Goal: Use online tool/utility: Utilize a website feature to perform a specific function

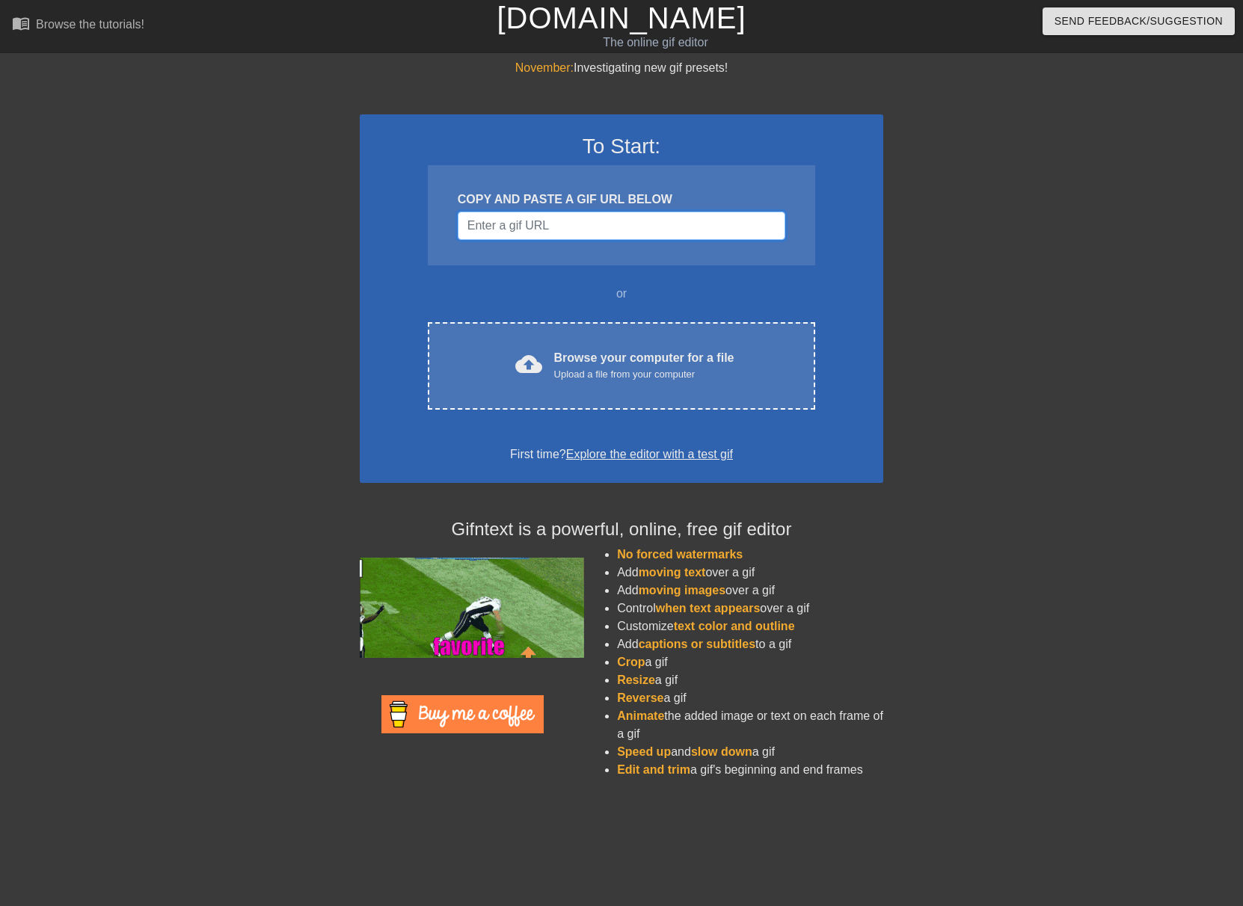
click at [562, 230] on input "Username" at bounding box center [622, 226] width 328 height 28
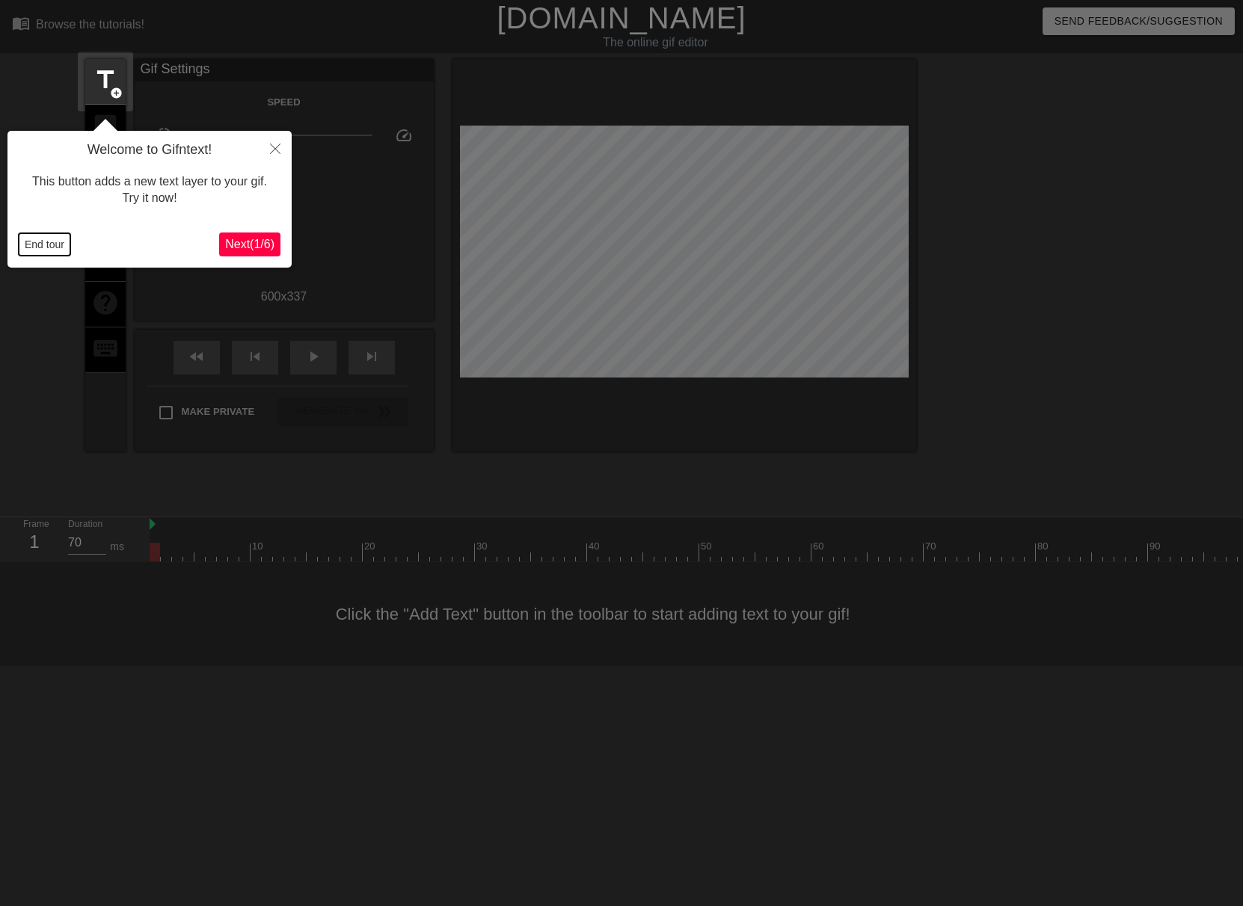
click at [40, 250] on button "End tour" at bounding box center [45, 244] width 52 height 22
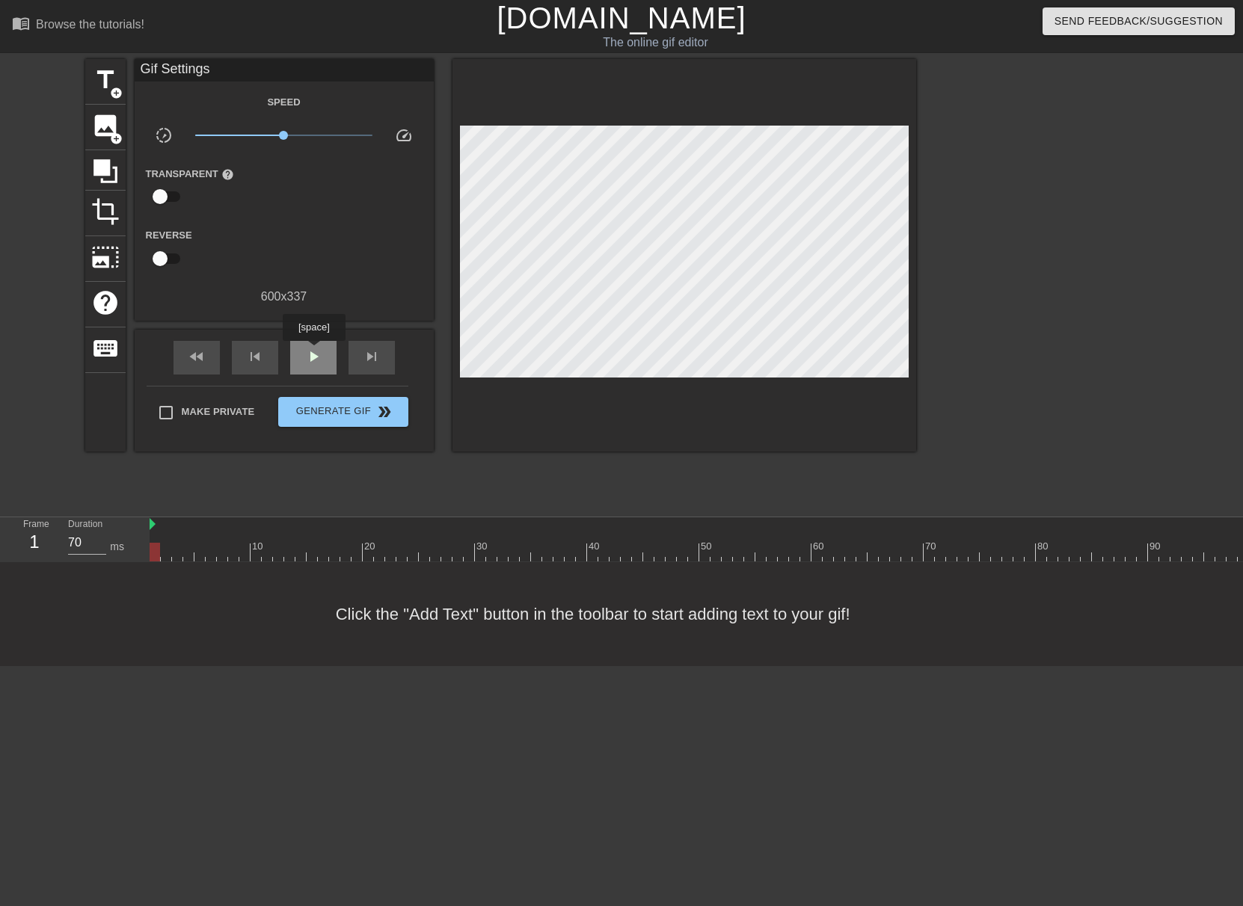
click at [313, 351] on span "play_arrow" at bounding box center [313, 357] width 18 height 18
click at [313, 351] on span "pause" at bounding box center [313, 357] width 18 height 18
click at [371, 352] on span "skip_next" at bounding box center [372, 357] width 18 height 18
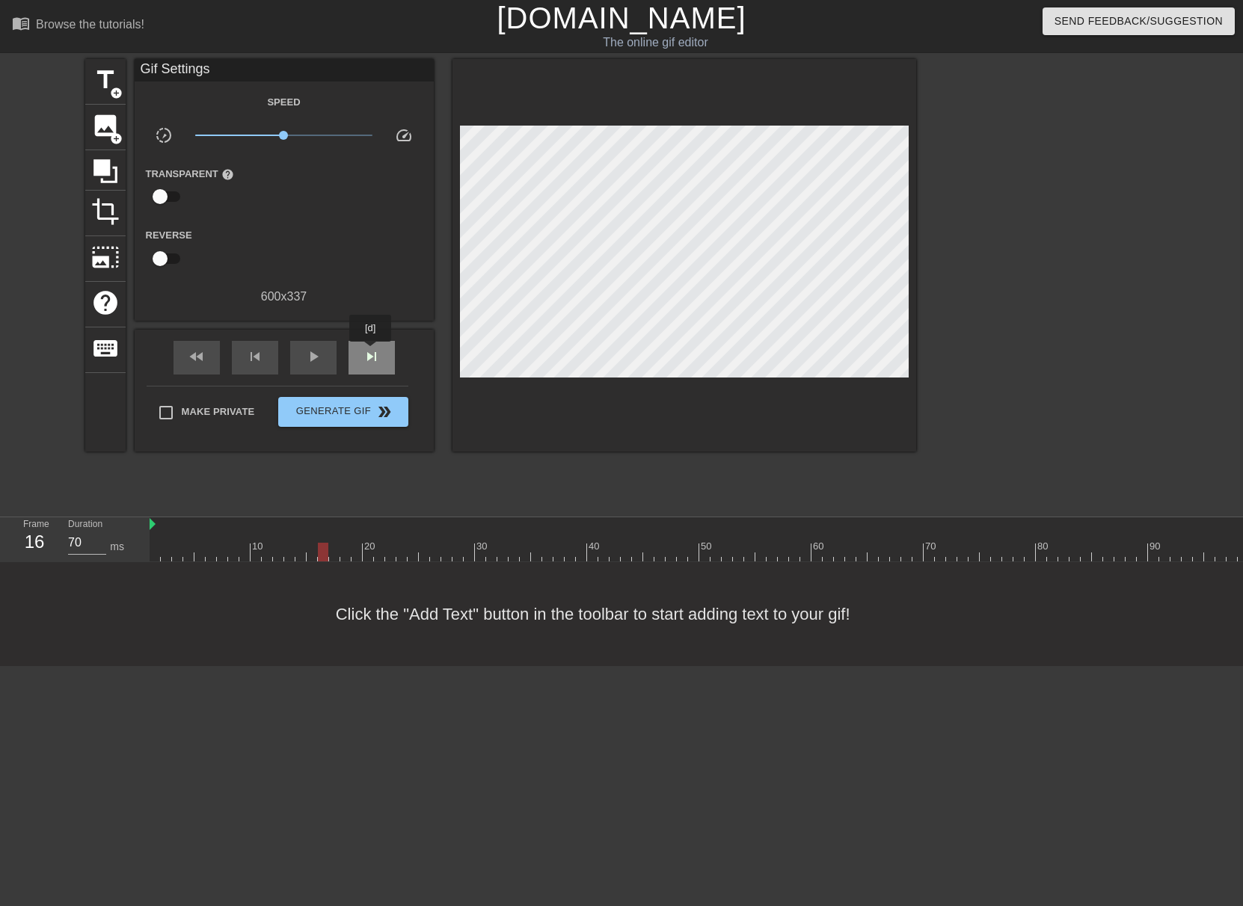
click at [371, 352] on span "skip_next" at bounding box center [372, 357] width 18 height 18
click at [268, 354] on div "skip_previous" at bounding box center [255, 358] width 46 height 34
click at [111, 77] on span "title" at bounding box center [105, 80] width 28 height 28
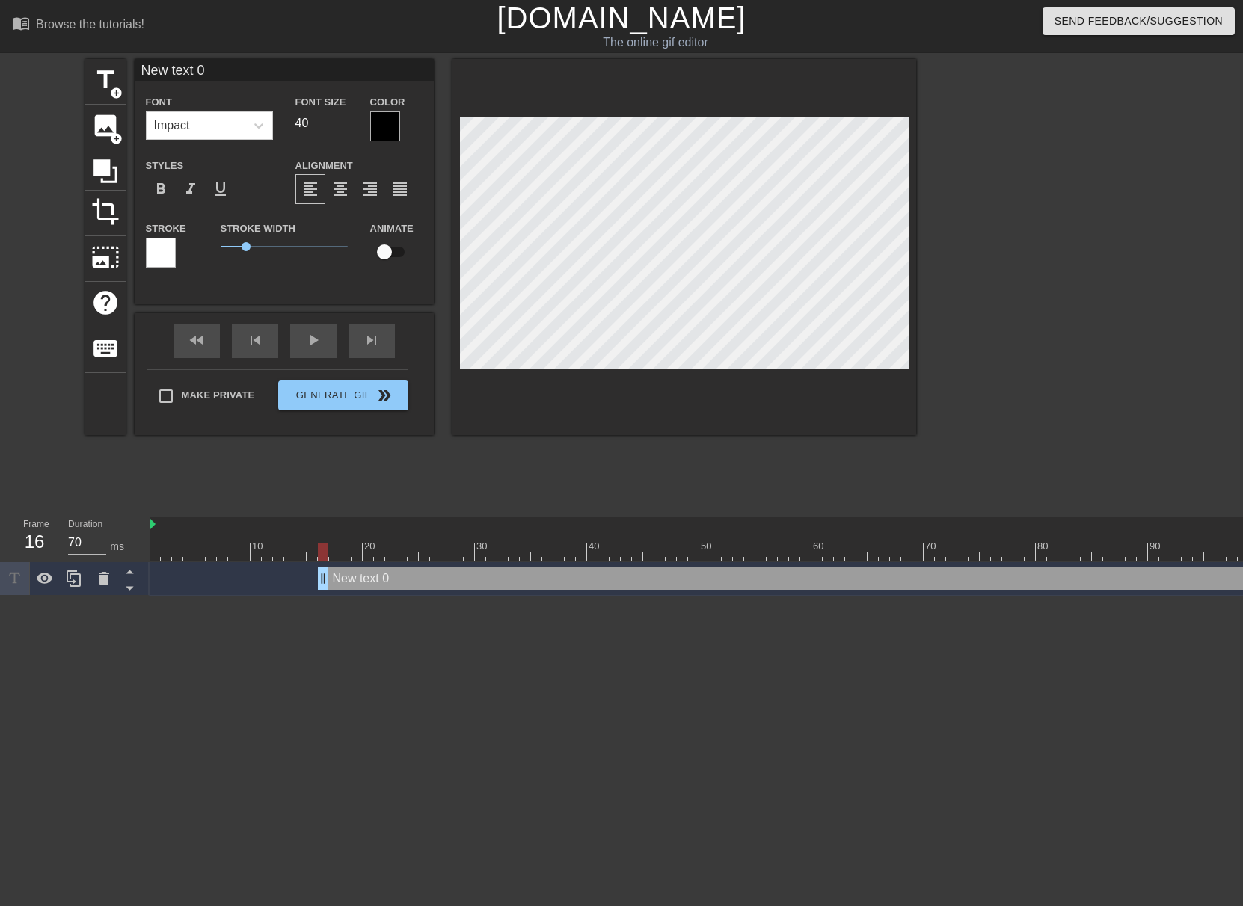
scroll to position [1, 4]
type input "H"
type textarea "H"
type input "He"
type textarea "He"
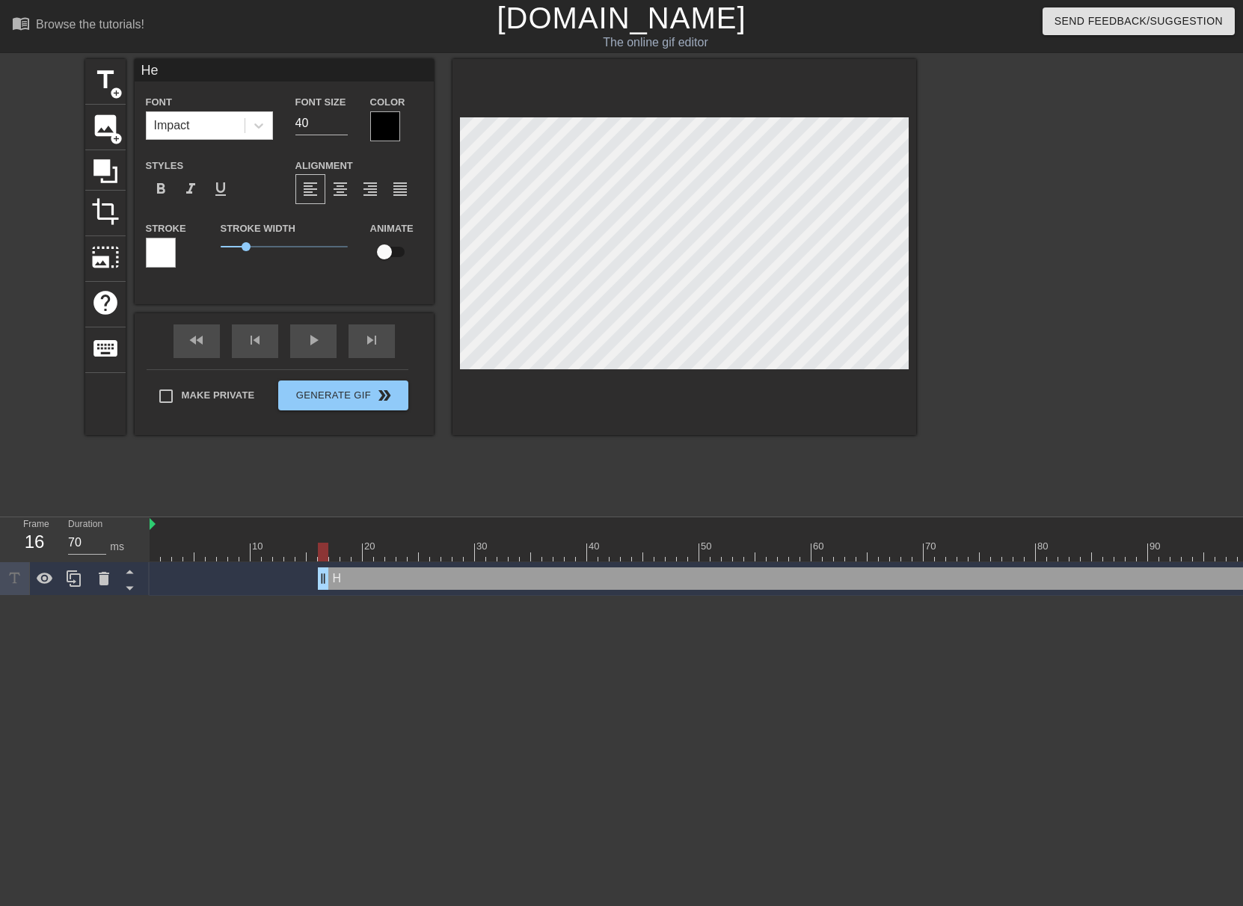
type input "Hel"
type textarea "Hel"
type input "Hell"
type textarea "Hell"
type input "Hello"
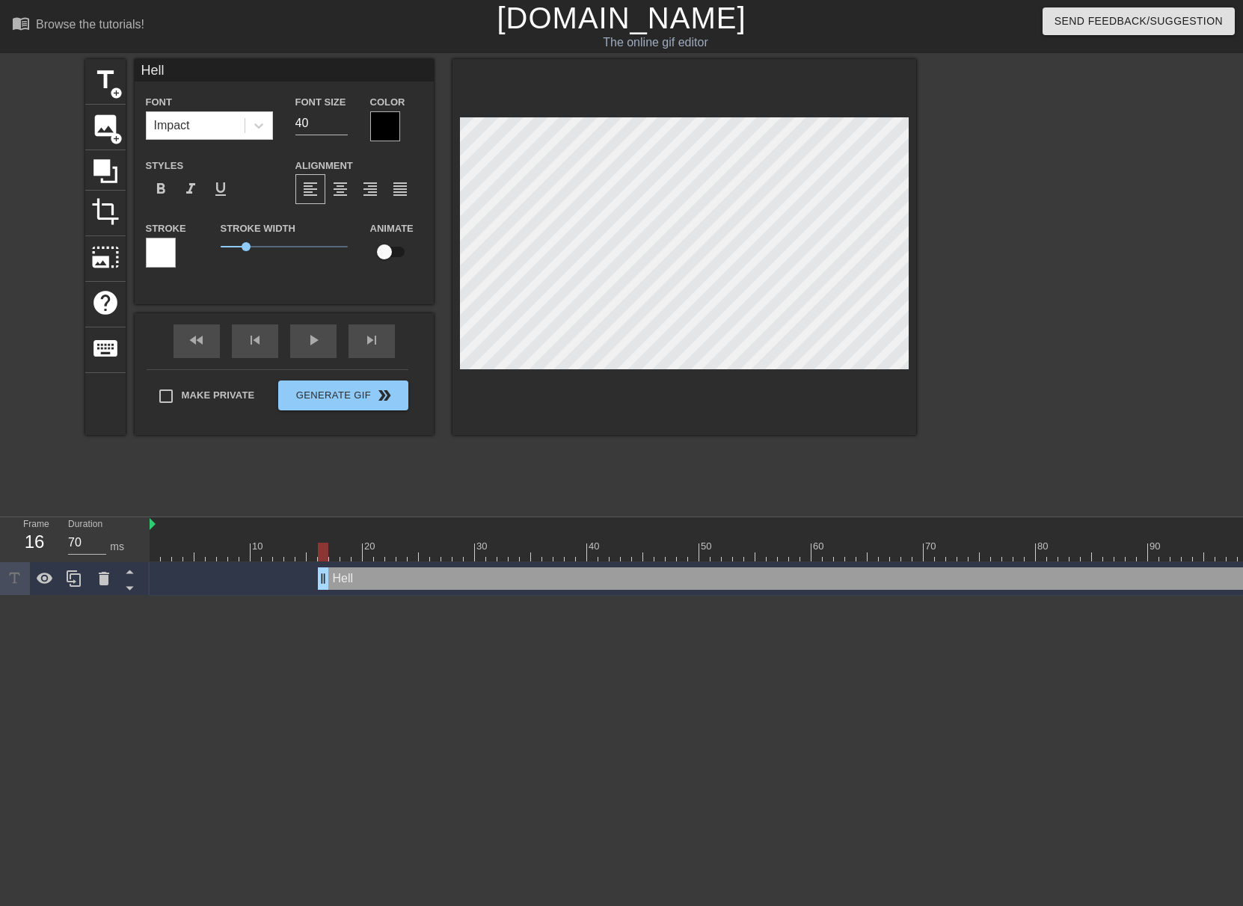
type textarea "Hello"
type input "Hello,"
type textarea "Hello,"
type input "Hello,"
type textarea "Hello,"
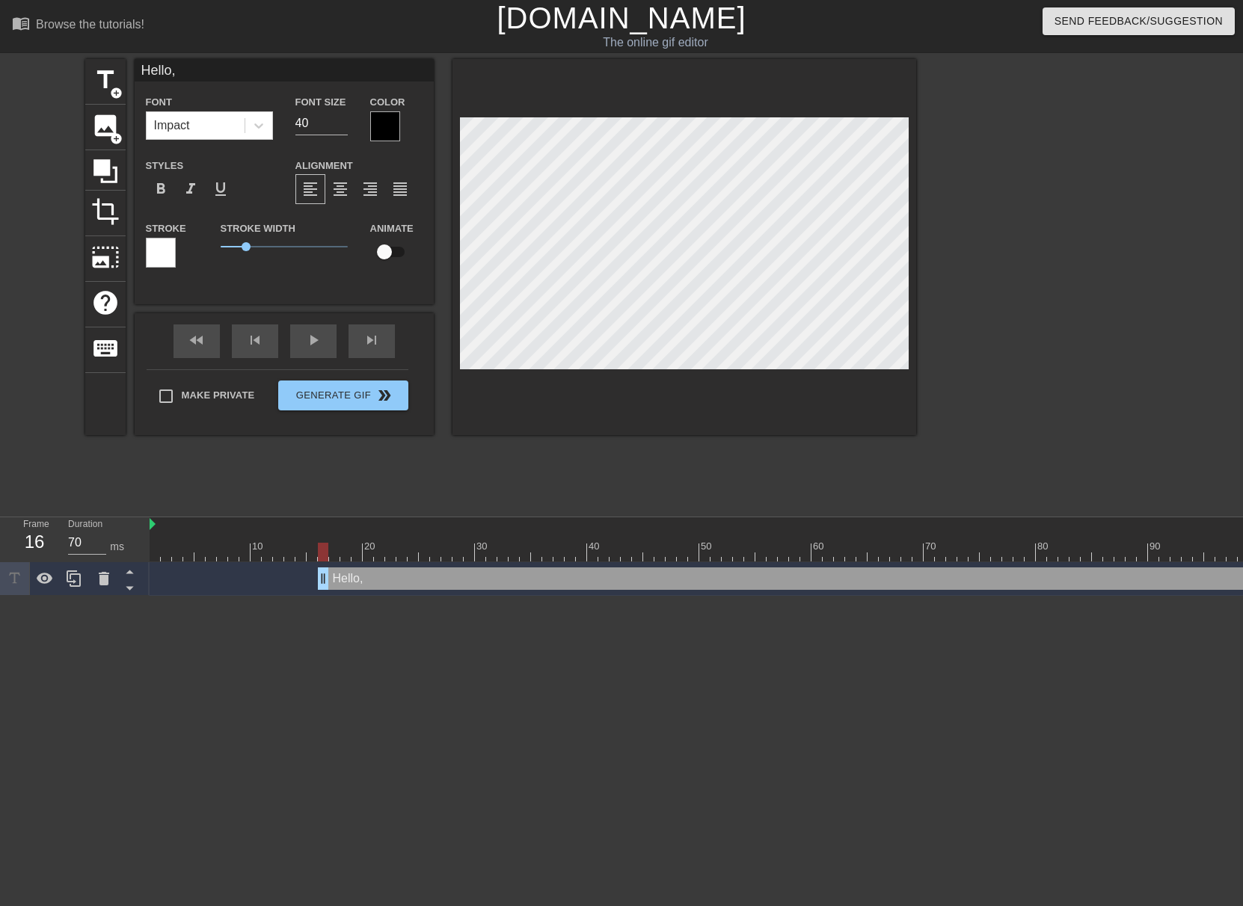
type input "Hello, V"
type textarea "Hello, V"
type input "Hello, VE"
type textarea "Hello, VE"
type input "Hello, VEB"
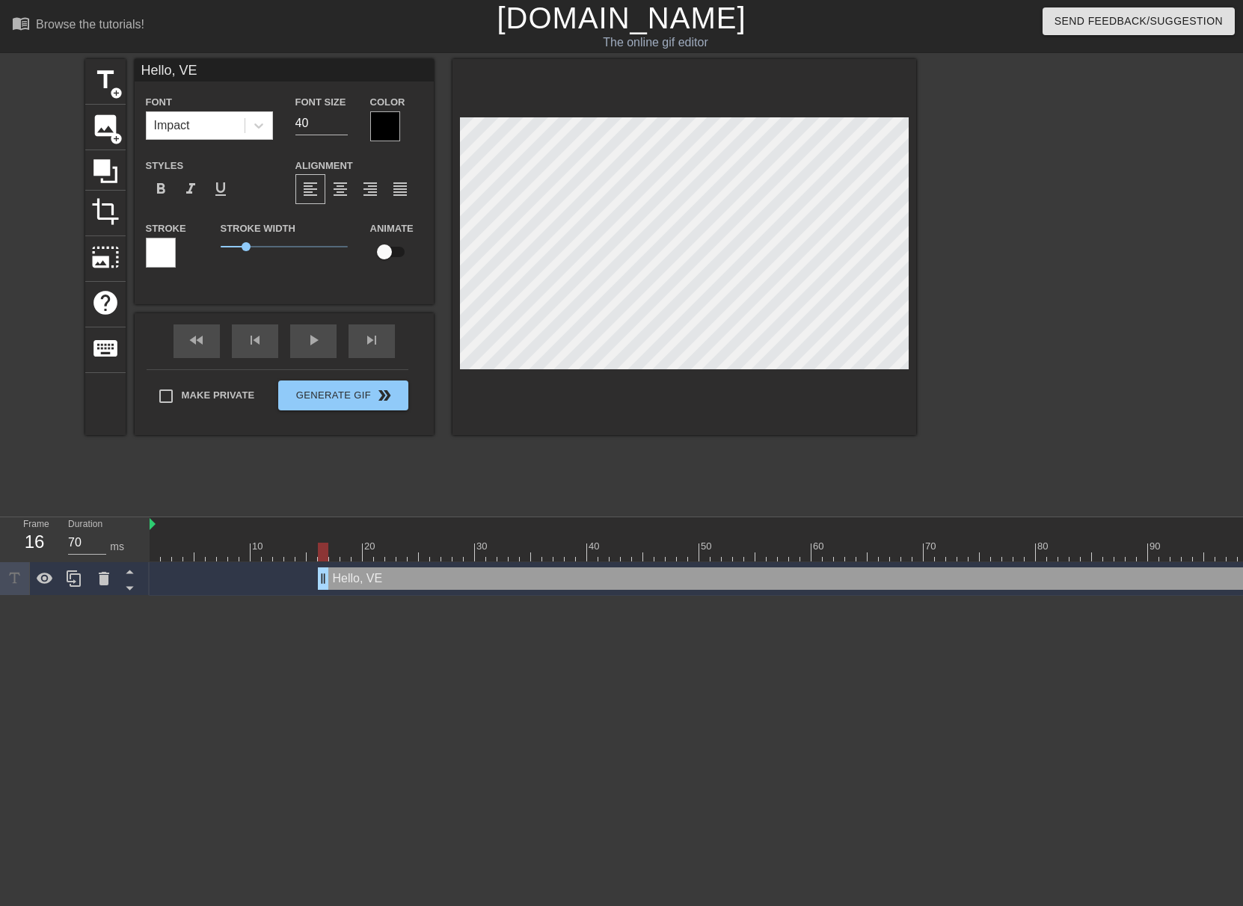
type textarea "Hello, VEB"
type input "Hello, VEB."
type textarea "Hello, VEB."
click at [677, 379] on div at bounding box center [684, 247] width 464 height 376
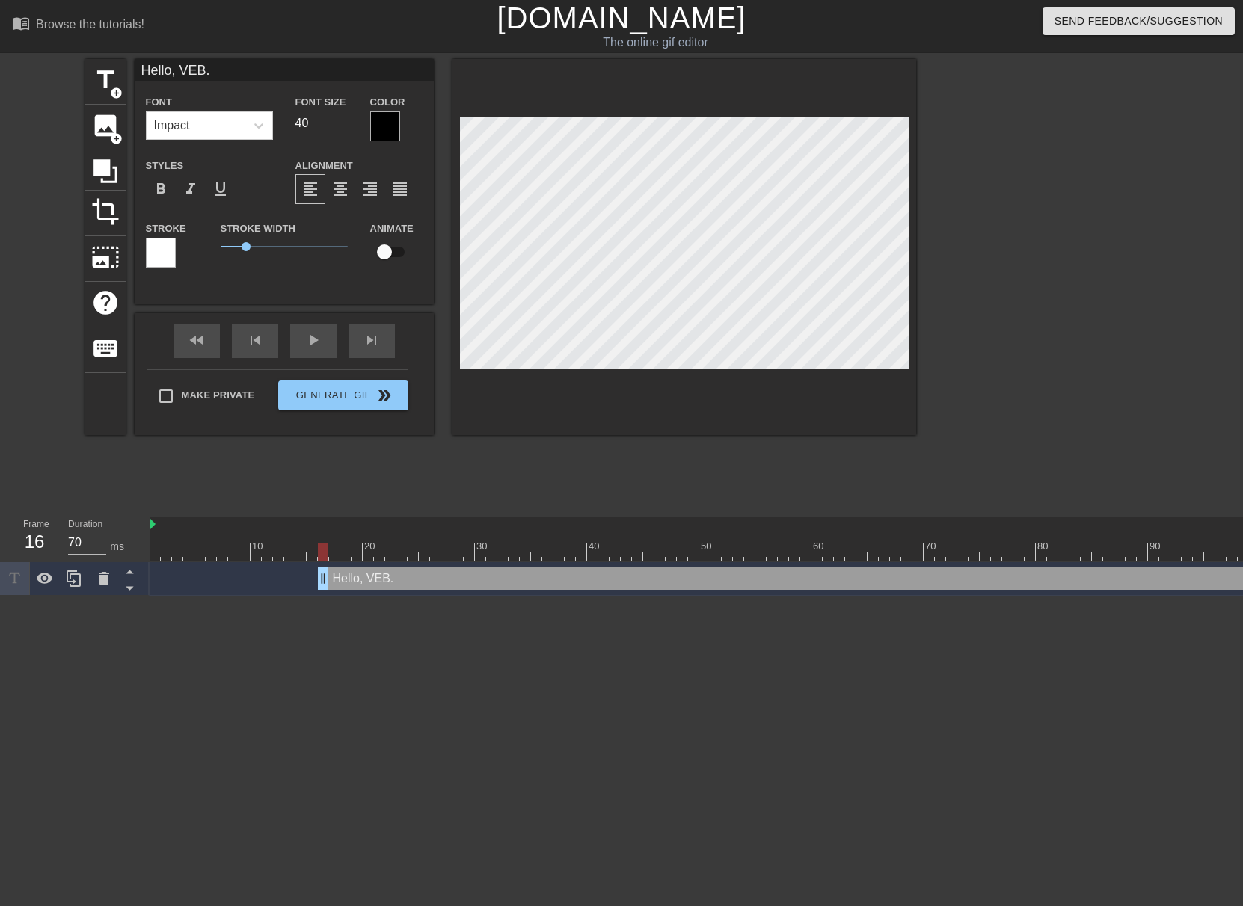
drag, startPoint x: 299, startPoint y: 125, endPoint x: 274, endPoint y: 129, distance: 25.7
click at [274, 129] on div "Font Impact Font Size 40 Color" at bounding box center [284, 117] width 299 height 49
type input "30"
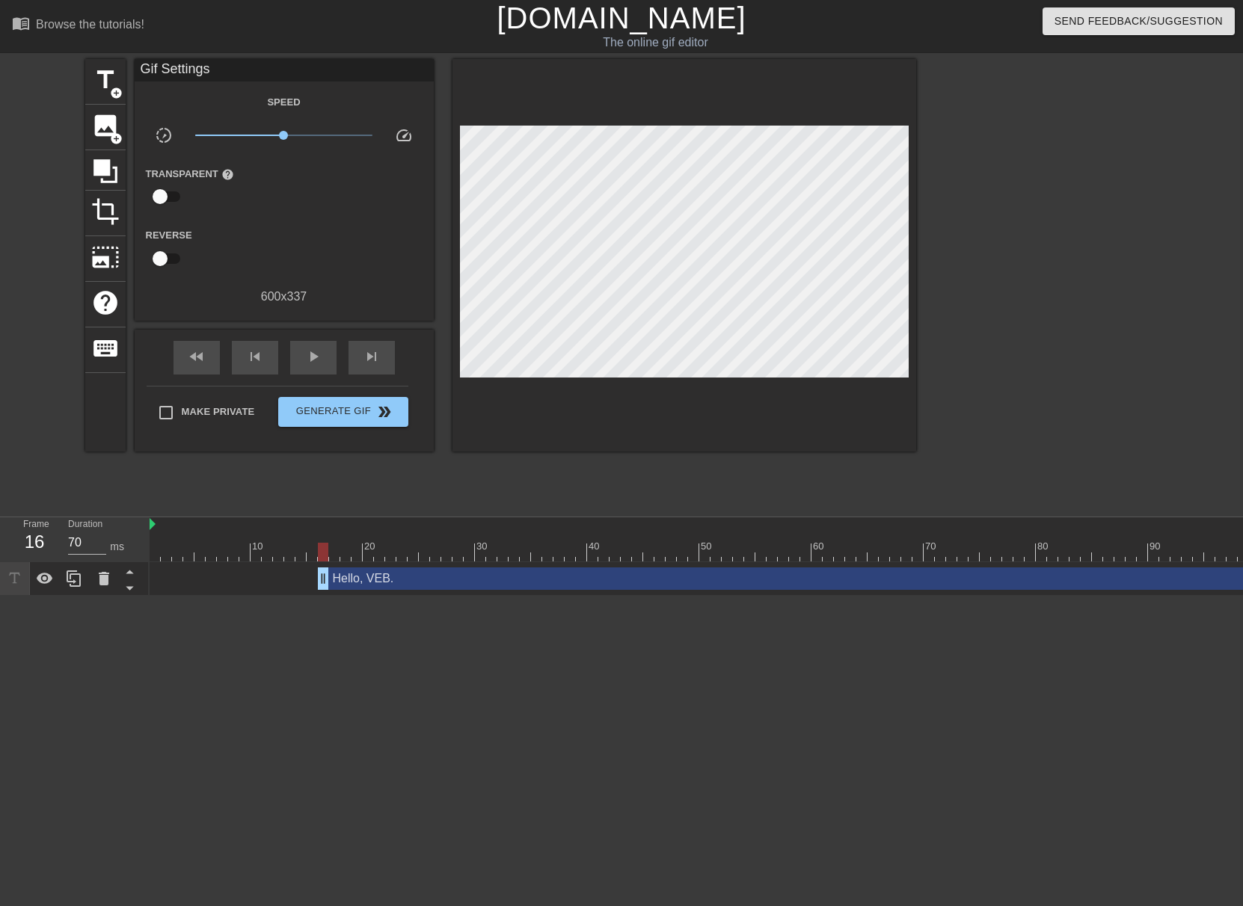
drag, startPoint x: 574, startPoint y: 443, endPoint x: 598, endPoint y: 422, distance: 31.7
click at [575, 442] on div "title add_circle image add_circle crop photo_size_select_large help keyboard Gi…" at bounding box center [500, 283] width 831 height 449
click at [660, 372] on div at bounding box center [684, 255] width 464 height 393
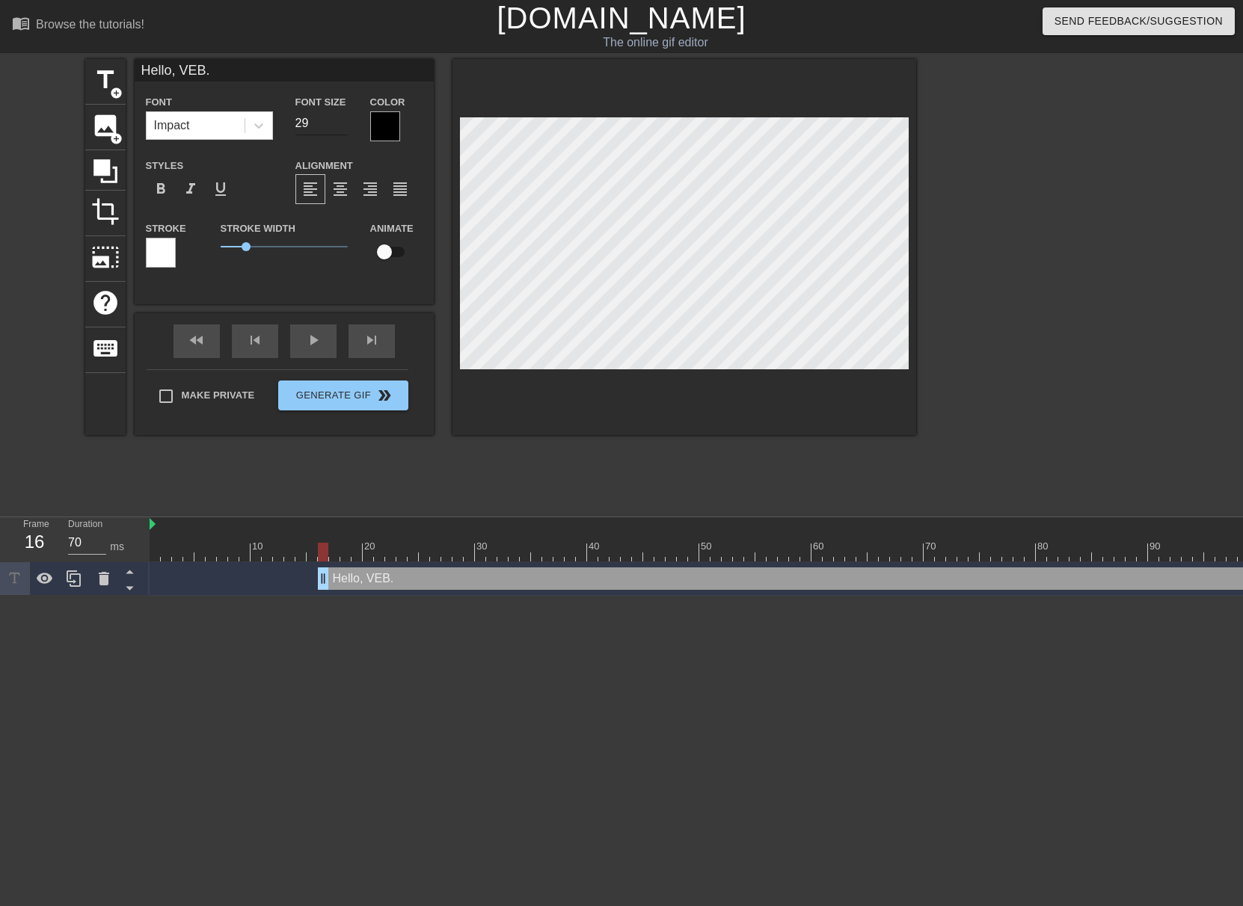
click at [342, 126] on input "29" at bounding box center [321, 123] width 52 height 24
click at [342, 126] on input "28" at bounding box center [321, 123] width 52 height 24
click at [342, 126] on input "27" at bounding box center [321, 123] width 52 height 24
click at [342, 126] on input "26" at bounding box center [321, 123] width 52 height 24
type input "25"
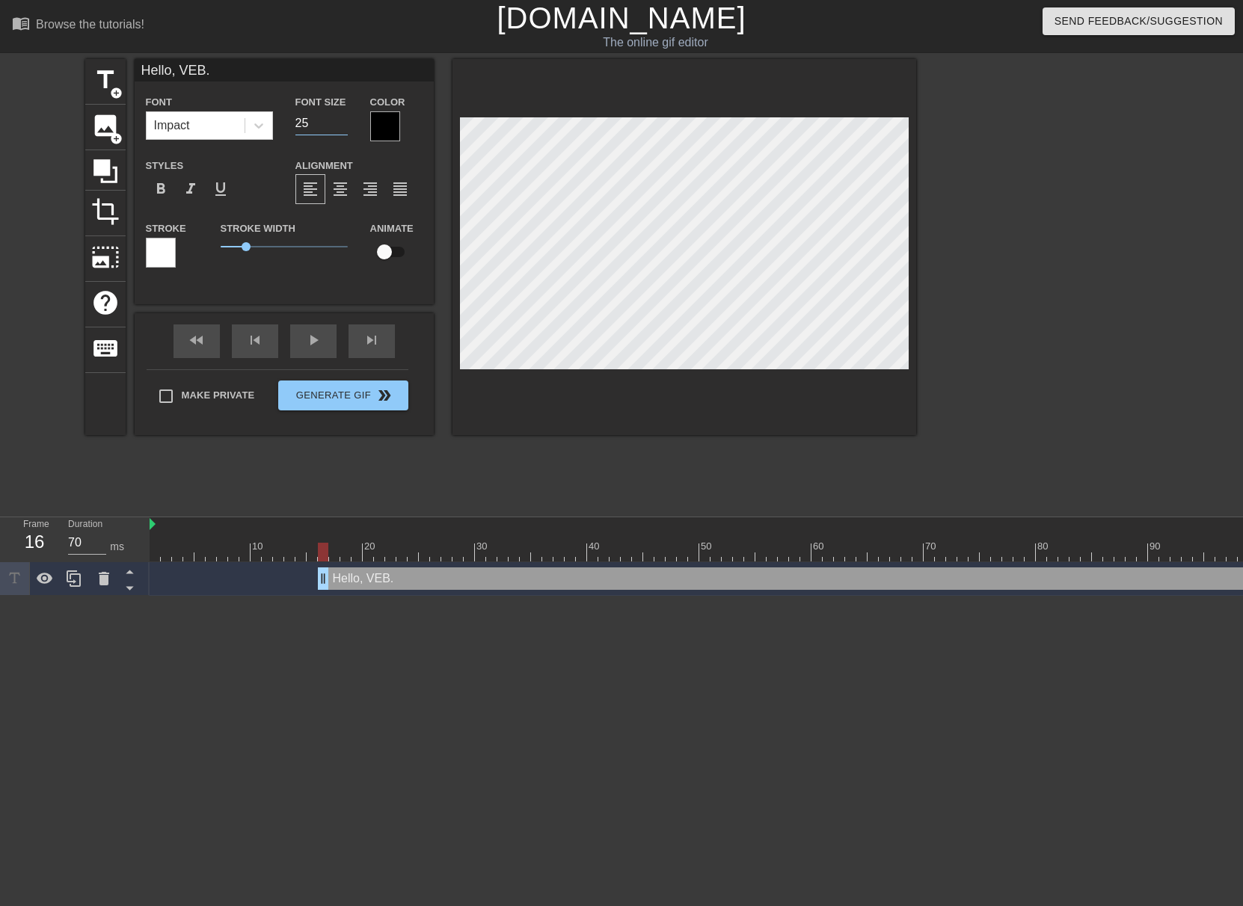
click at [342, 126] on input "25" at bounding box center [321, 123] width 52 height 24
click at [381, 126] on div at bounding box center [385, 126] width 30 height 30
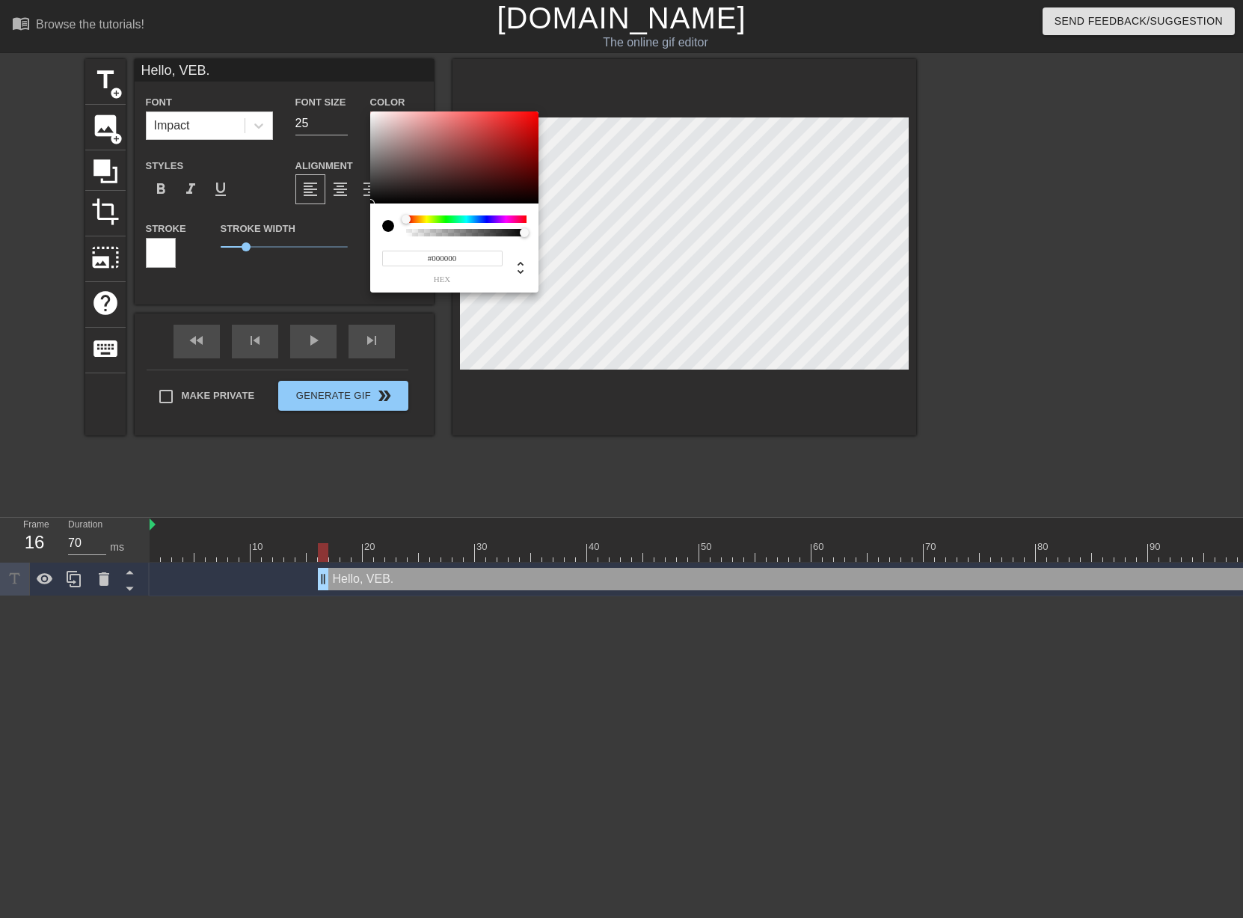
type input "#F4EEEE"
click at [374, 115] on div at bounding box center [454, 157] width 168 height 93
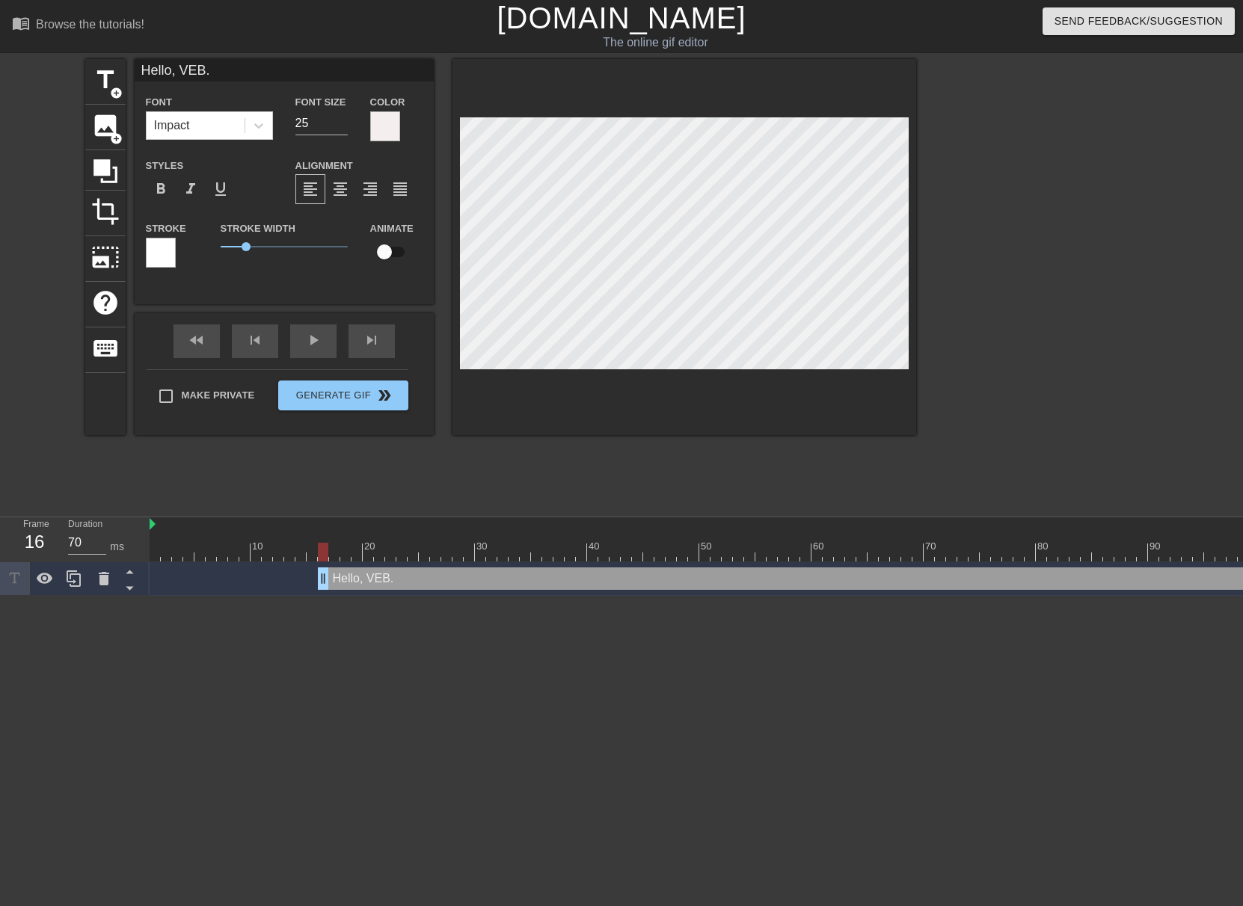
click at [172, 257] on div at bounding box center [161, 253] width 30 height 30
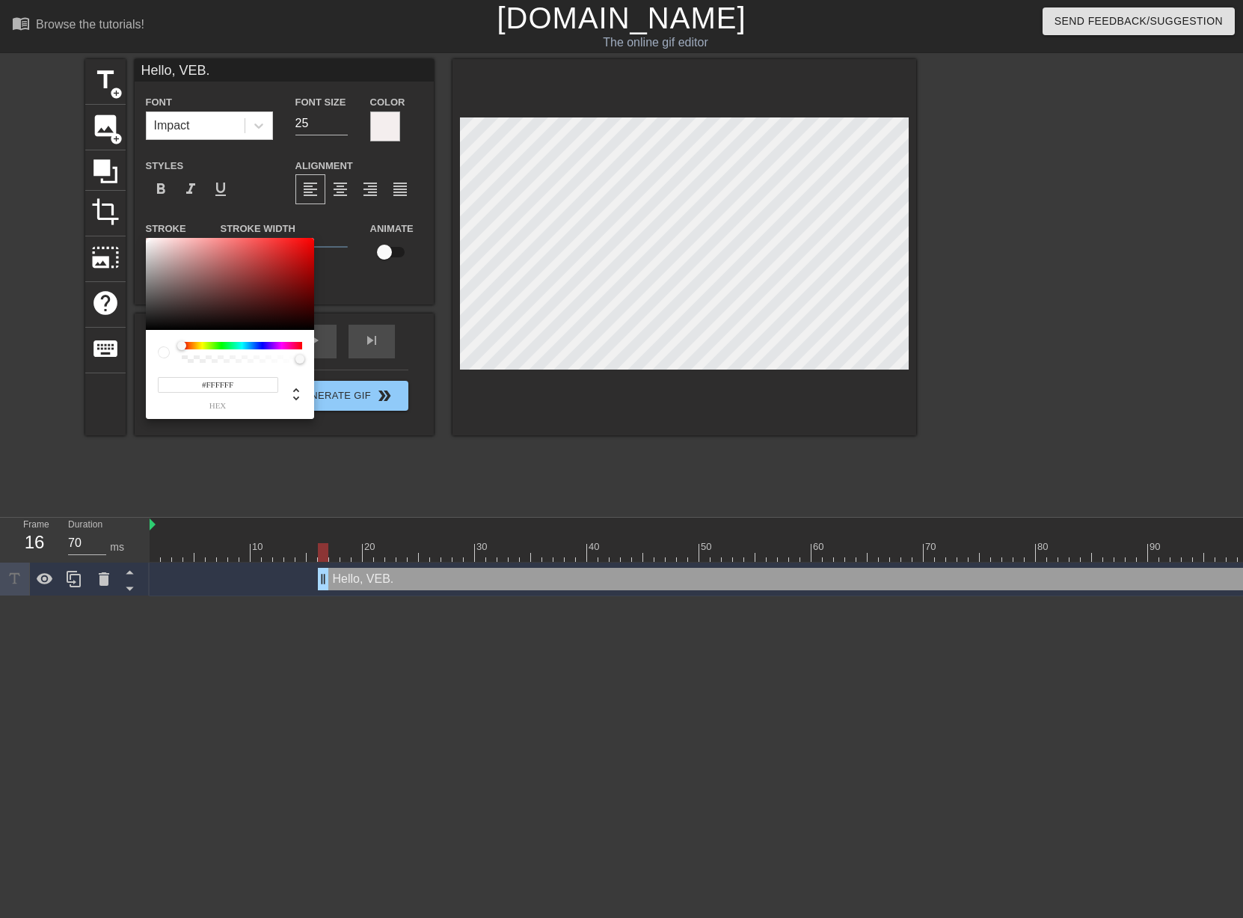
type input "#050505"
click at [150, 328] on div at bounding box center [230, 284] width 168 height 93
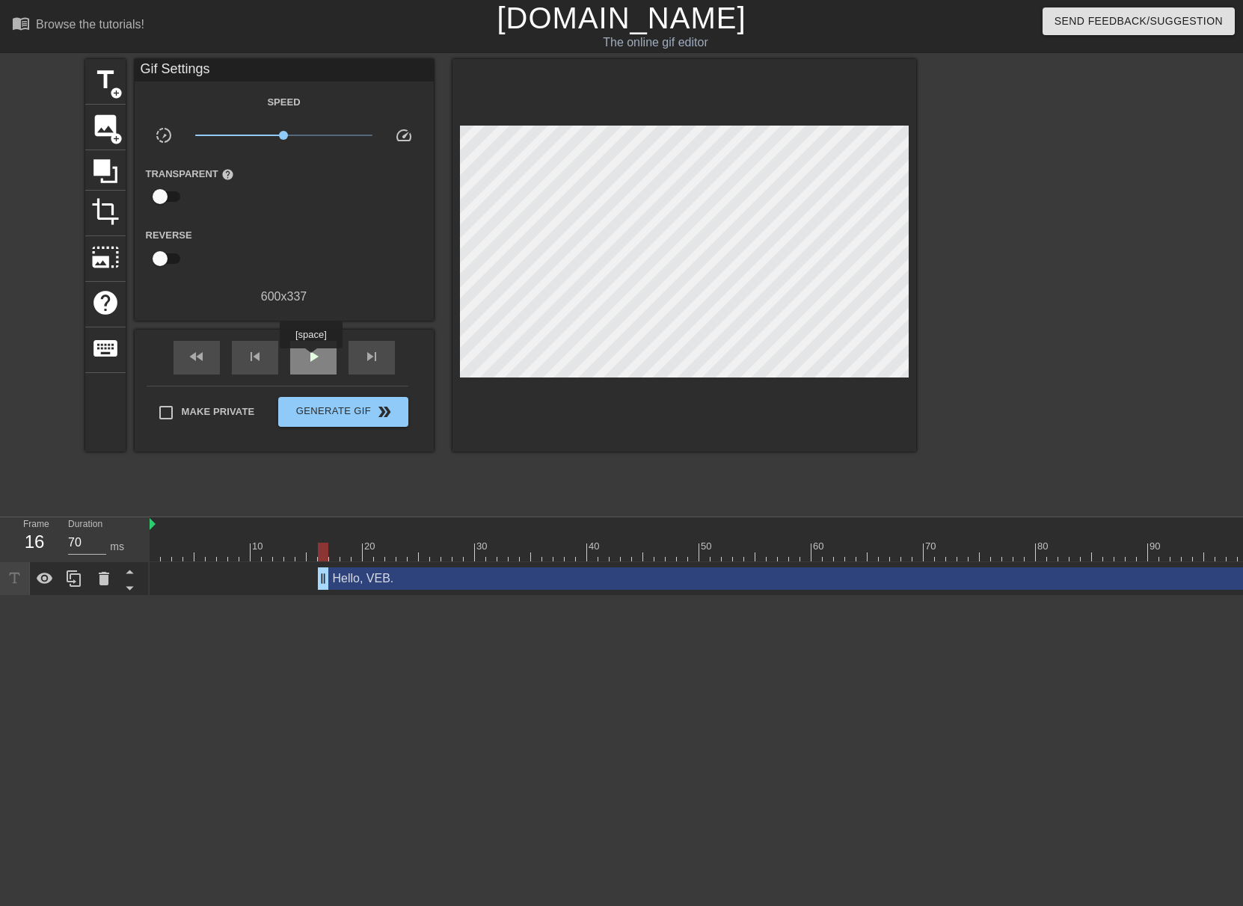
click at [310, 359] on span "play_arrow" at bounding box center [313, 357] width 18 height 18
click at [310, 359] on span "pause" at bounding box center [313, 357] width 18 height 18
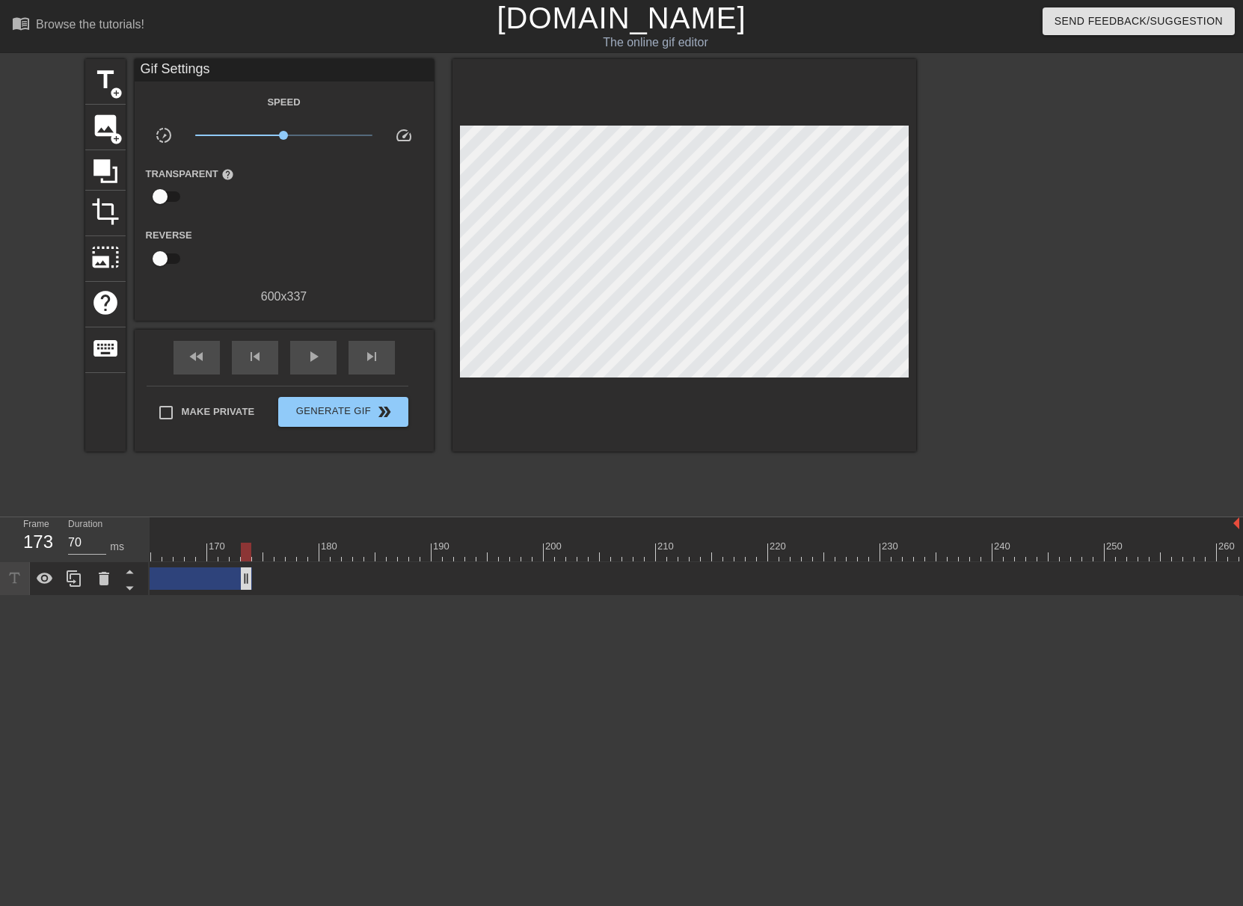
drag, startPoint x: 1228, startPoint y: 581, endPoint x: 183, endPoint y: 580, distance: 1044.7
drag, startPoint x: 1143, startPoint y: 583, endPoint x: 183, endPoint y: 606, distance: 960.5
click at [183, 596] on div "10 20 30 40 50 60 70 80 90 100 110 120 130 140 150 160" at bounding box center [696, 557] width 1093 height 79
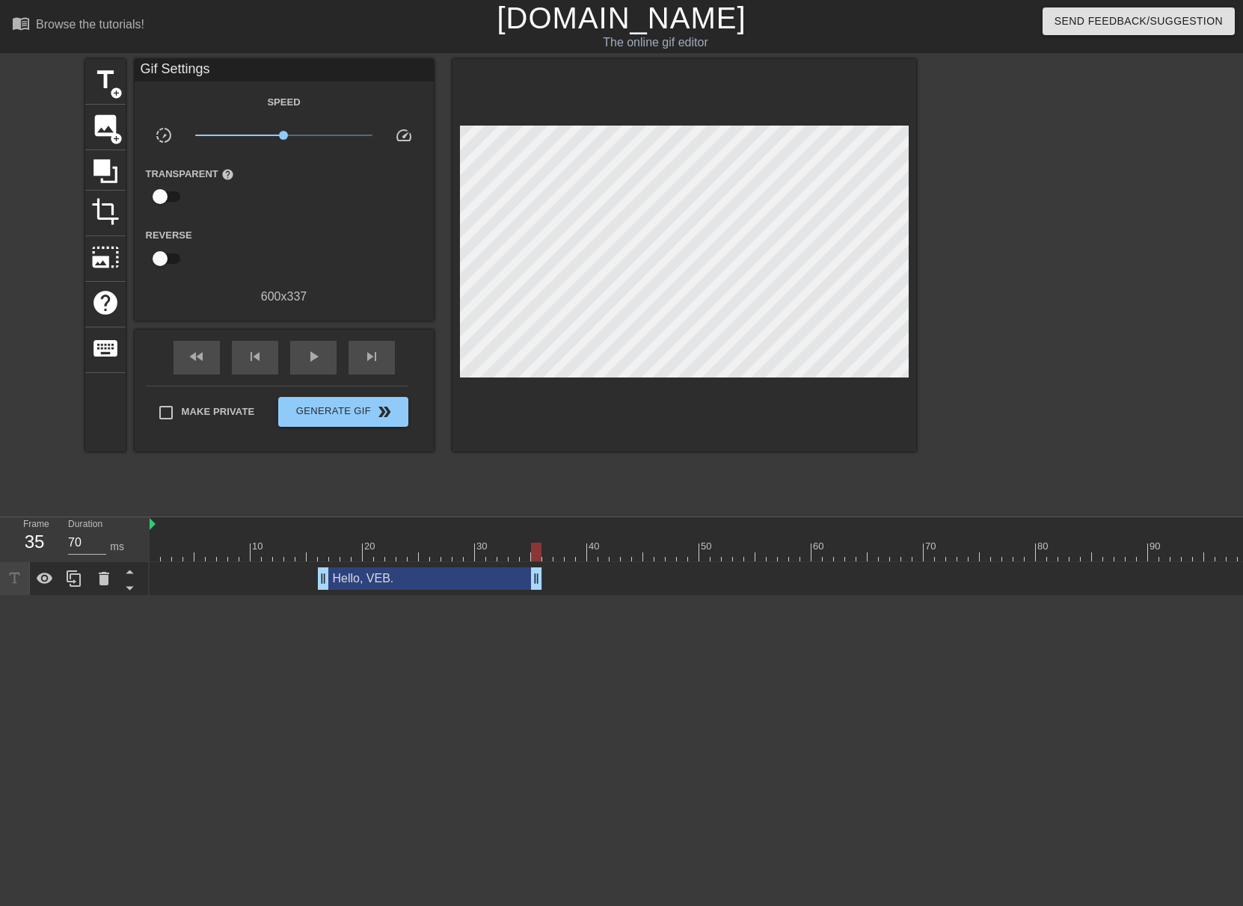
drag, startPoint x: 1058, startPoint y: 577, endPoint x: 534, endPoint y: 553, distance: 524.8
click at [534, 553] on div "10 20 30 40 50 60 70 80 90 100 110 120 130 140 150 160" at bounding box center [696, 557] width 1093 height 79
click at [379, 364] on span "skip_next" at bounding box center [372, 357] width 18 height 18
click at [378, 364] on span "skip_next" at bounding box center [372, 357] width 18 height 18
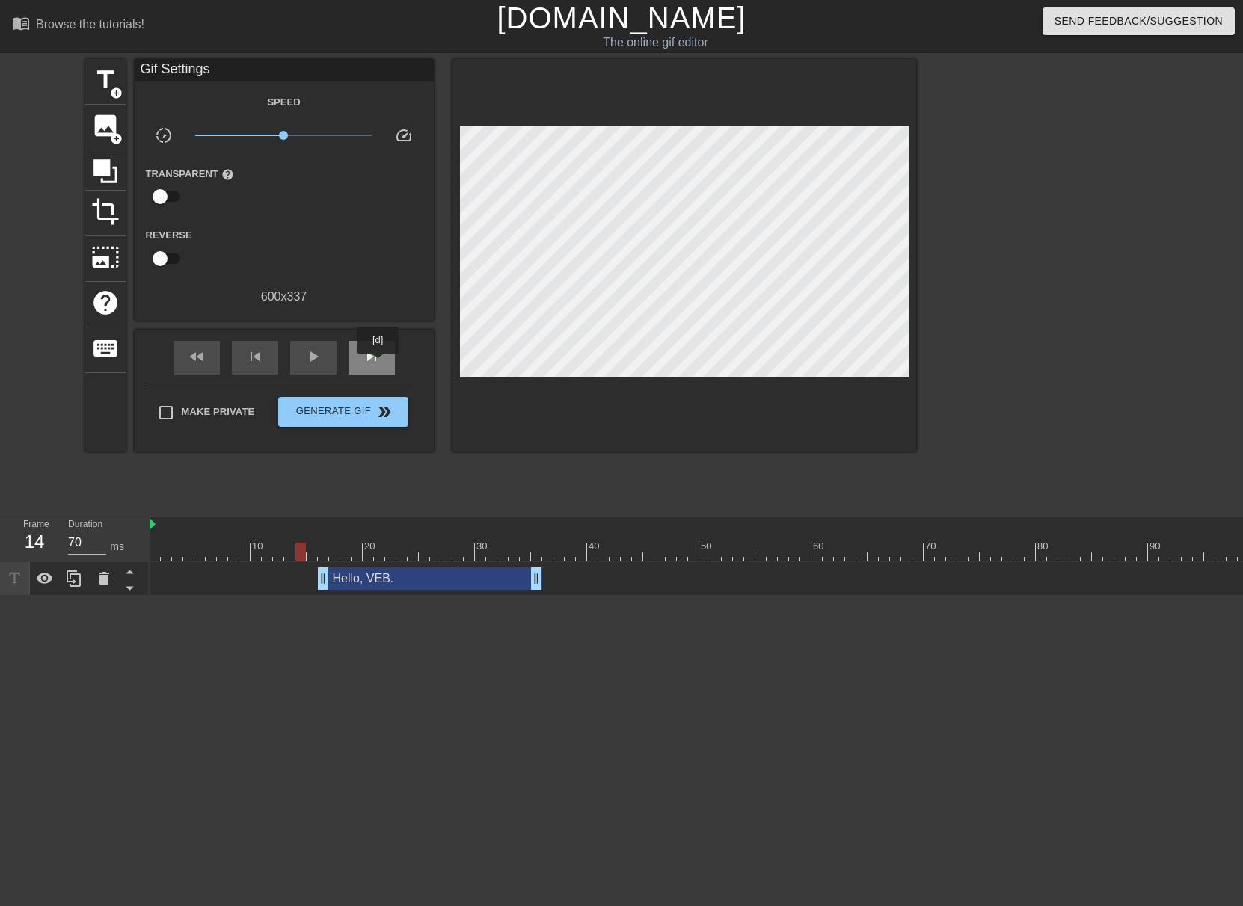
click at [378, 364] on span "skip_next" at bounding box center [372, 357] width 18 height 18
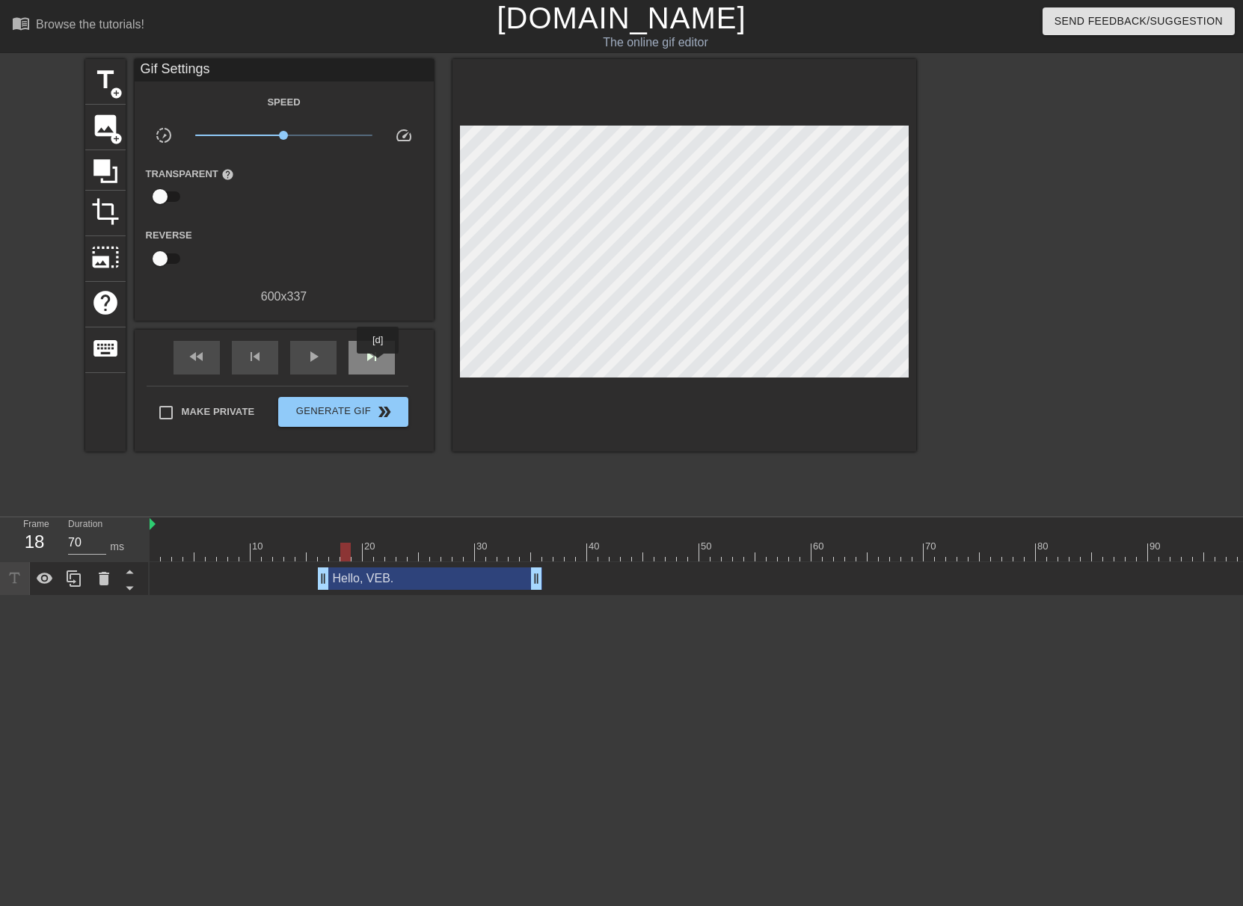
click at [378, 364] on span "skip_next" at bounding box center [372, 357] width 18 height 18
click at [378, 365] on div "skip_next" at bounding box center [371, 358] width 46 height 34
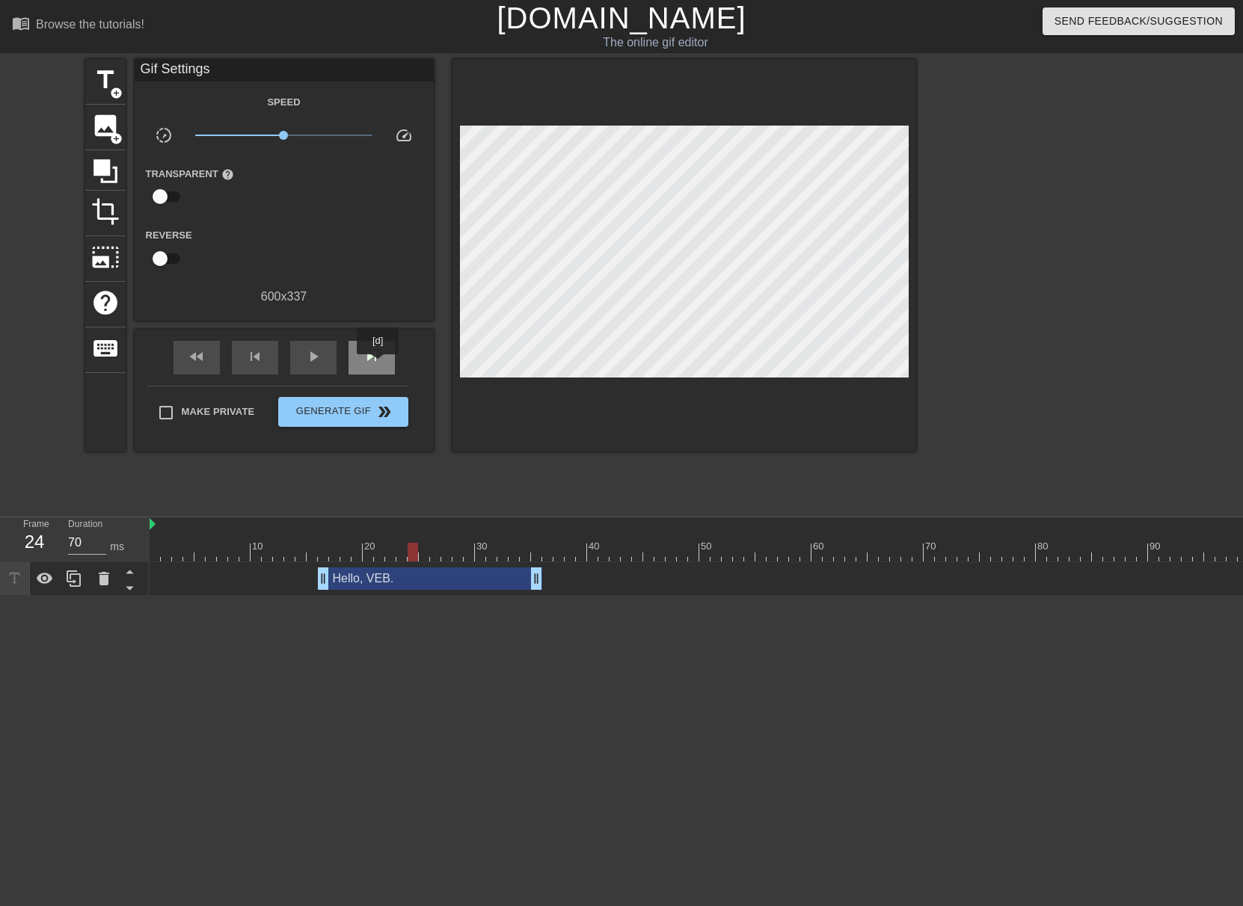
click at [378, 365] on div "skip_next" at bounding box center [371, 358] width 46 height 34
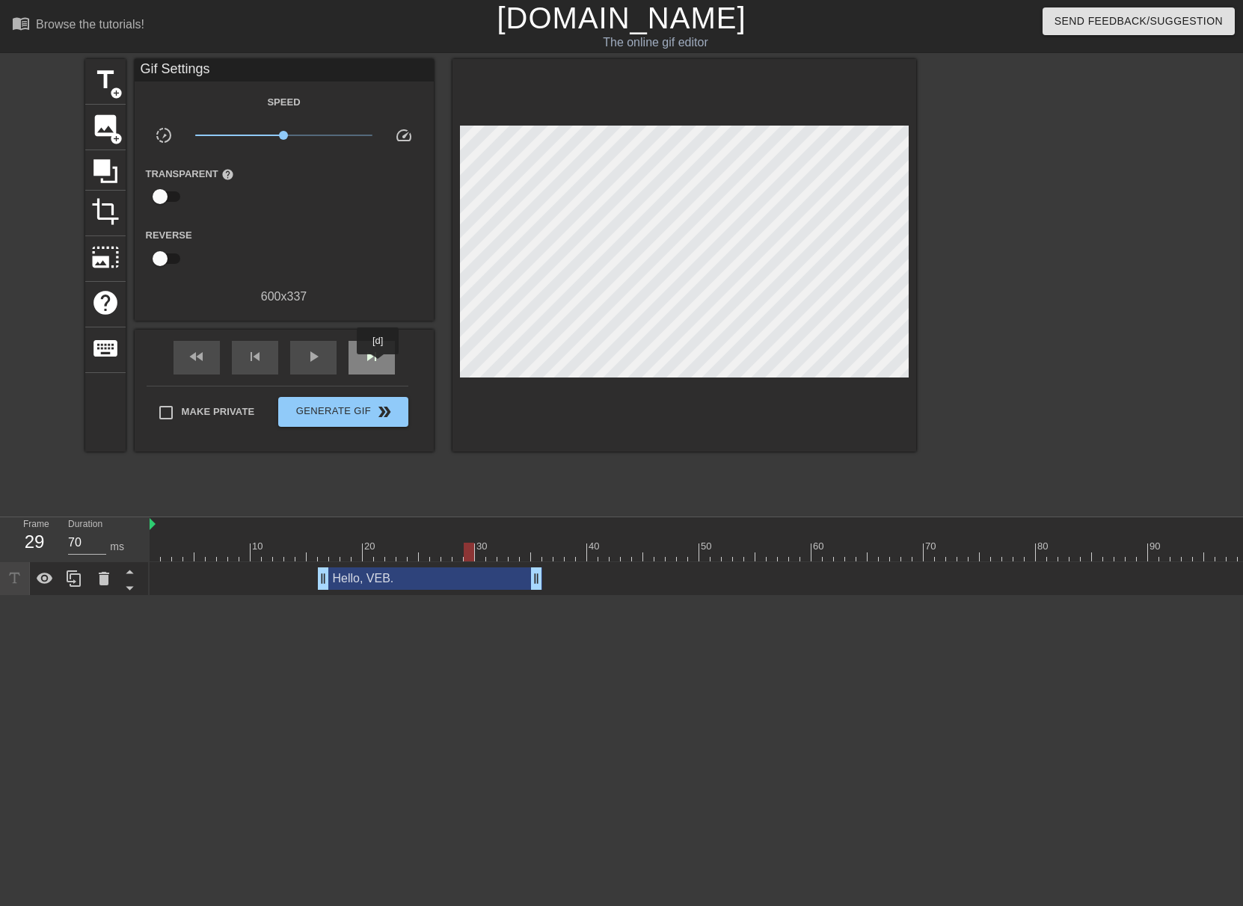
click at [378, 365] on div "skip_next" at bounding box center [371, 358] width 46 height 34
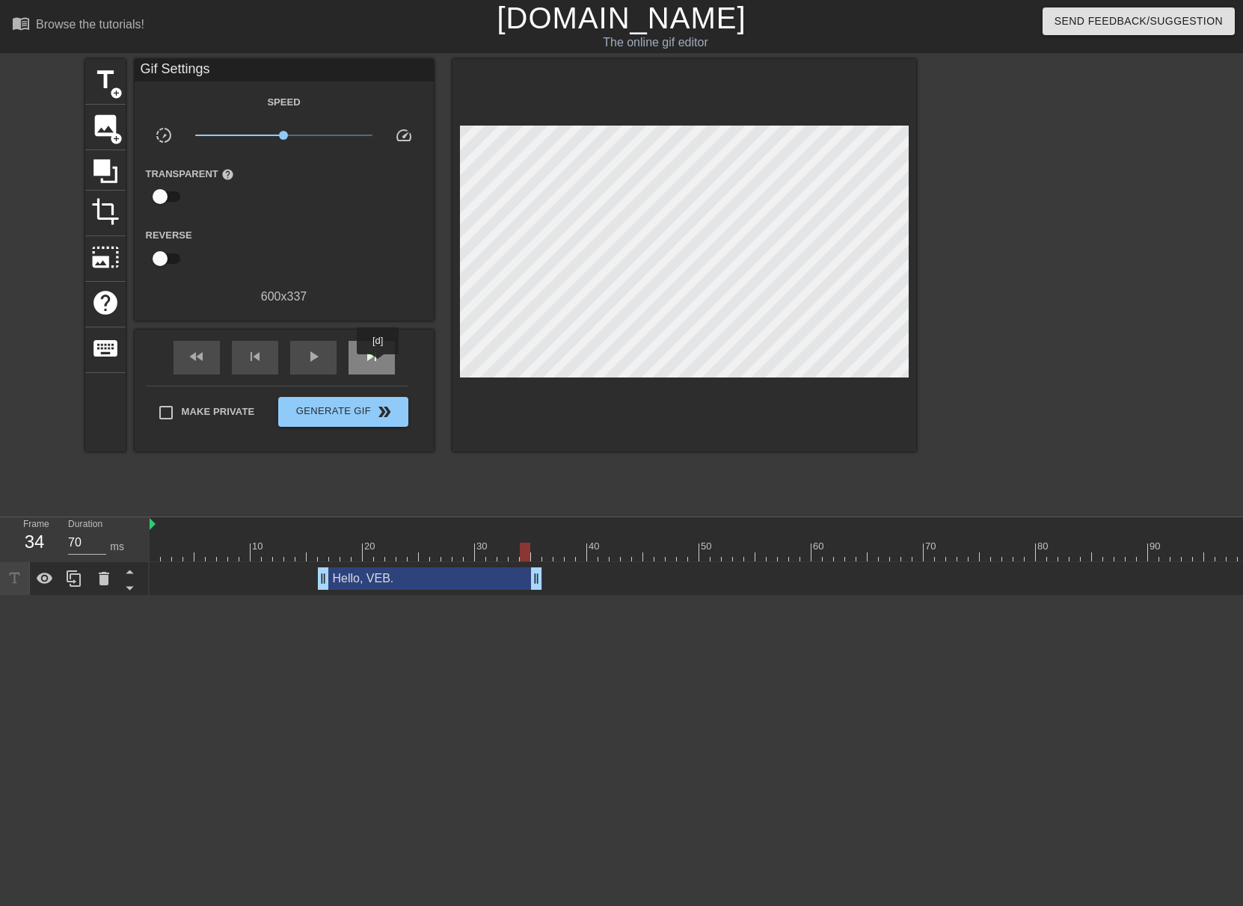
click at [378, 365] on div "skip_next" at bounding box center [371, 358] width 46 height 34
click at [120, 76] on div "title add_circle" at bounding box center [105, 82] width 40 height 46
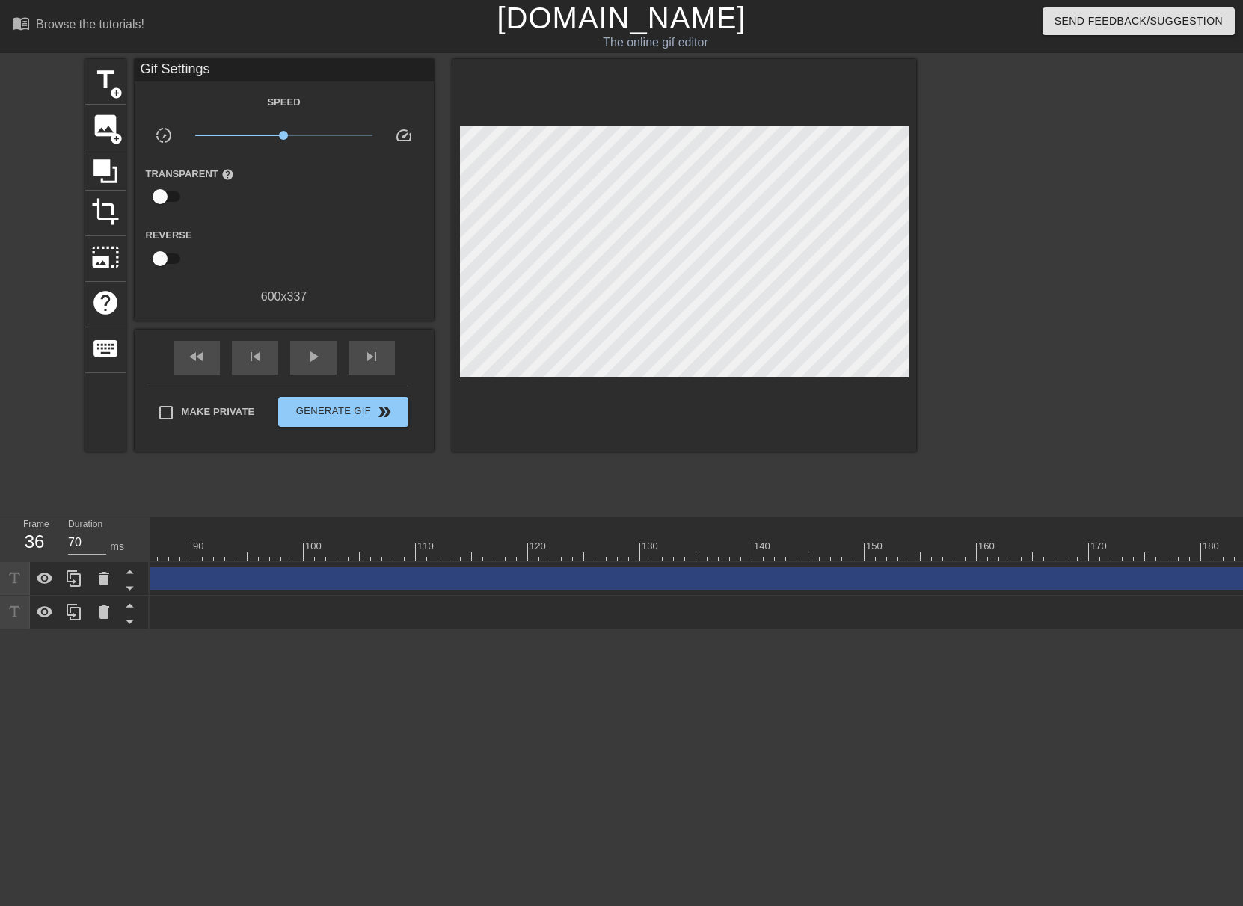
scroll to position [0, 1838]
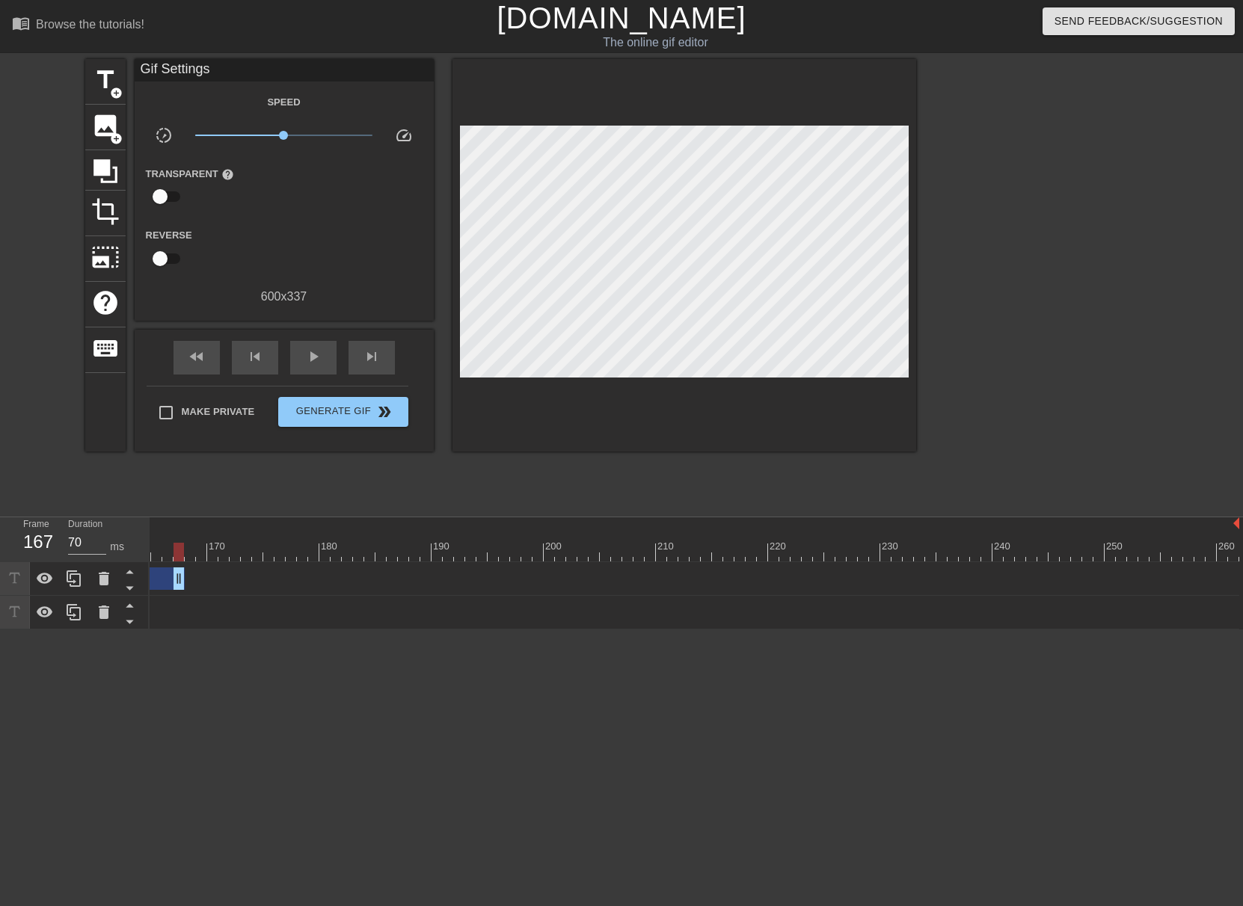
drag, startPoint x: 1232, startPoint y: 583, endPoint x: 171, endPoint y: 603, distance: 1062.1
drag, startPoint x: 1127, startPoint y: 580, endPoint x: 197, endPoint y: 594, distance: 929.7
click at [198, 594] on div "New text 1 drag_handle drag_handle" at bounding box center [732, 579] width 2928 height 34
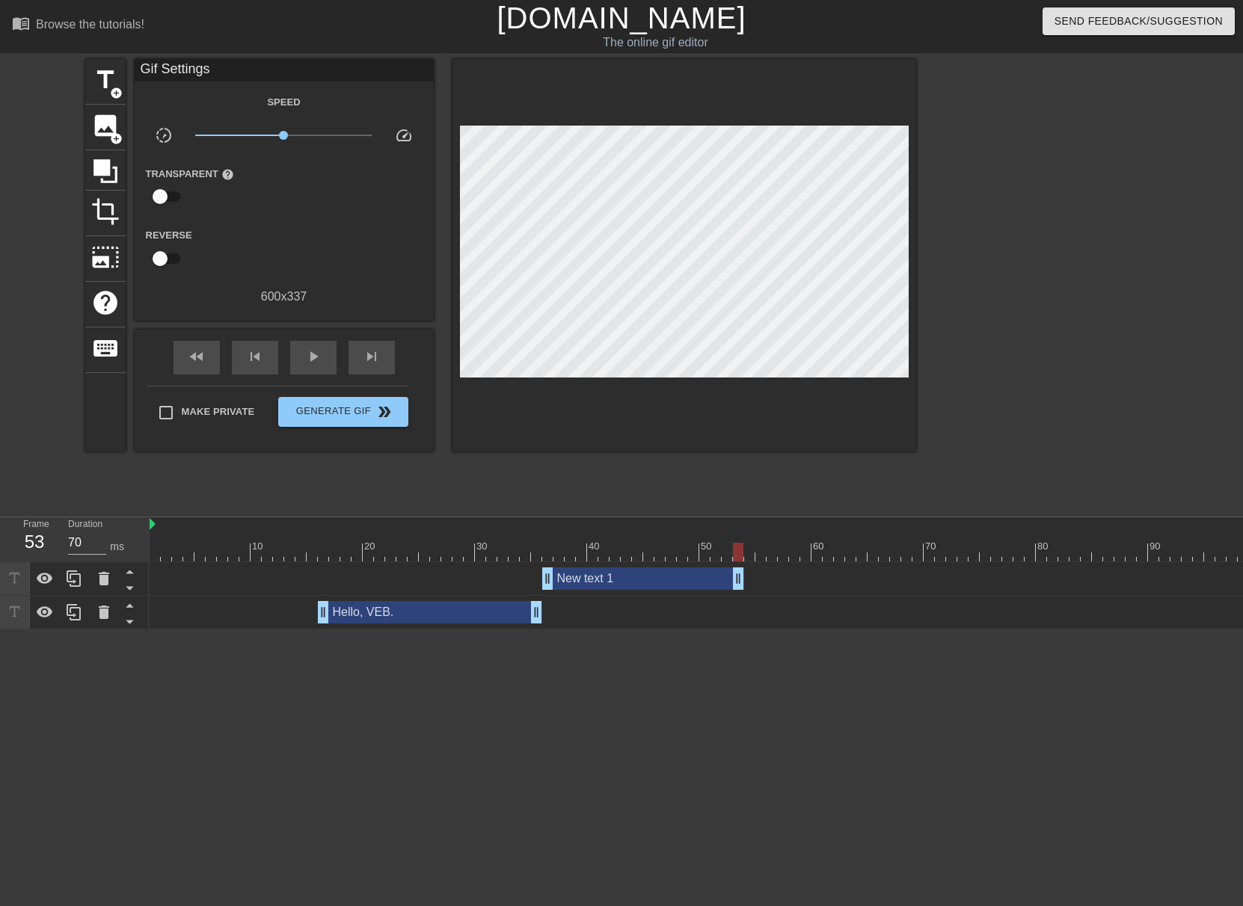
drag, startPoint x: 1078, startPoint y: 583, endPoint x: 743, endPoint y: 578, distance: 335.1
click at [366, 357] on span "skip_next" at bounding box center [372, 357] width 18 height 18
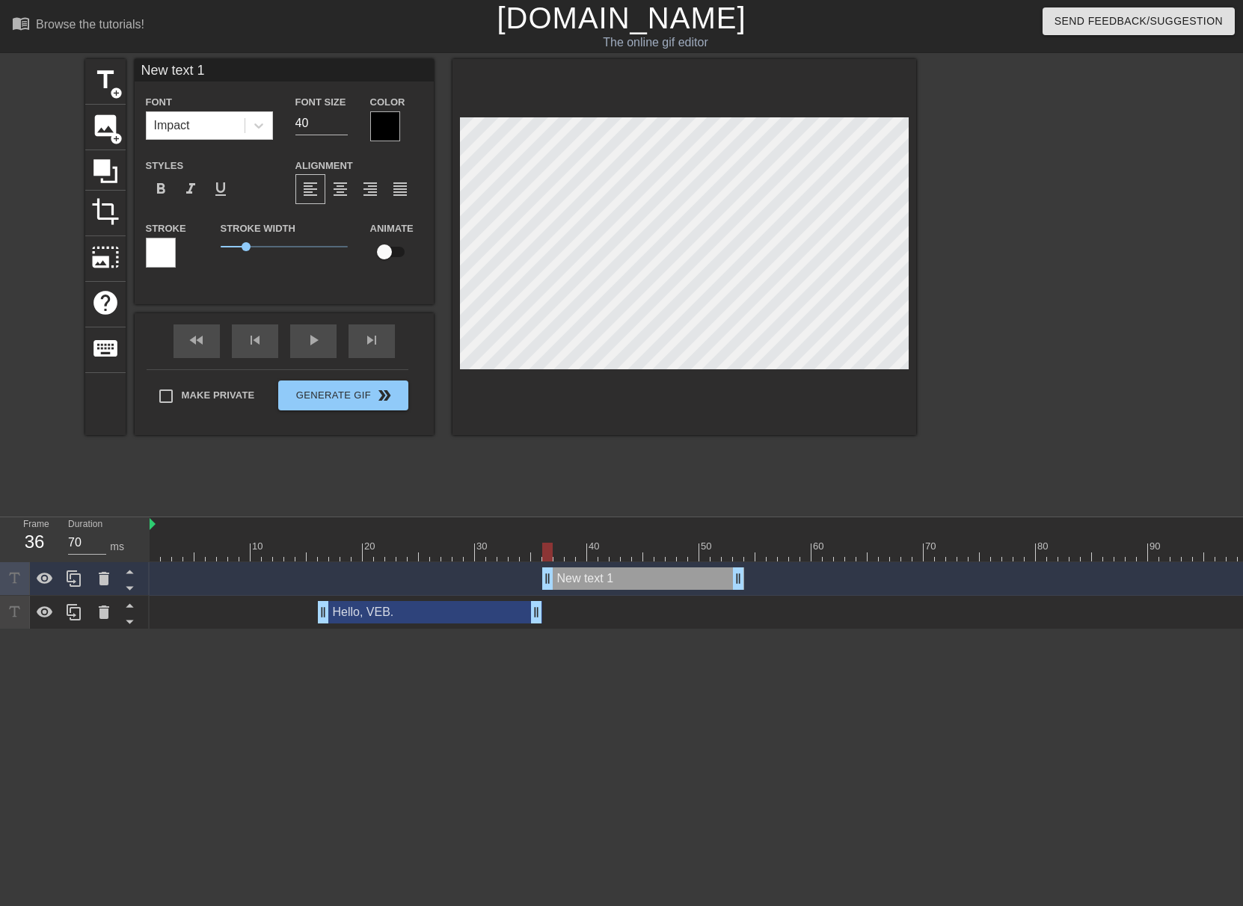
scroll to position [2, 4]
type input "I"
type textarea "I"
type input "I"
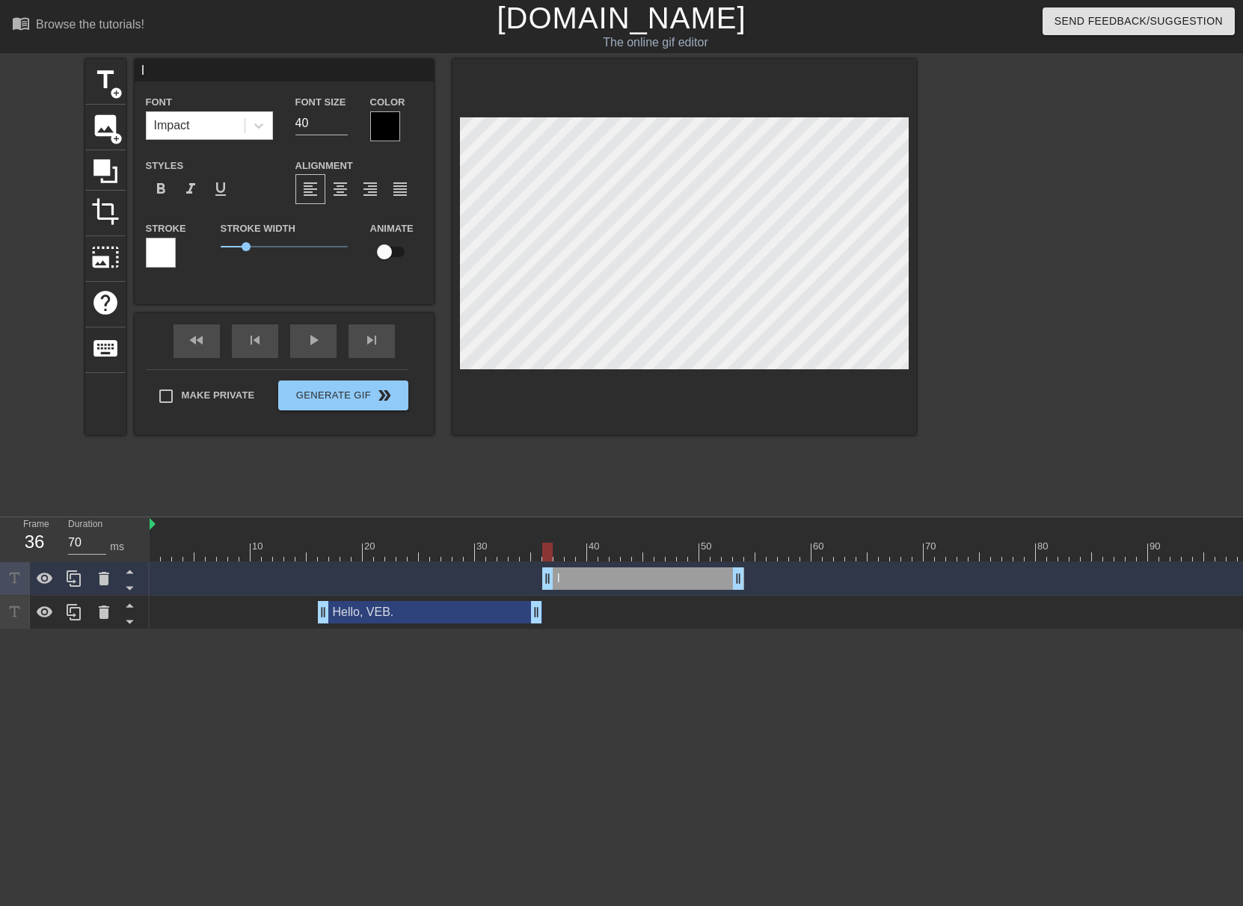
type textarea "I"
type input "I i"
type textarea "I i"
type input "I is"
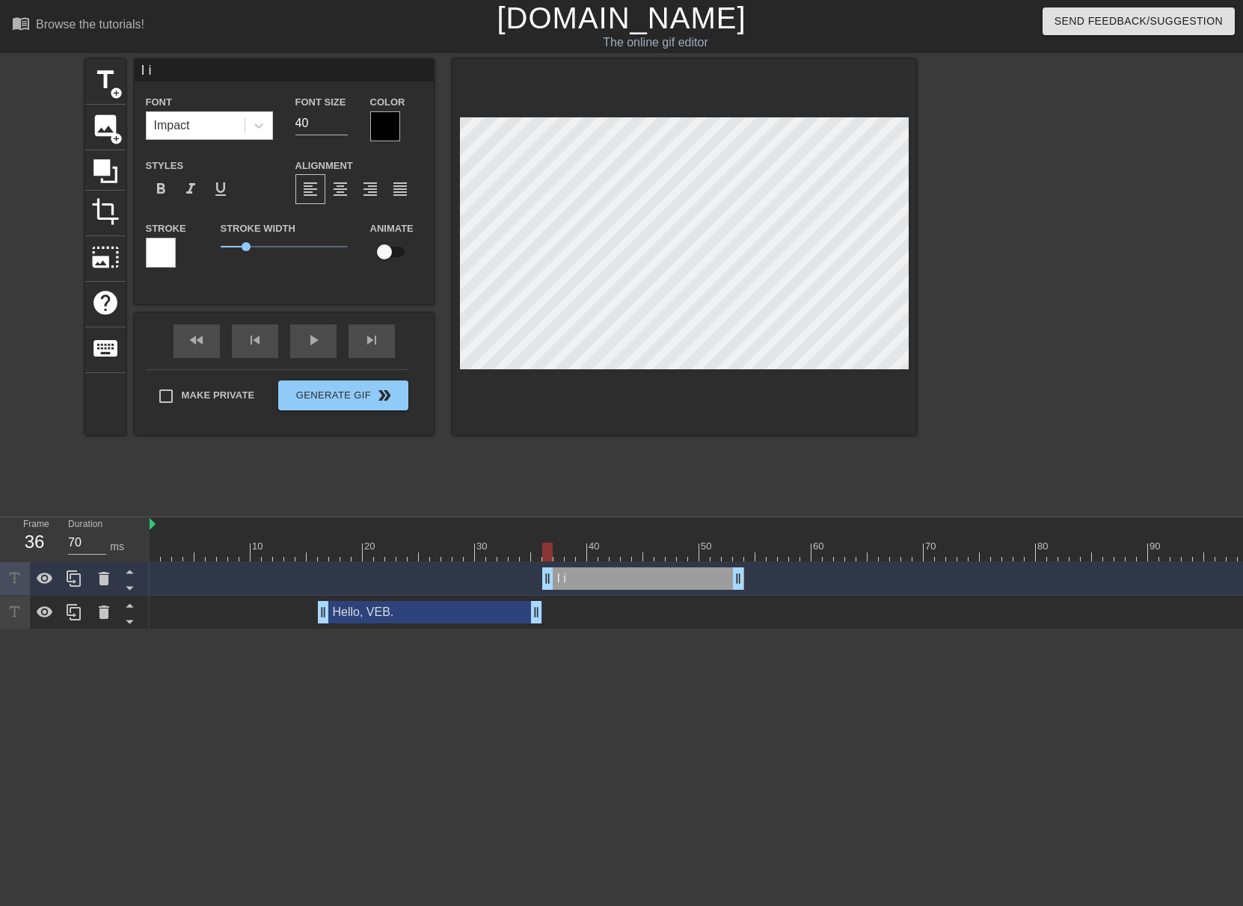
type textarea "I is"
type input "I is"
type textarea "I is"
type input "I is I"
type textarea "I is I"
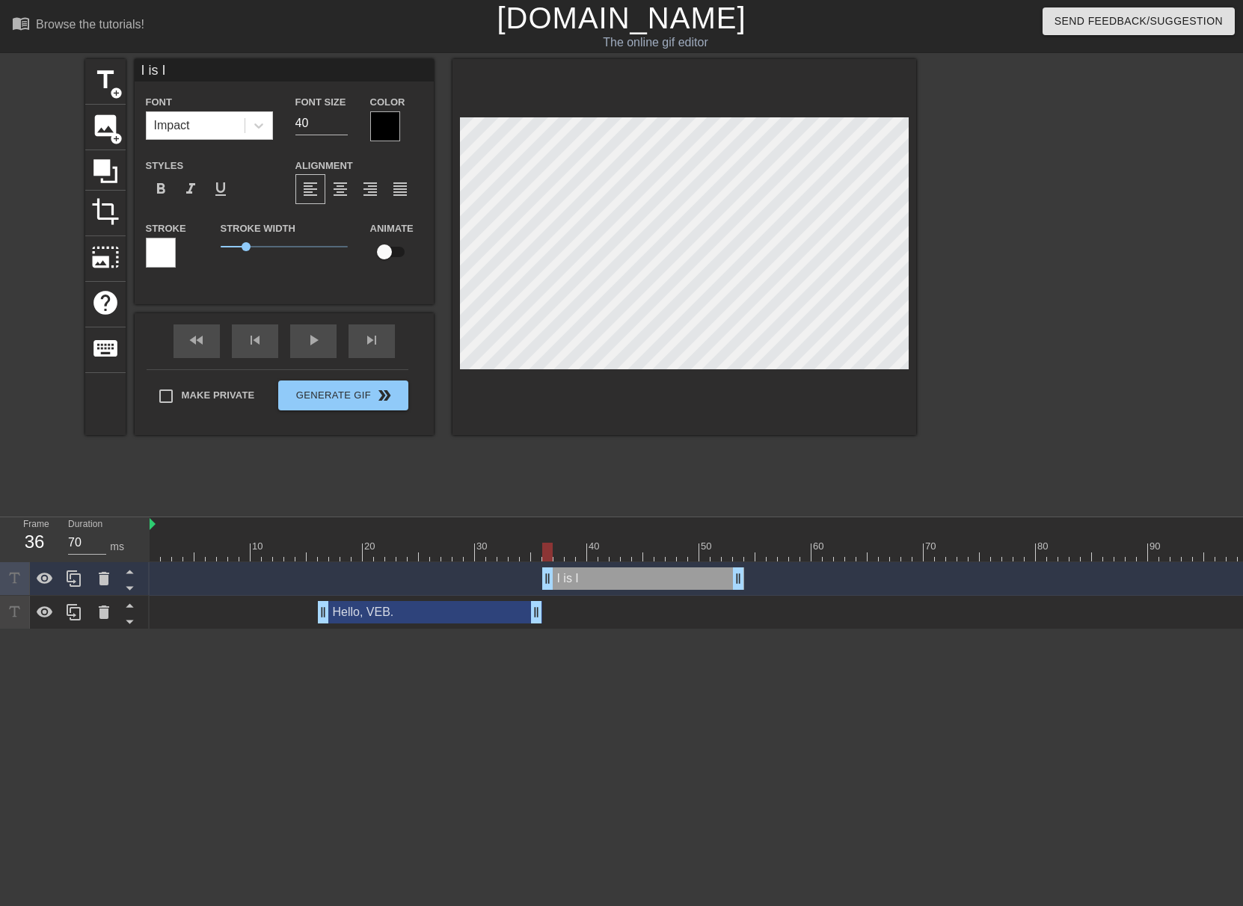
type input "I is I,"
type textarea "I is I,"
type input "I is I,"
type textarea "I is I,"
click at [343, 126] on input "39" at bounding box center [321, 123] width 52 height 24
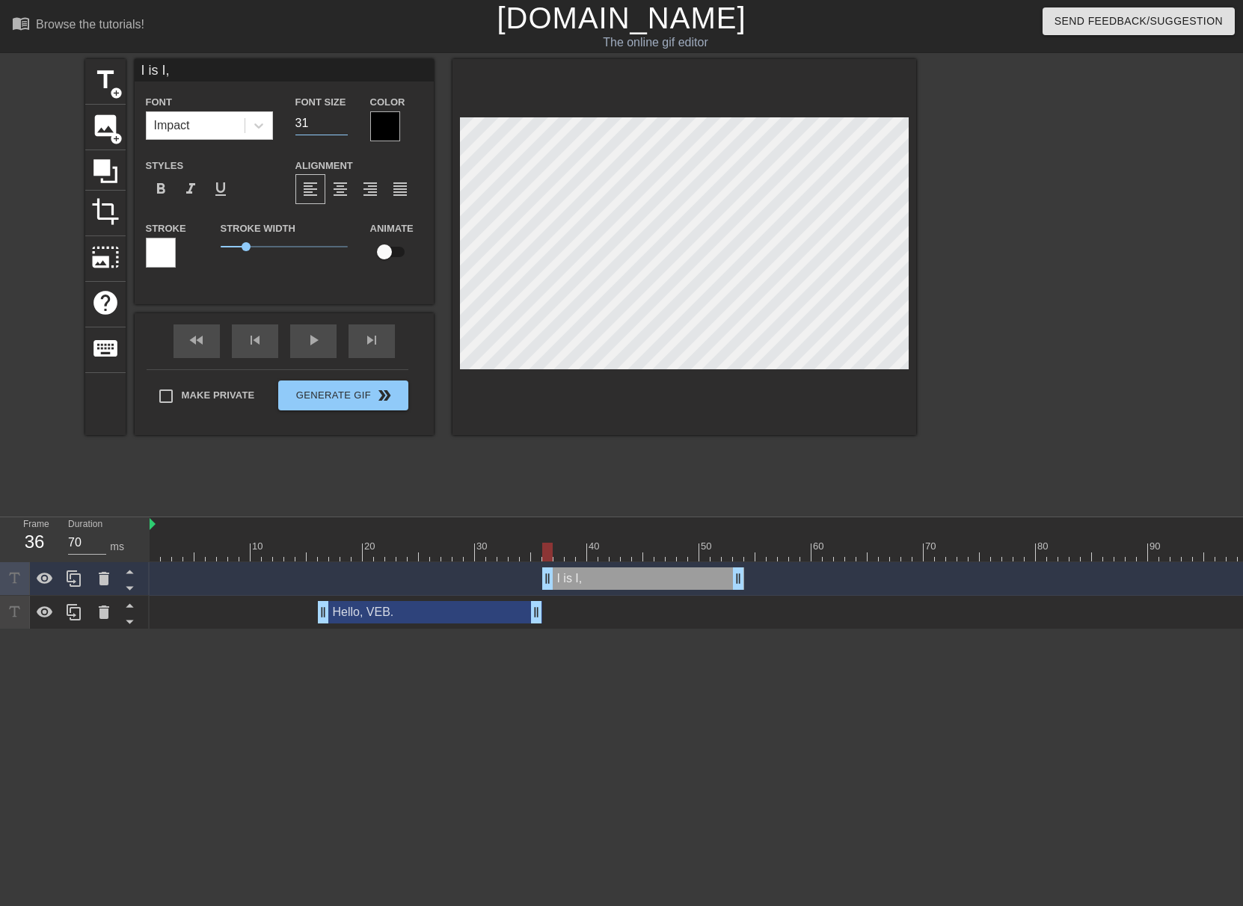
click at [343, 126] on input "31" at bounding box center [321, 123] width 52 height 24
click at [343, 126] on input "30" at bounding box center [321, 123] width 52 height 24
click at [343, 126] on input "29" at bounding box center [321, 123] width 52 height 24
click at [343, 126] on input "28" at bounding box center [321, 123] width 52 height 24
click at [343, 126] on input "27" at bounding box center [321, 123] width 52 height 24
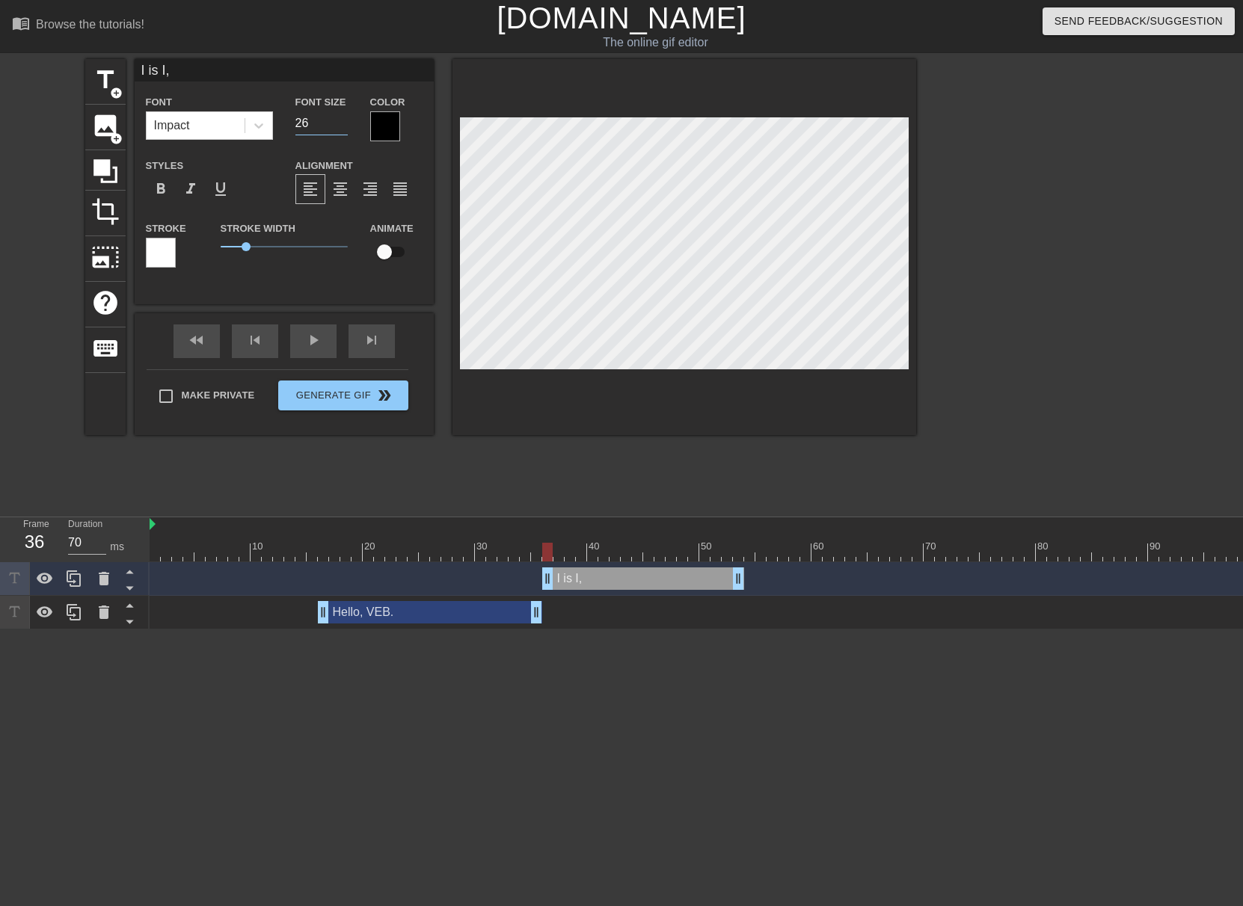
click at [343, 126] on input "26" at bounding box center [321, 123] width 52 height 24
type input "25"
click at [343, 126] on input "25" at bounding box center [321, 123] width 52 height 24
click at [393, 134] on div at bounding box center [385, 126] width 30 height 30
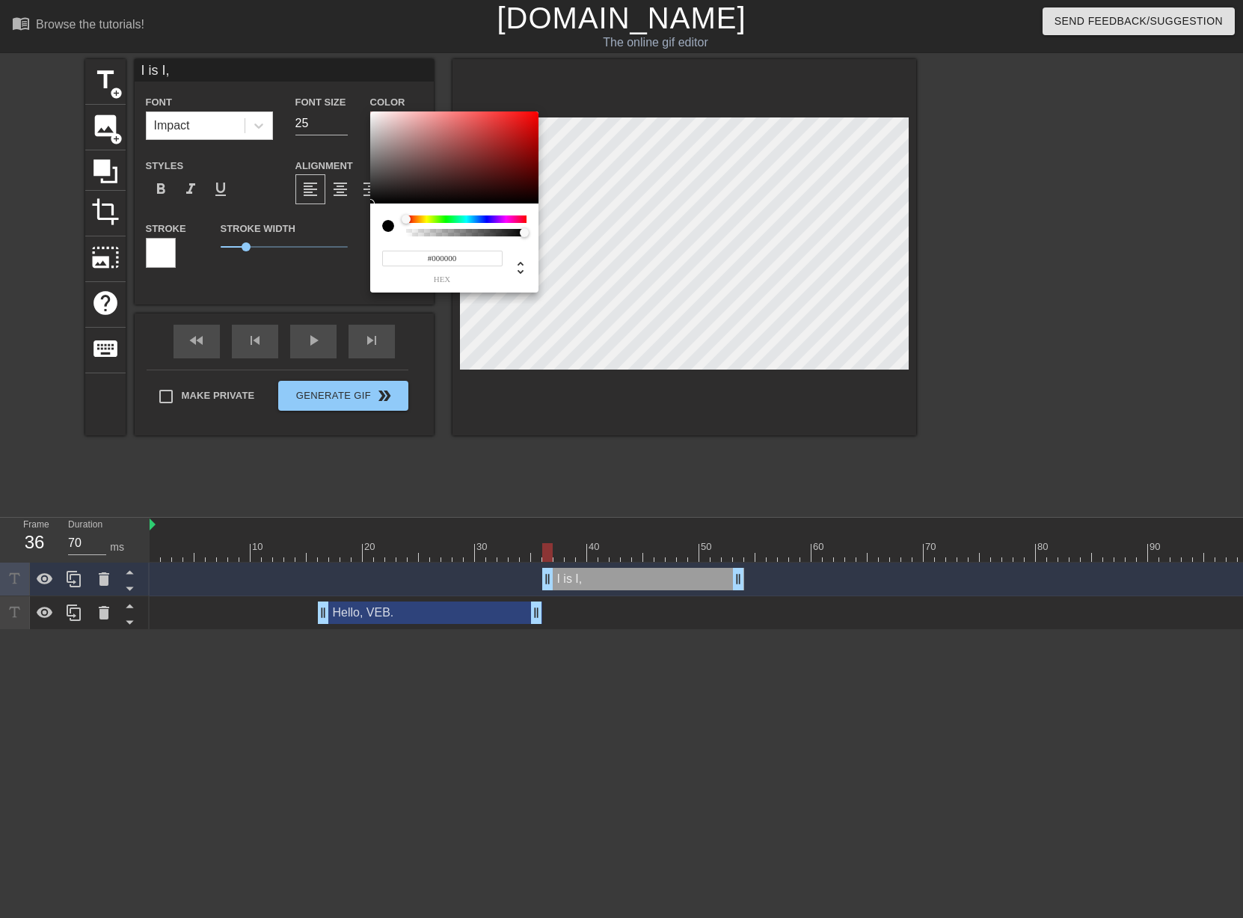
type input "#F8F1F1"
click at [375, 114] on div at bounding box center [454, 157] width 168 height 93
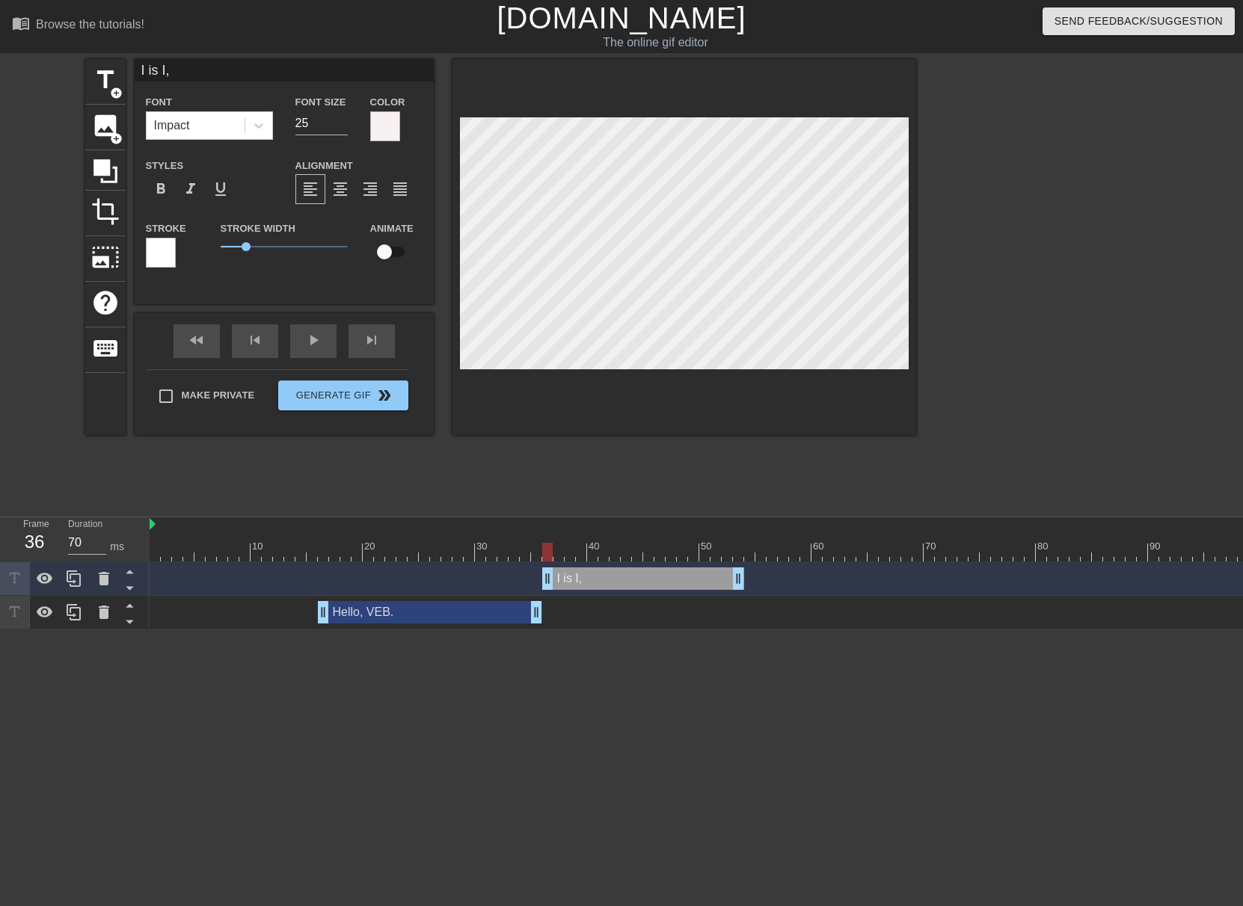
click at [169, 248] on div at bounding box center [161, 253] width 30 height 30
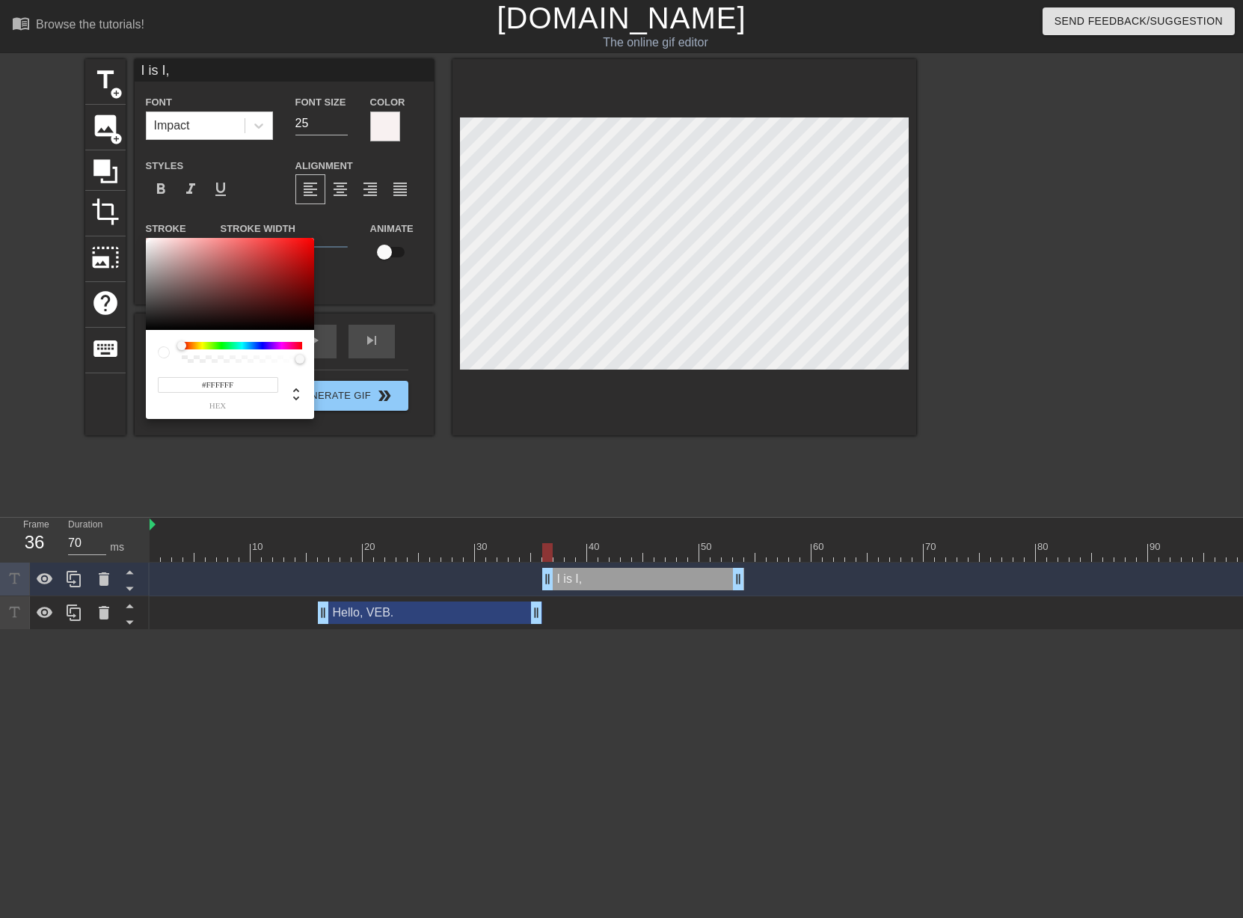
type input "#0B0B0B"
click at [150, 326] on div at bounding box center [230, 284] width 168 height 93
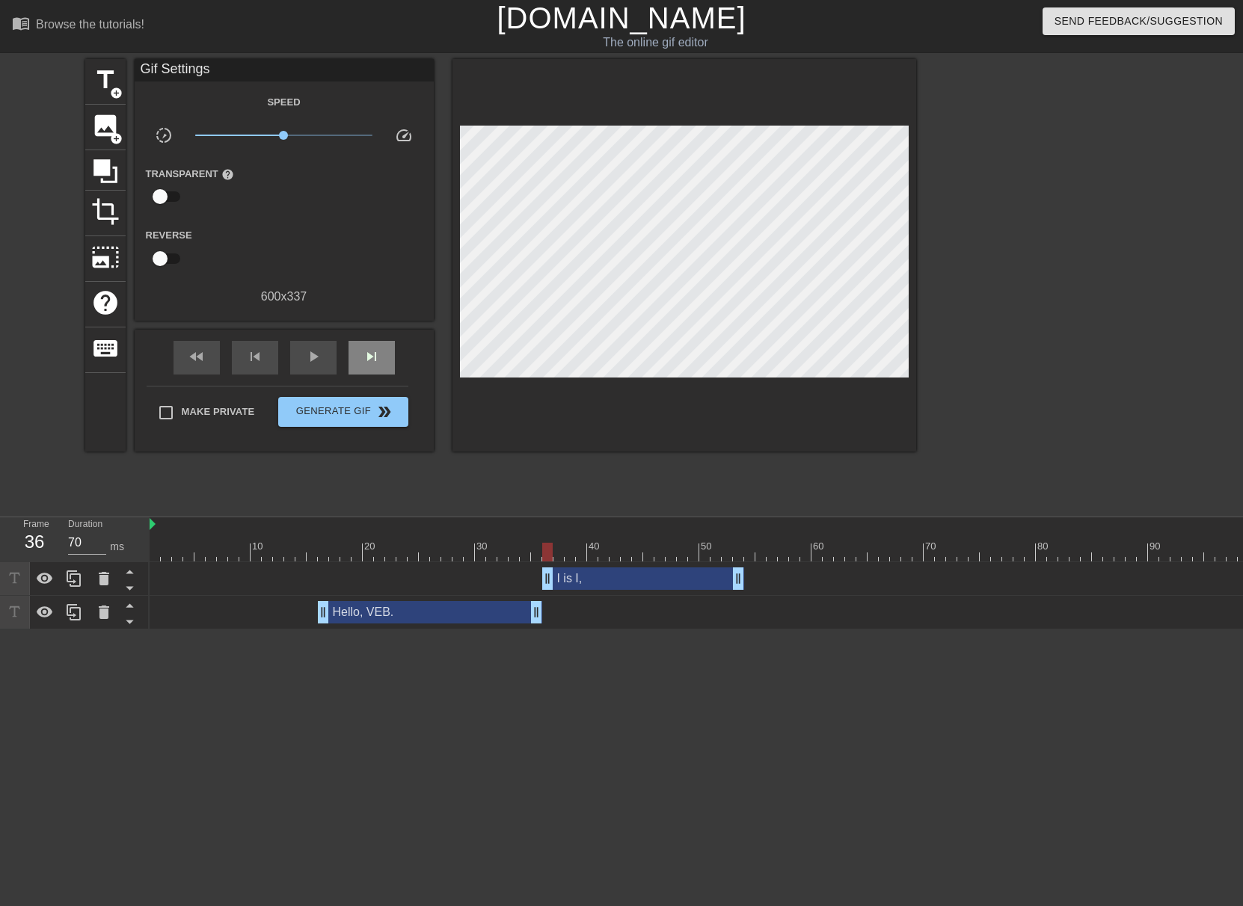
click at [380, 336] on div "fast_rewind skip_previous play_arrow skip_next" at bounding box center [284, 358] width 244 height 56
click at [382, 366] on div "skip_next" at bounding box center [371, 358] width 46 height 34
click at [384, 365] on div "skip_next" at bounding box center [371, 358] width 46 height 34
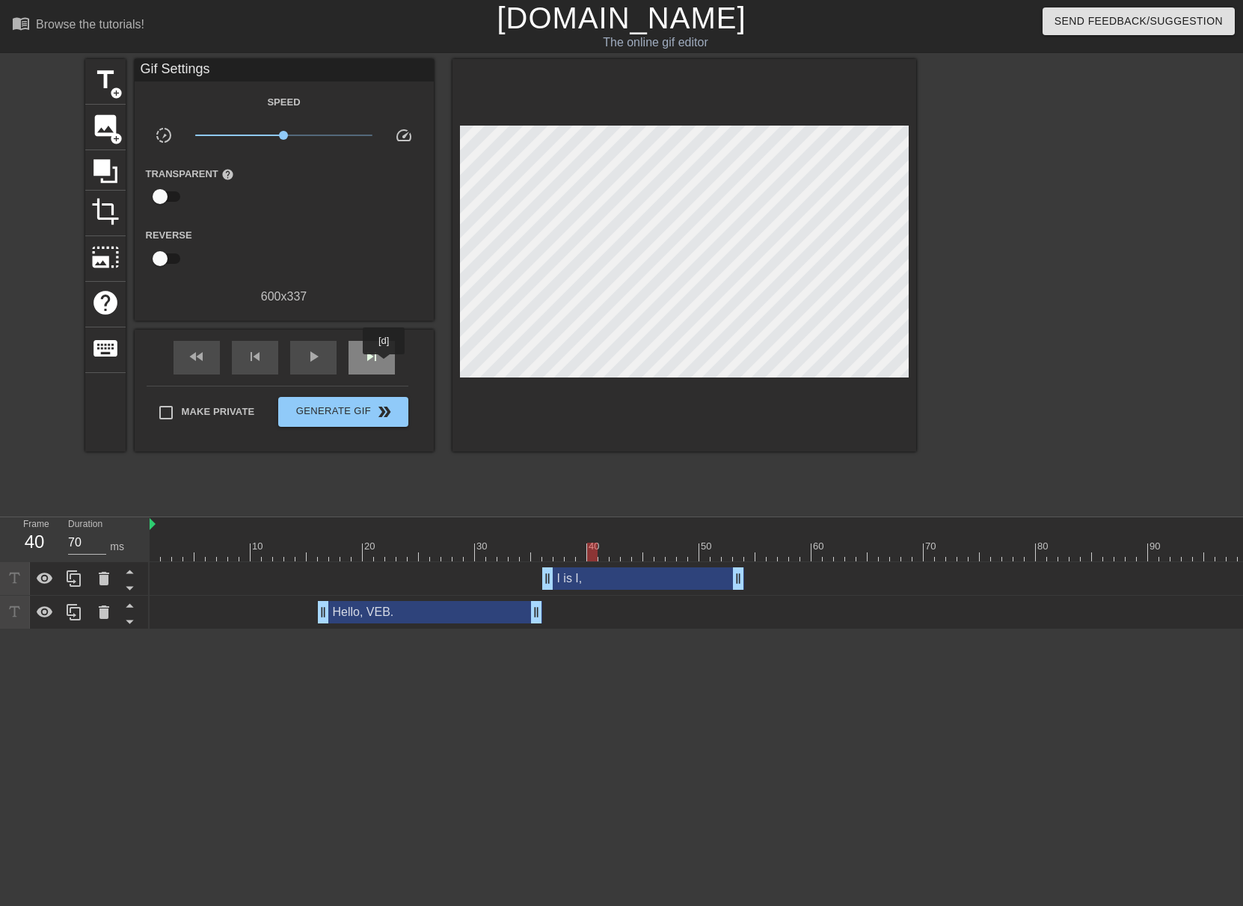
click at [385, 365] on div "skip_next" at bounding box center [371, 358] width 46 height 34
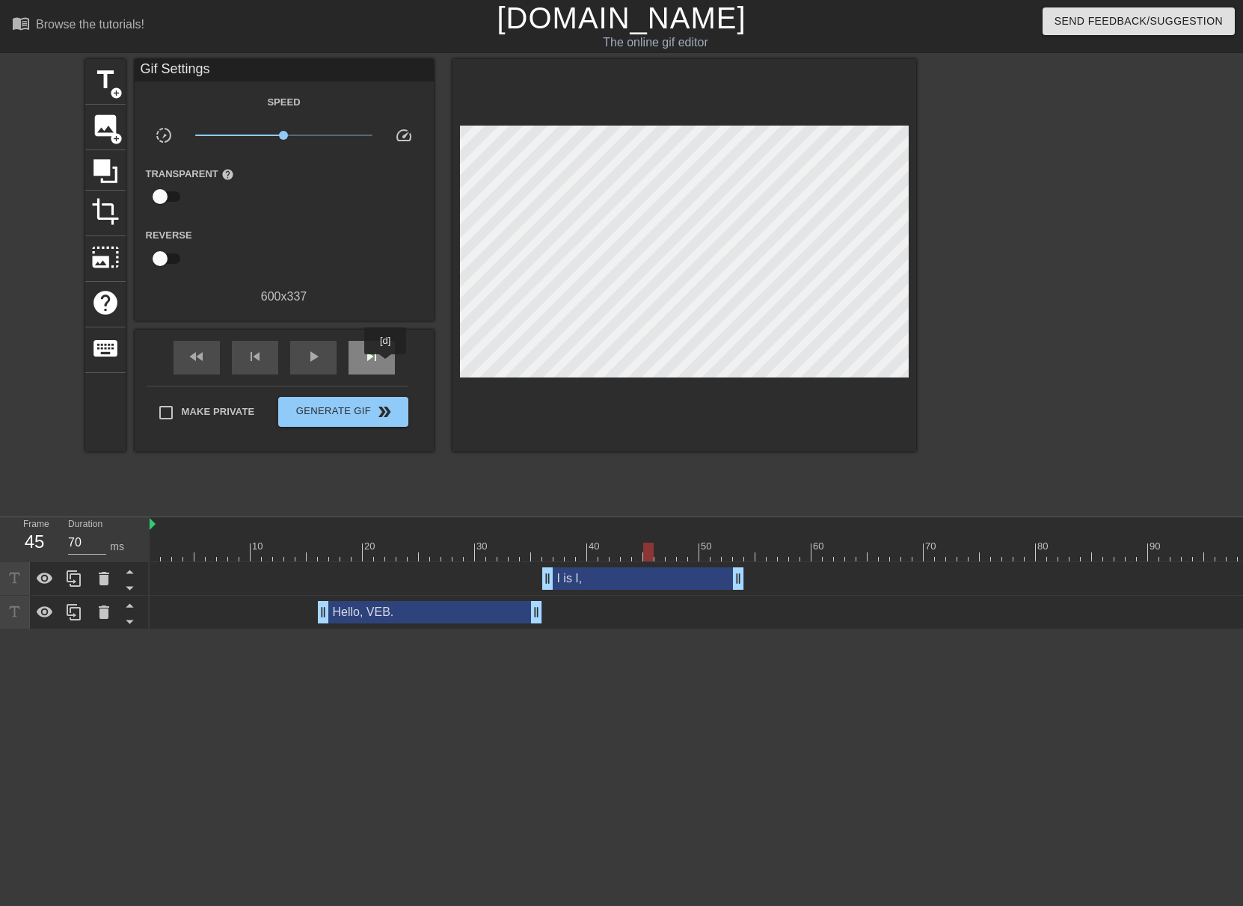
click at [386, 365] on div "skip_next" at bounding box center [371, 358] width 46 height 34
click at [387, 365] on div "skip_next" at bounding box center [371, 358] width 46 height 34
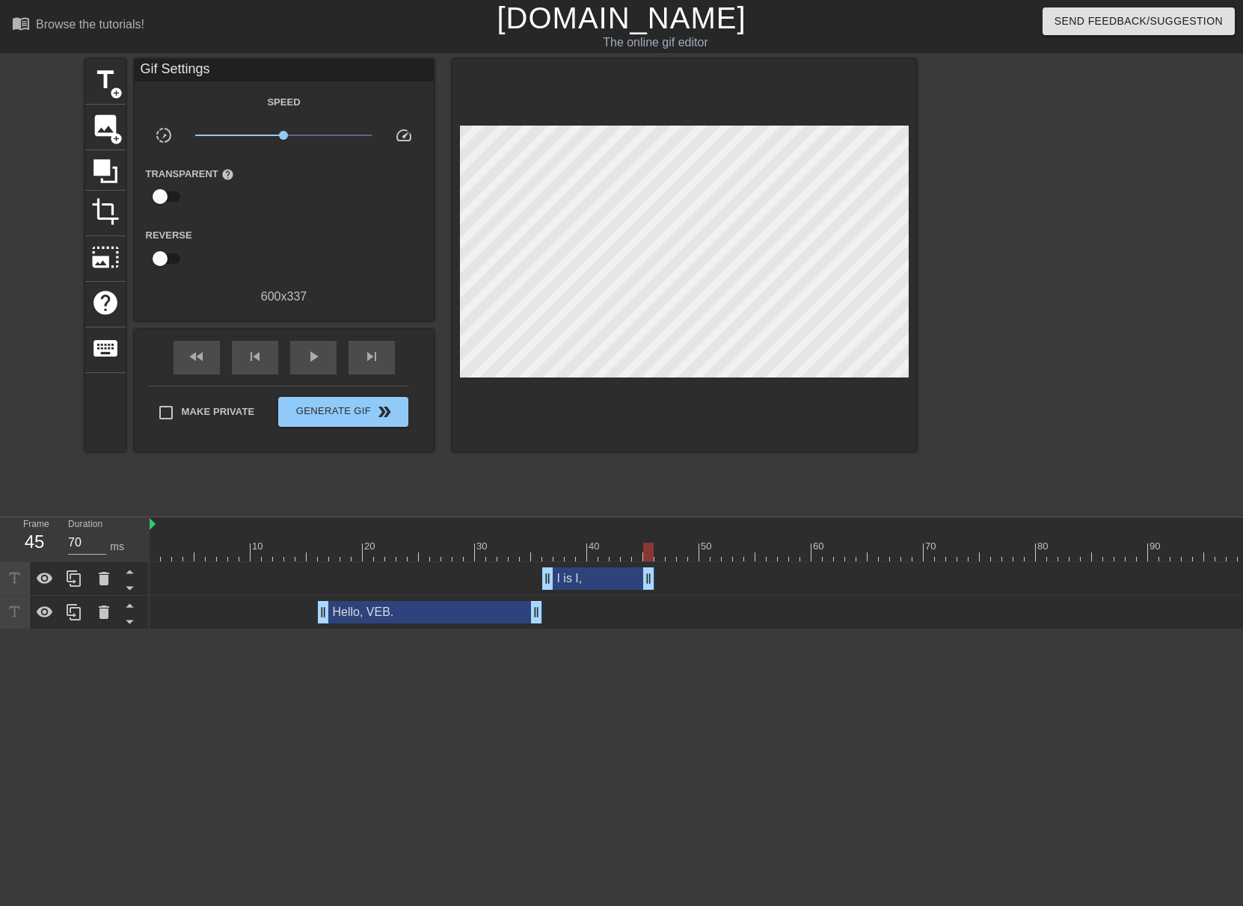
drag, startPoint x: 737, startPoint y: 575, endPoint x: 642, endPoint y: 557, distance: 96.7
click at [642, 557] on div "10 20 30 40 50 60 70 80 90 100 110 120 130 140 150 160" at bounding box center [696, 574] width 1093 height 112
click at [679, 372] on div at bounding box center [684, 255] width 464 height 393
click at [634, 392] on div at bounding box center [684, 255] width 464 height 393
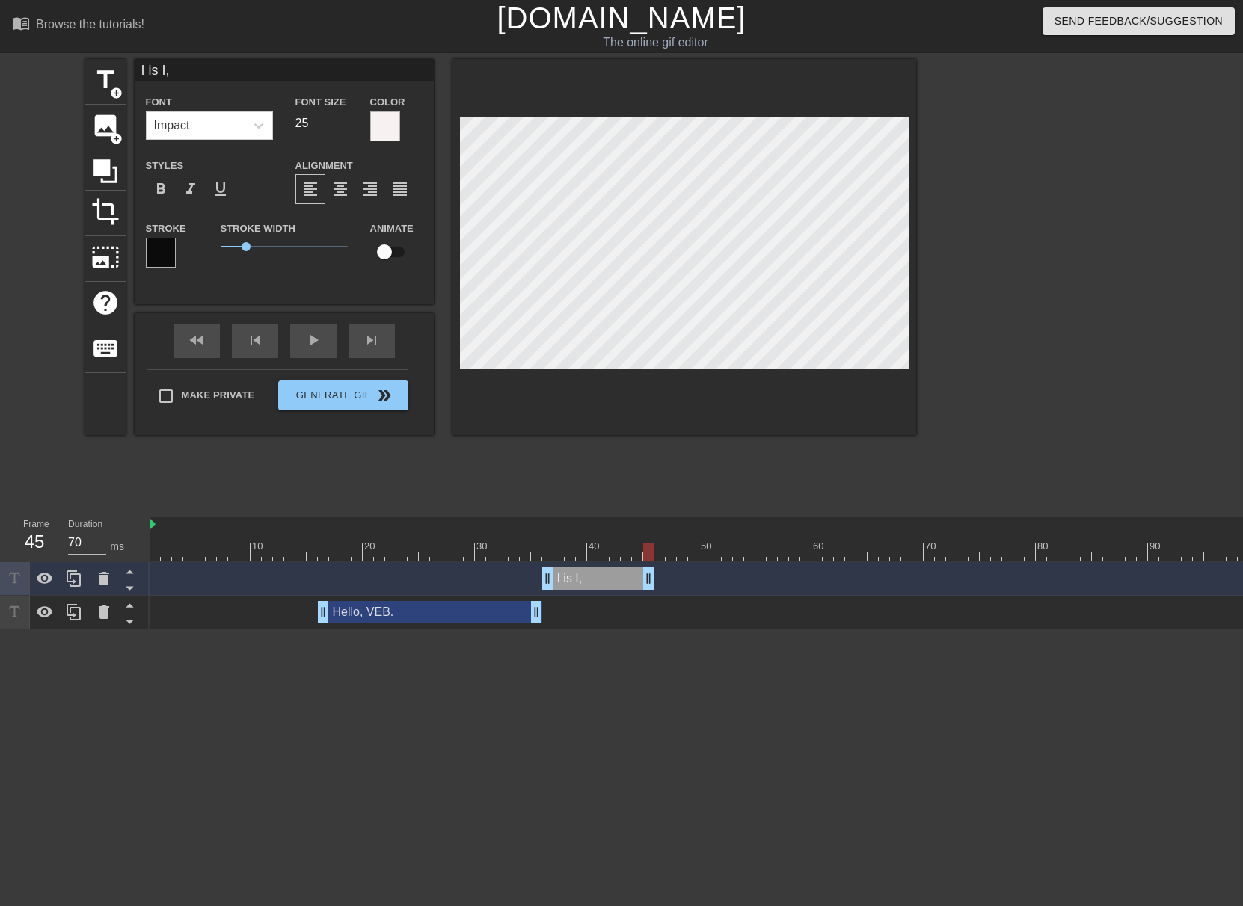
click at [680, 371] on div at bounding box center [684, 247] width 464 height 376
type input "I is I, ."
type textarea "I is I, ."
type input "I is I, .."
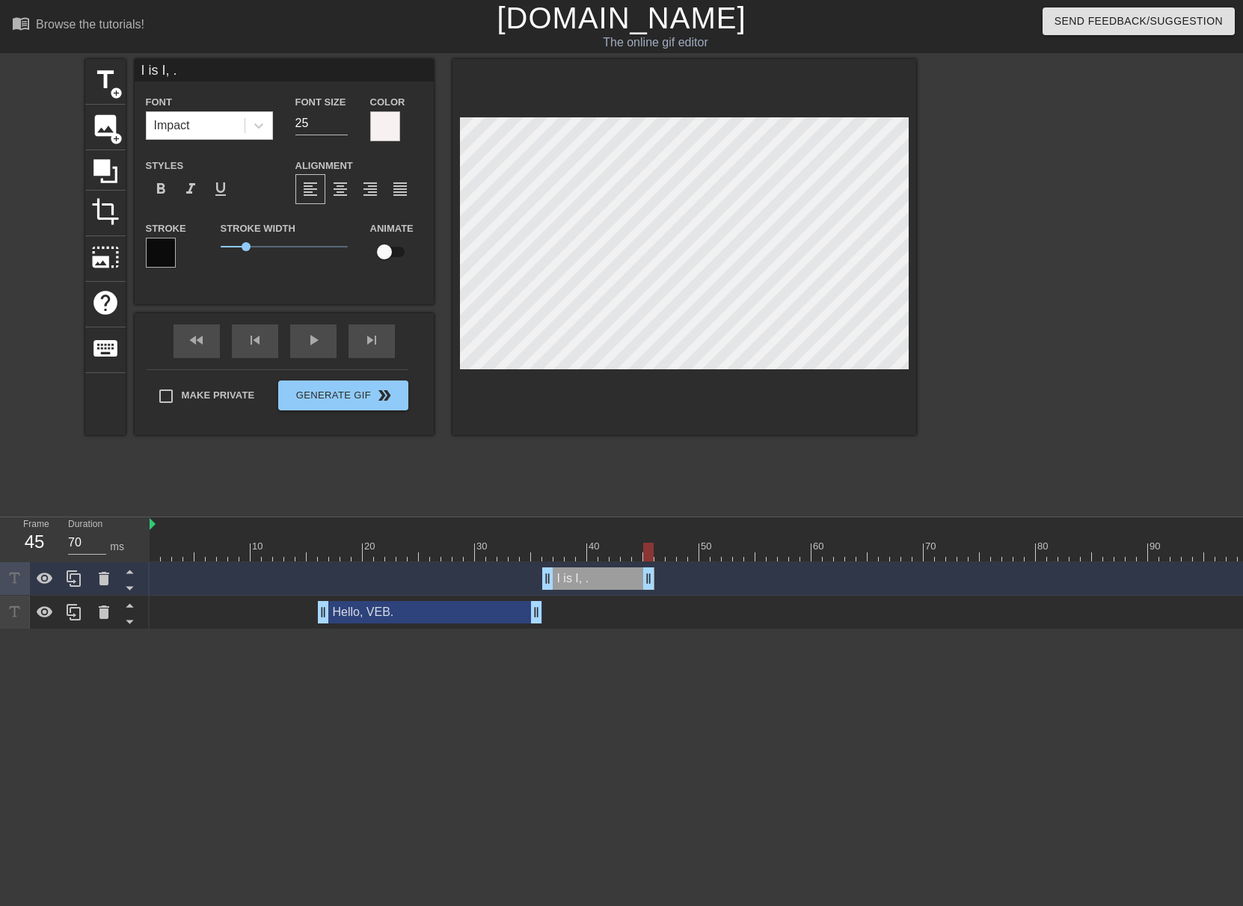
type textarea "I is I, .."
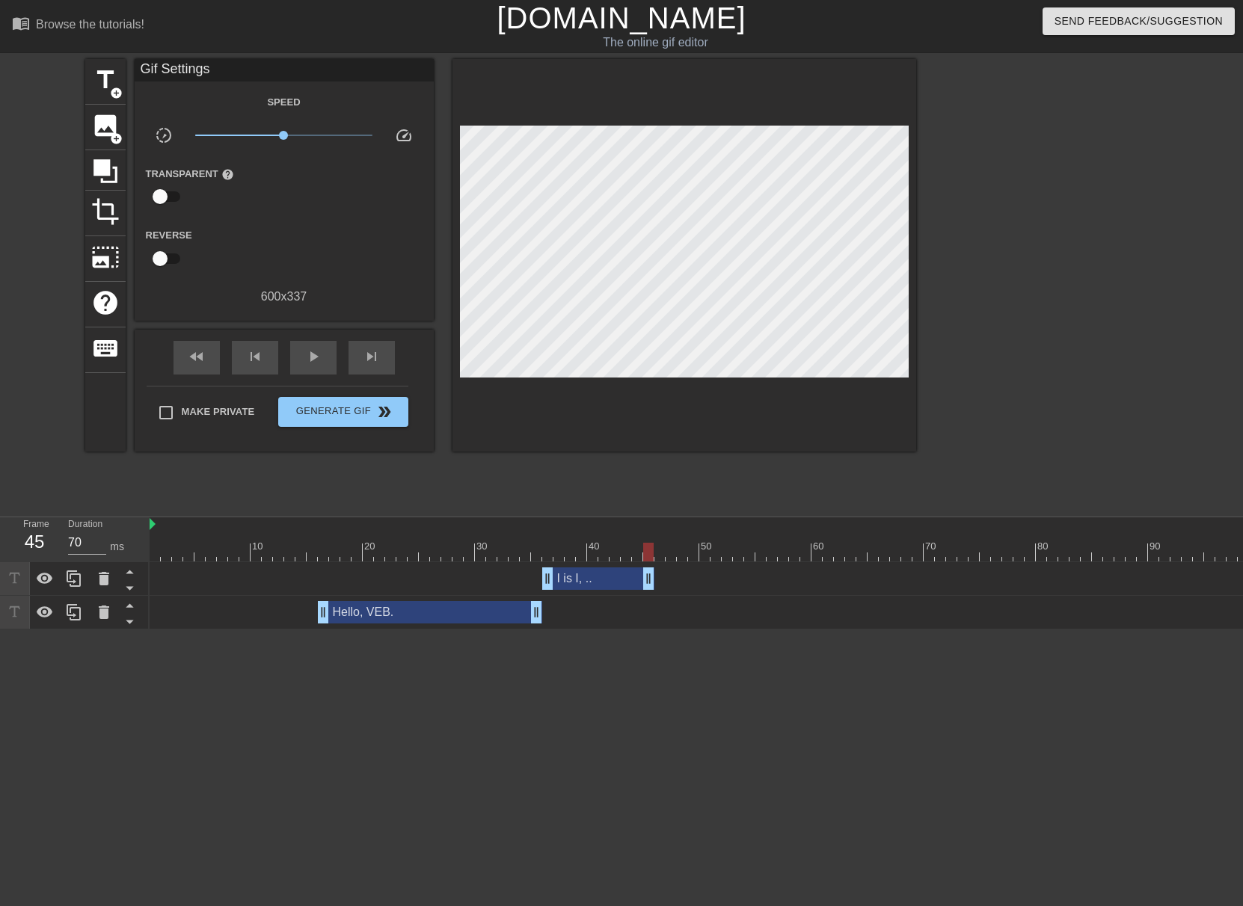
click at [692, 390] on div at bounding box center [684, 255] width 464 height 393
click at [384, 361] on div "skip_next" at bounding box center [371, 358] width 46 height 34
click at [384, 362] on div "skip_next" at bounding box center [371, 358] width 46 height 34
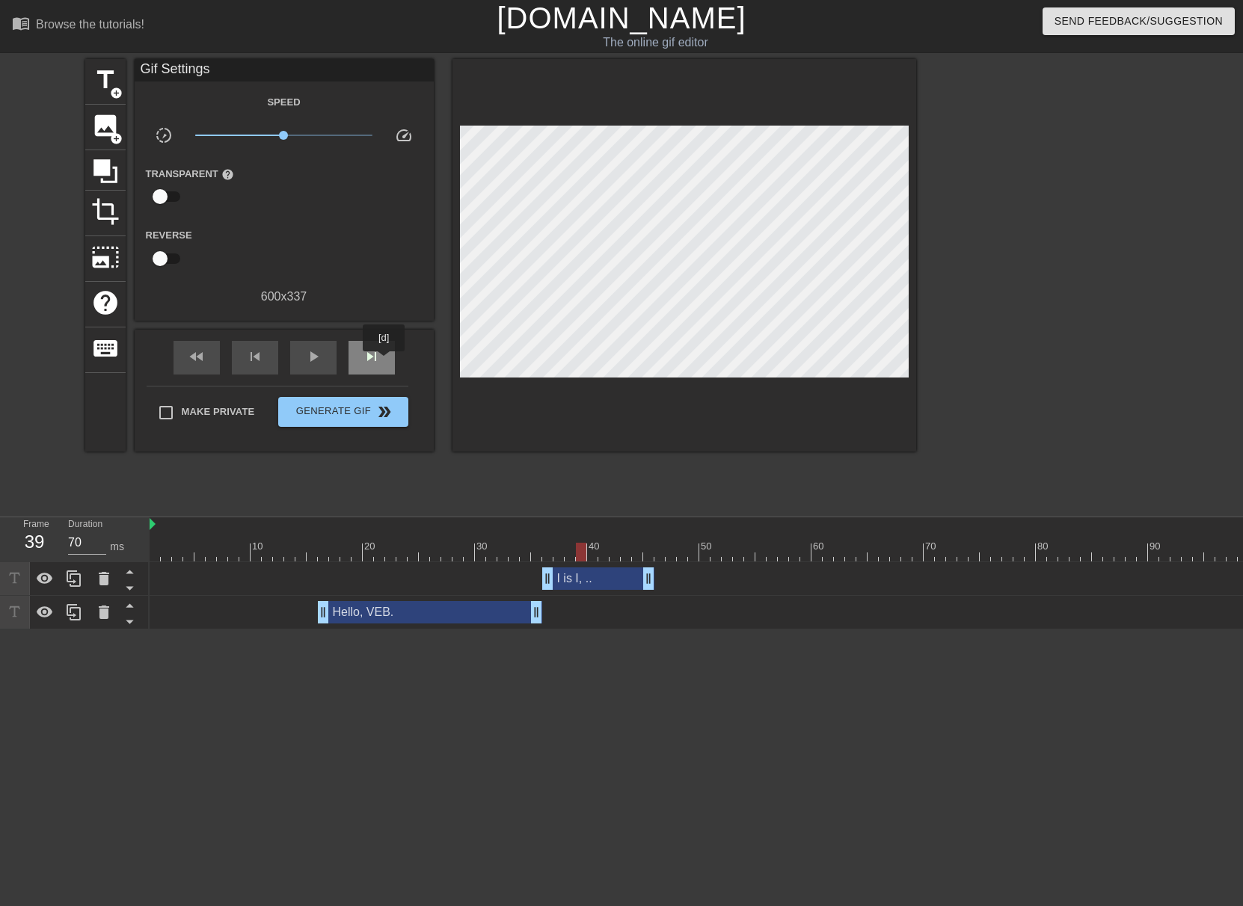
click at [384, 362] on div "skip_next" at bounding box center [371, 358] width 46 height 34
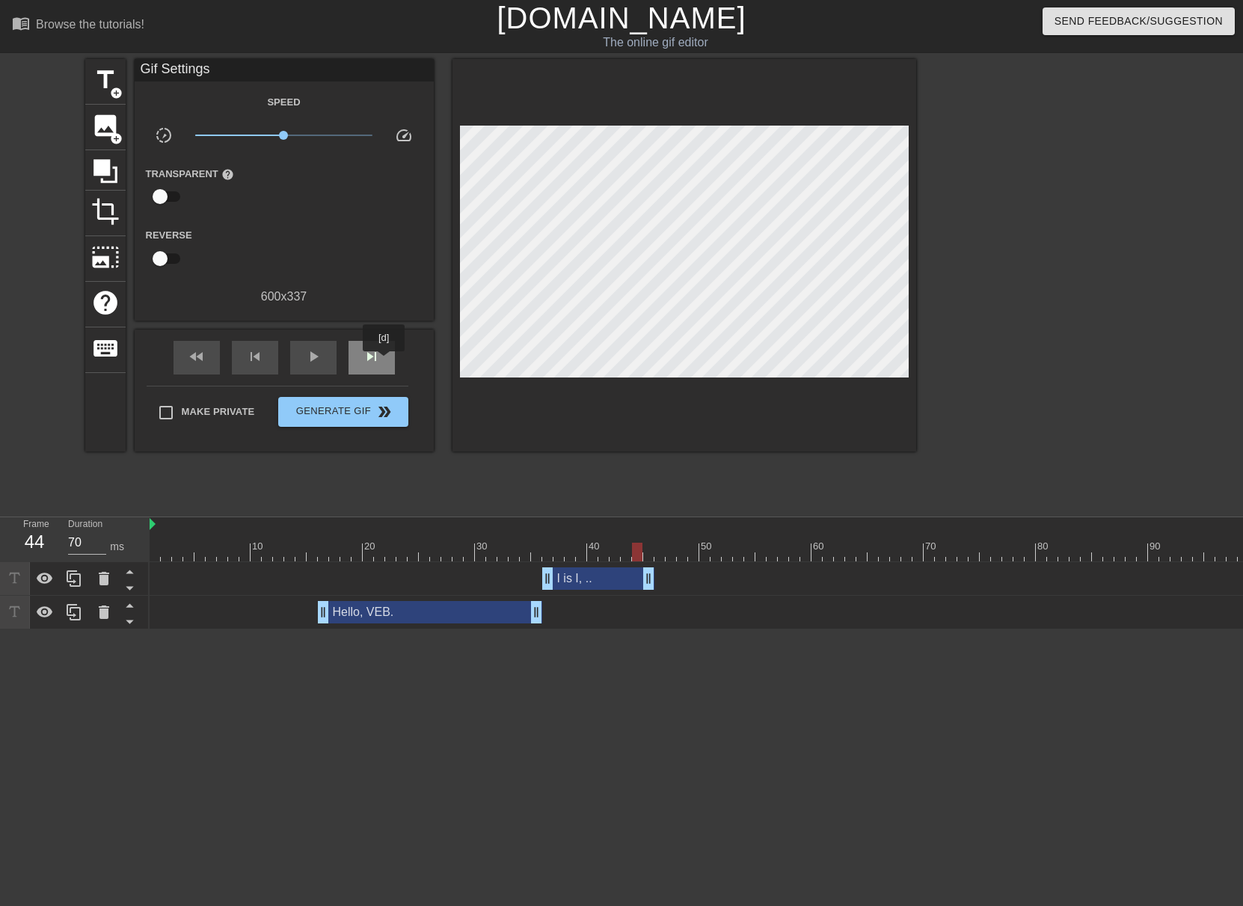
click at [384, 362] on div "skip_next" at bounding box center [371, 358] width 46 height 34
click at [651, 539] on div at bounding box center [648, 541] width 11 height 19
click at [390, 361] on div "skip_next" at bounding box center [371, 358] width 46 height 34
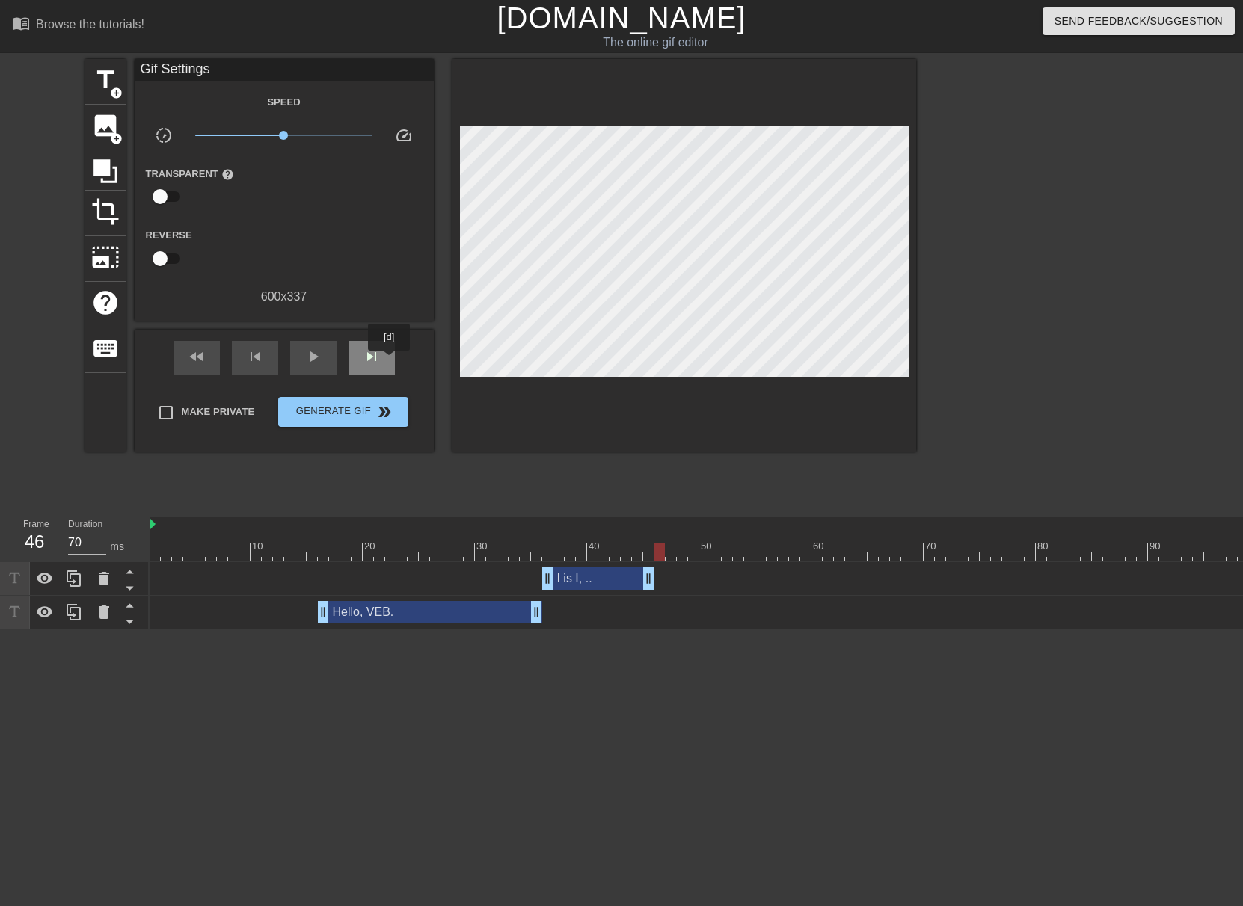
click at [390, 361] on div "skip_next" at bounding box center [371, 358] width 46 height 34
click at [391, 363] on div "skip_next" at bounding box center [371, 358] width 46 height 34
click at [661, 538] on div at bounding box center [659, 541] width 11 height 19
click at [387, 367] on div "skip_next" at bounding box center [371, 358] width 46 height 34
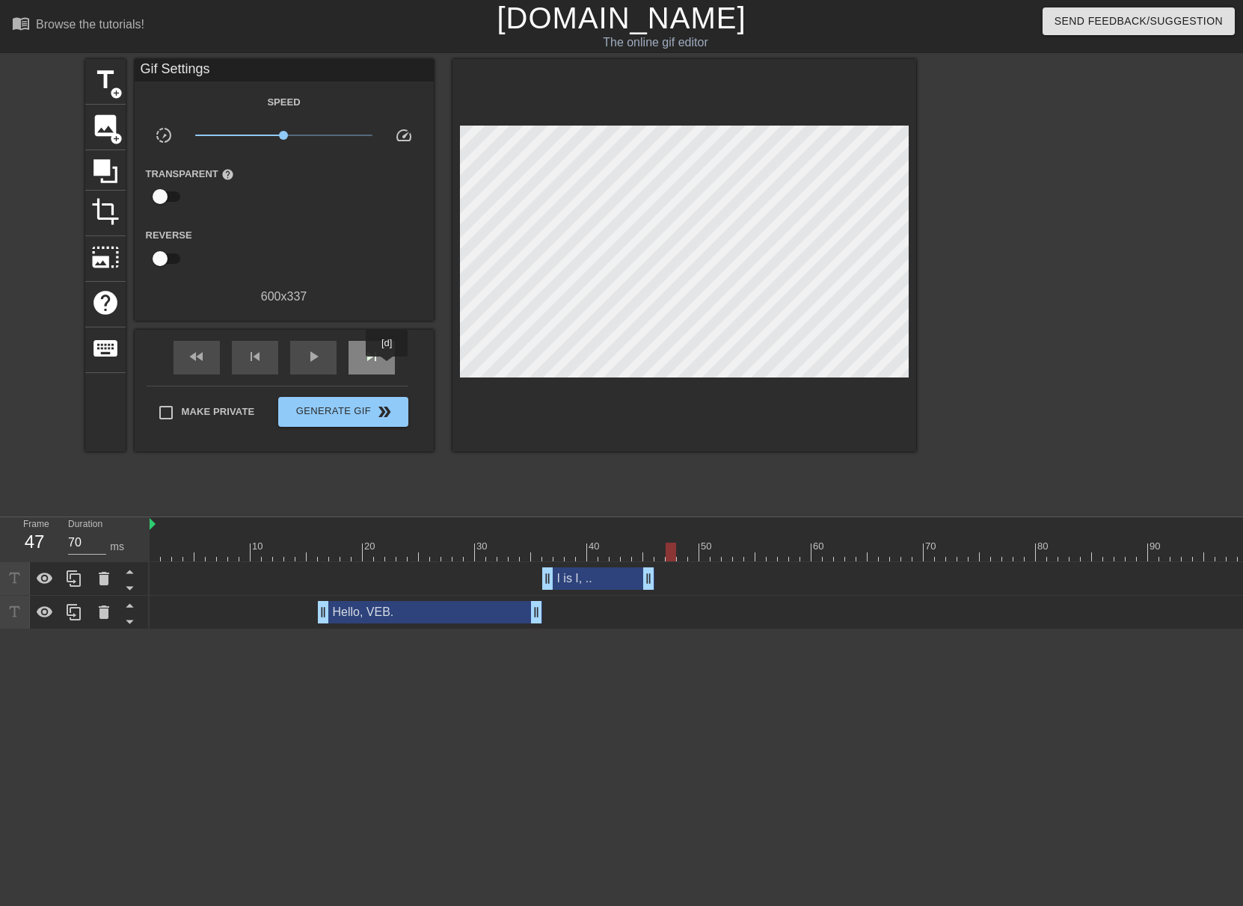
click at [387, 367] on div "skip_next" at bounding box center [371, 358] width 46 height 34
click at [112, 82] on span "title" at bounding box center [105, 80] width 28 height 28
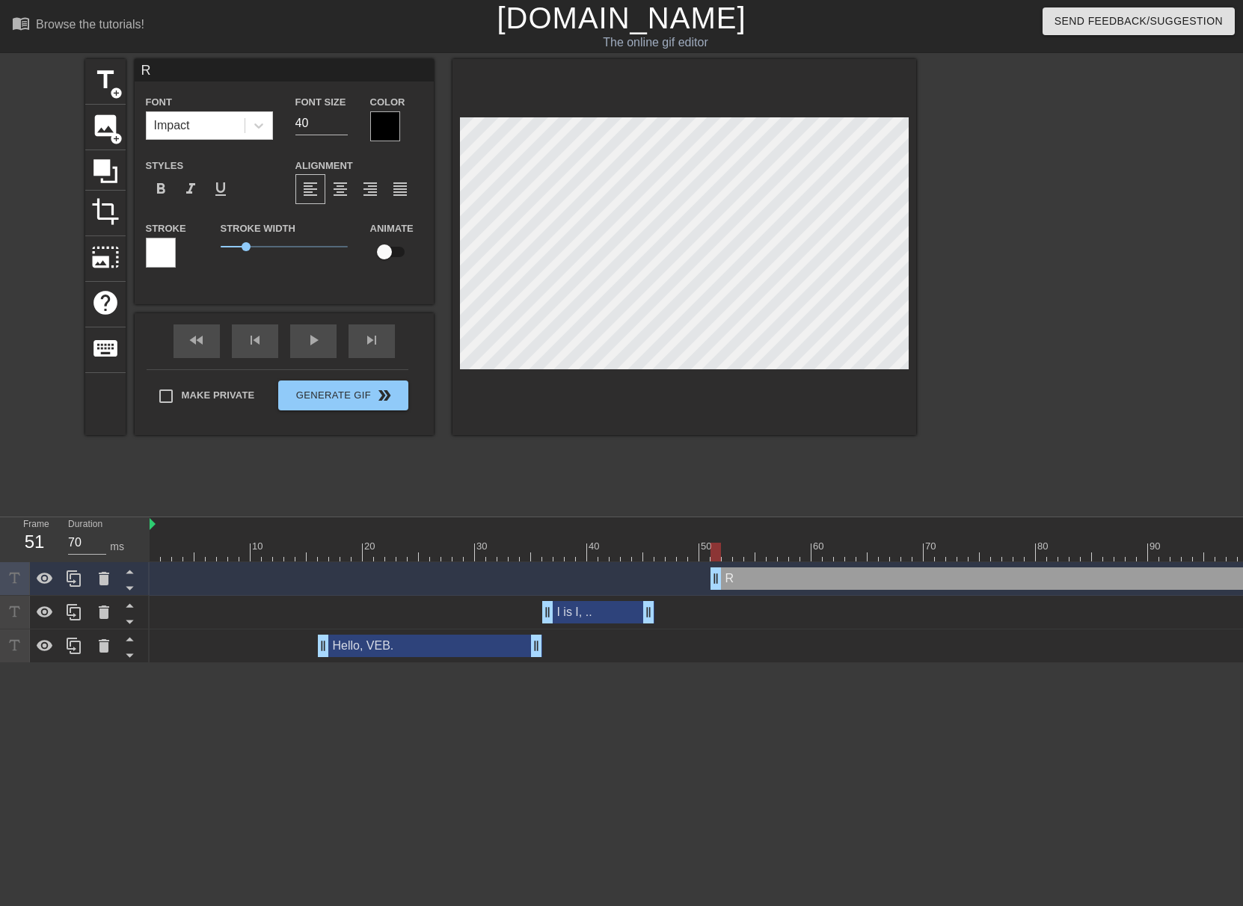
type input "R"
type textarea "R"
type input "Ru"
type textarea "Ru"
type input "Rum"
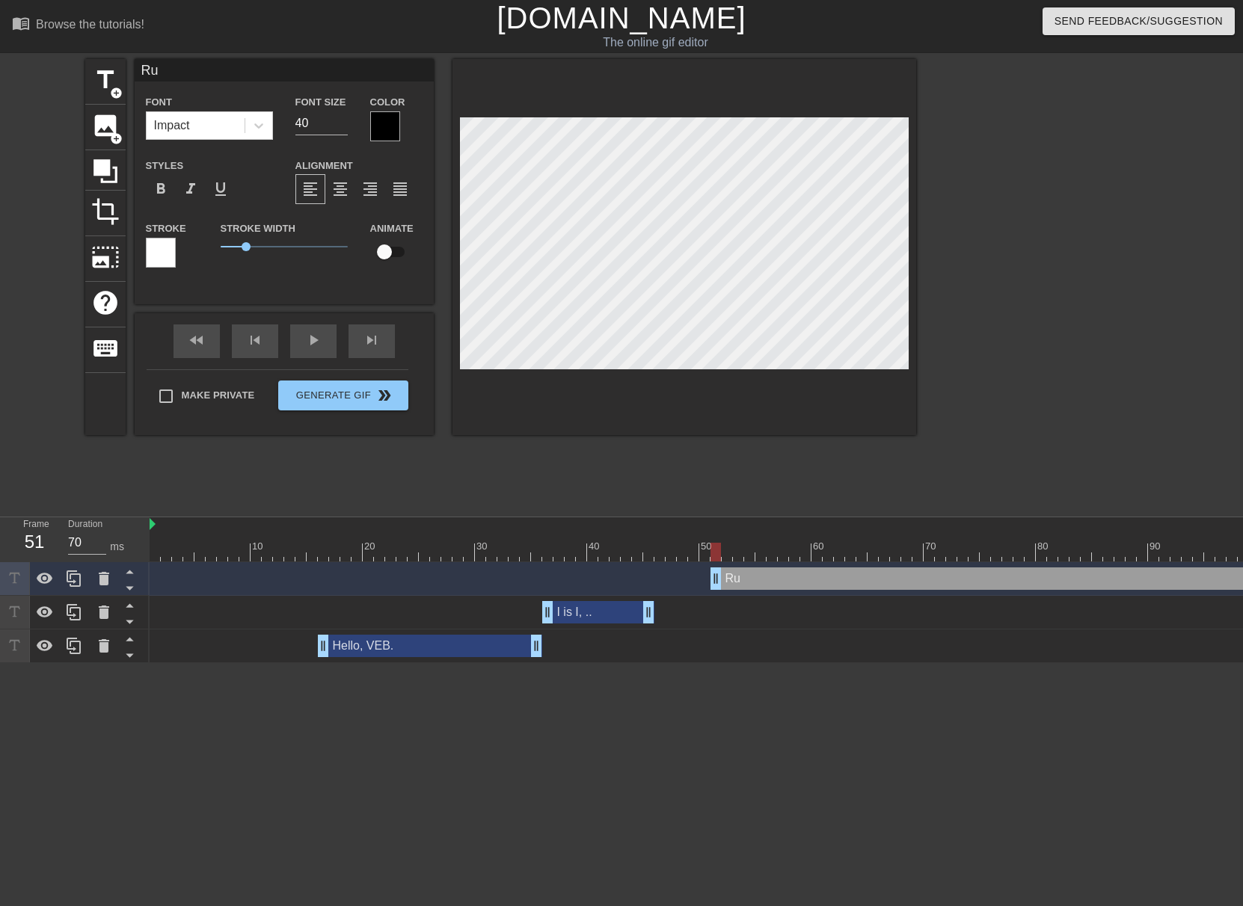
type textarea "Rum"
type input "Rump"
type textarea "Rump"
type input "Rumpl"
type textarea "Rumpl"
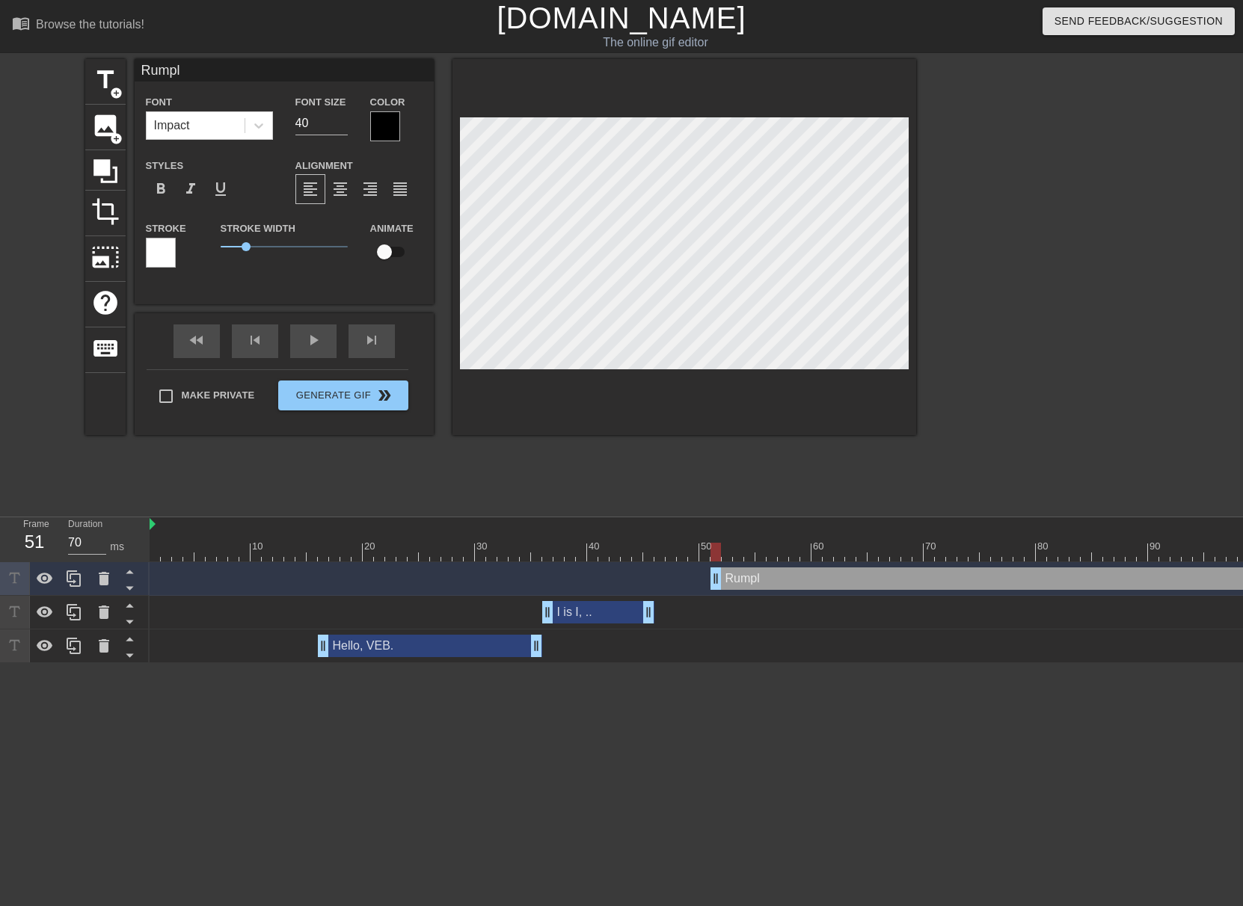
type input "[PERSON_NAME]"
type textarea "[PERSON_NAME]"
type input "Rumpleg"
type textarea "Rumpleg"
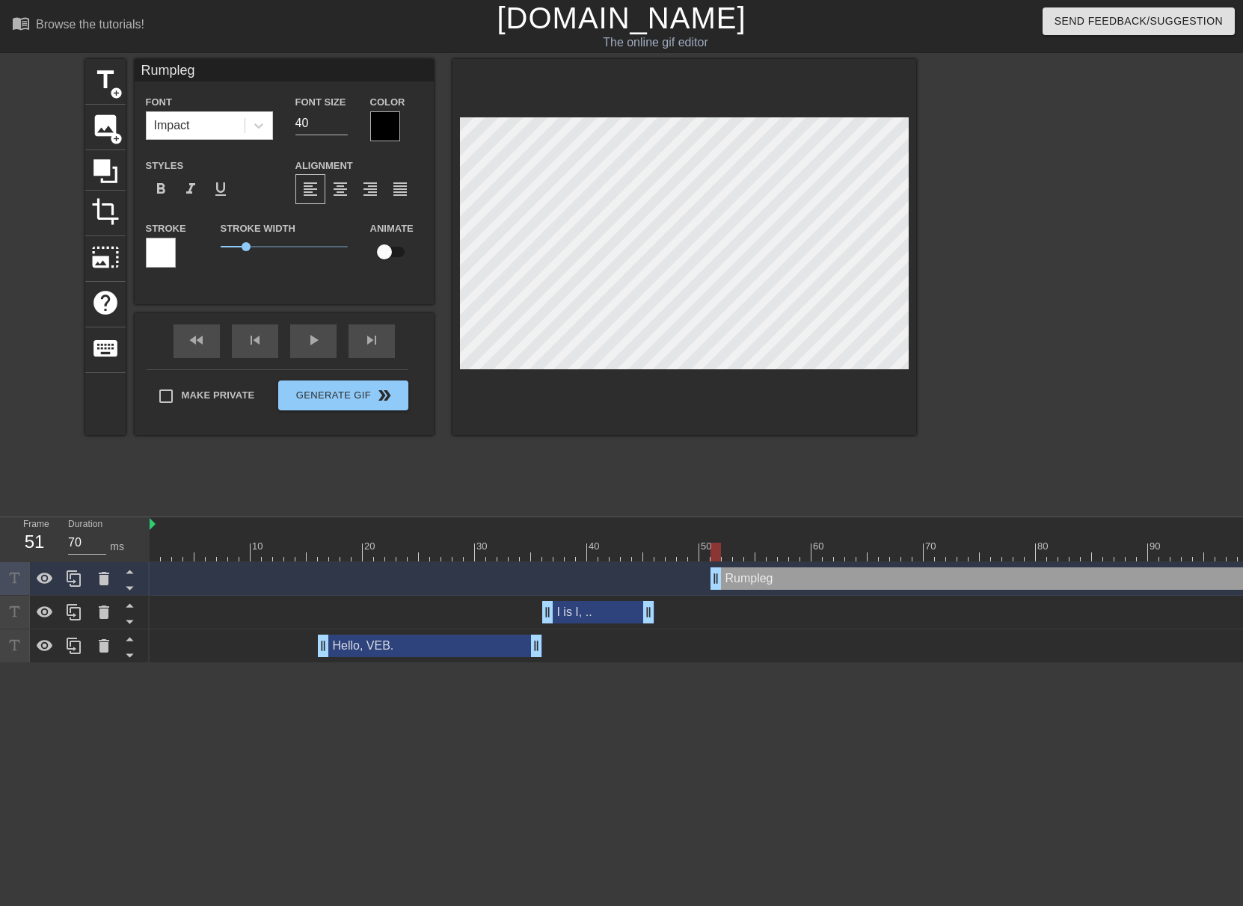
type input "Rumplegi"
type textarea "Rumplegi"
type input "Rumplegif"
type textarea "Rumplegif"
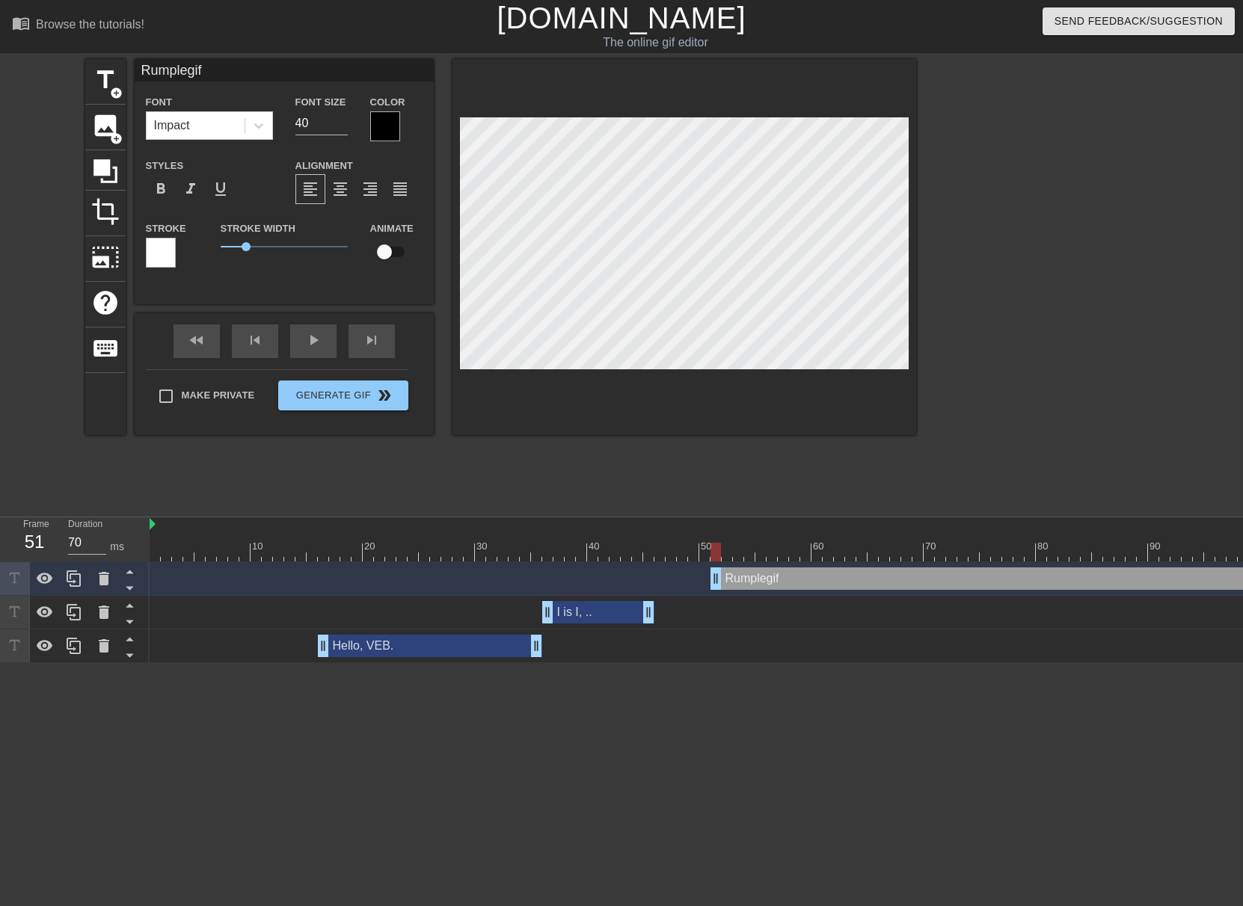
type input "Rumplegifs"
type textarea "Rumplegifs"
type input "Rumplegifsk"
type textarea "Rumplegifsk"
type input "Rumplegifski"
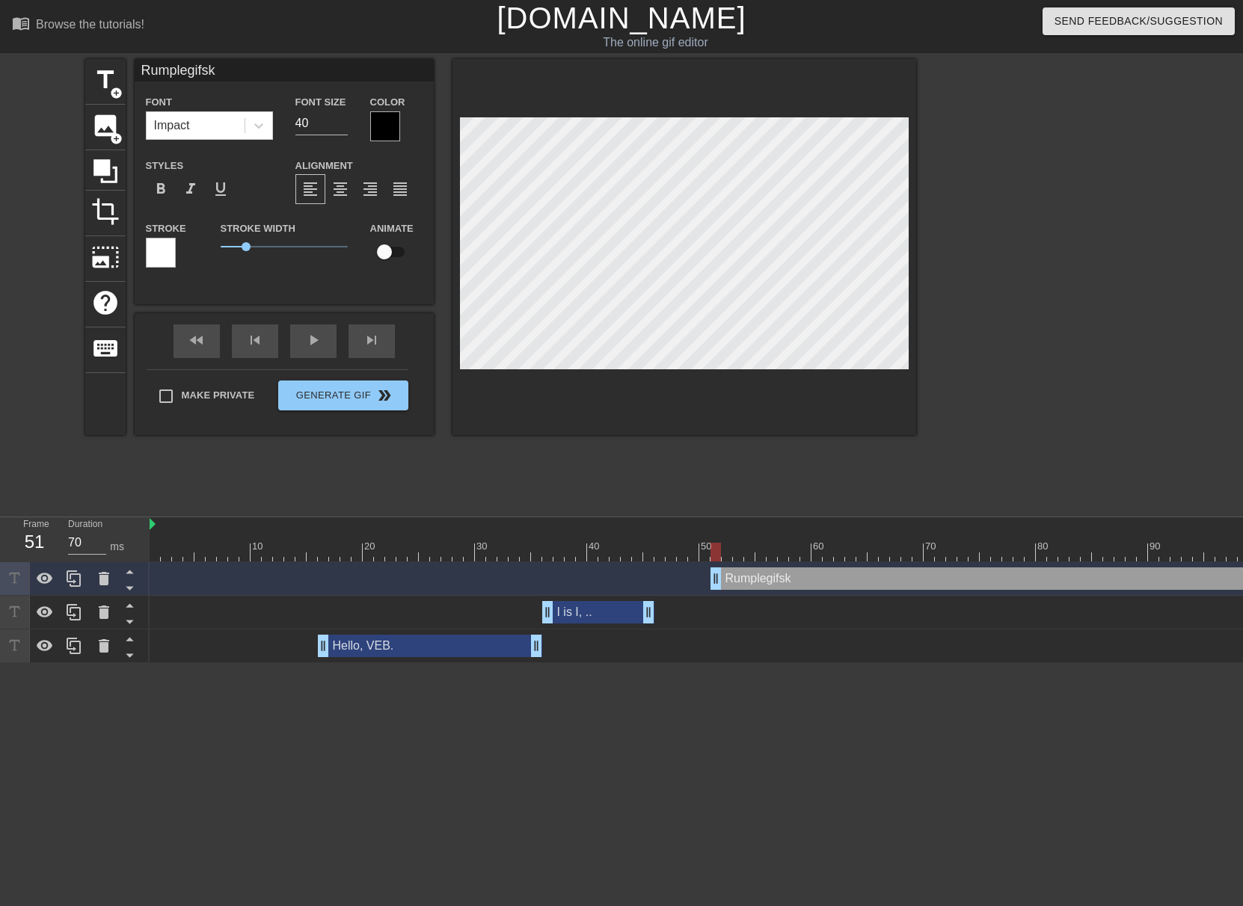
type textarea "Rumplegifski"
type input "Rumplegifskin"
type textarea "Rumplegifskin"
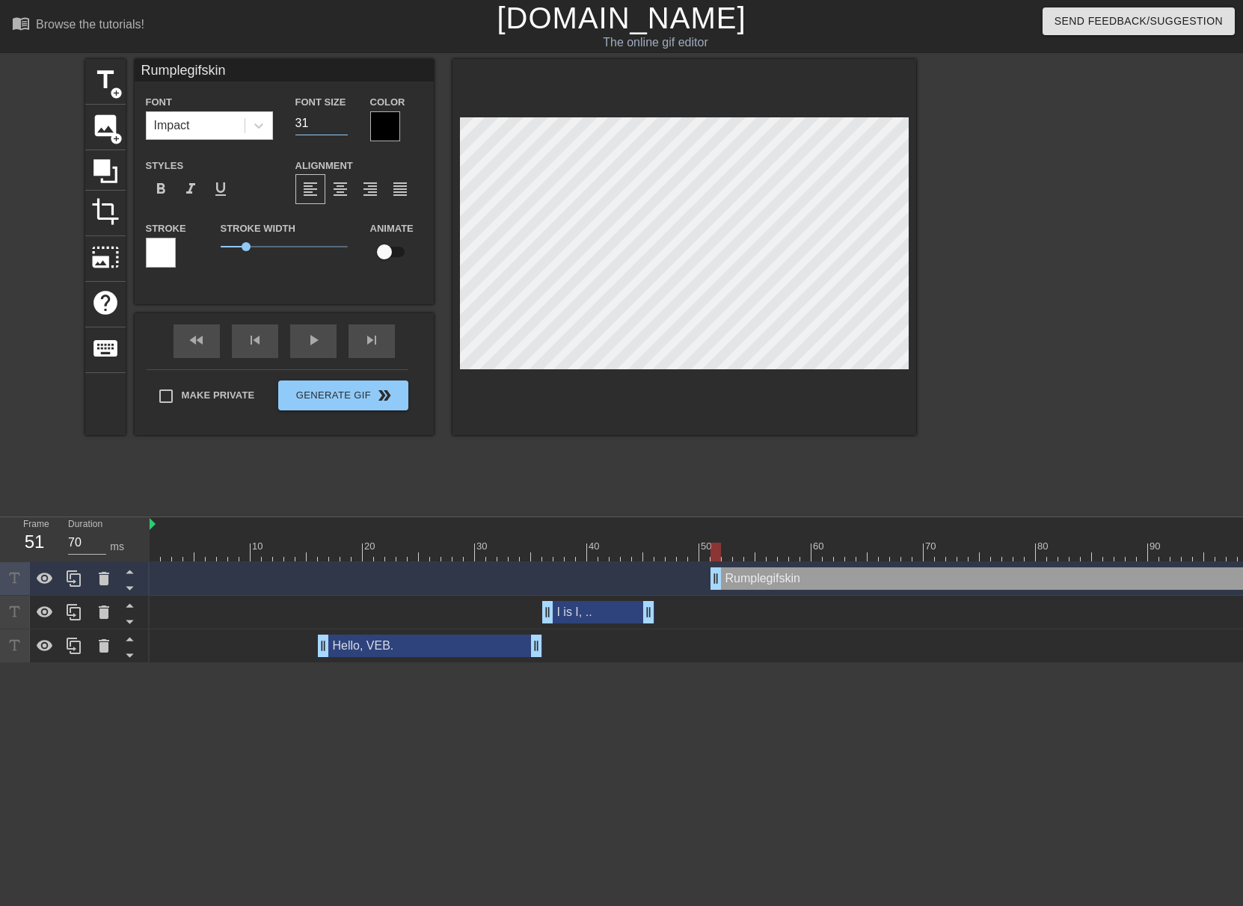
click at [346, 127] on input "31" at bounding box center [321, 123] width 52 height 24
click at [346, 127] on input "30" at bounding box center [321, 123] width 52 height 24
click at [346, 127] on input "29" at bounding box center [321, 123] width 52 height 24
click at [346, 127] on input "28" at bounding box center [321, 123] width 52 height 24
click at [346, 127] on input "27" at bounding box center [321, 123] width 52 height 24
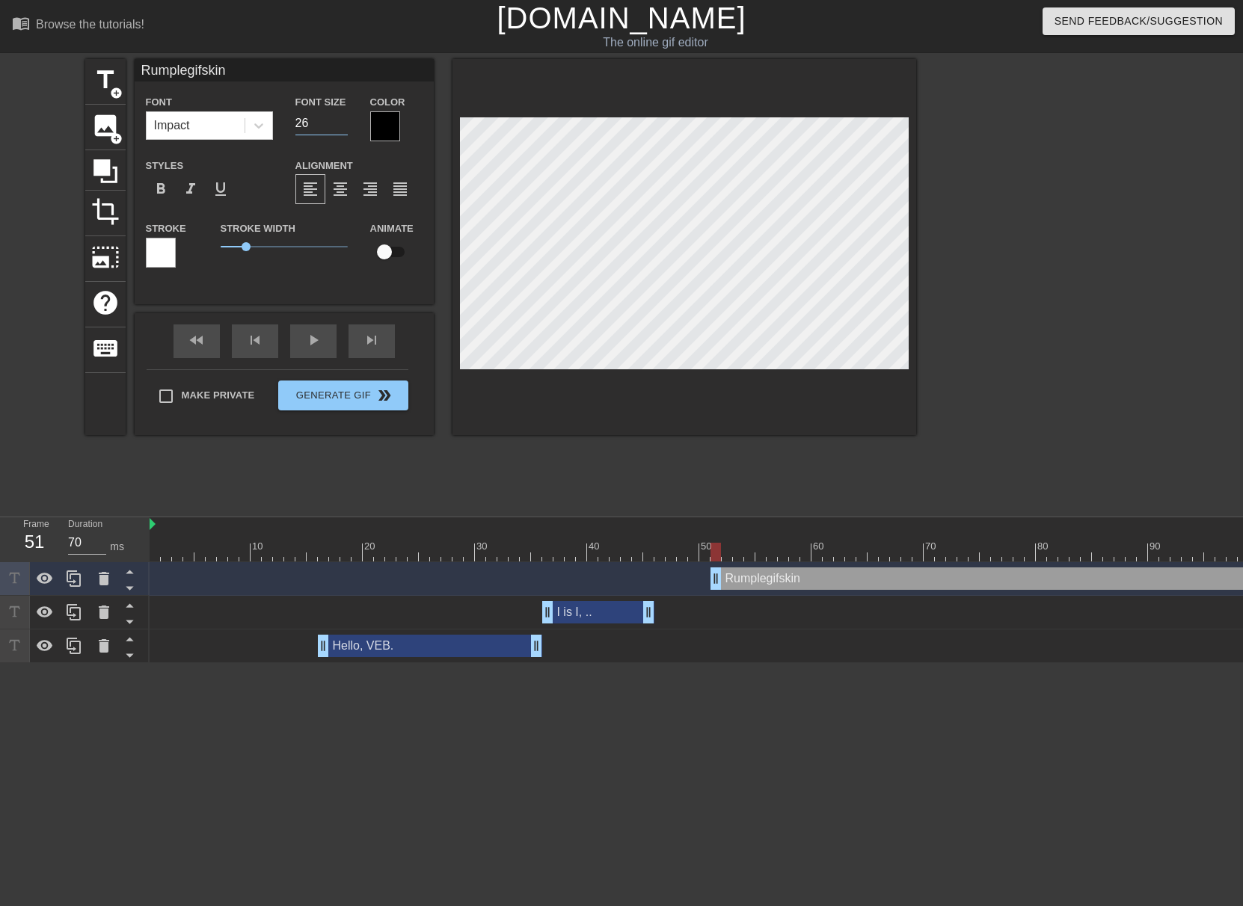
click at [346, 127] on input "26" at bounding box center [321, 123] width 52 height 24
type input "25"
click at [345, 127] on input "25" at bounding box center [321, 123] width 52 height 24
click at [386, 127] on div at bounding box center [385, 126] width 30 height 30
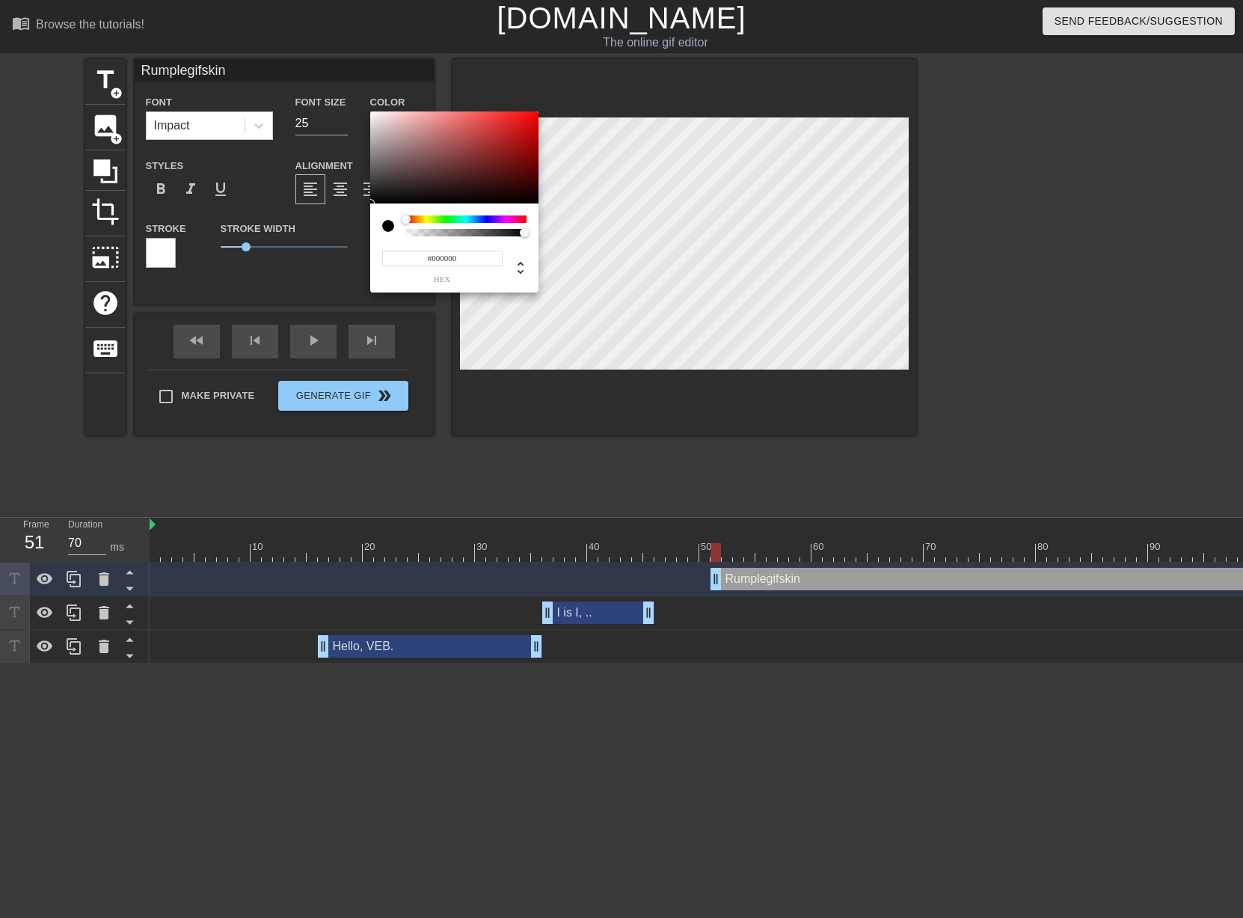
type input "#F4EEEE"
click at [374, 115] on div at bounding box center [454, 157] width 168 height 93
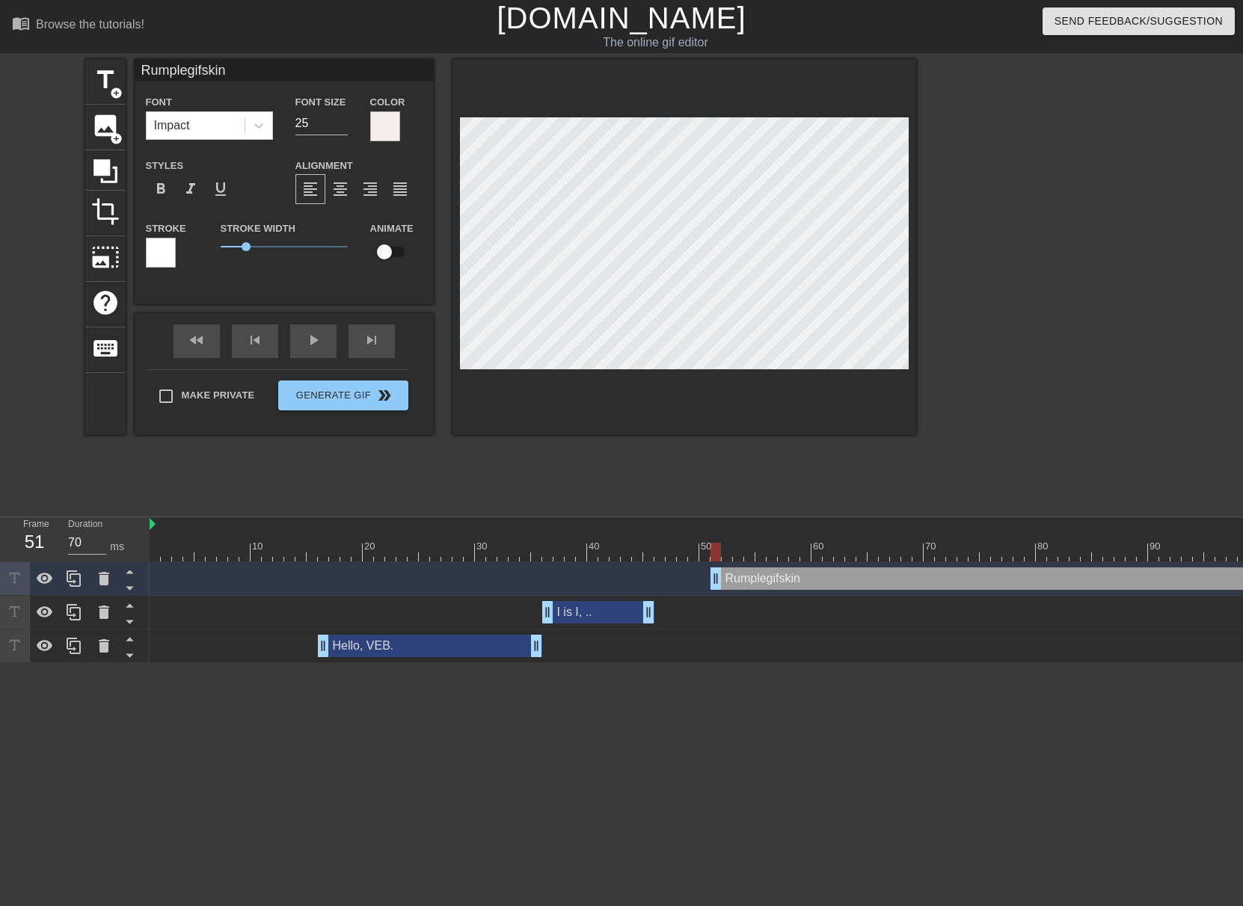
click at [162, 248] on div at bounding box center [161, 253] width 30 height 30
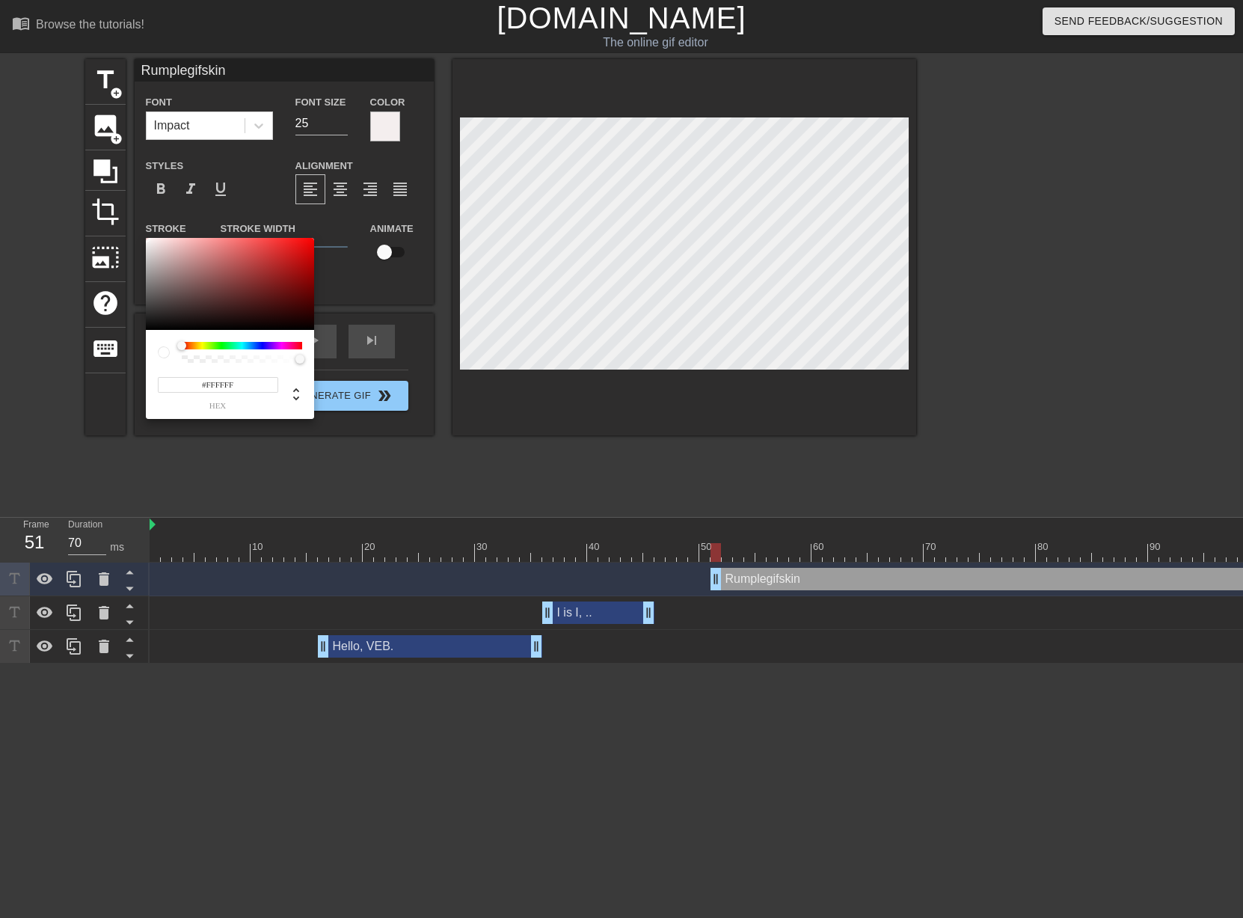
type input "#0D0D0D"
click at [149, 325] on div at bounding box center [230, 284] width 168 height 93
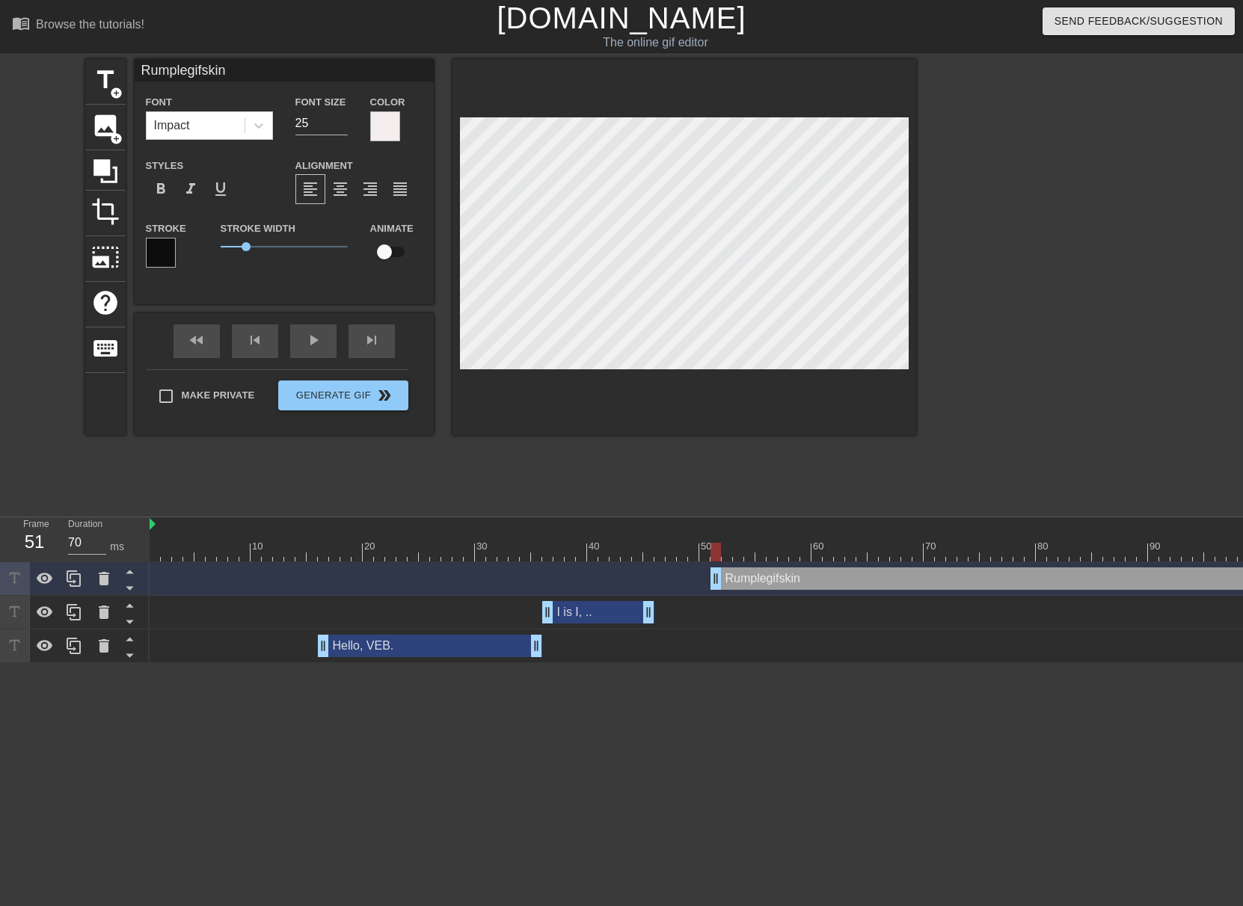
click at [710, 369] on div at bounding box center [684, 247] width 464 height 376
drag, startPoint x: 246, startPoint y: 248, endPoint x: 239, endPoint y: 250, distance: 7.6
click at [239, 250] on span "0.7" at bounding box center [237, 246] width 9 height 9
click at [233, 248] on span "0.5" at bounding box center [233, 246] width 9 height 9
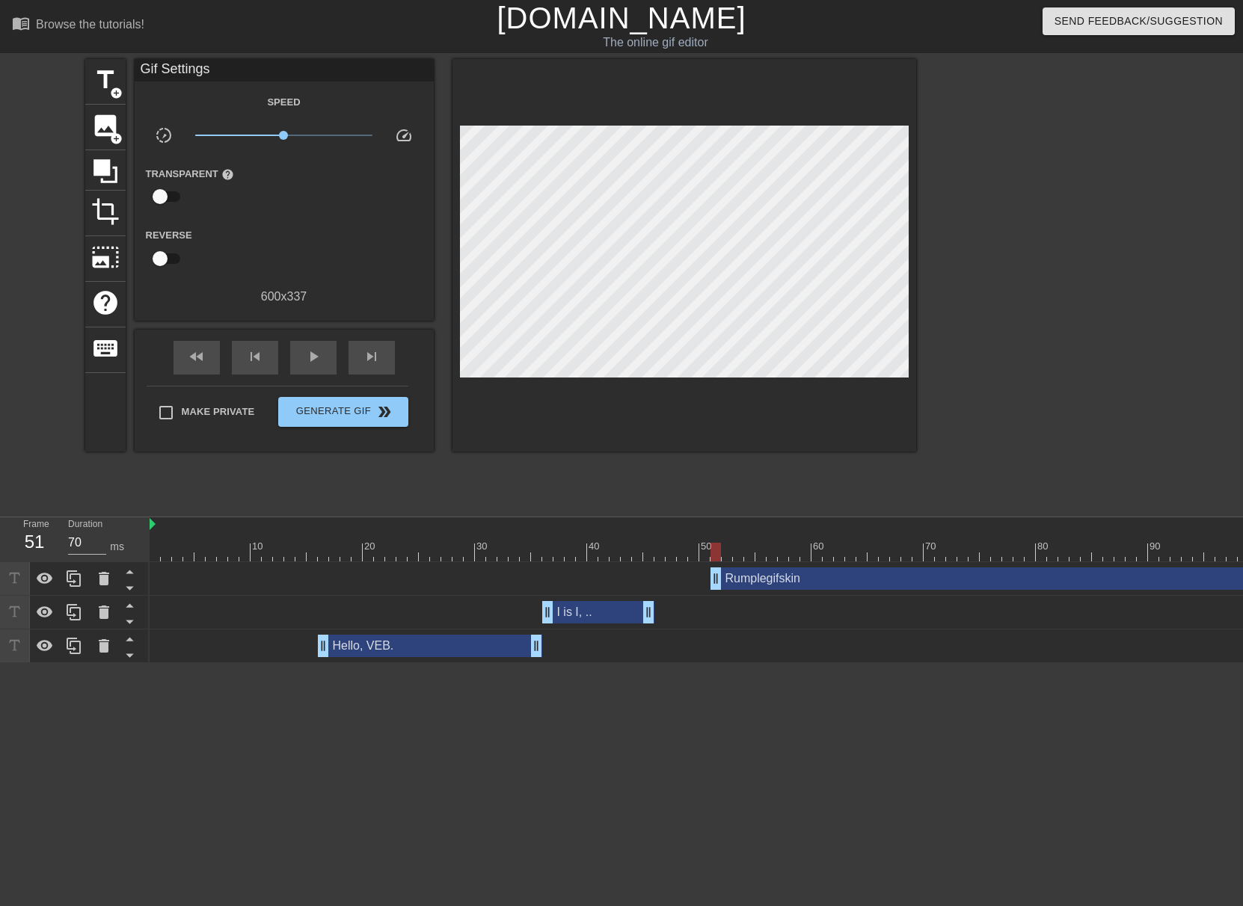
click at [558, 371] on div at bounding box center [684, 255] width 464 height 393
click at [675, 430] on div at bounding box center [684, 255] width 464 height 393
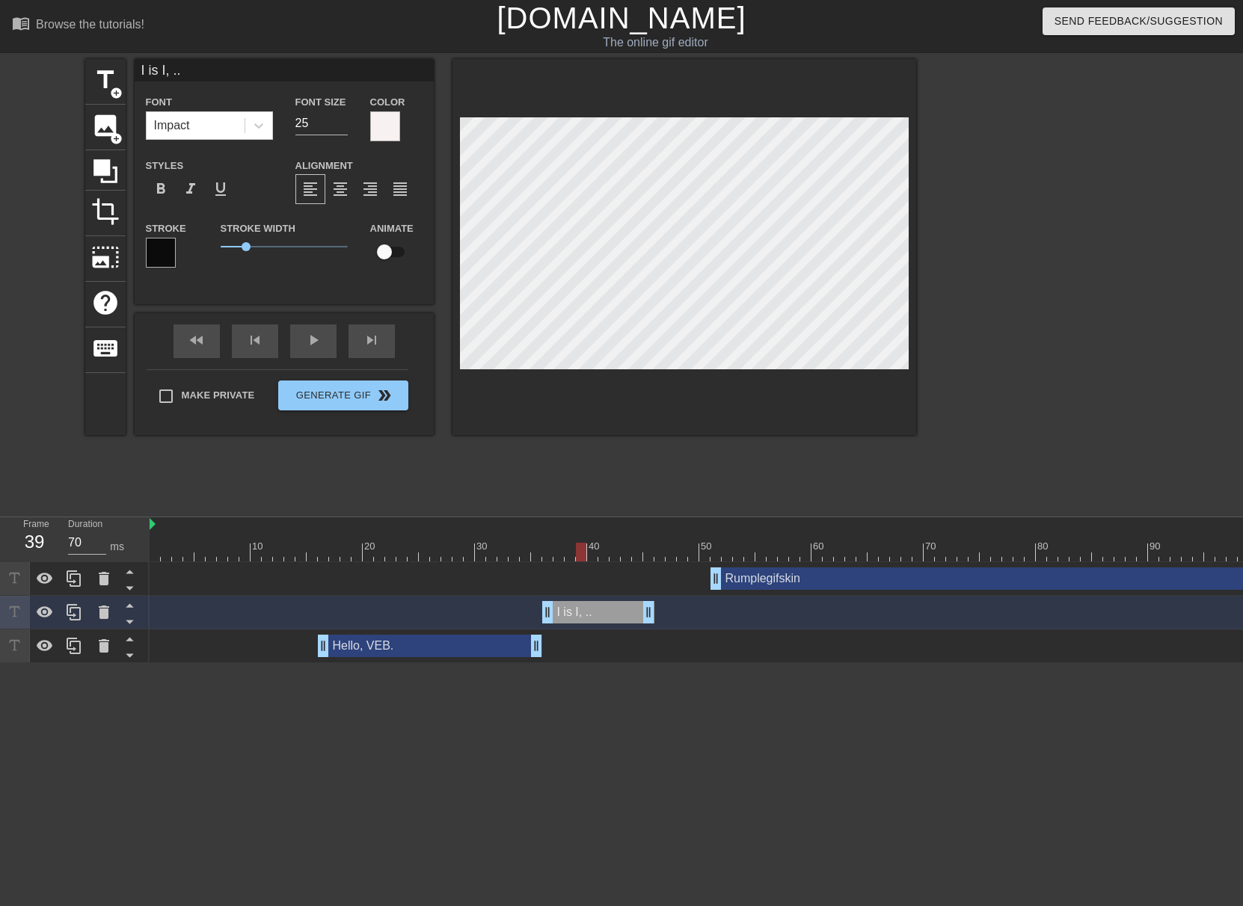
click at [677, 375] on div at bounding box center [684, 247] width 464 height 376
drag, startPoint x: 248, startPoint y: 246, endPoint x: 233, endPoint y: 248, distance: 15.1
click at [233, 248] on span "0.5" at bounding box center [233, 246] width 9 height 9
click at [553, 428] on div at bounding box center [684, 247] width 464 height 376
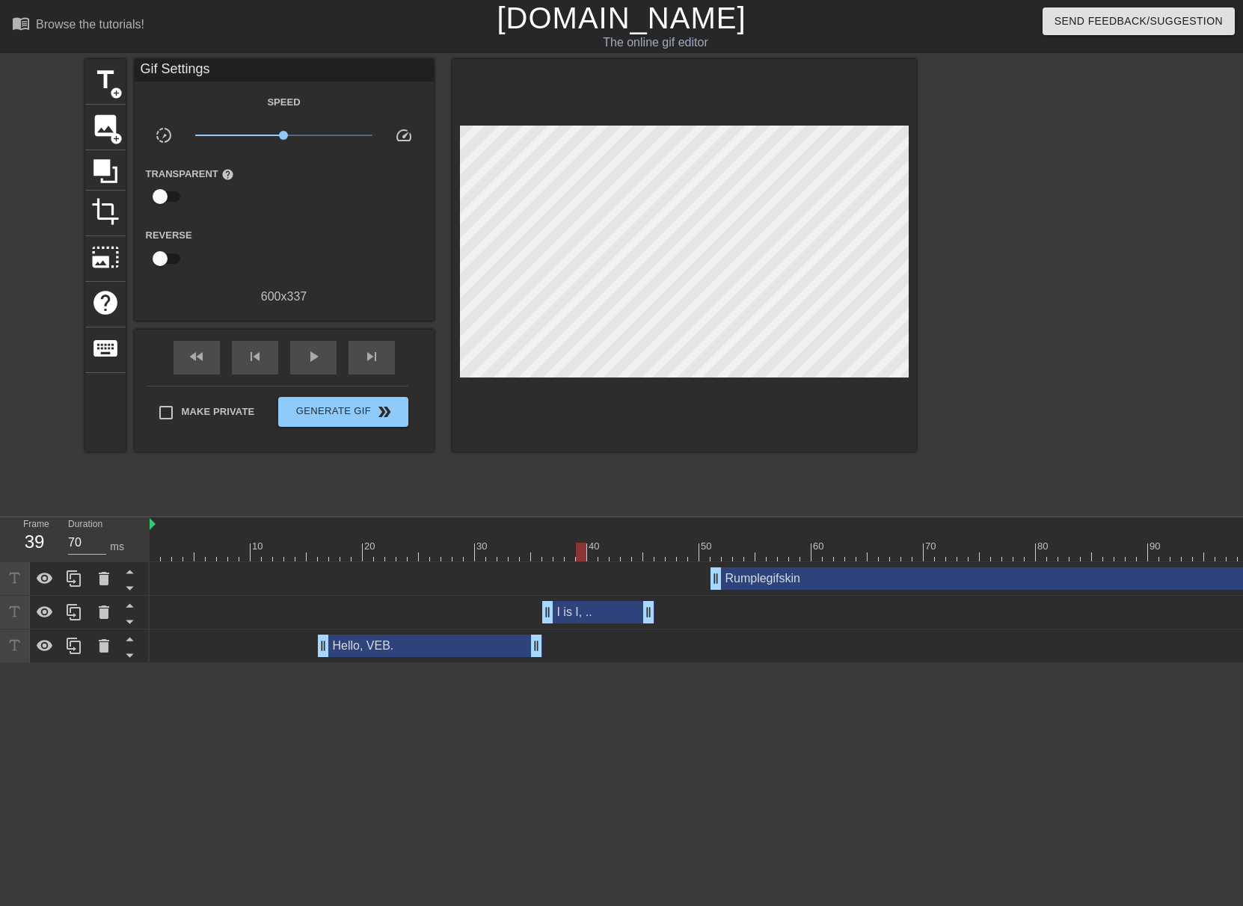
click at [682, 444] on div at bounding box center [684, 255] width 464 height 393
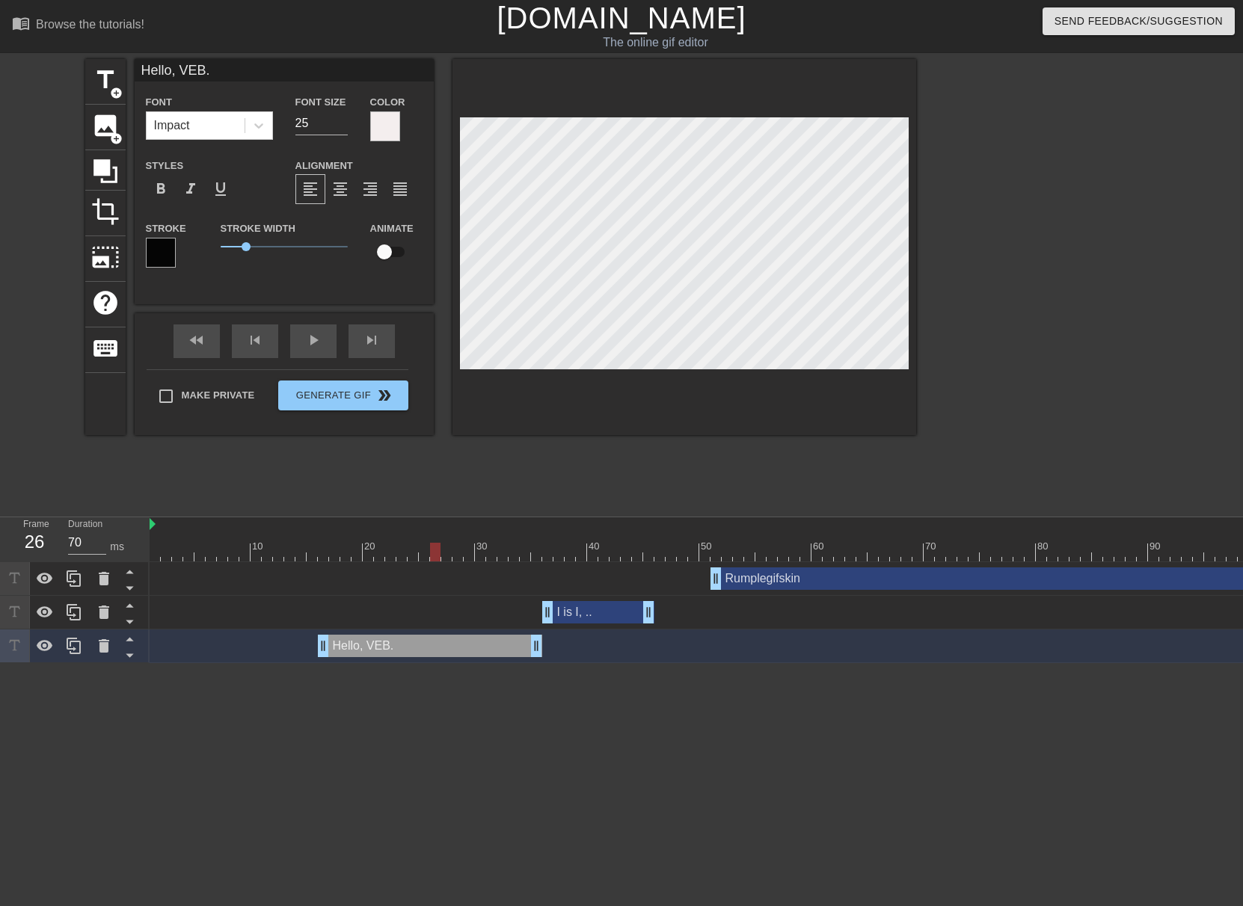
click at [679, 376] on div at bounding box center [684, 247] width 464 height 376
drag, startPoint x: 249, startPoint y: 246, endPoint x: 233, endPoint y: 251, distance: 17.3
click at [233, 251] on span "0.5" at bounding box center [284, 247] width 127 height 18
click at [544, 418] on div at bounding box center [684, 247] width 464 height 376
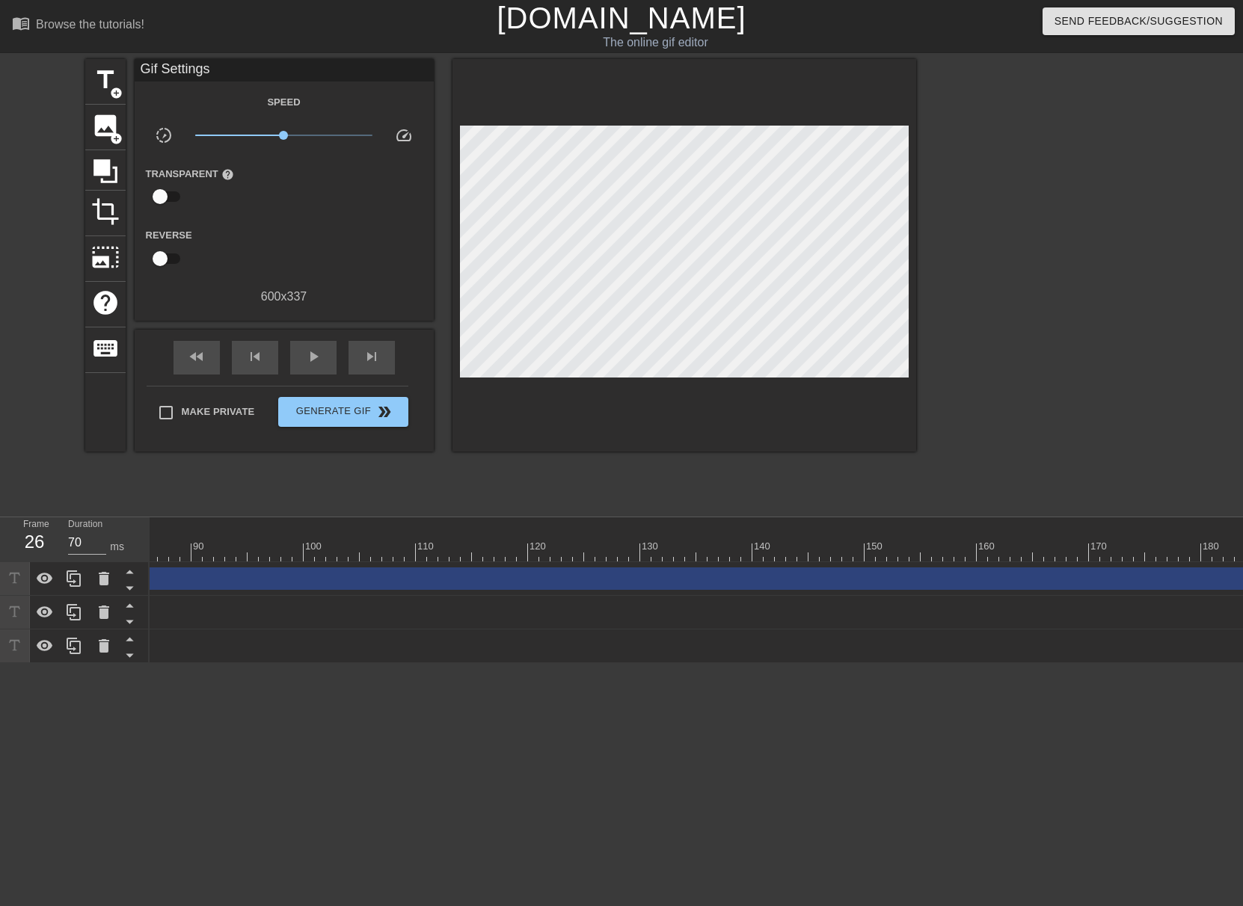
scroll to position [0, 1838]
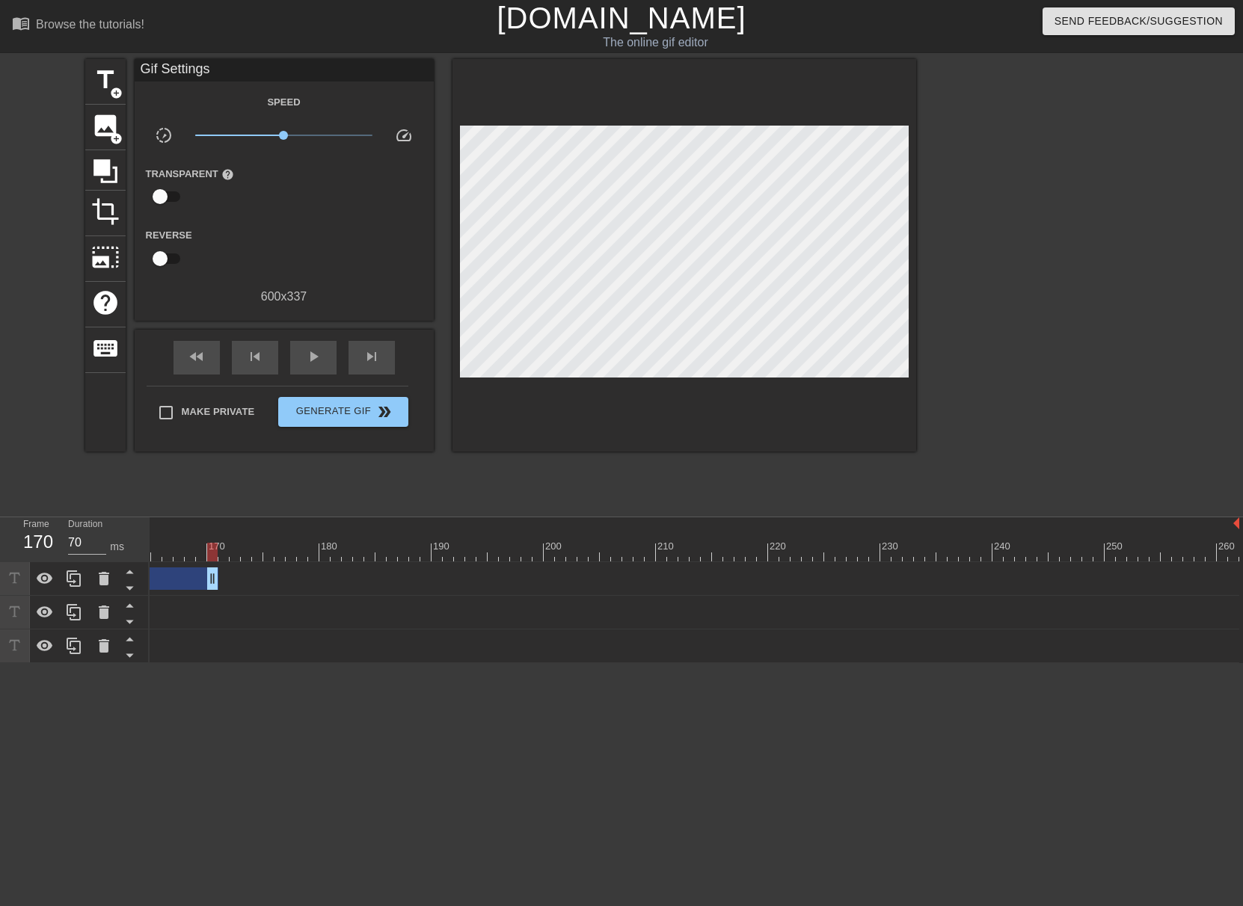
drag, startPoint x: 1229, startPoint y: 581, endPoint x: 177, endPoint y: 615, distance: 1052.8
drag, startPoint x: 1135, startPoint y: 580, endPoint x: 164, endPoint y: 597, distance: 971.6
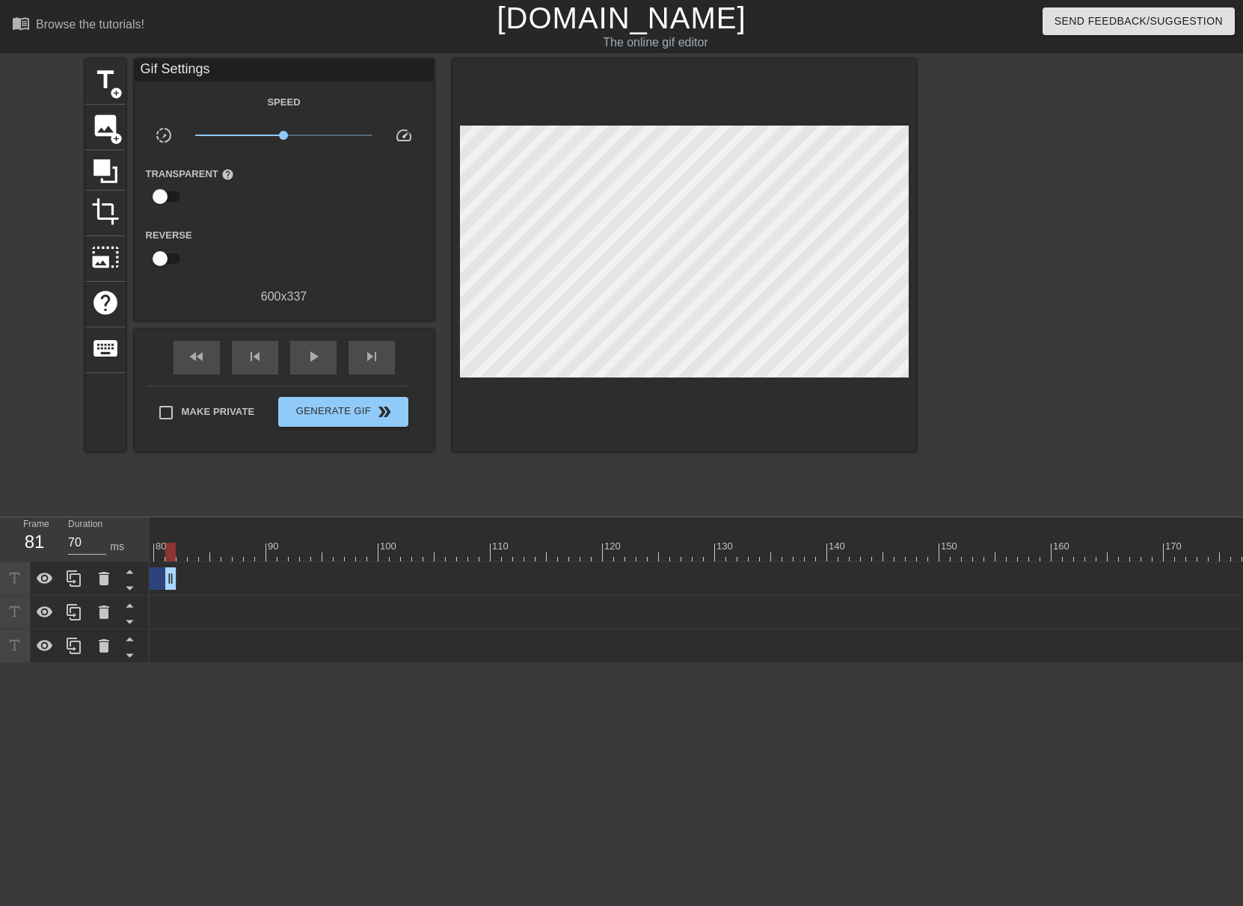
scroll to position [0, 0]
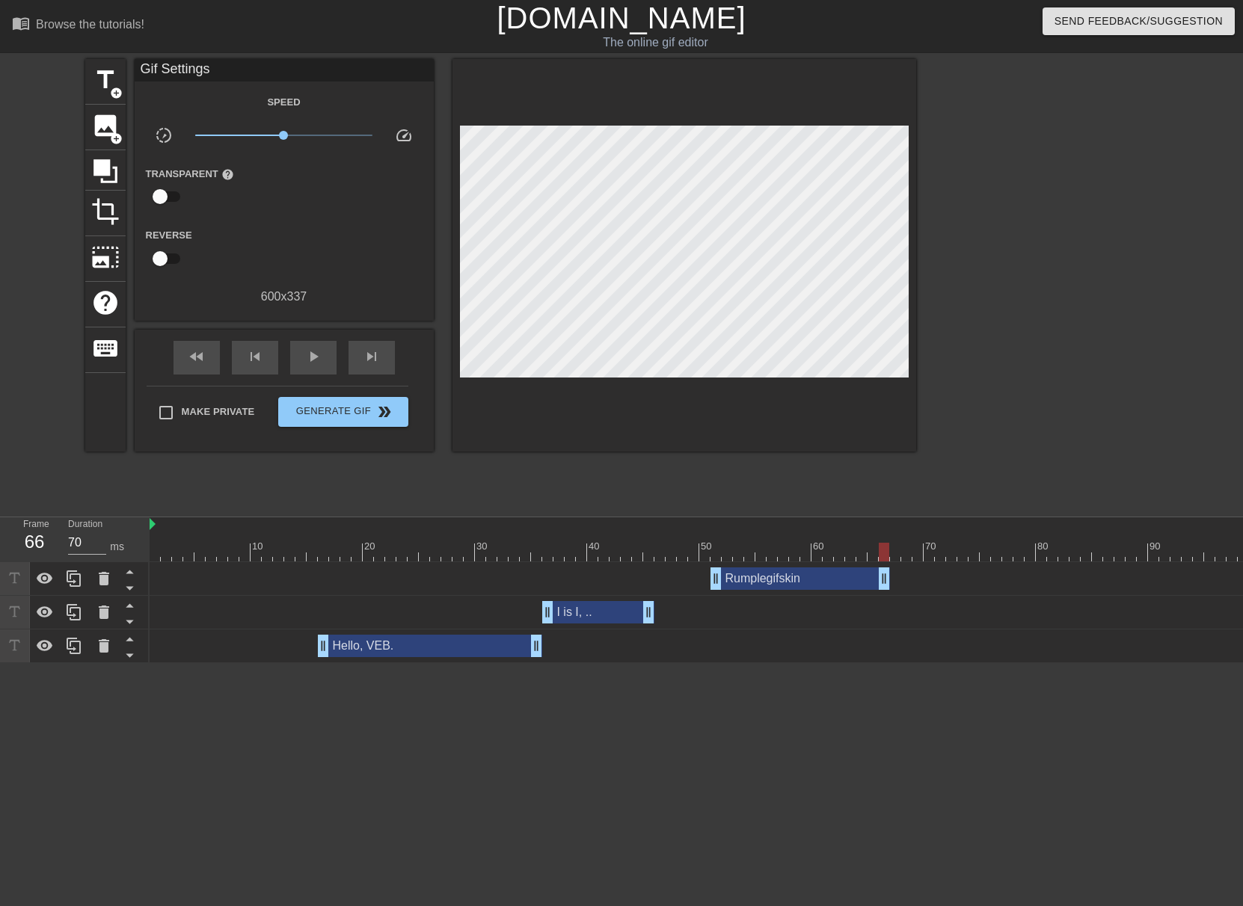
drag, startPoint x: 1052, startPoint y: 582, endPoint x: 888, endPoint y: 587, distance: 164.6
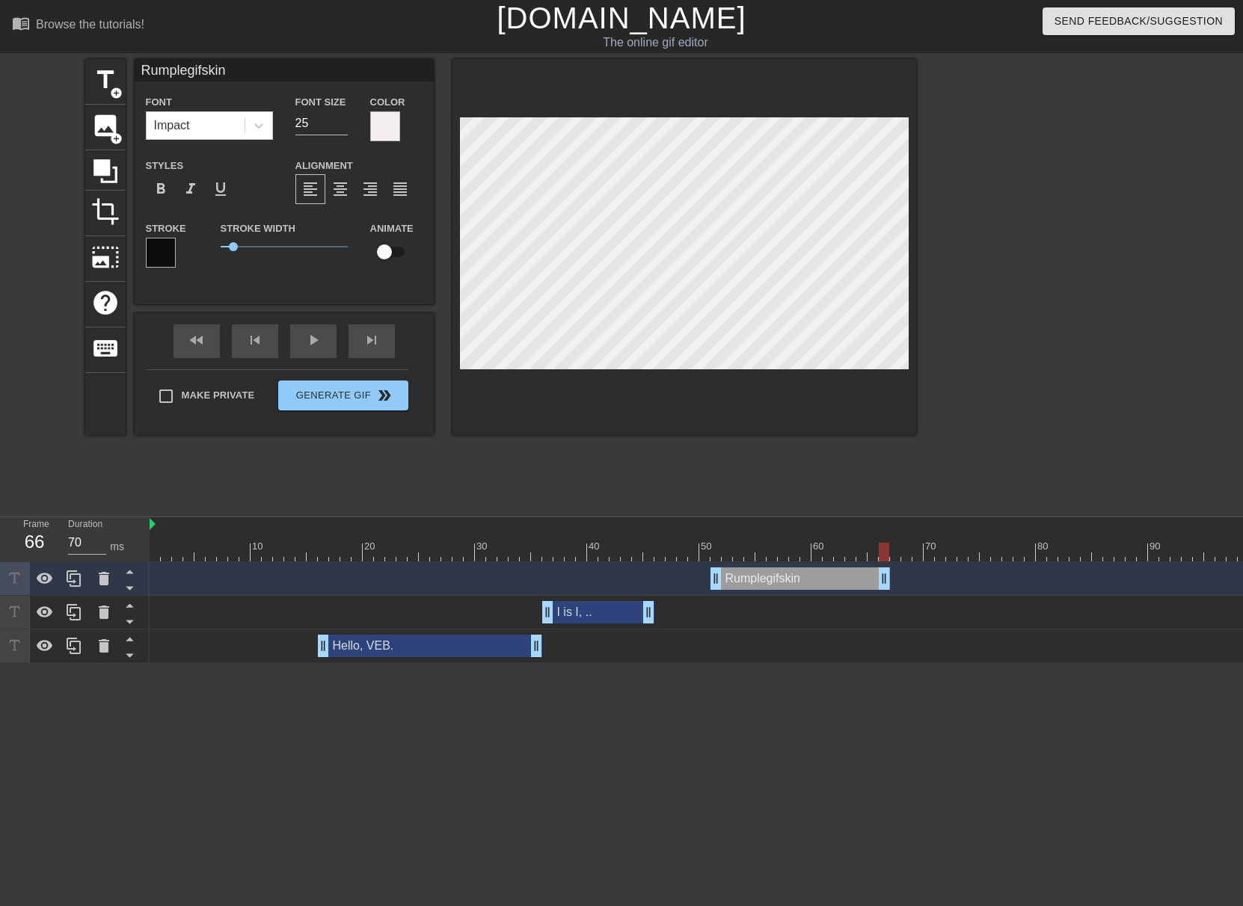
scroll to position [2, 2]
type input "Rumplegifskin!"
type textarea "Rumplegifskin!"
click at [768, 429] on div at bounding box center [684, 247] width 464 height 376
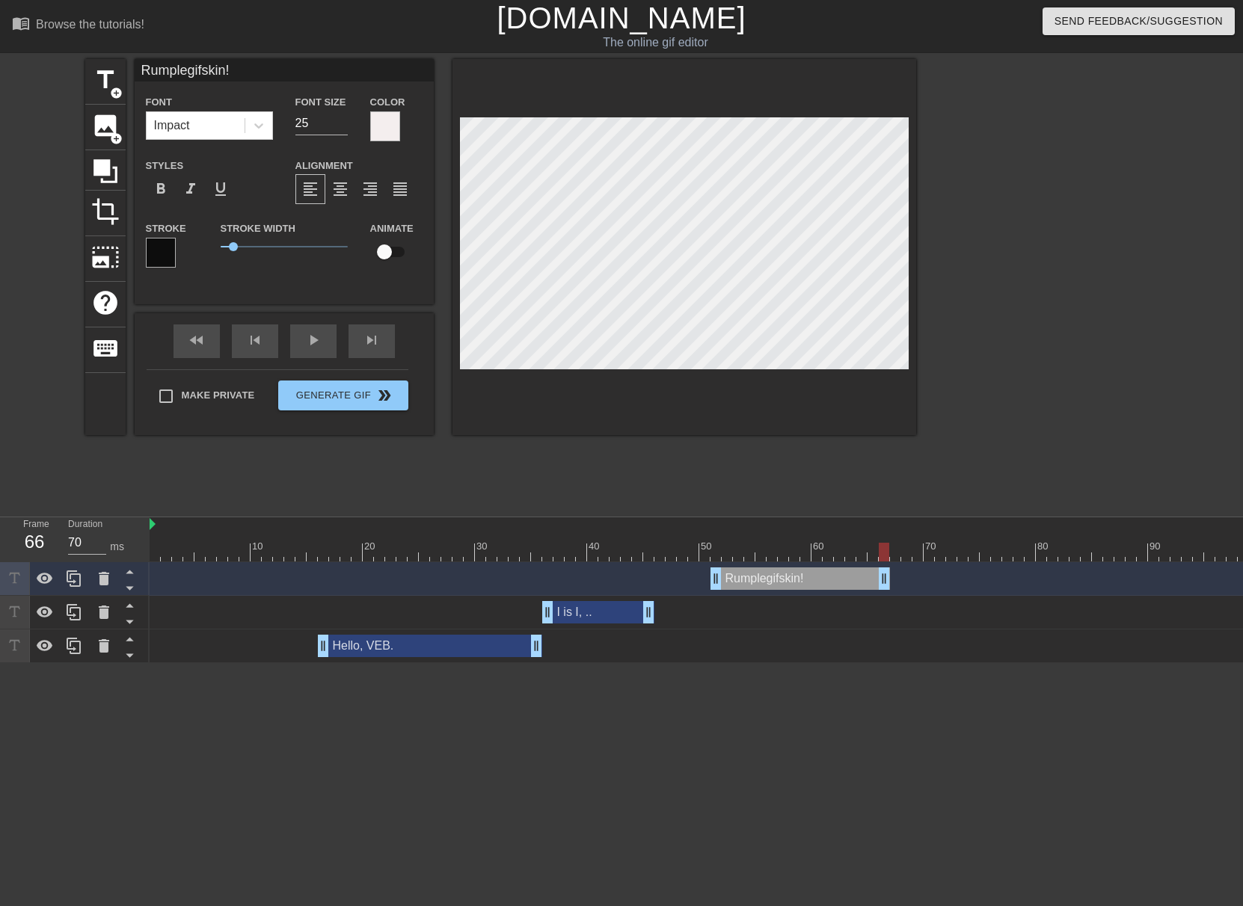
click at [730, 375] on div at bounding box center [684, 247] width 464 height 376
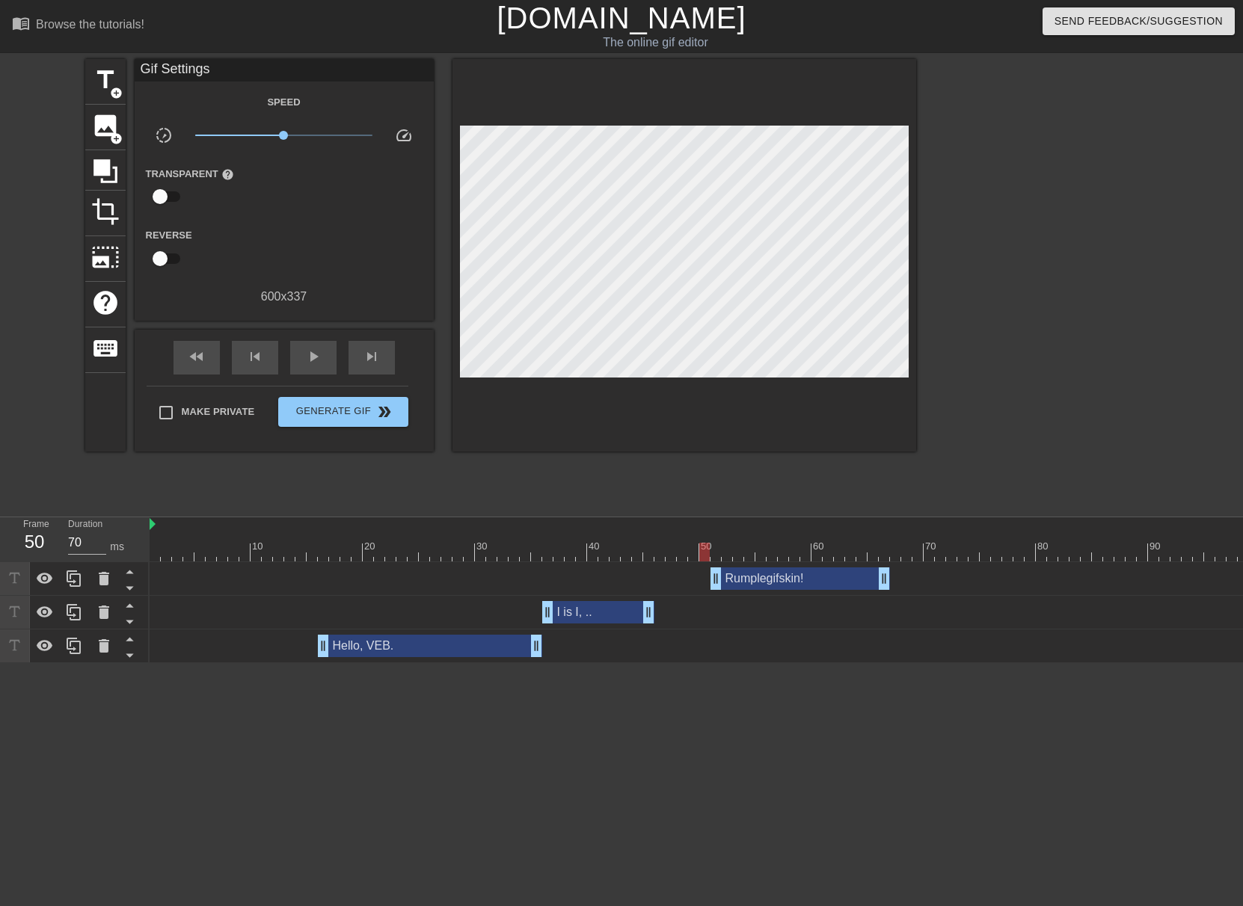
click at [704, 540] on div "50" at bounding box center [707, 546] width 13 height 15
click at [315, 360] on span "play_arrow" at bounding box center [313, 357] width 18 height 18
click at [315, 360] on span "pause" at bounding box center [313, 357] width 18 height 18
click at [371, 364] on span "skip_next" at bounding box center [372, 357] width 18 height 18
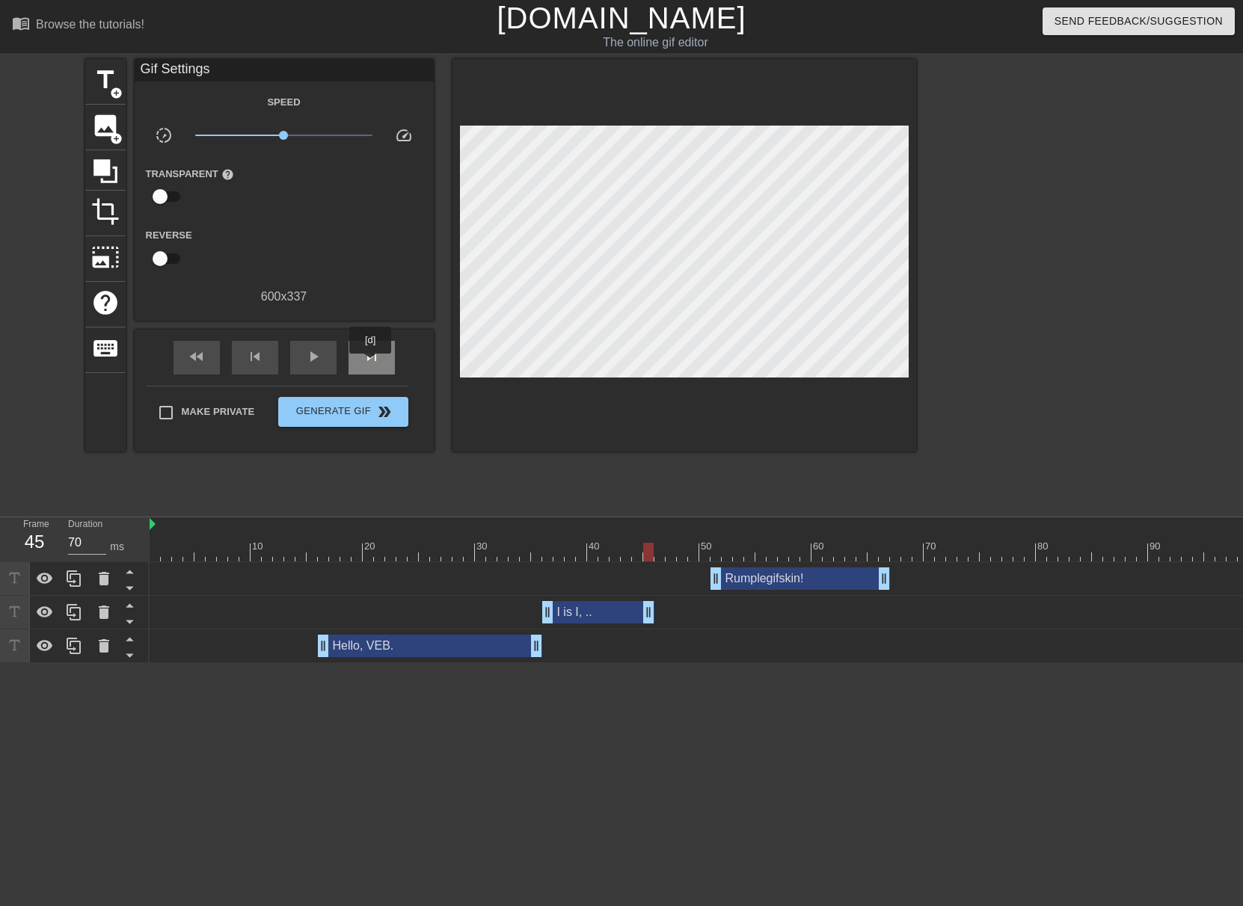
click at [371, 364] on span "skip_next" at bounding box center [372, 357] width 18 height 18
click at [372, 364] on span "skip_next" at bounding box center [372, 357] width 18 height 18
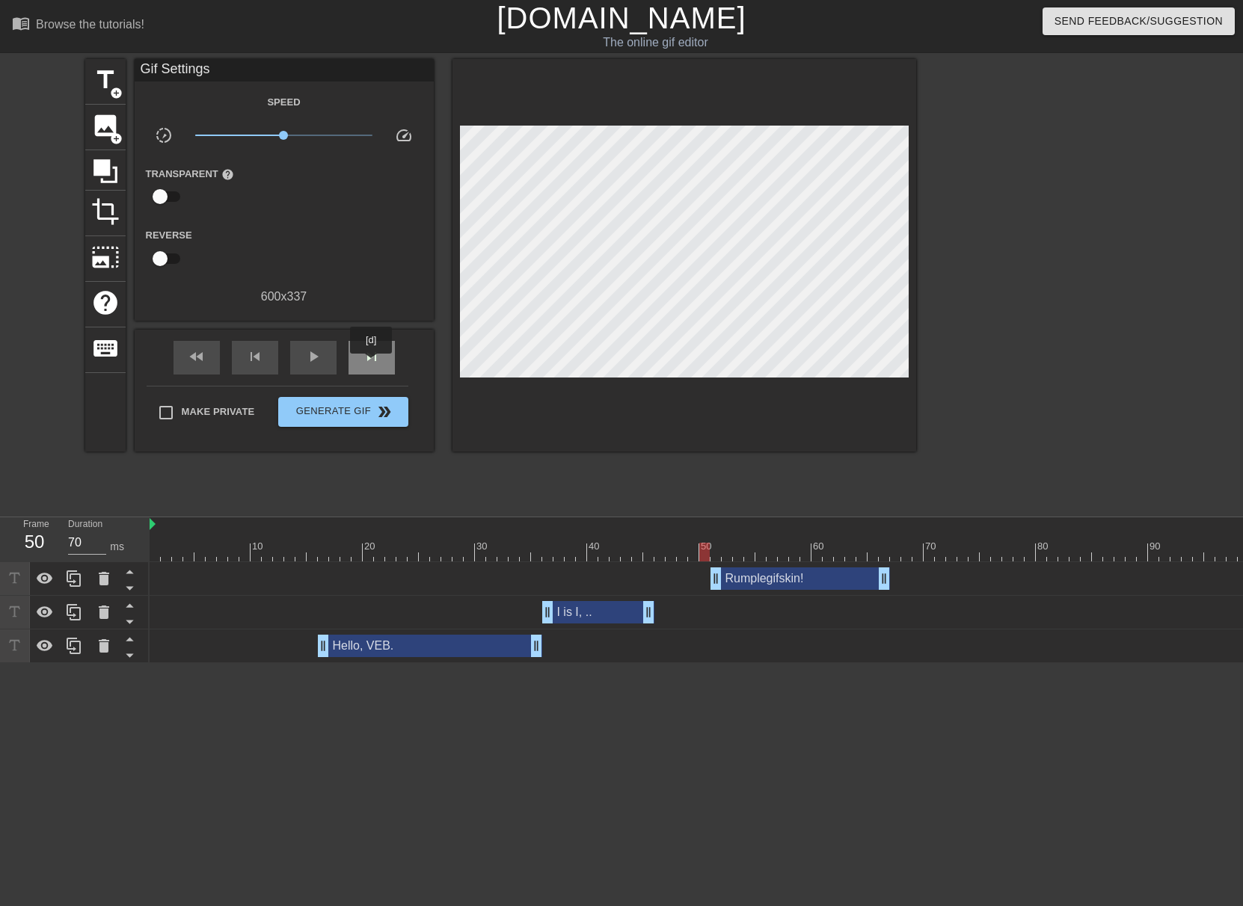
click at [372, 364] on span "skip_next" at bounding box center [372, 357] width 18 height 18
click at [327, 364] on div "play_arrow" at bounding box center [313, 358] width 46 height 34
click at [327, 364] on div "pause" at bounding box center [313, 358] width 46 height 34
click at [324, 348] on div "play_arrow" at bounding box center [313, 358] width 46 height 34
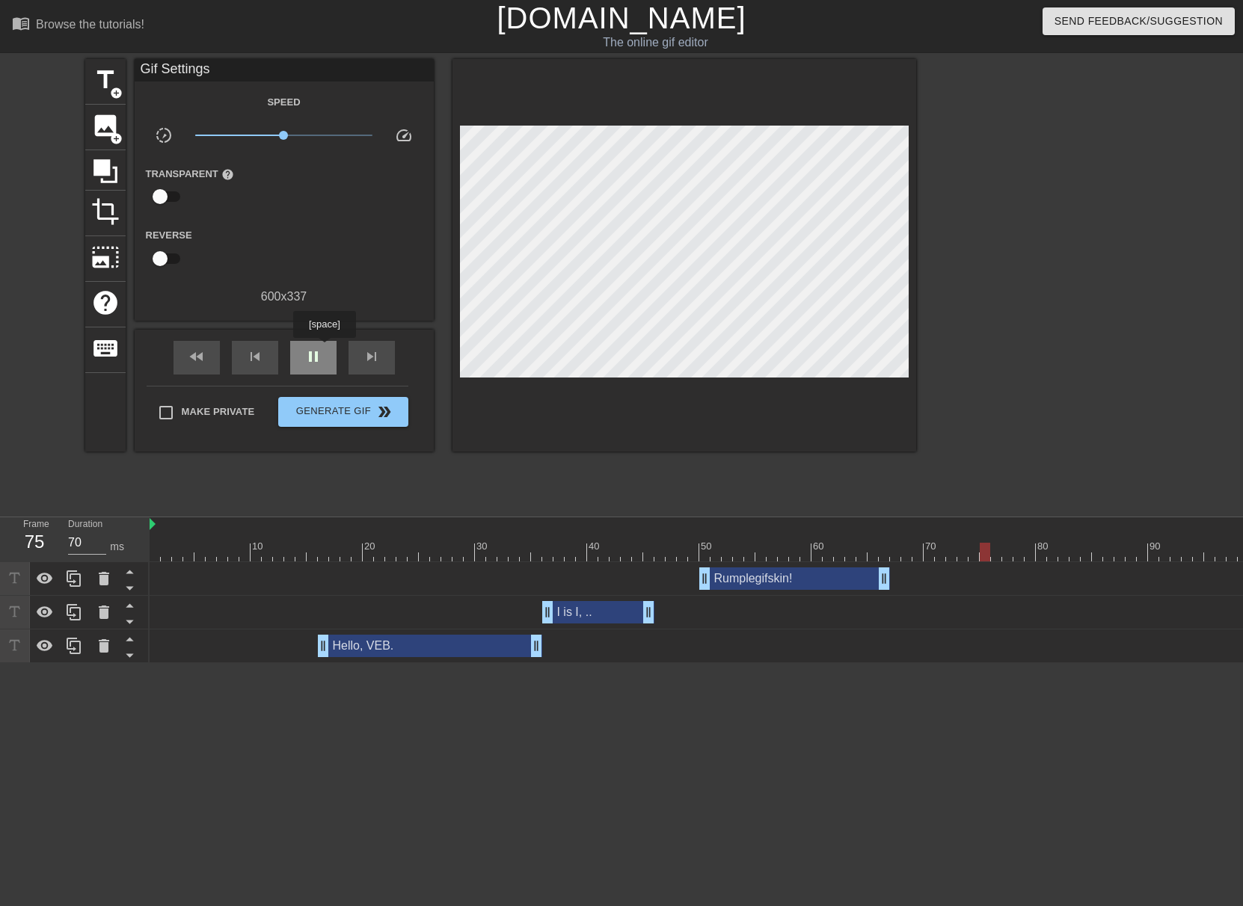
click at [324, 348] on div "pause" at bounding box center [313, 358] width 46 height 34
click at [302, 343] on div "play_arrow" at bounding box center [313, 358] width 46 height 34
click at [307, 348] on span "pause" at bounding box center [313, 357] width 18 height 18
click at [312, 349] on span "play_arrow" at bounding box center [313, 357] width 18 height 18
click at [312, 349] on span "pause" at bounding box center [313, 357] width 18 height 18
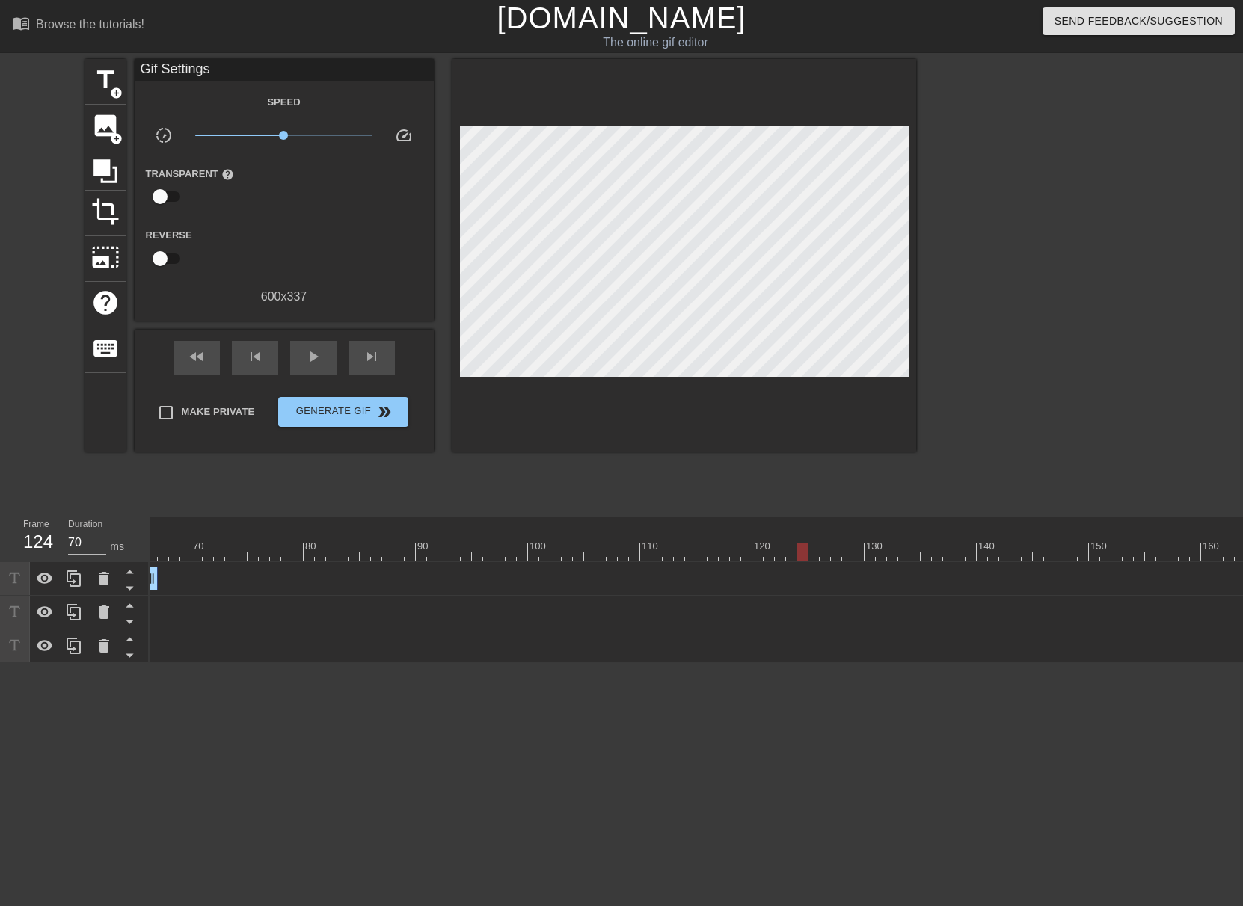
scroll to position [0, 757]
click at [384, 358] on div "skip_next" at bounding box center [371, 358] width 46 height 34
click at [713, 534] on div at bounding box center [710, 541] width 11 height 19
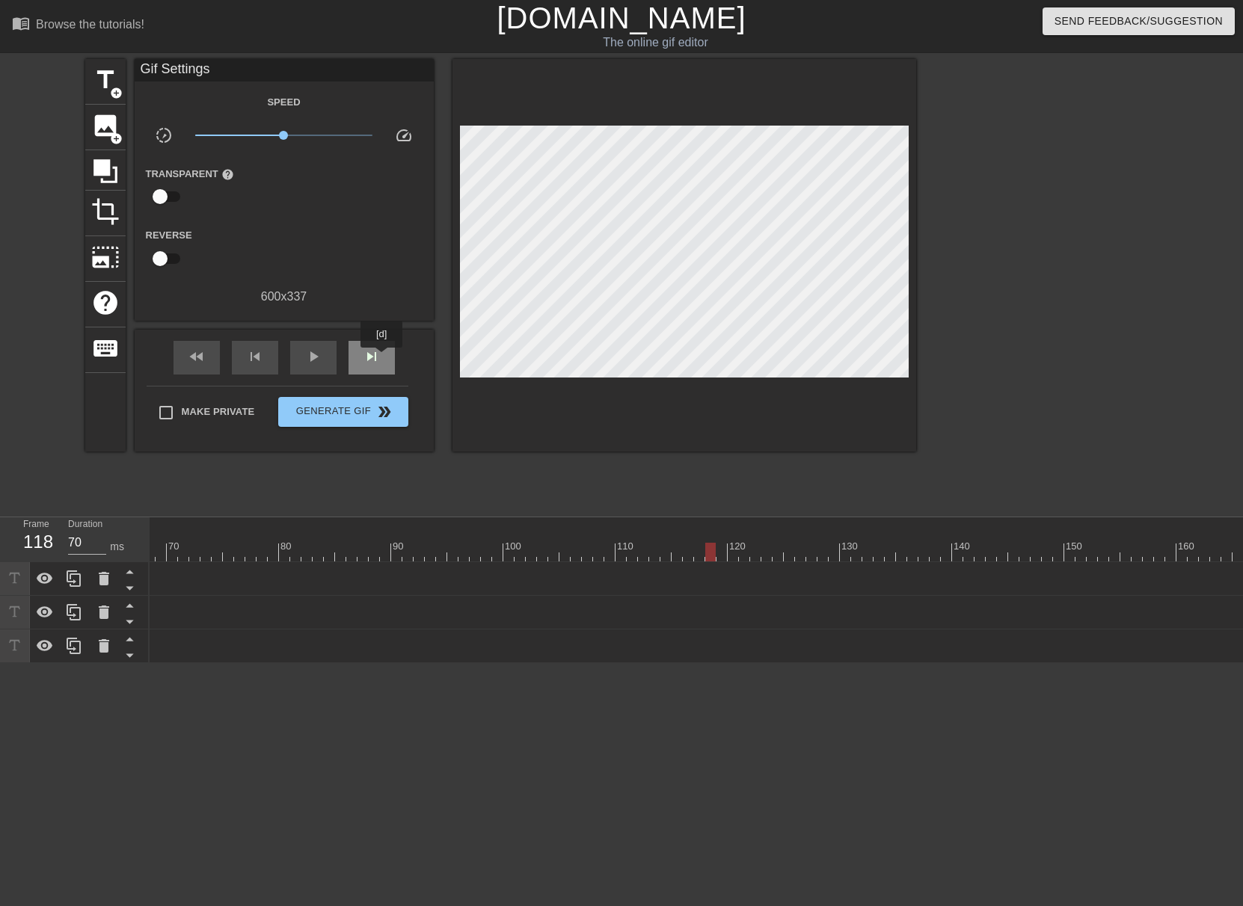
click at [382, 358] on div "skip_next" at bounding box center [371, 358] width 46 height 34
click at [382, 357] on div "skip_next" at bounding box center [371, 358] width 46 height 34
click at [383, 357] on div "skip_next" at bounding box center [371, 358] width 46 height 34
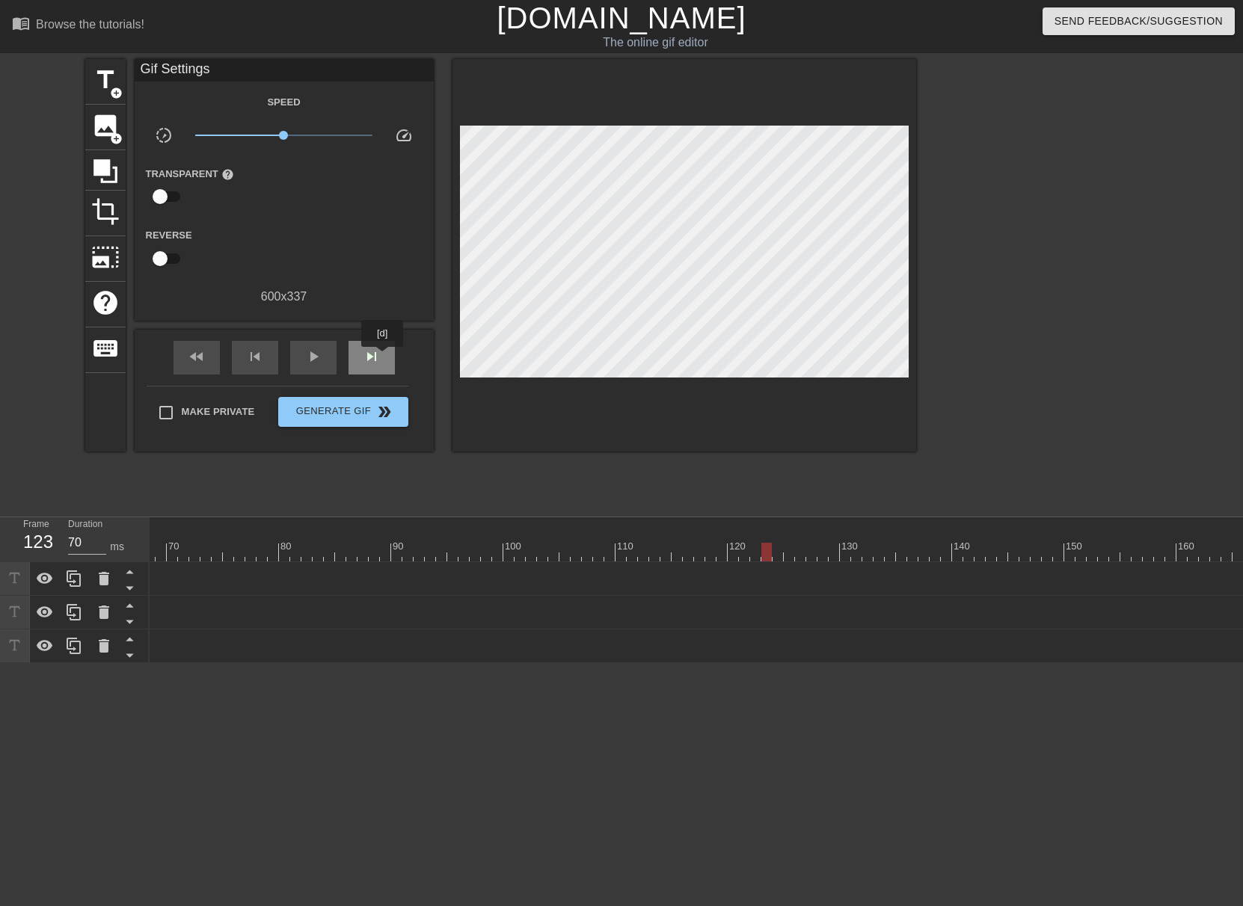
click at [383, 357] on div "skip_next" at bounding box center [371, 358] width 46 height 34
click at [384, 357] on div "skip_next" at bounding box center [371, 358] width 46 height 34
click at [381, 348] on div "skip_next" at bounding box center [371, 358] width 46 height 34
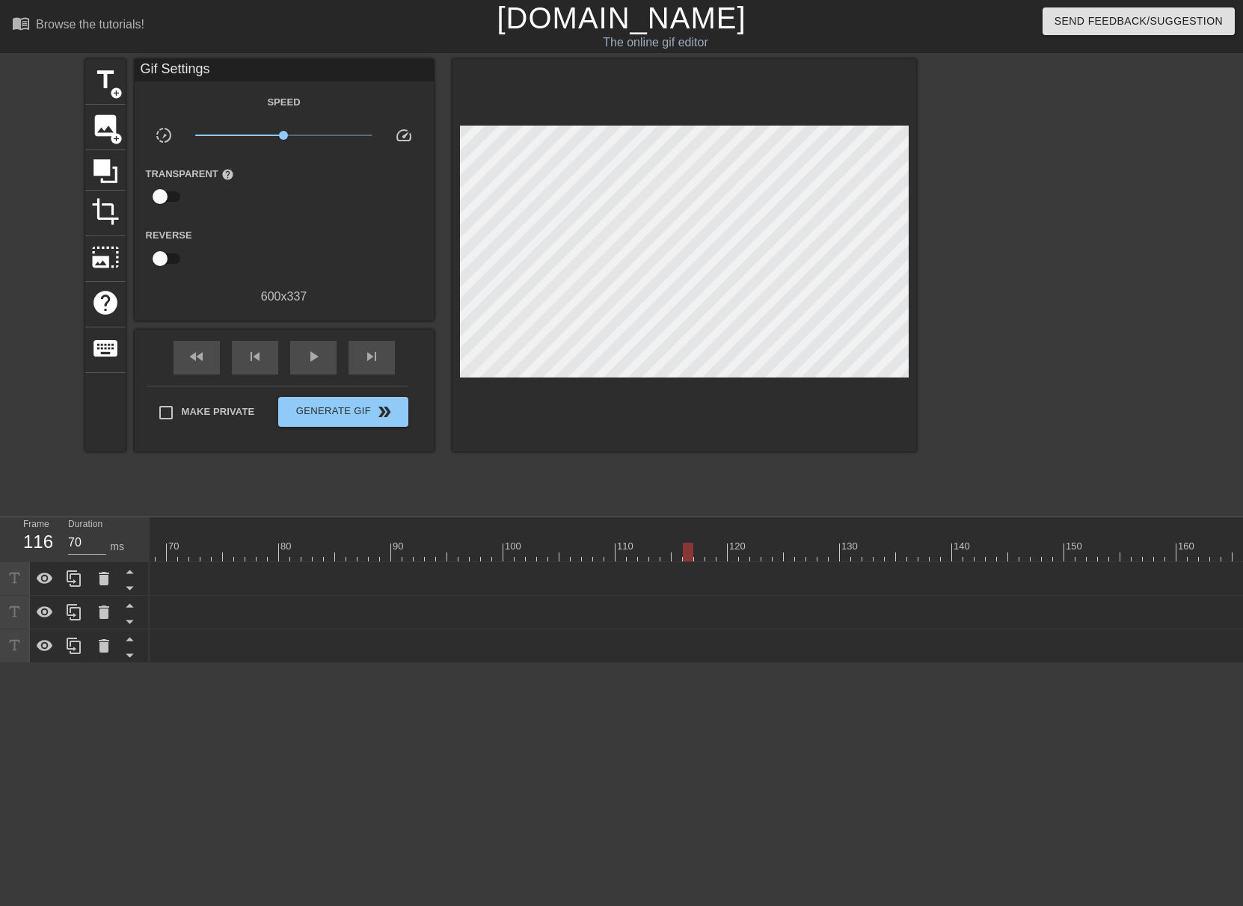
click at [690, 535] on div at bounding box center [688, 541] width 11 height 19
click at [379, 353] on span "skip_next" at bounding box center [372, 357] width 18 height 18
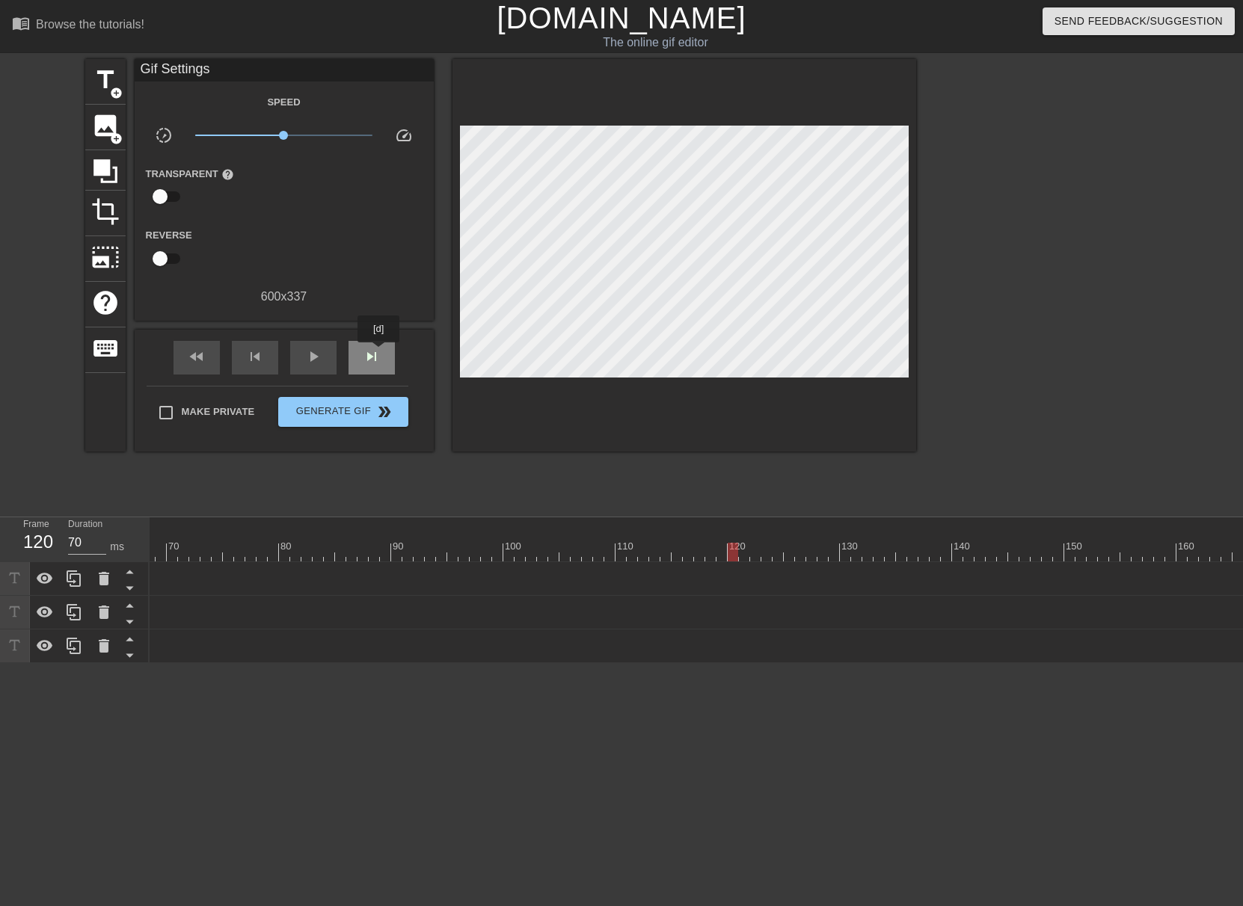
click at [379, 353] on span "skip_next" at bounding box center [372, 357] width 18 height 18
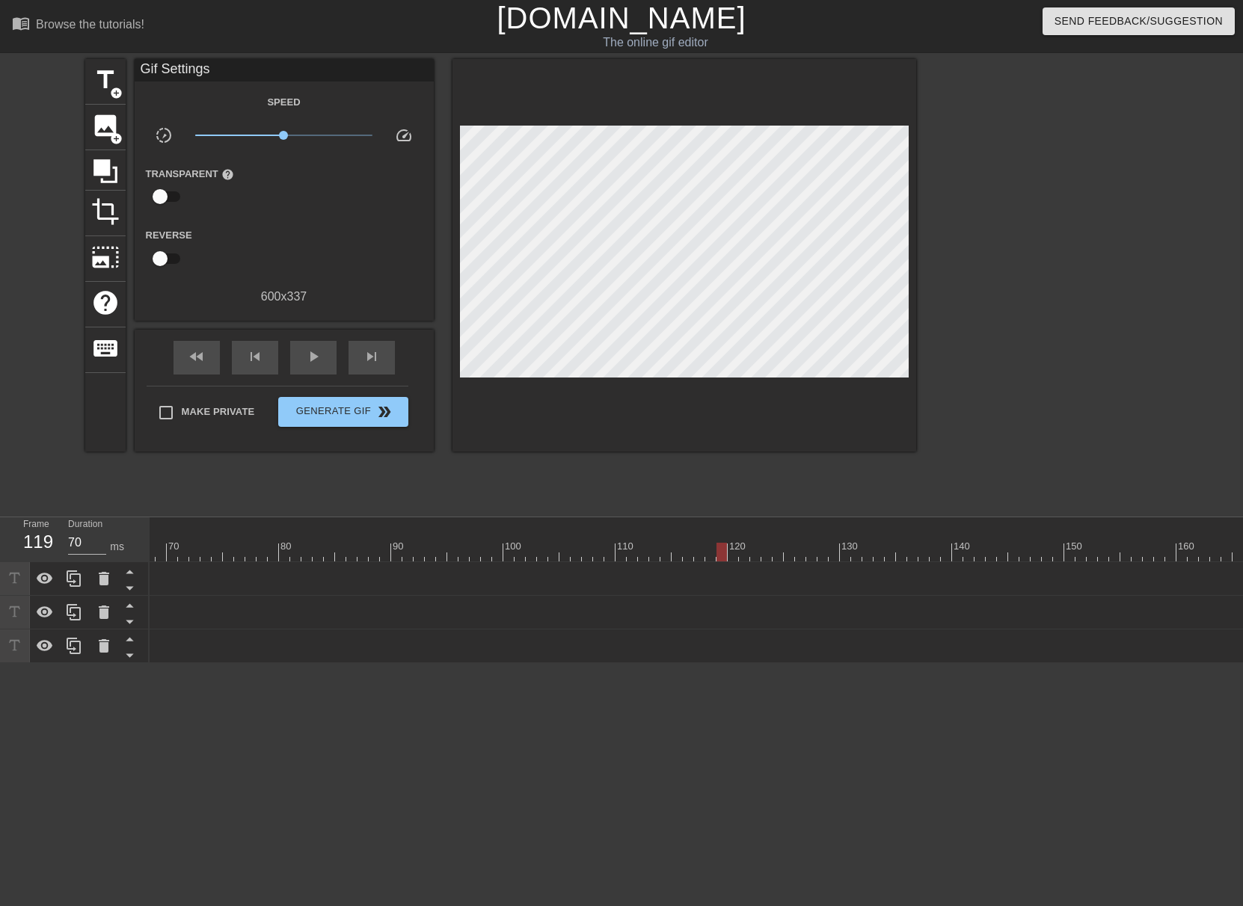
click at [727, 540] on div at bounding box center [721, 541] width 11 height 19
click at [105, 83] on span "title" at bounding box center [105, 80] width 28 height 28
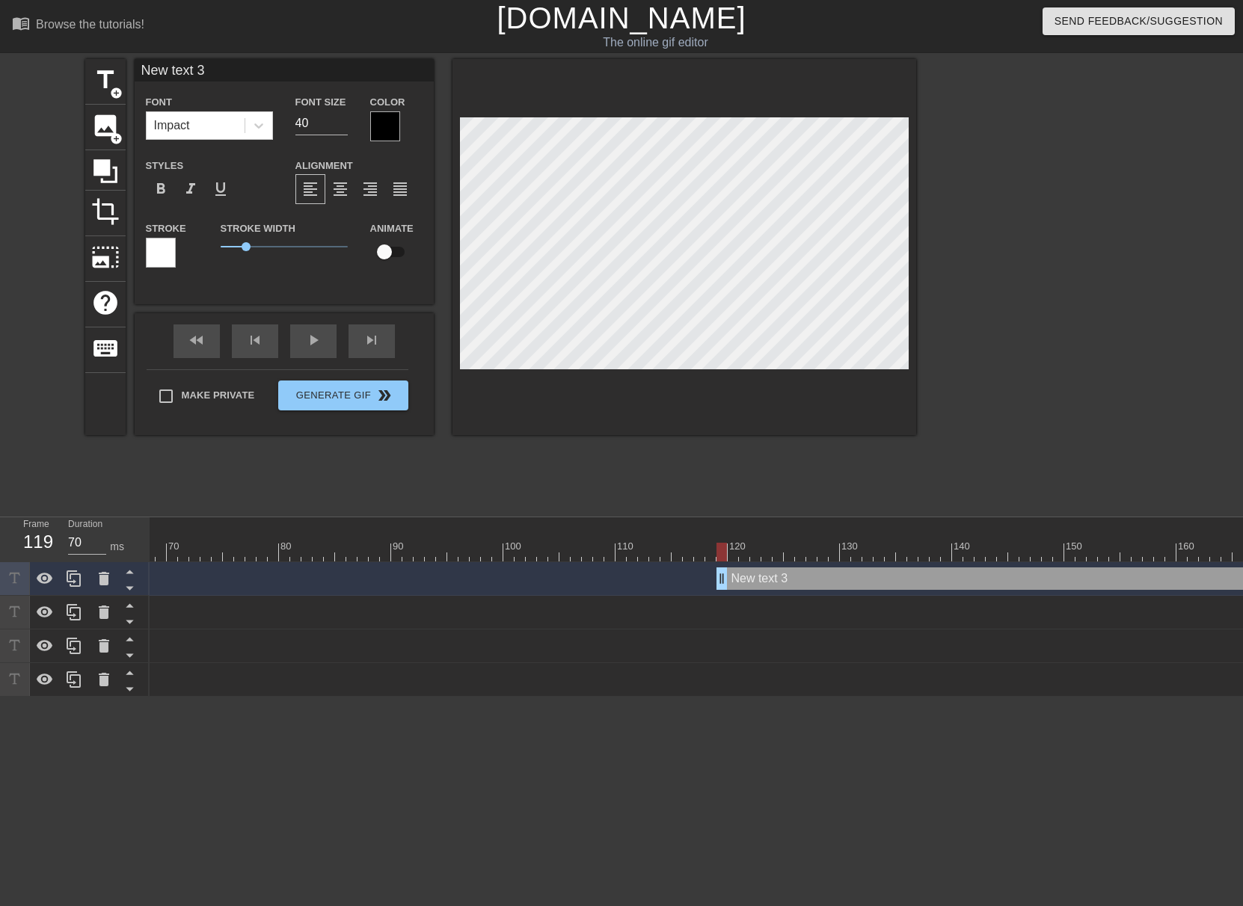
scroll to position [2, 4]
type input "L"
type textarea "L"
type input "Li"
type textarea "Li"
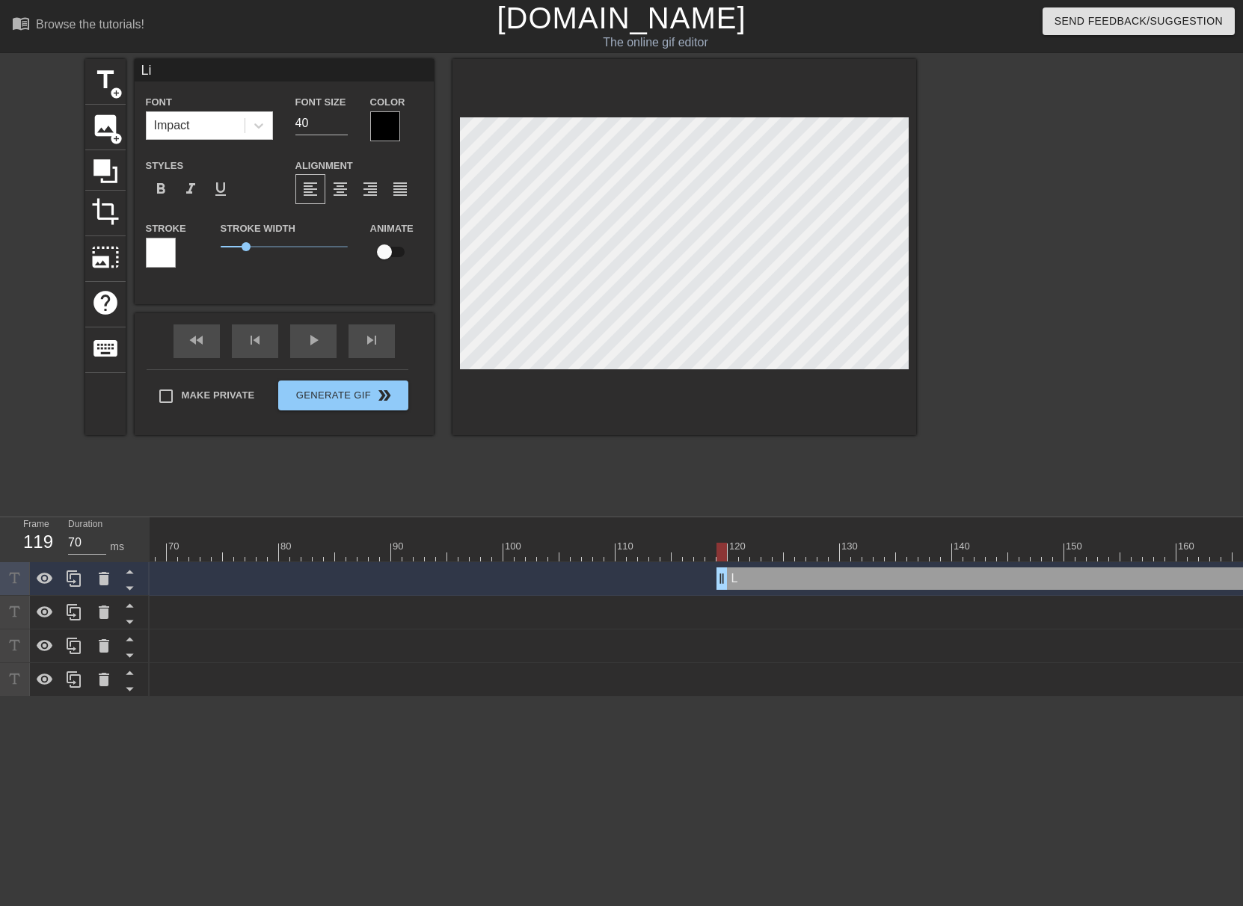
type input "Lig"
type textarea "Lig"
type input "Ligh"
type textarea "Ligh"
type input "Light"
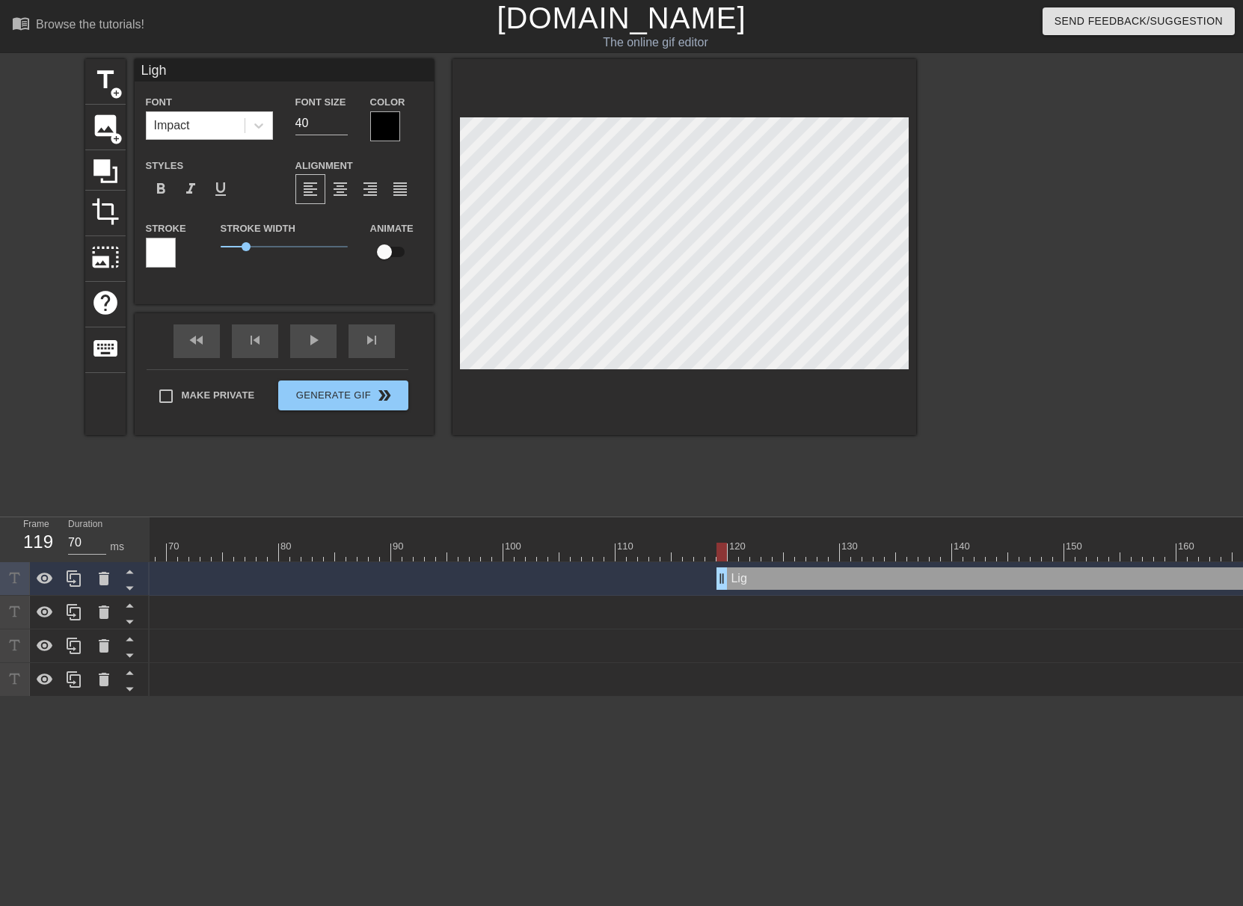
type textarea "Light"
type input "Light"
type textarea "Light"
type input "Light y"
type textarea "Light y"
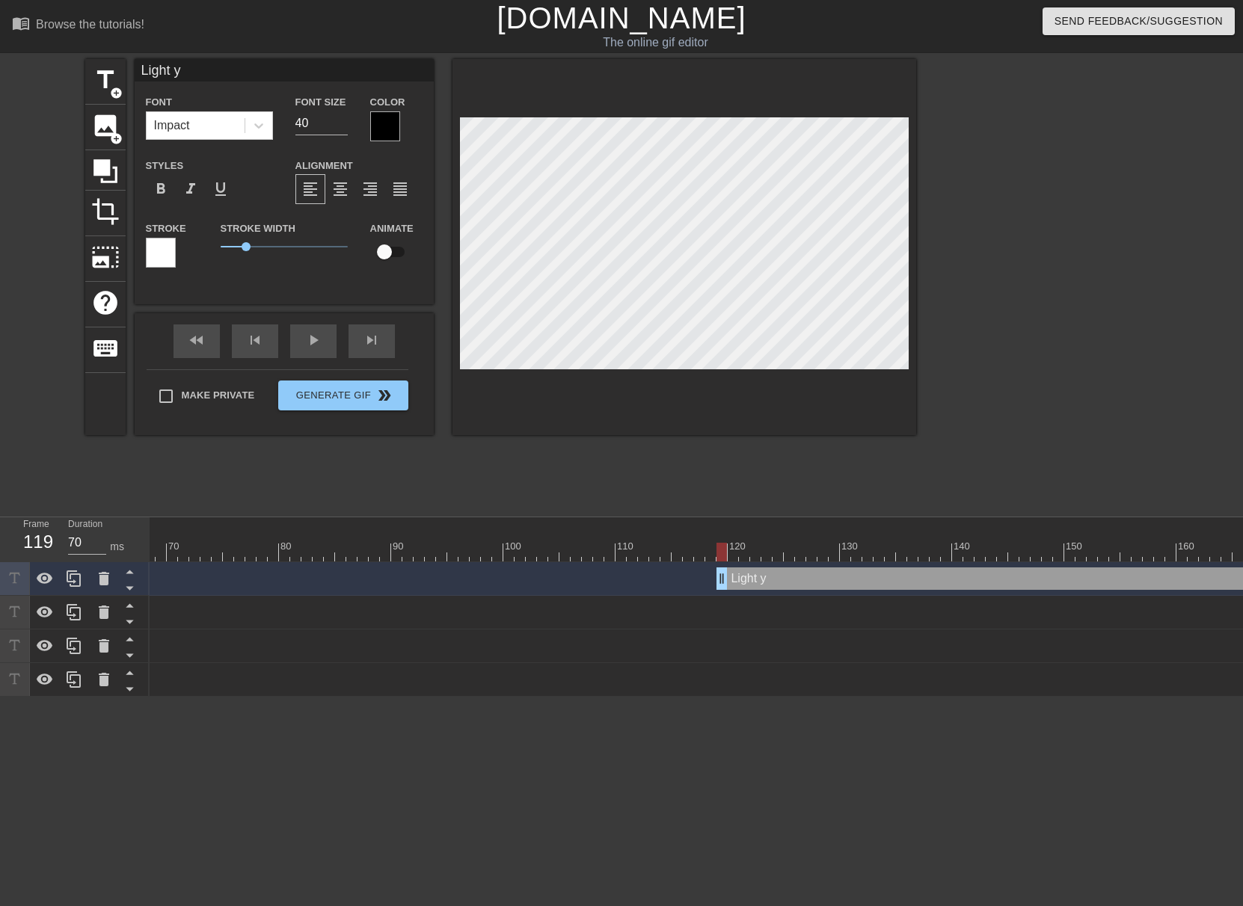
type input "Light yo"
type textarea "Light yo"
type input "Light you"
type textarea "Light you"
type input "Light your"
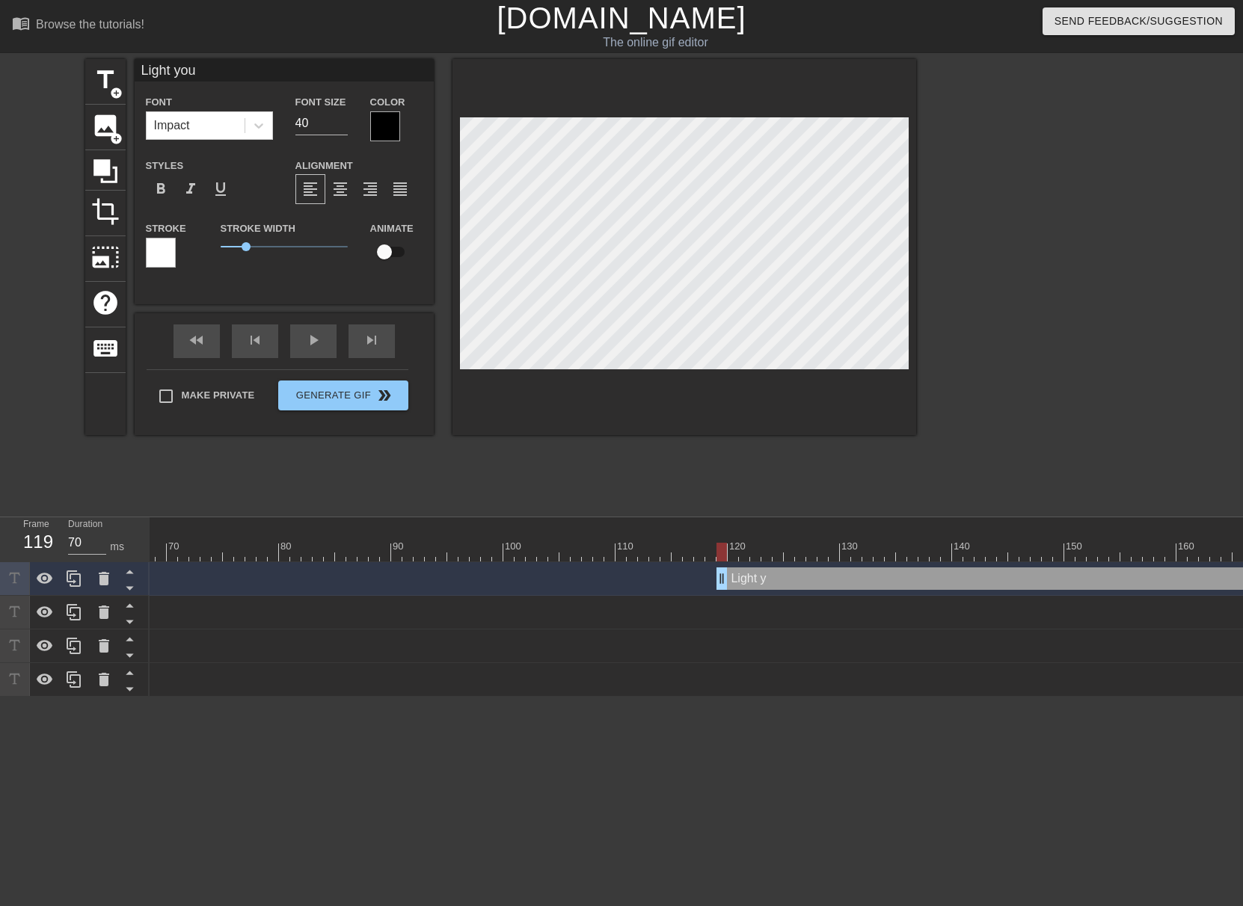
type textarea "Light your"
type input "Light your"
type textarea "Light your"
type input "Light your t"
type textarea "Light your t"
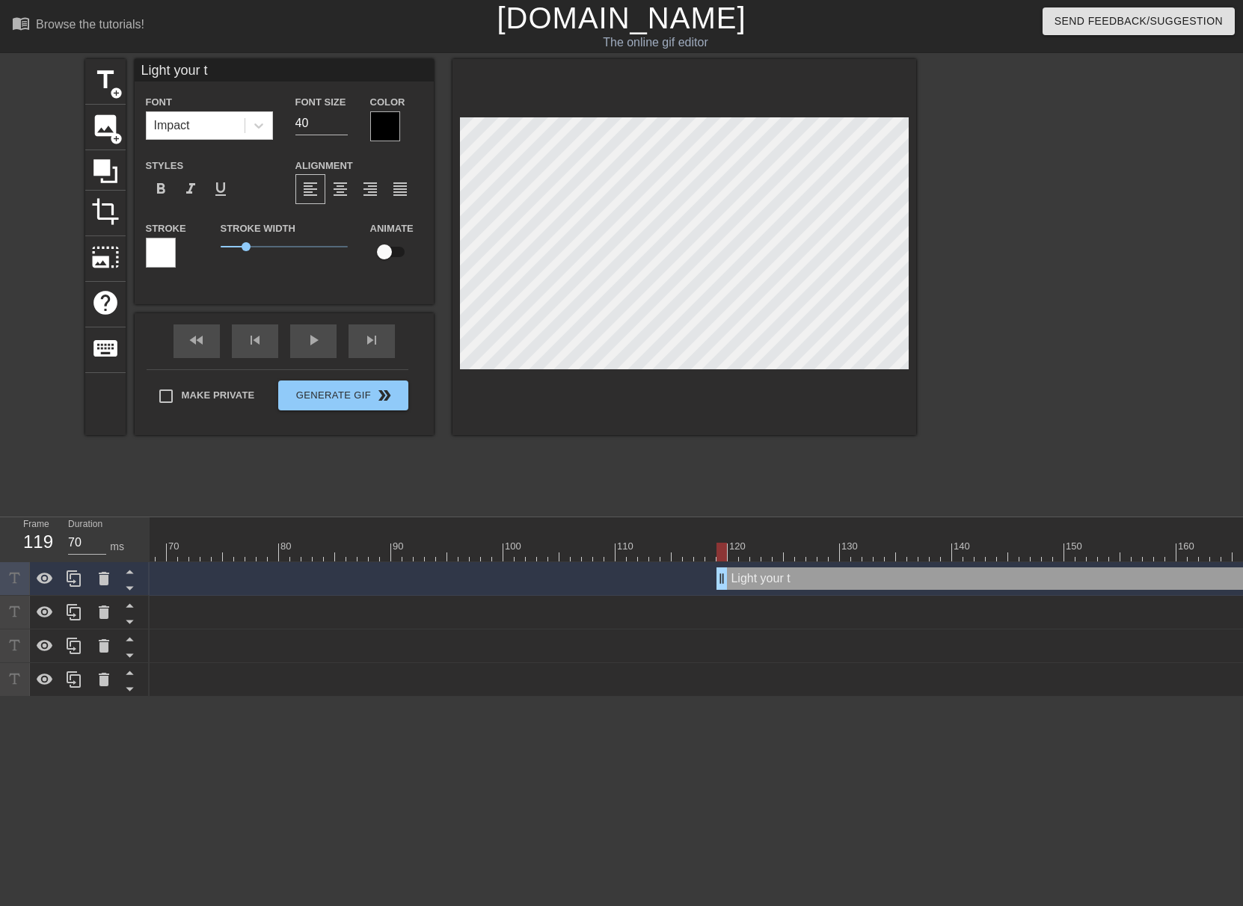
type input "Light your to"
type textarea "Light your to"
type input "Light your tor"
type textarea "Light your tor"
type input "Light your torc"
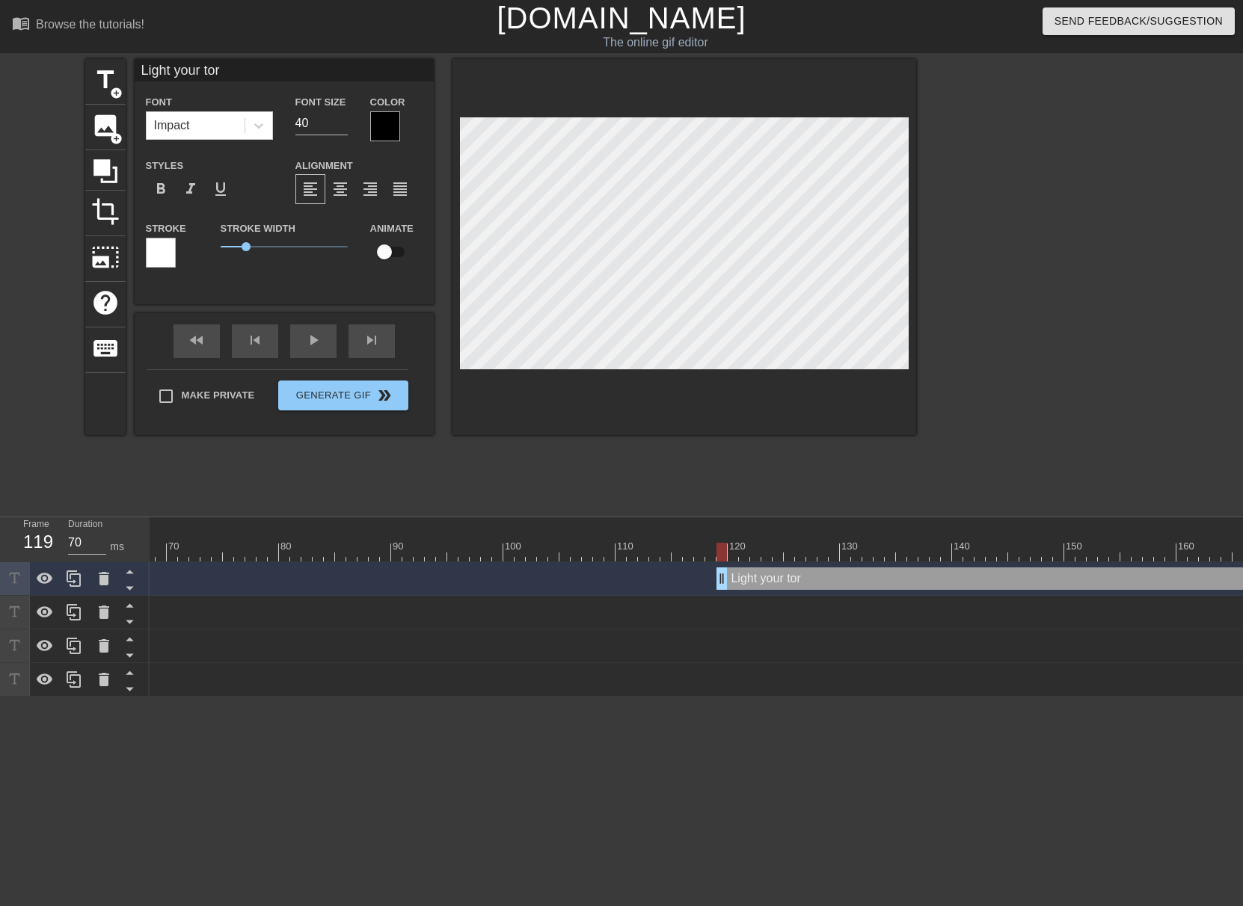
type textarea "Light your torc"
type input "Light your torch"
type textarea "Light your torch"
type input "Light your torche"
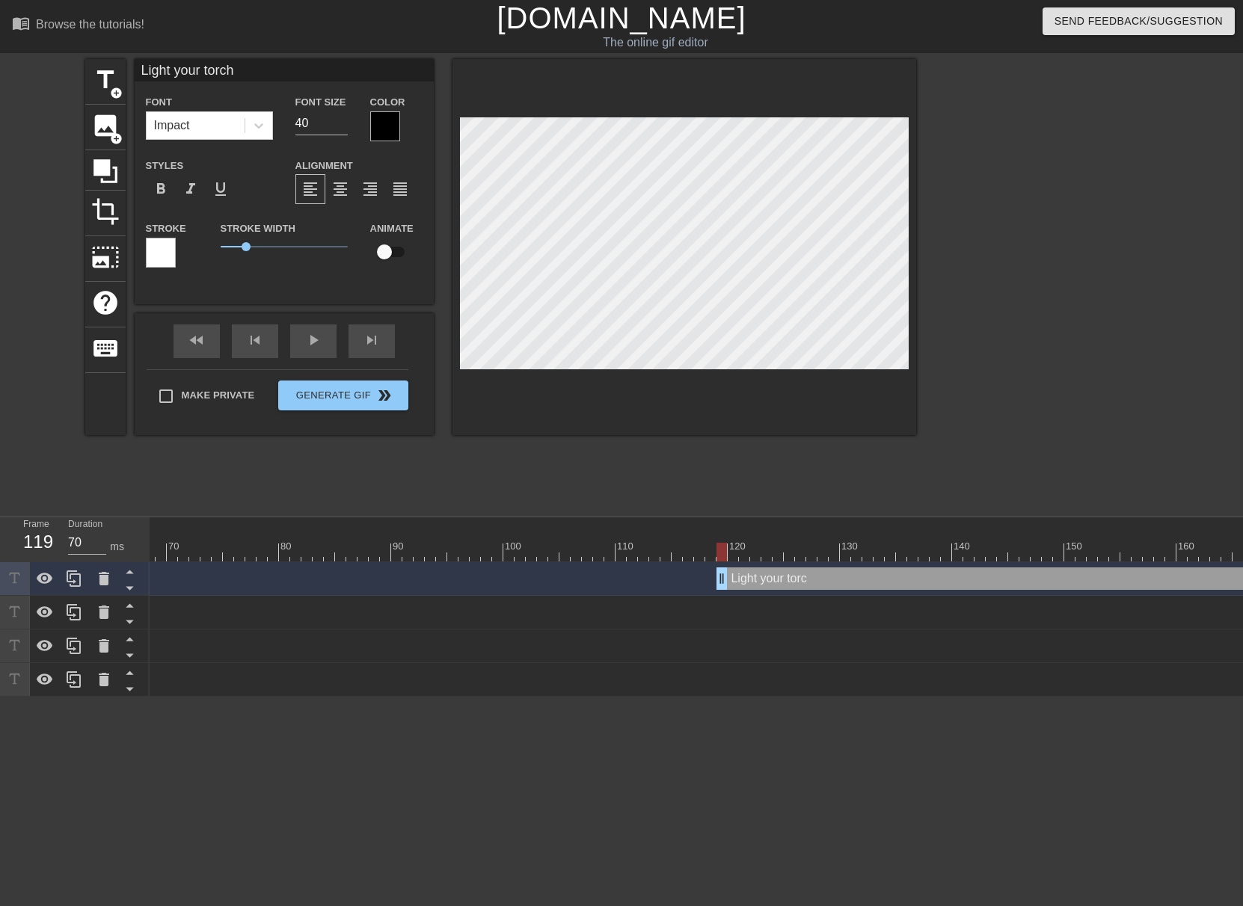
type textarea "Light your torche"
type input "Light your torches"
type textarea "Light your torches"
type input "Light your torches!"
type textarea "Light your torches!"
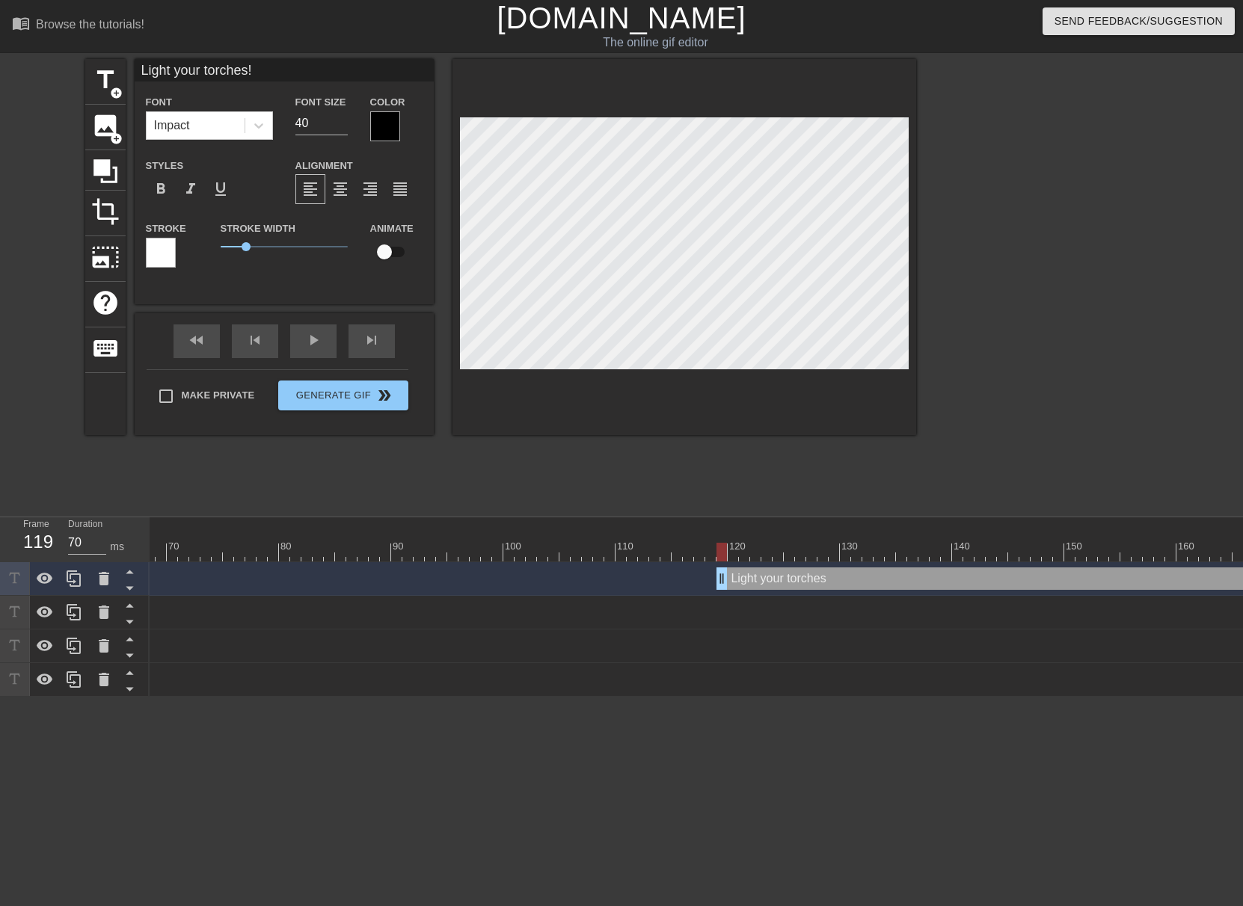
scroll to position [2, 7]
drag, startPoint x: 307, startPoint y: 124, endPoint x: 252, endPoint y: 124, distance: 54.6
click at [252, 124] on div "Font Impact Font Size 40 Color" at bounding box center [284, 117] width 299 height 49
type input "30"
click at [671, 580] on div "Light your torches! drag_handle drag_handle" at bounding box center [857, 579] width 2928 height 22
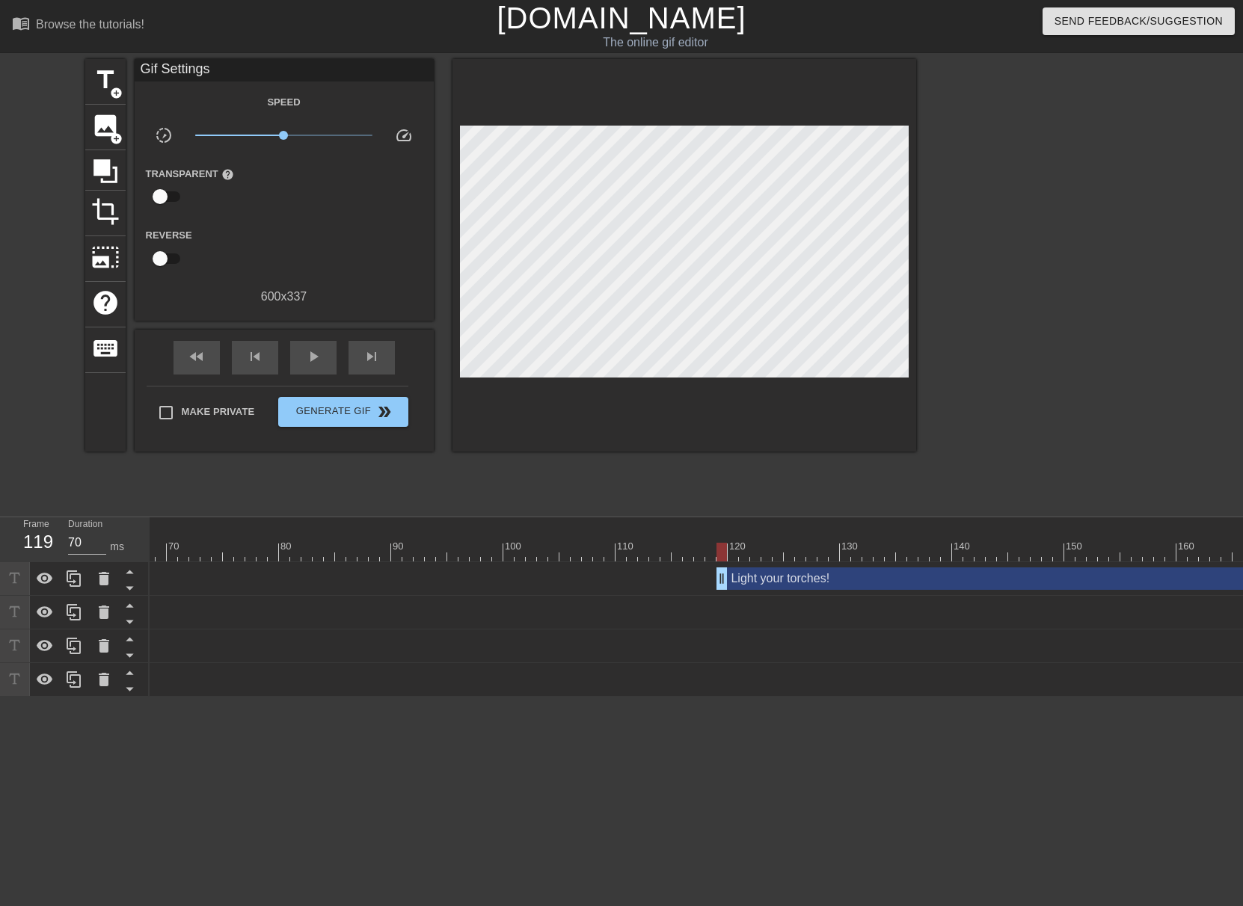
click at [727, 402] on div at bounding box center [684, 255] width 464 height 393
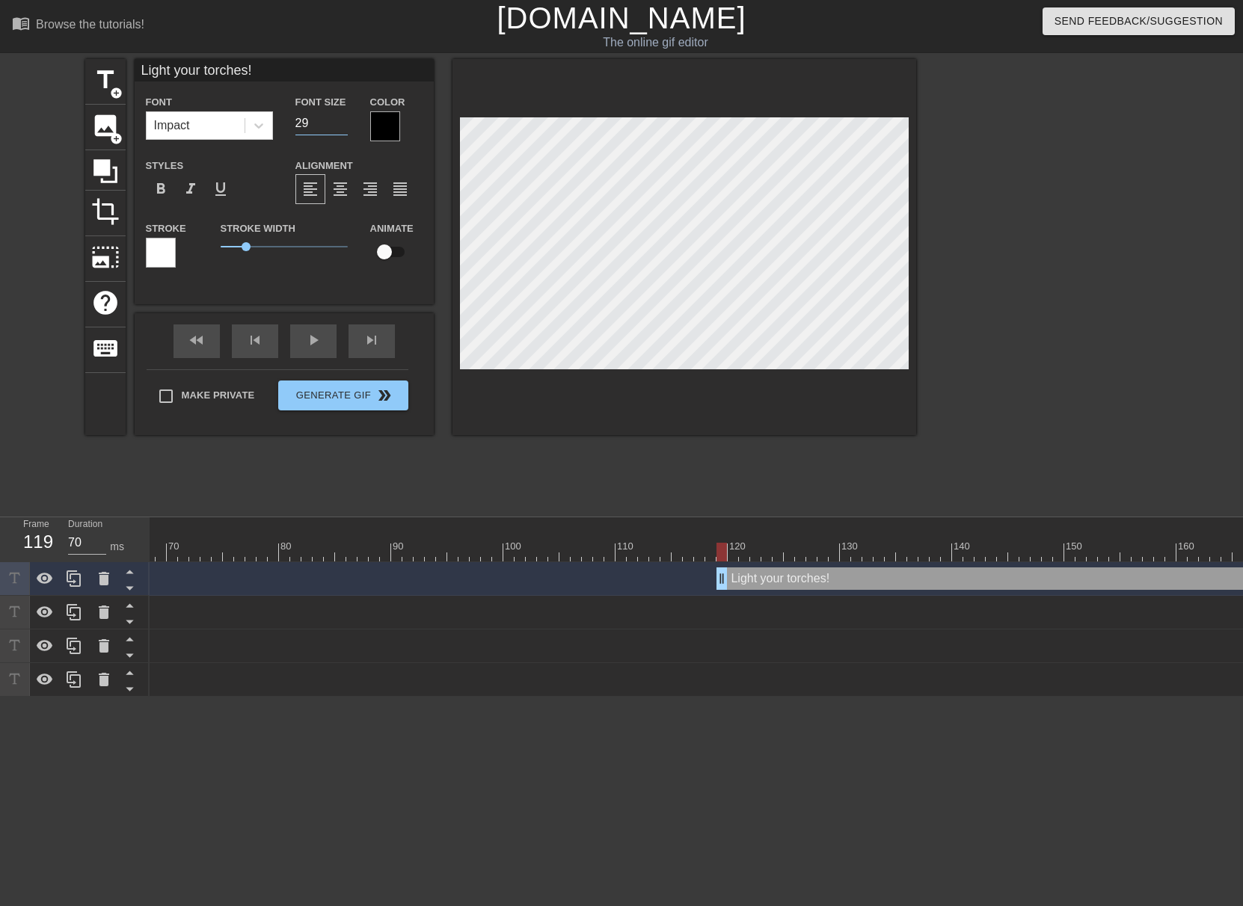
click at [343, 126] on input "29" at bounding box center [321, 123] width 52 height 24
click at [343, 126] on input "28" at bounding box center [321, 123] width 52 height 24
click at [343, 126] on input "27" at bounding box center [321, 123] width 52 height 24
click at [343, 126] on input "26" at bounding box center [321, 123] width 52 height 24
type input "25"
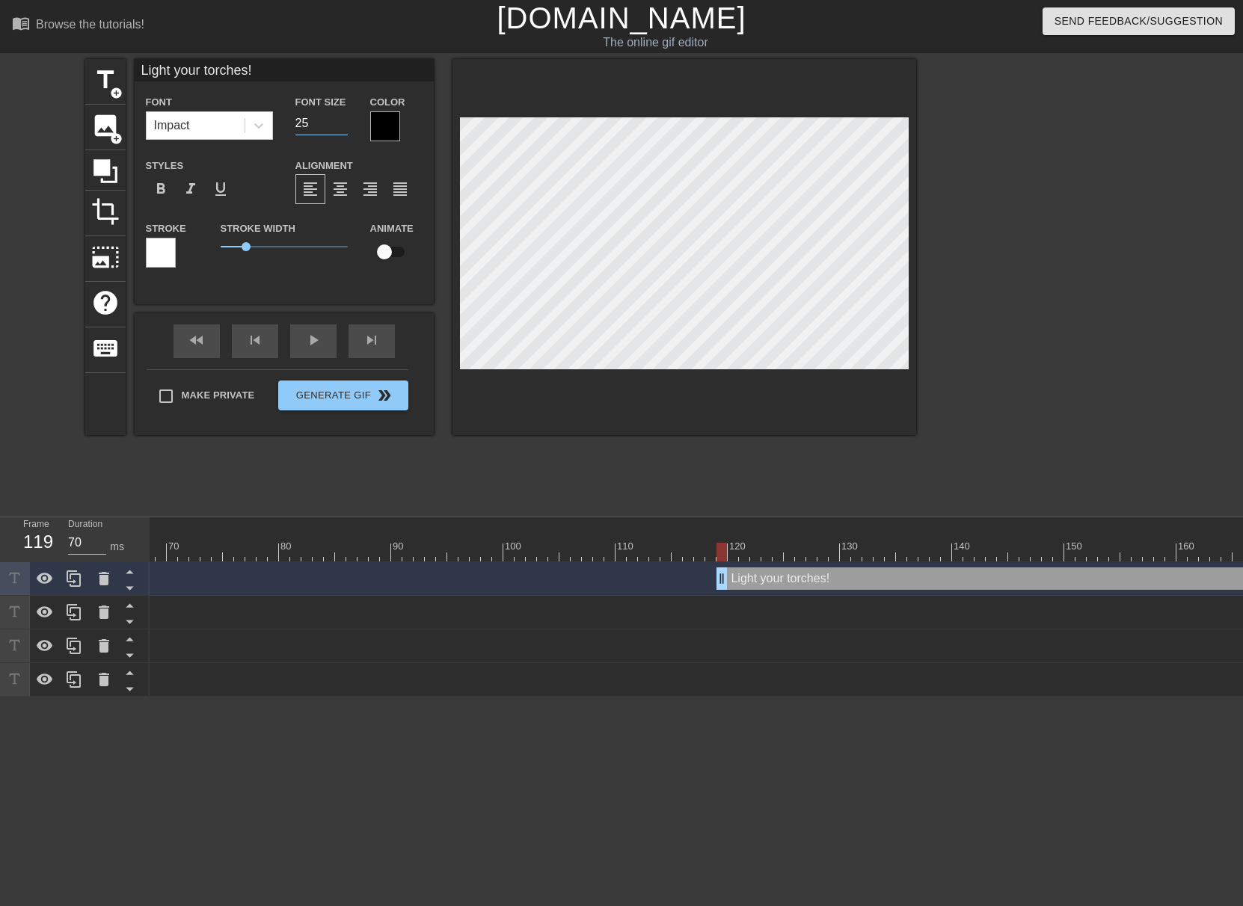
click at [343, 126] on input "25" at bounding box center [321, 123] width 52 height 24
click at [382, 127] on div at bounding box center [385, 126] width 30 height 30
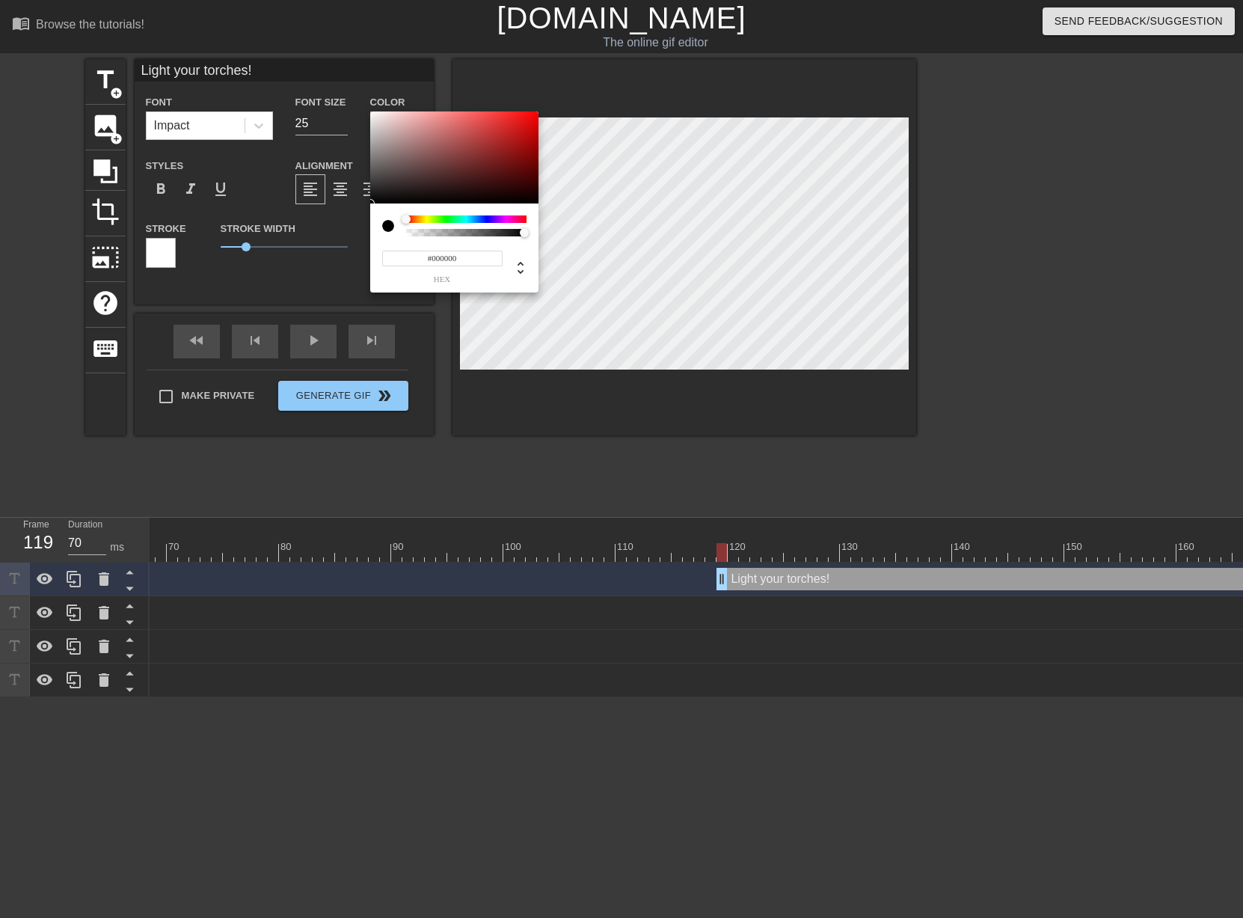
type input "#F4EDED"
click at [375, 115] on div at bounding box center [454, 157] width 168 height 93
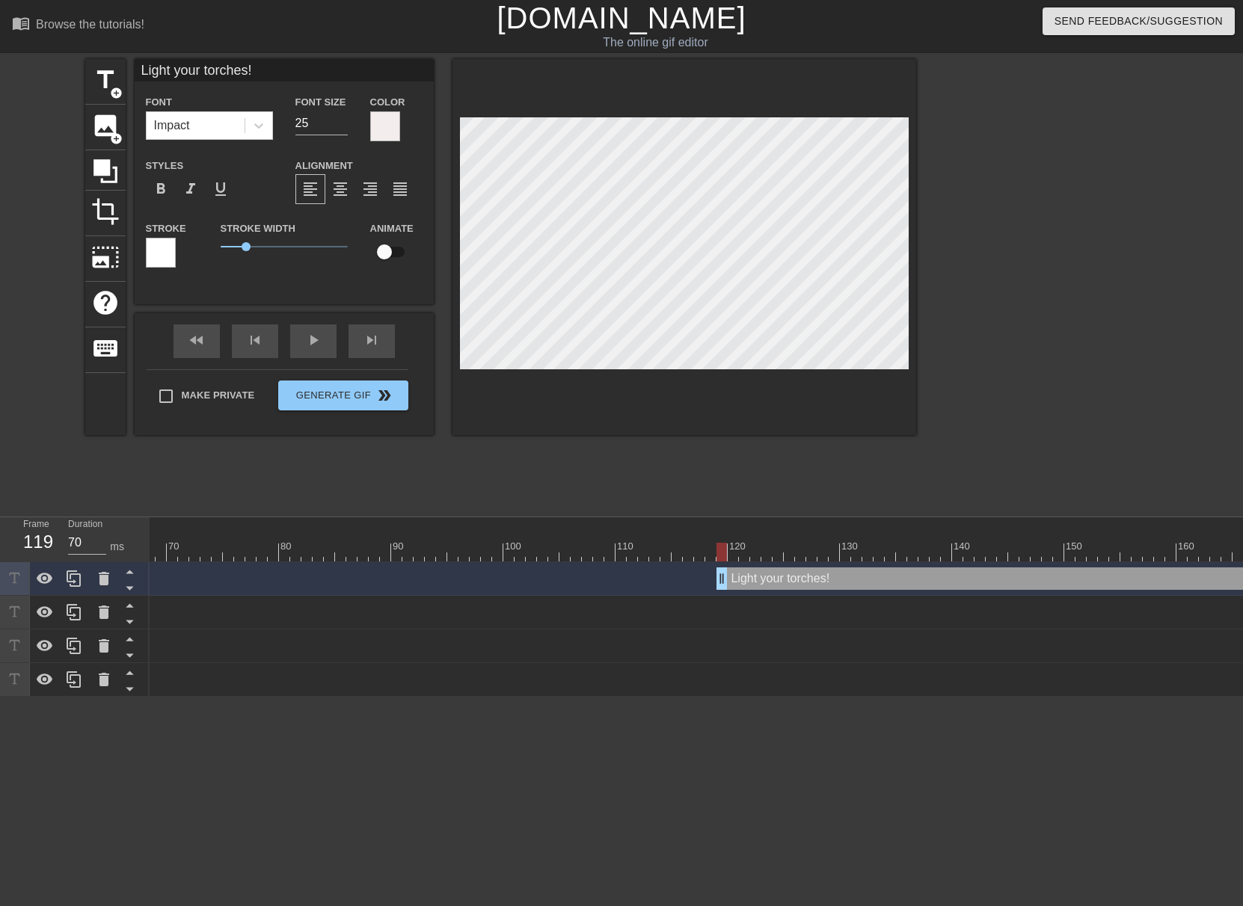
click at [166, 257] on div at bounding box center [161, 253] width 30 height 30
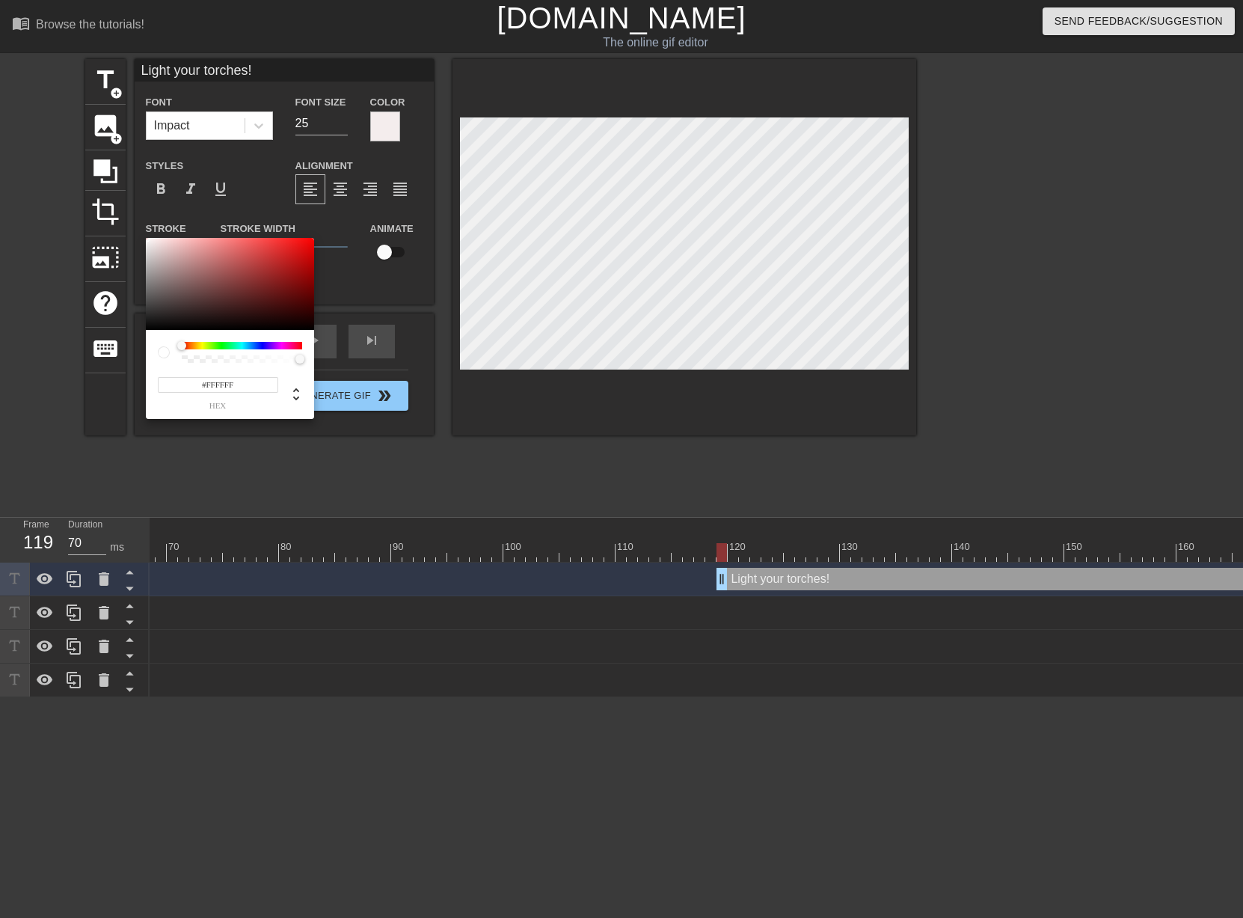
type input "#050505"
click at [150, 328] on div at bounding box center [230, 284] width 168 height 93
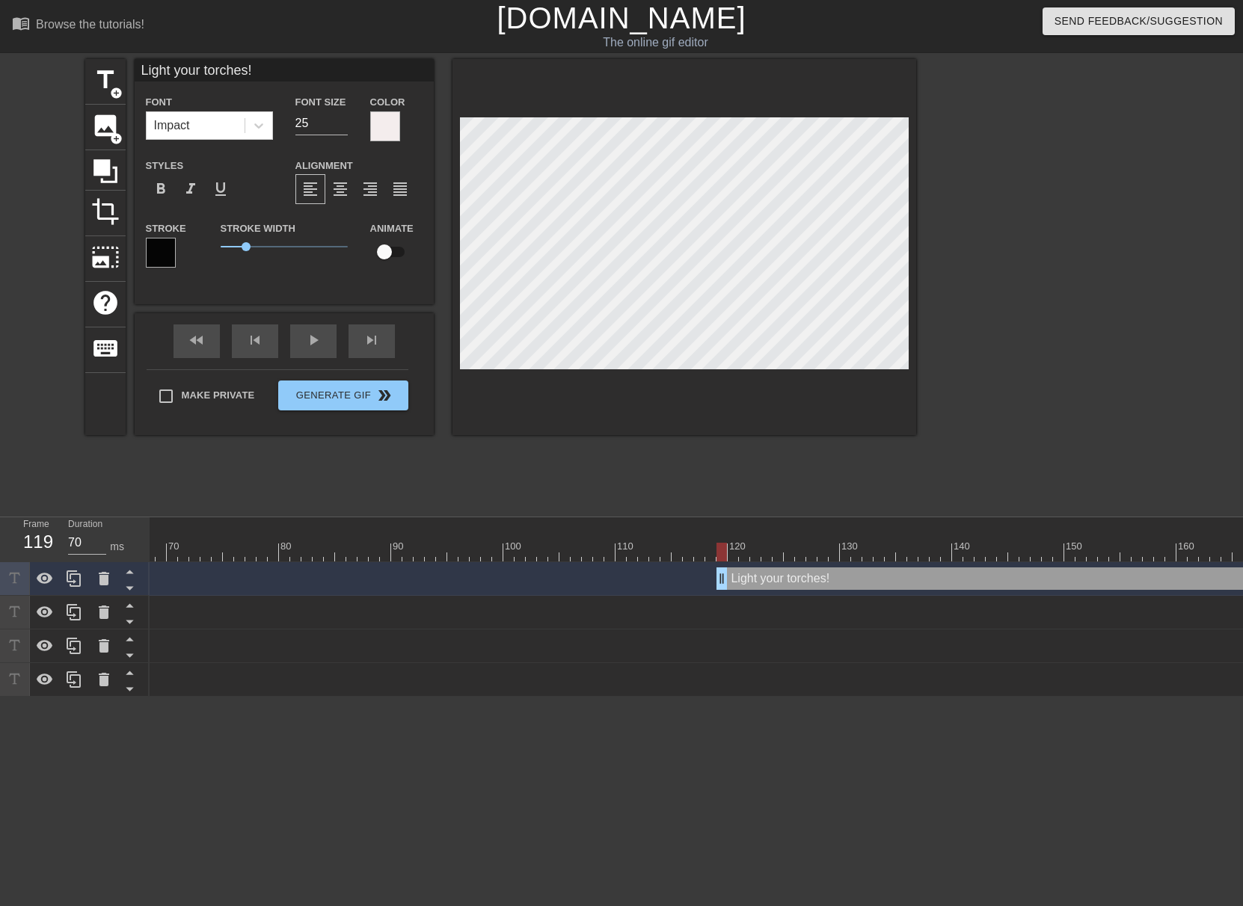
click at [675, 372] on div at bounding box center [684, 247] width 464 height 376
drag, startPoint x: 245, startPoint y: 246, endPoint x: 233, endPoint y: 248, distance: 12.2
click at [233, 248] on span "0.5" at bounding box center [233, 246] width 9 height 9
click at [322, 348] on div "play_arrow" at bounding box center [313, 342] width 46 height 34
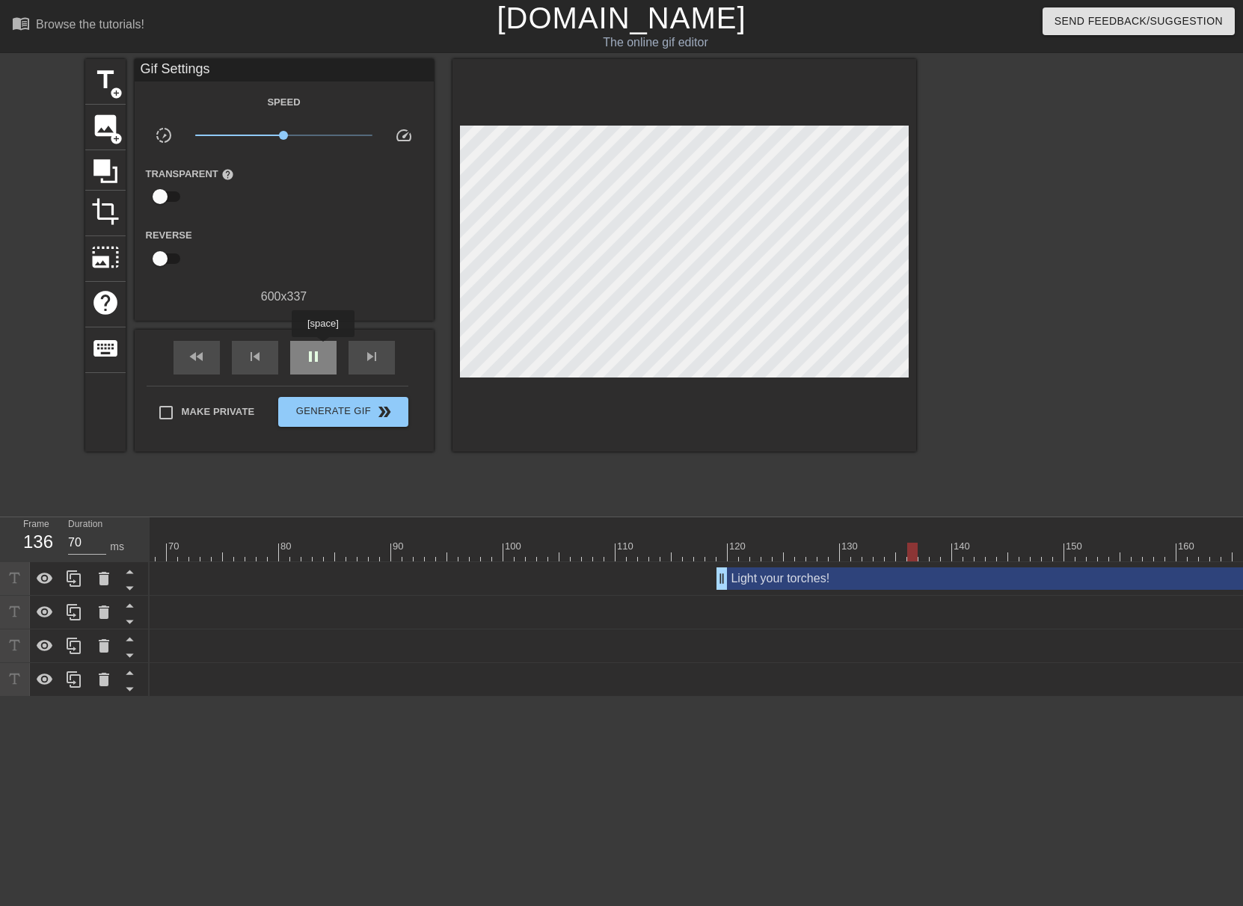
click at [322, 348] on div "pause" at bounding box center [313, 358] width 46 height 34
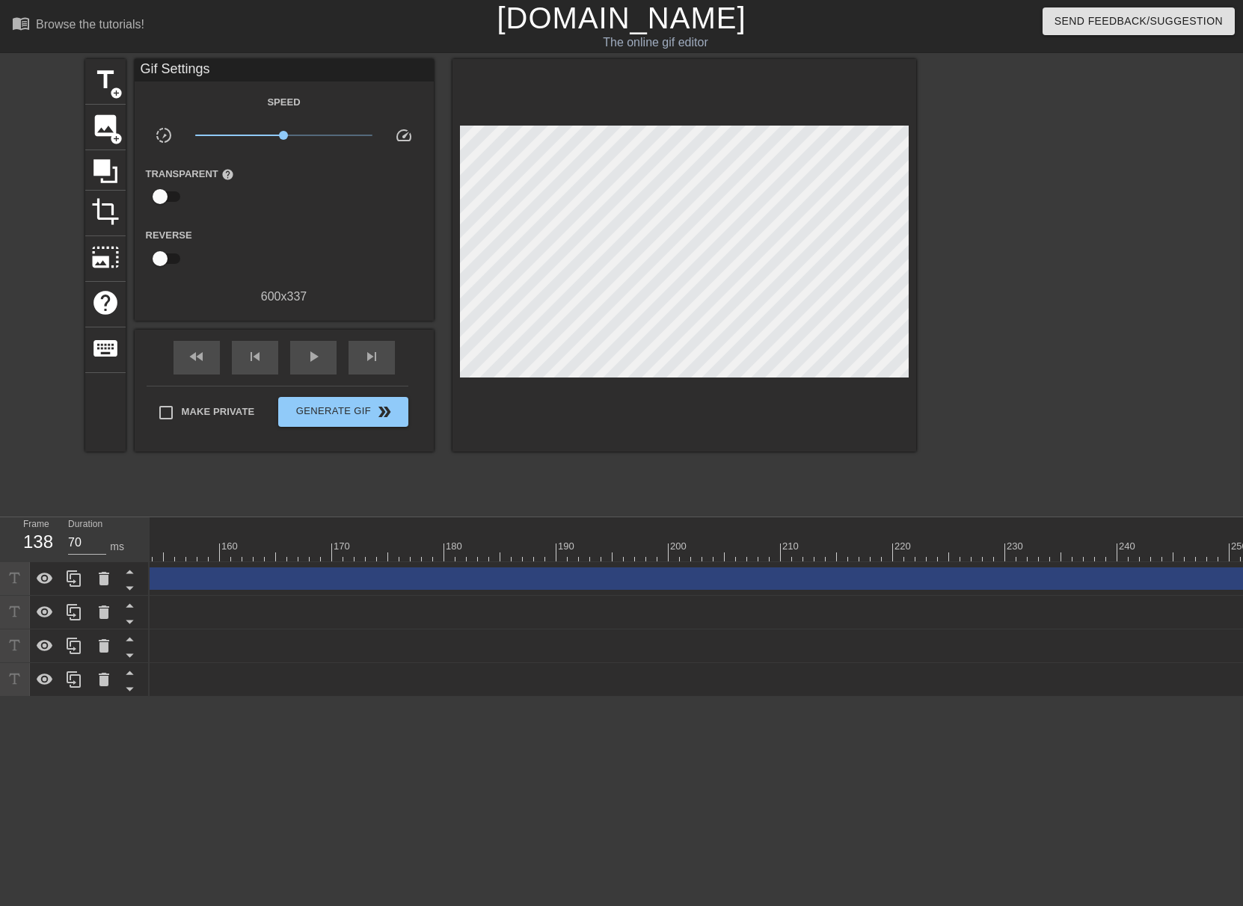
scroll to position [0, 1838]
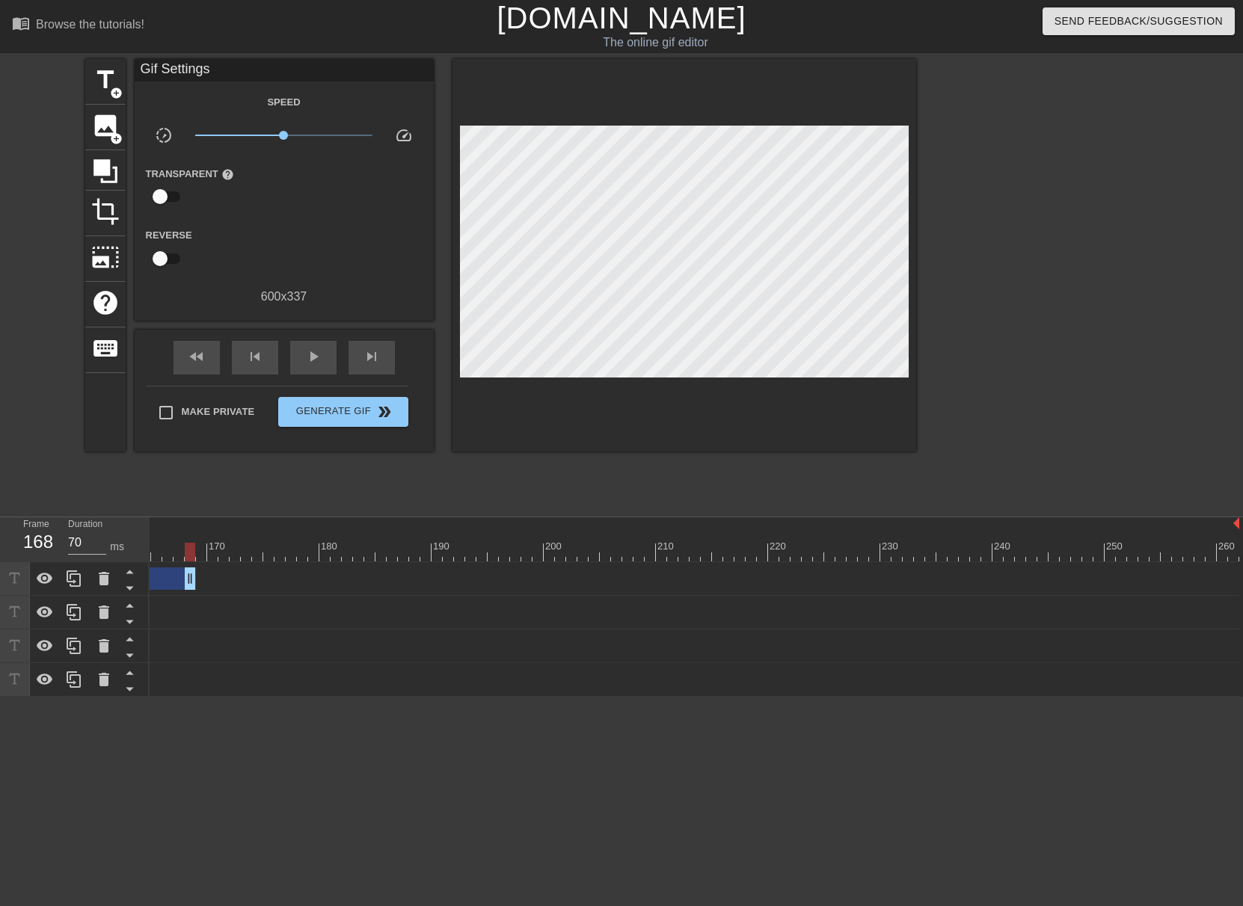
drag, startPoint x: 1232, startPoint y: 585, endPoint x: 174, endPoint y: 592, distance: 1058.2
drag, startPoint x: 1131, startPoint y: 578, endPoint x: 773, endPoint y: 547, distance: 360.3
click at [773, 547] on div "10 20 30 40 50 60 70 80 90 100 110 120 130 140 150 160" at bounding box center [696, 607] width 1093 height 179
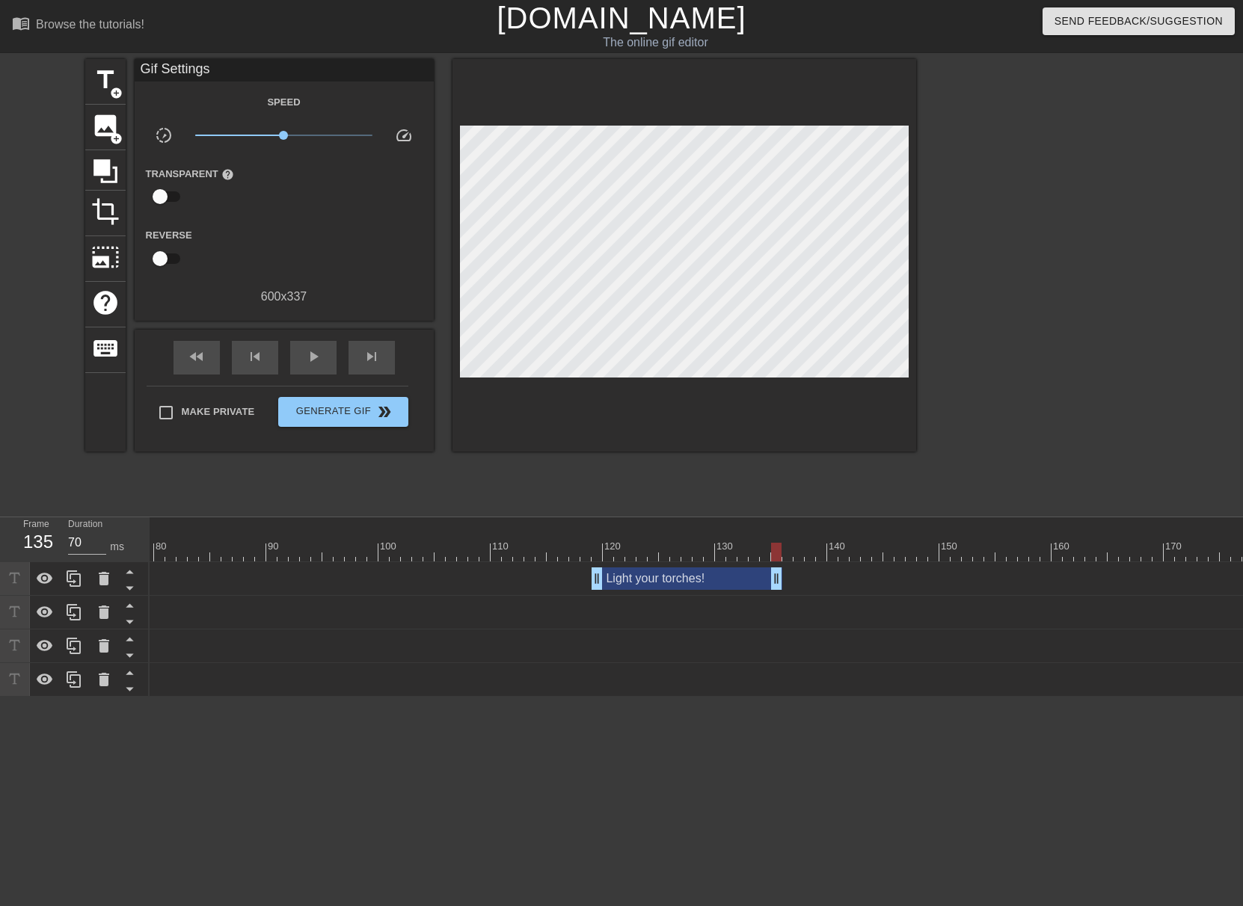
click at [590, 552] on div at bounding box center [732, 552] width 2928 height 19
click at [319, 363] on span "play_arrow" at bounding box center [313, 357] width 18 height 18
click at [318, 362] on span "pause" at bounding box center [313, 357] width 18 height 18
click at [375, 358] on span "skip_next" at bounding box center [372, 357] width 18 height 18
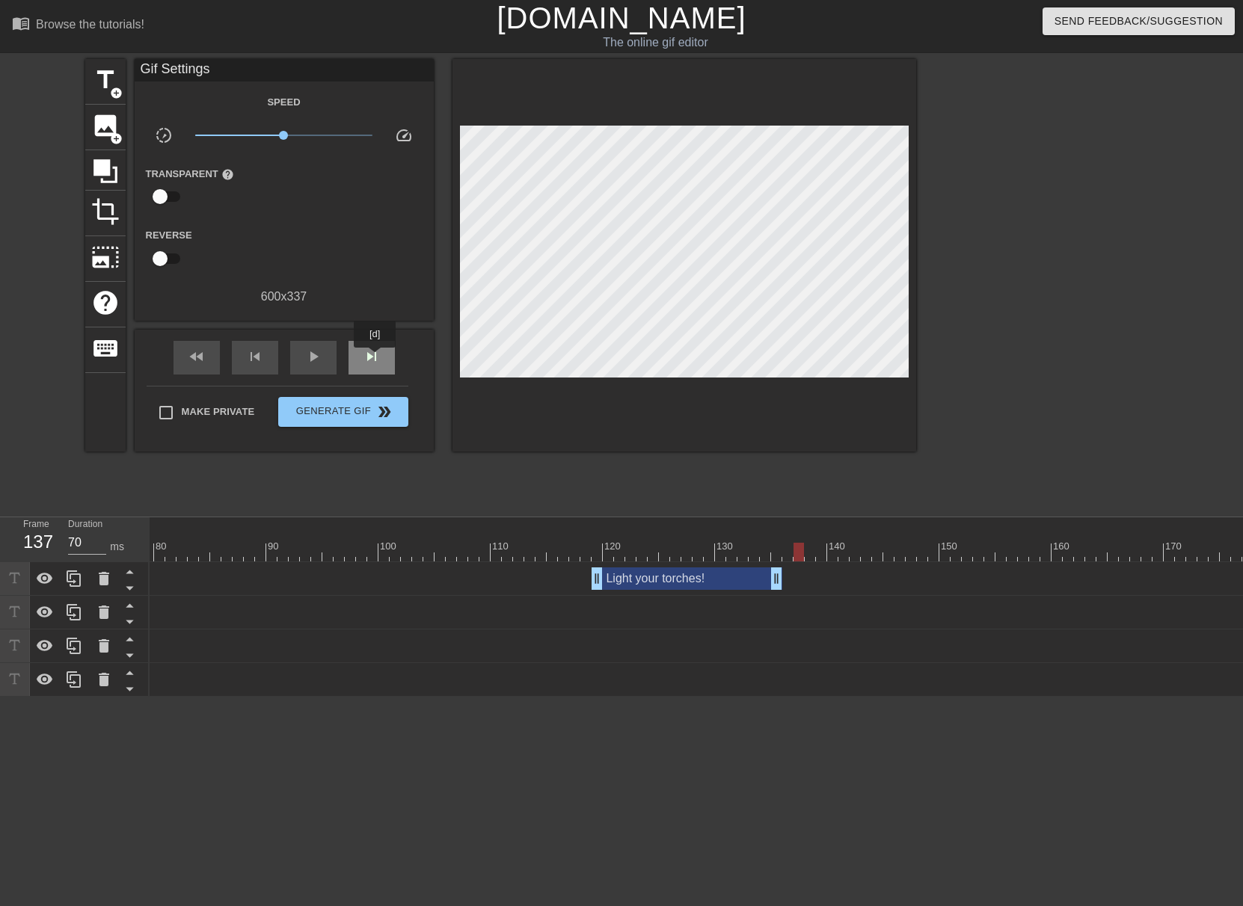
click at [375, 358] on span "skip_next" at bounding box center [372, 357] width 18 height 18
drag, startPoint x: 99, startPoint y: 78, endPoint x: 112, endPoint y: 84, distance: 14.1
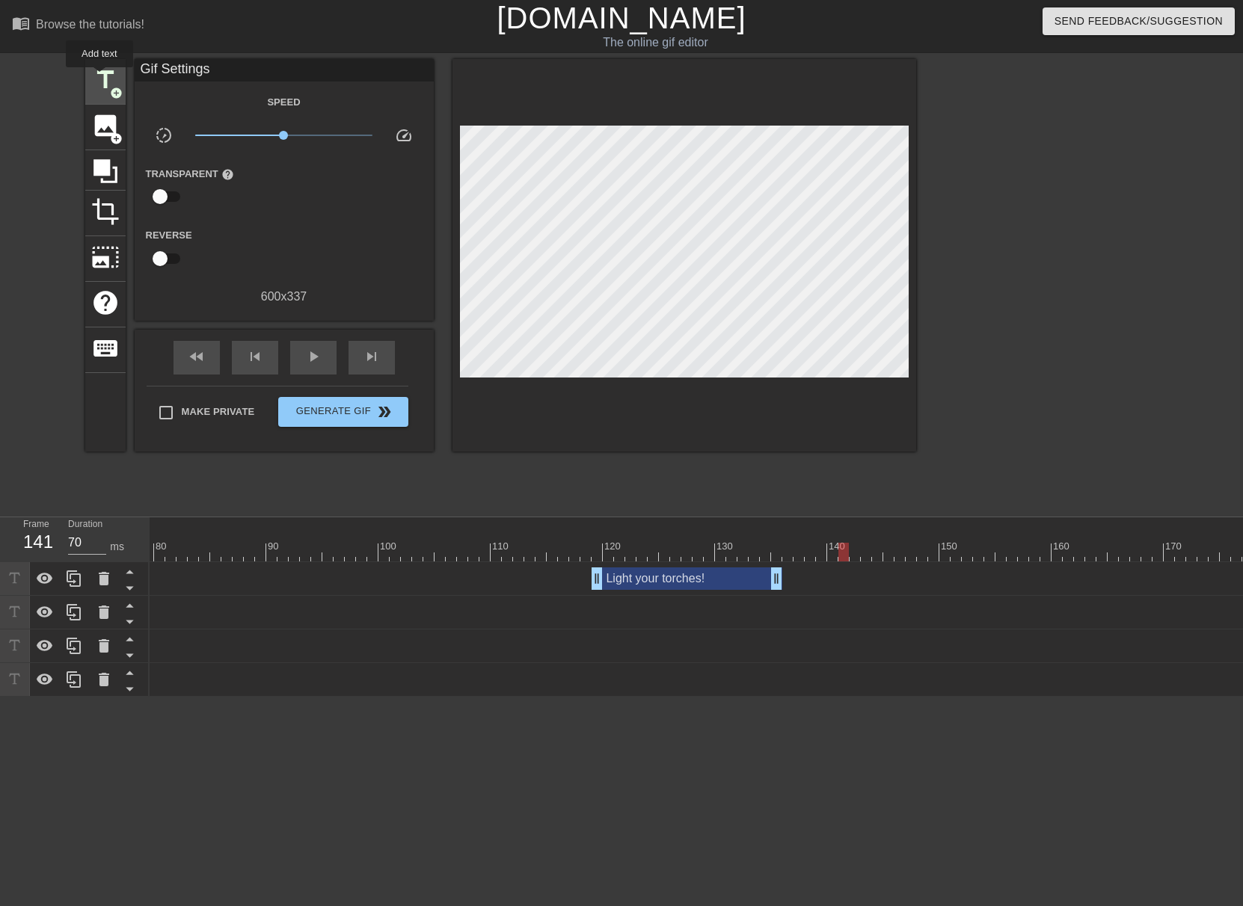
click at [100, 78] on span "title" at bounding box center [105, 80] width 28 height 28
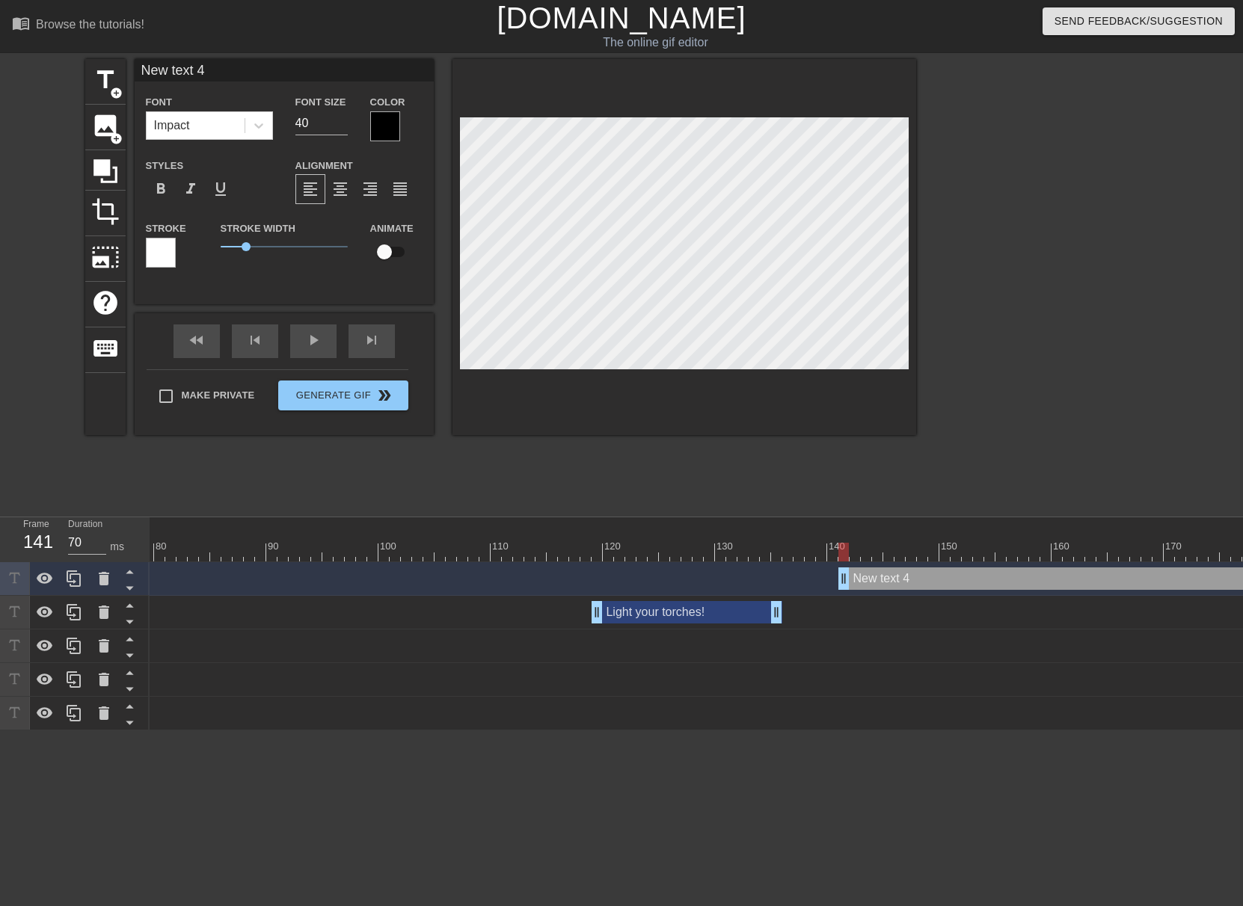
scroll to position [1, 3]
type input "S"
type textarea "S"
type input "Sh"
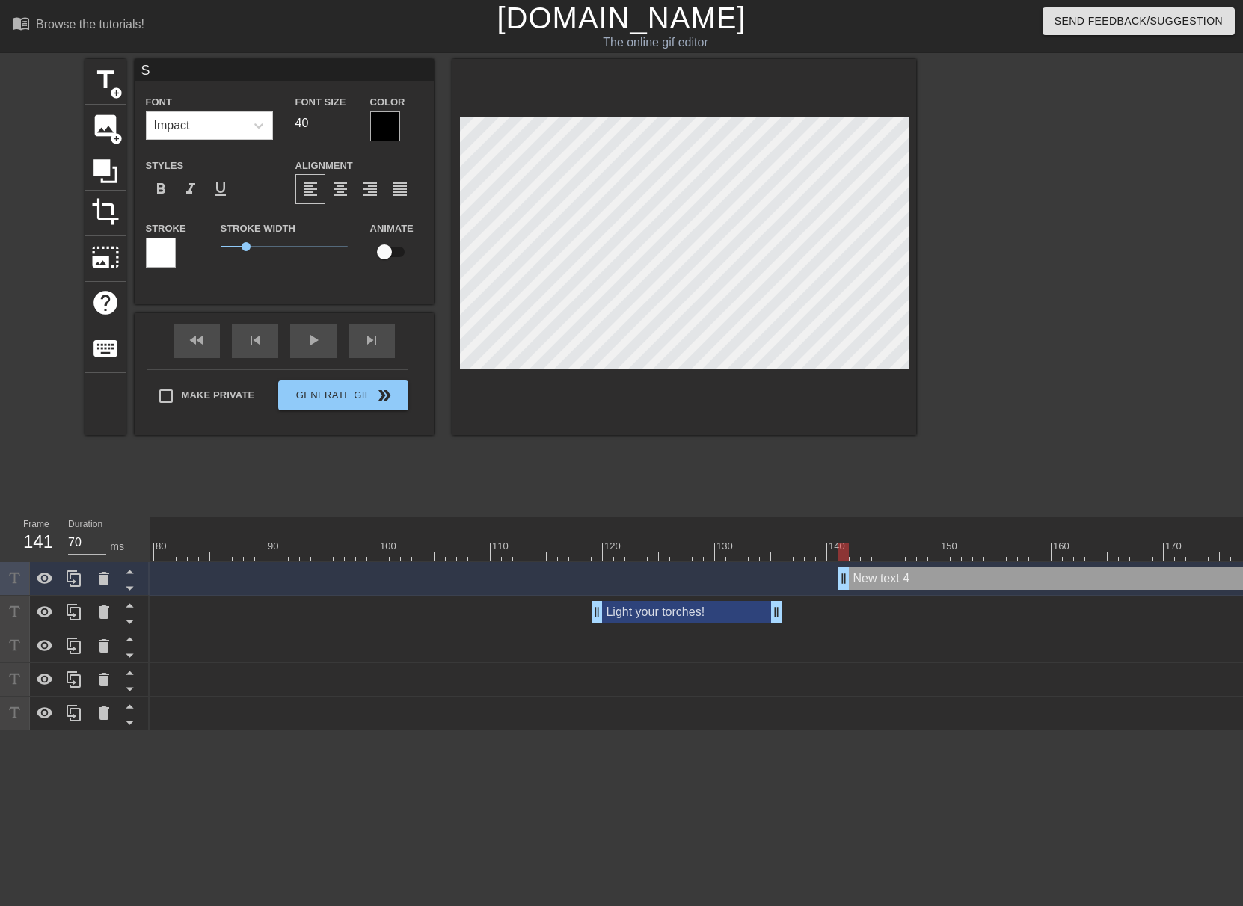
type textarea "Sh"
type input "Sha"
type textarea "Sha"
type input "Shap"
type textarea "Shap"
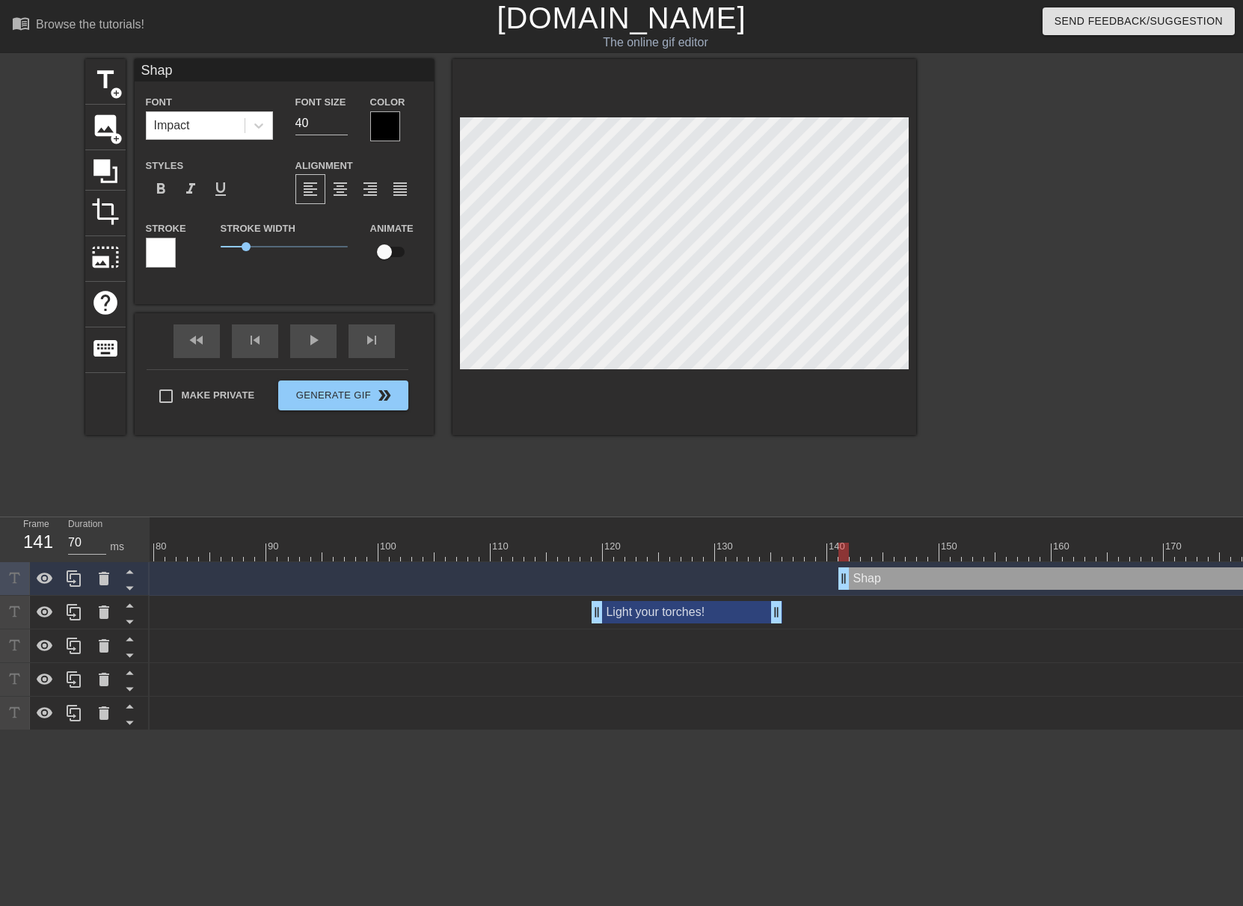
type input "Sha"
type textarea "Sha"
type input "Shar"
type textarea "Shar"
type input "Sharp"
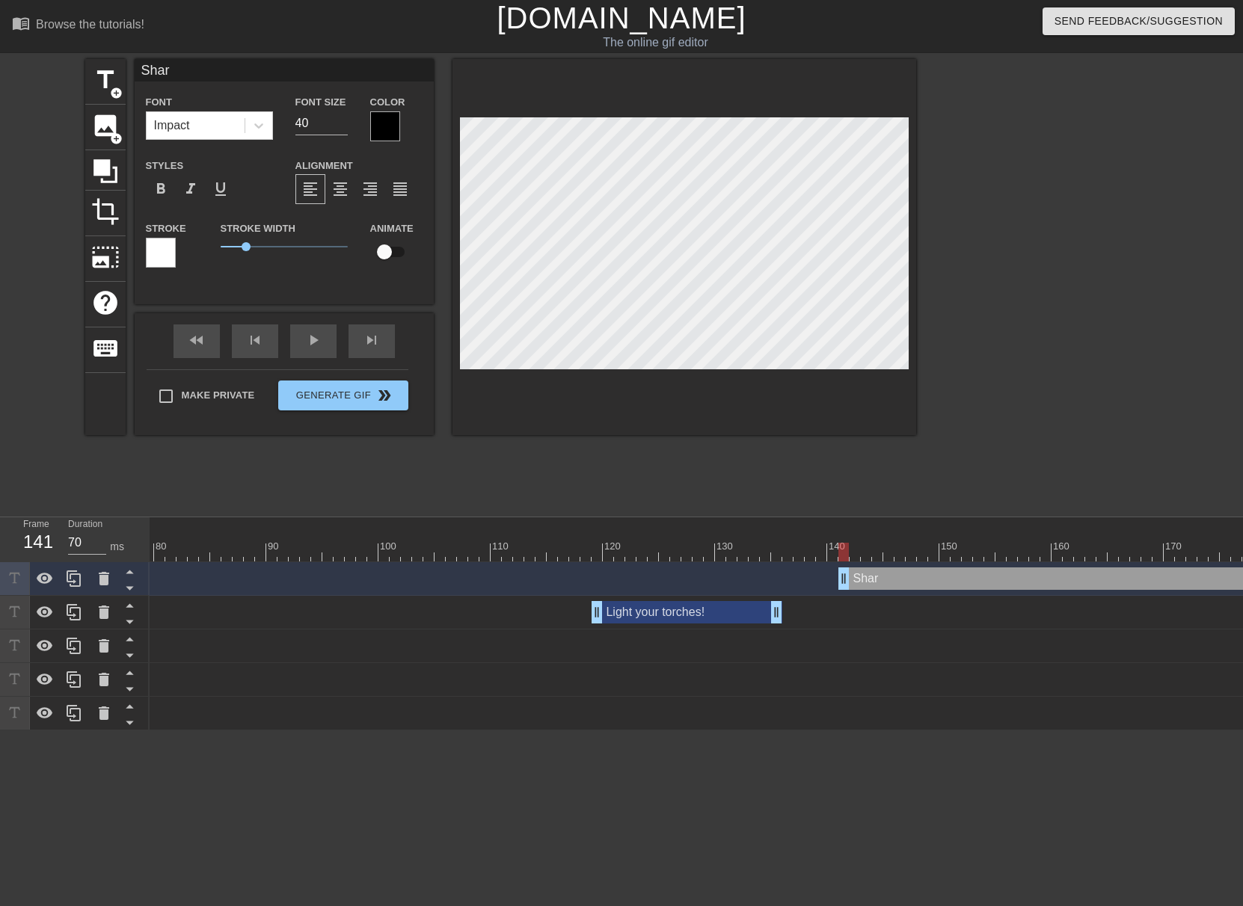
type textarea "Sharp"
type input "[PERSON_NAME]"
type textarea "[PERSON_NAME]"
type input "Sharpen"
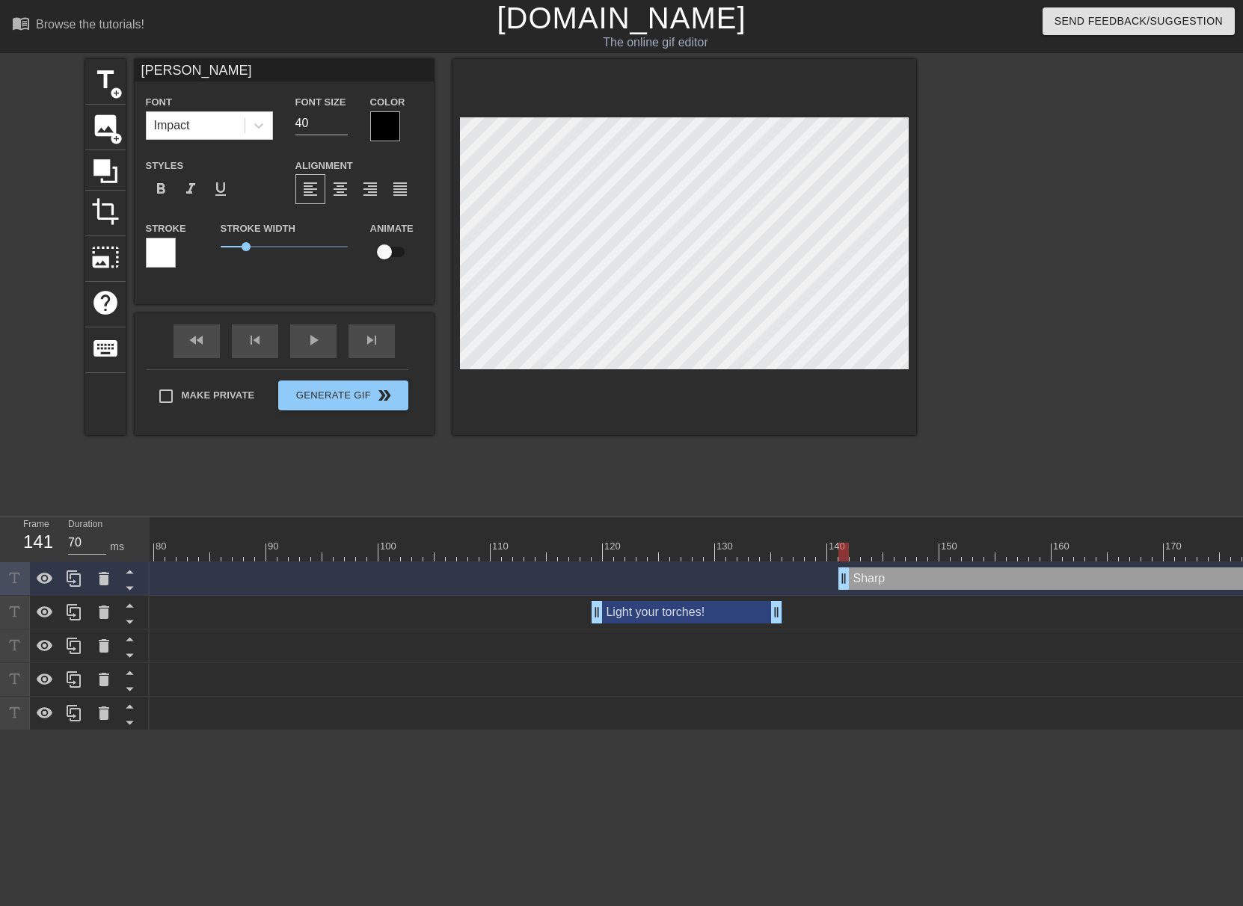
type textarea "Sharpen"
type input "Sharpeny"
type textarea "Sharpeny"
type input "Sharpenyo"
type textarea "Sharpenyo"
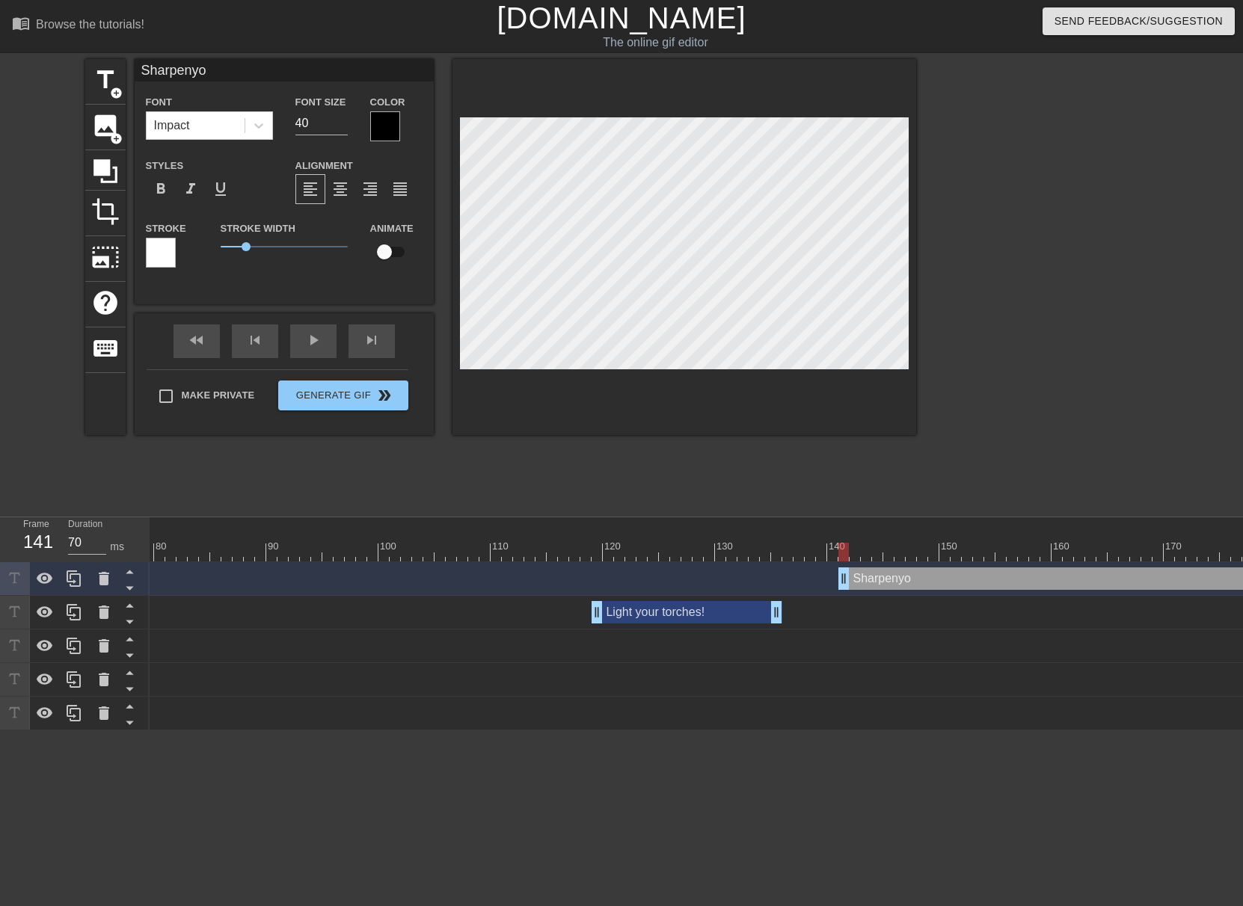
type input "Sharpenyou"
type textarea "Sharpenyou"
type input "Sharpenyo"
type textarea "Sharpenyo"
type input "Sharpeny"
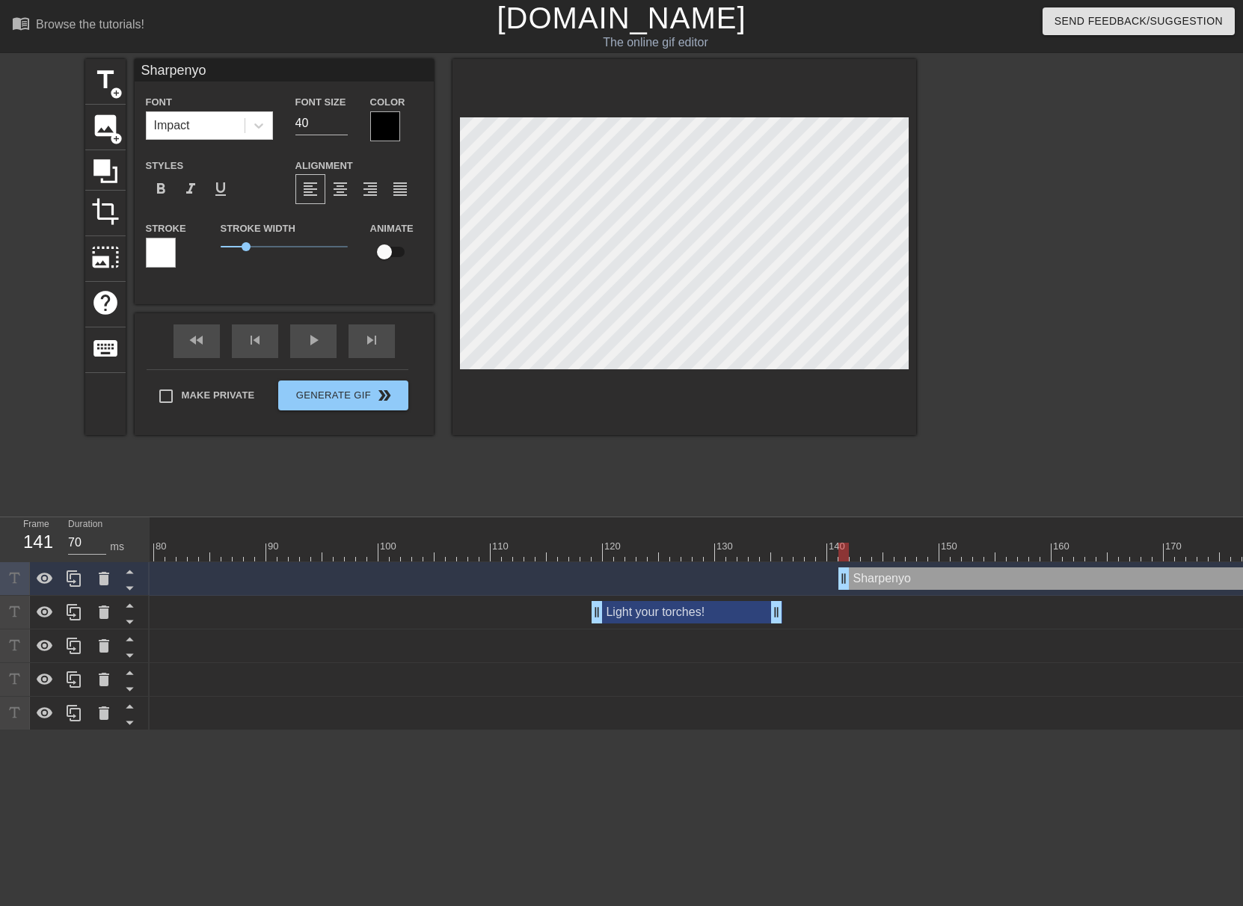
type textarea "Sharpeny"
type input "Sharpen"
type textarea "Sharpen"
type input "Sharpen"
type textarea "Sharpen"
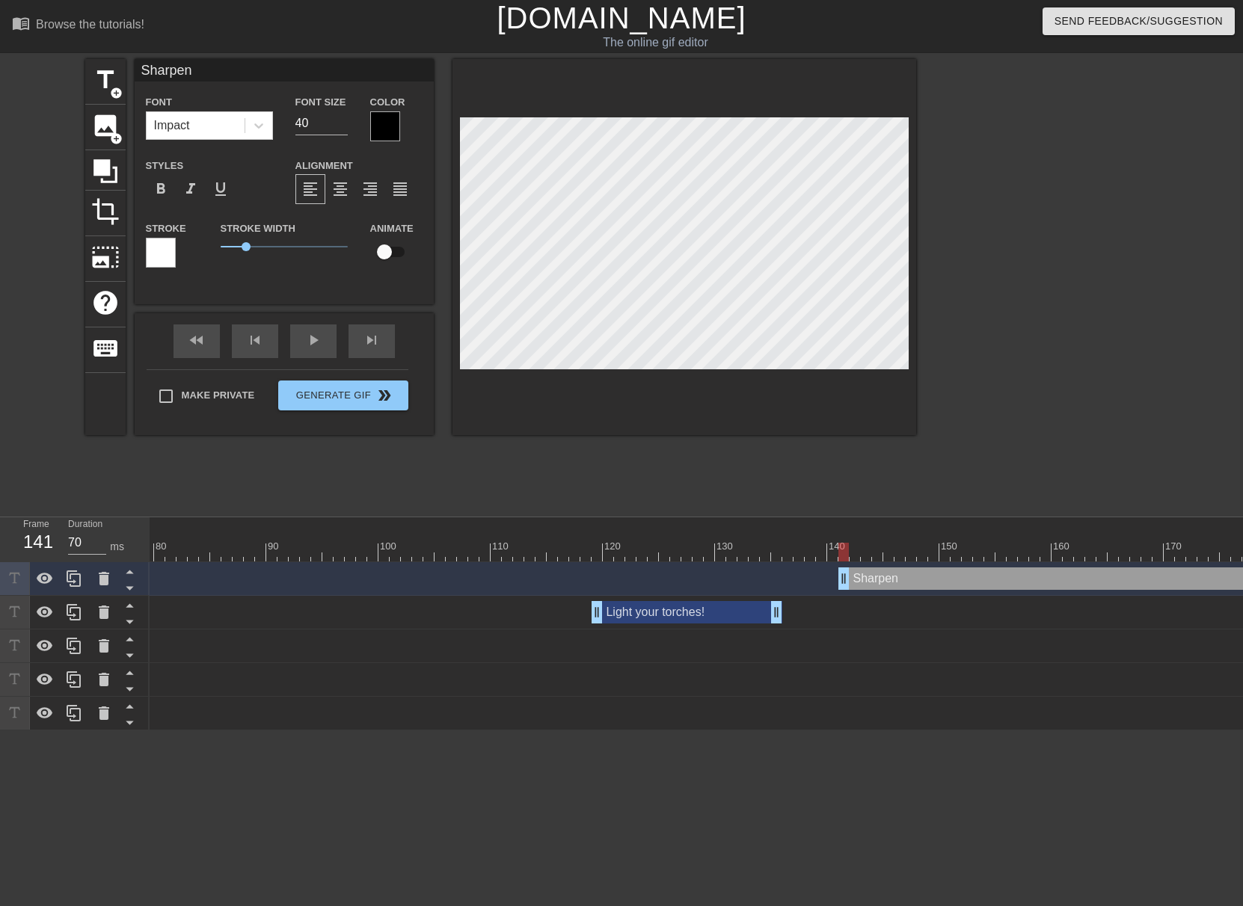
type input "Sharpen y"
type textarea "Sharpen y"
type input "Sharpen yo"
type textarea "Sharpen yo"
type input "Sharpen you"
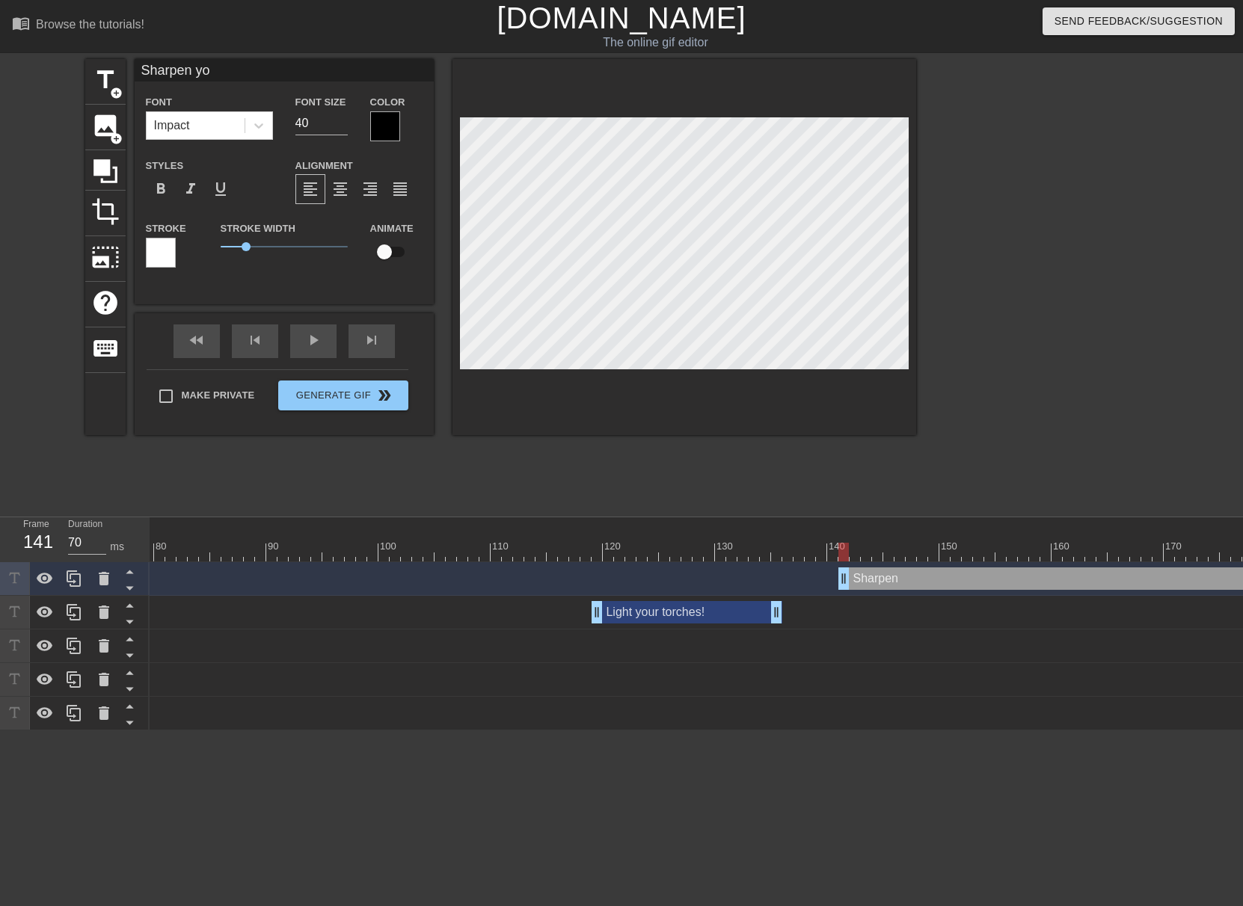
type textarea "Sharpen you"
type input "Sharpen your"
type textarea "Sharpen your"
type input "Sharpen your"
type textarea "Sharpen your"
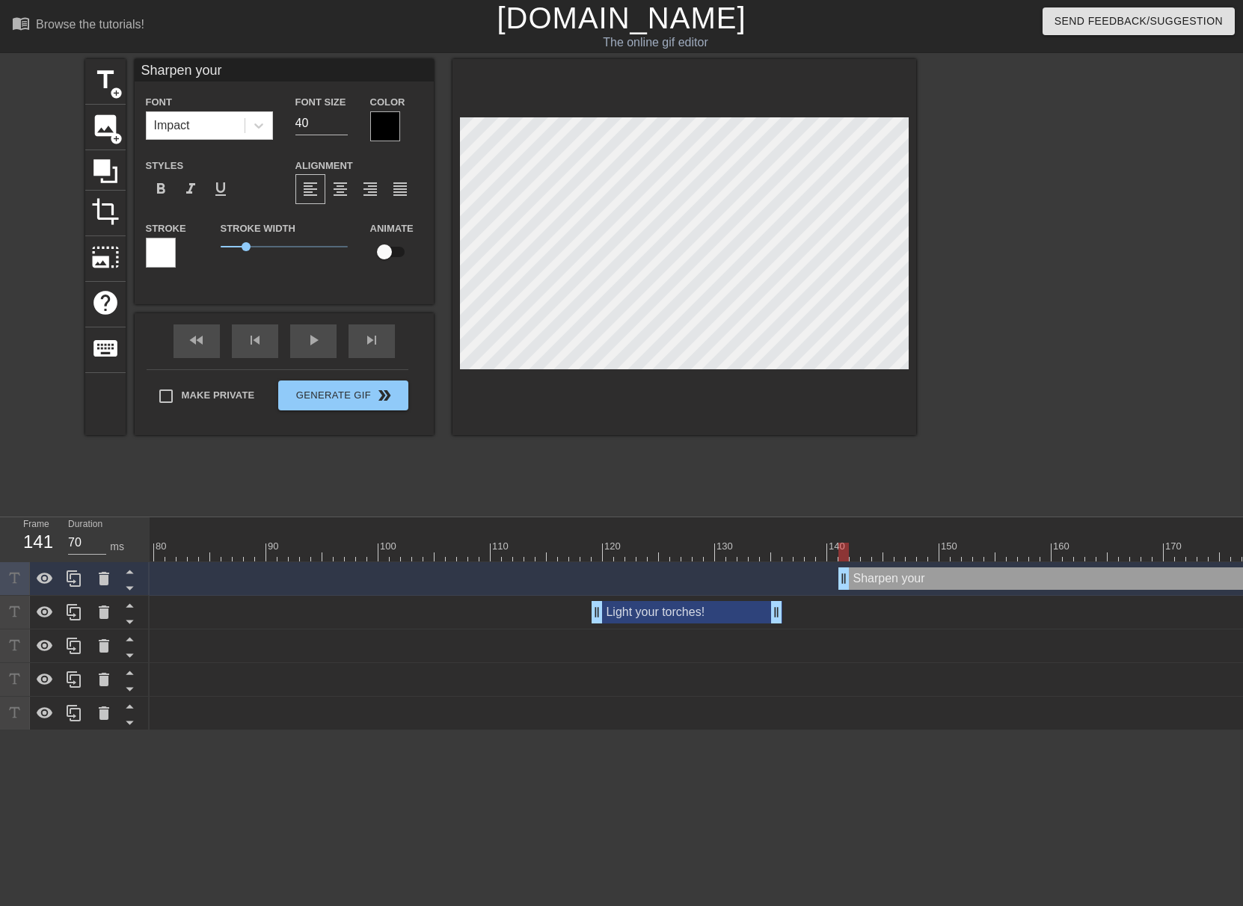
type input "Sharpen your p"
type textarea "Sharpen your p"
type input "Sharpen your pi"
type textarea "Sharpen your pi"
type input "Sharpen your pit"
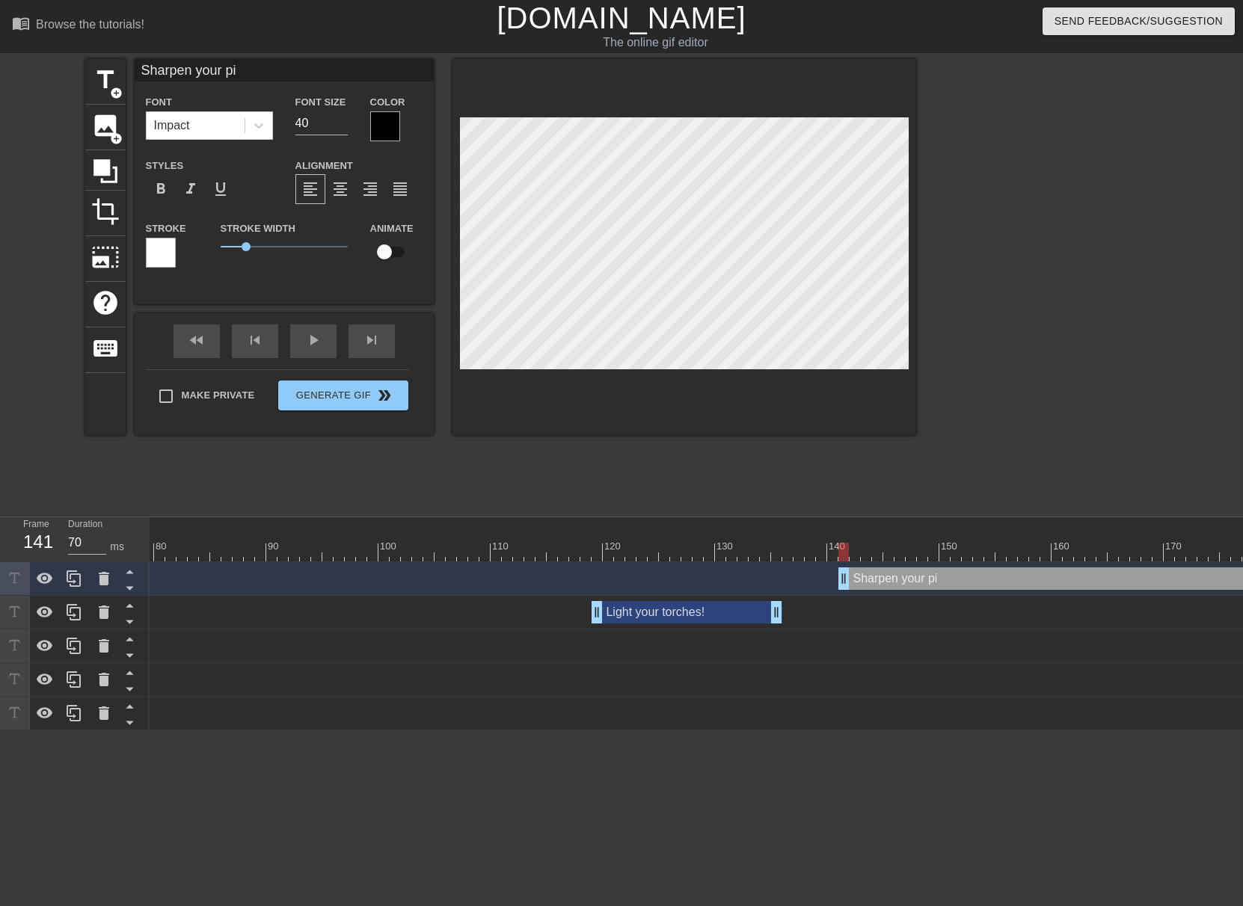
type textarea "Sharpen your pit"
type input "Sharpen your pitc"
type textarea "Sharpen your pitc"
type input "Sharpen your pitch"
type textarea "Sharpen your pitch"
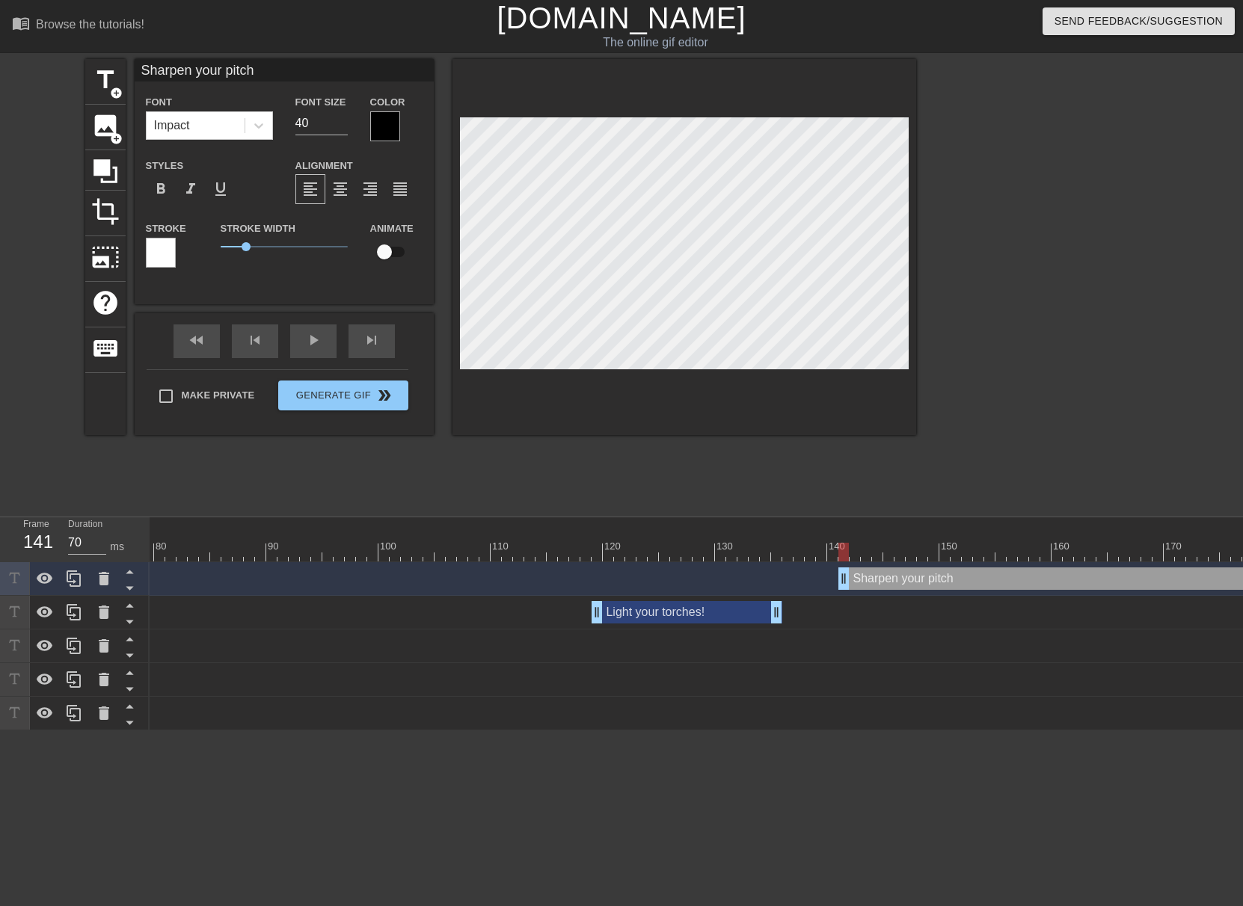
type input "Sharpen your pitchf"
type textarea "Sharpen your pitchf"
type input "Sharpen your pitchfo"
type textarea "Sharpen your pitchfo"
type input "Sharpen your pitchfor"
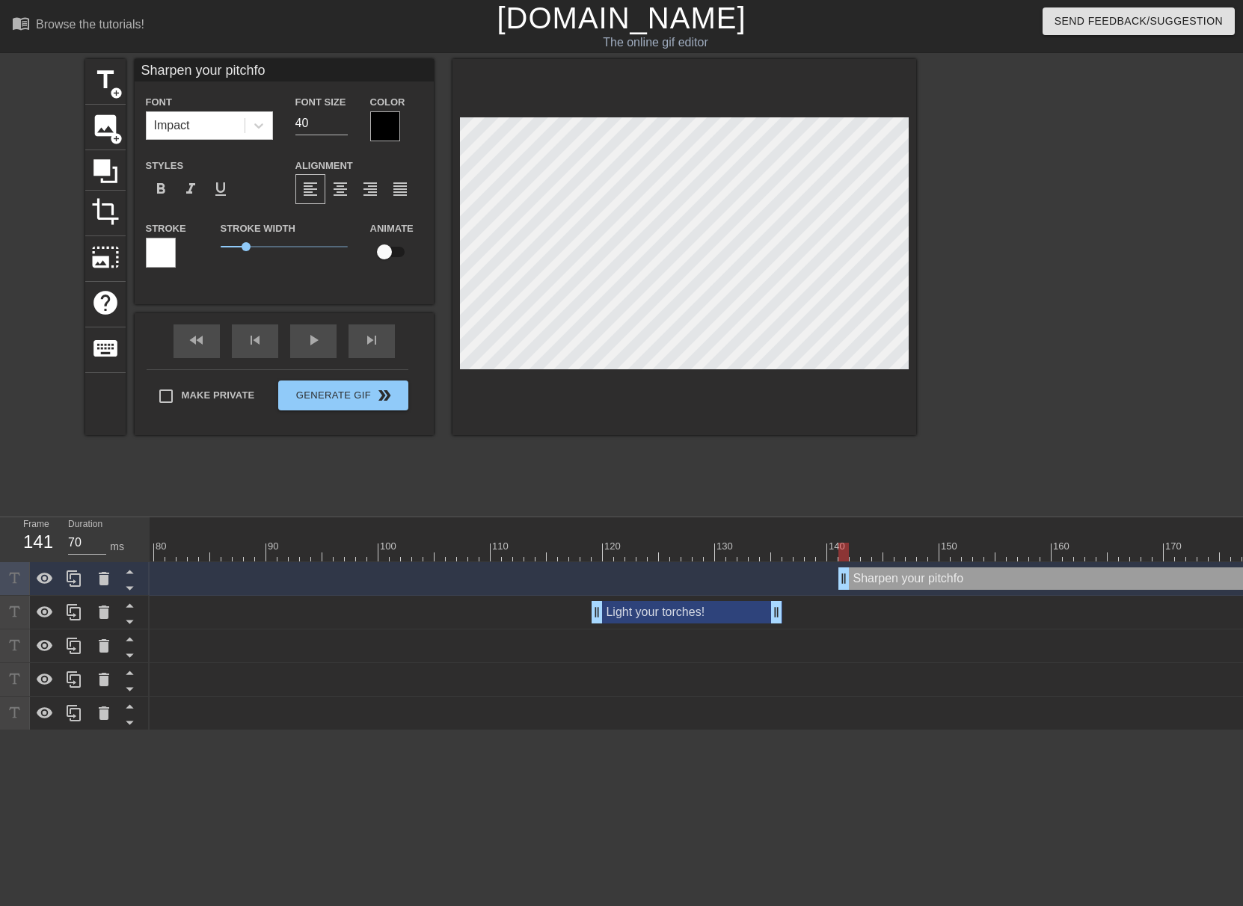
type textarea "Sharpen your pitchfor"
type input "Sharpen your pitchfork"
type textarea "Sharpen your pitchfork"
type input "Sharpen your pitchforks"
type textarea "Sharpen your pitchforks"
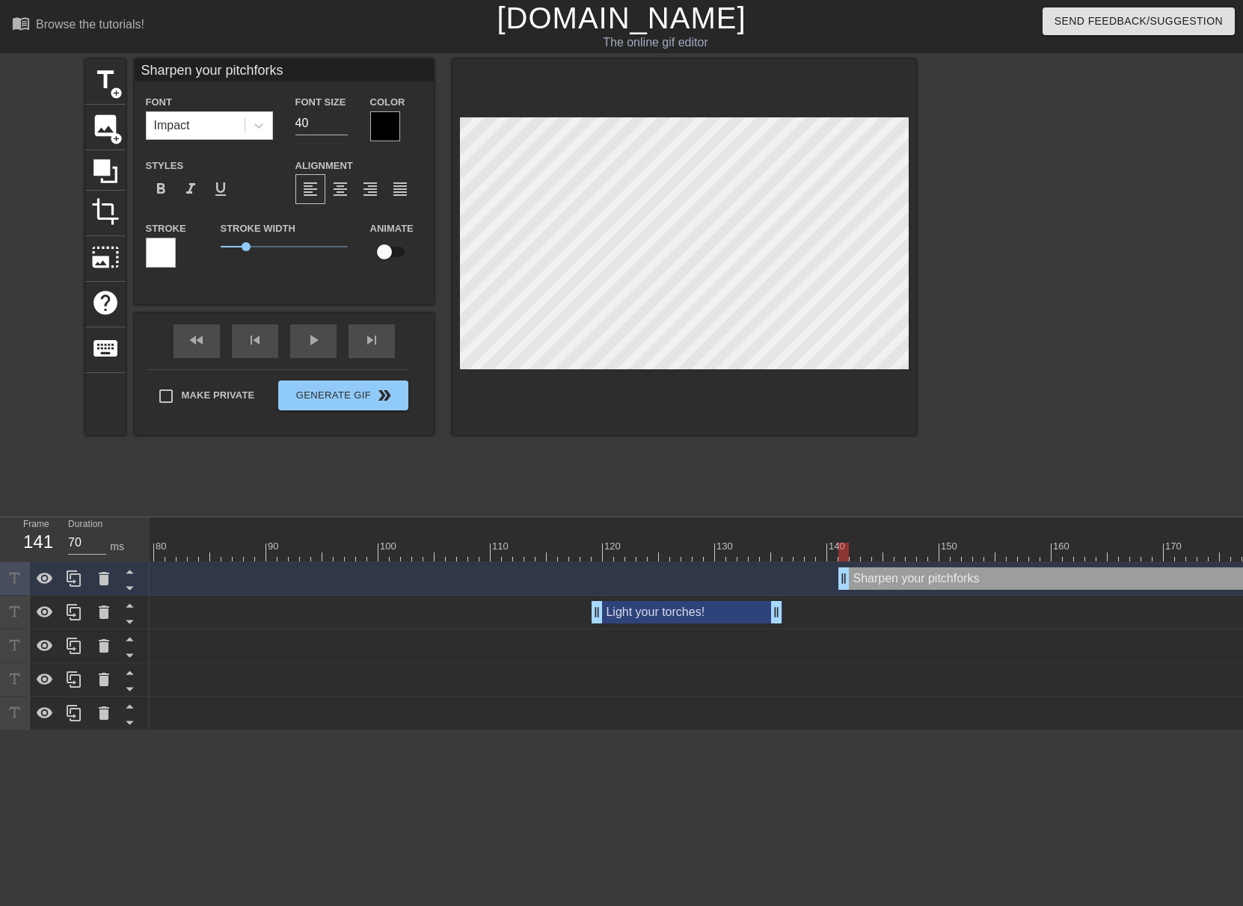
type input "Sharpen your pitchforks!"
type textarea "Sharpen your pitchforks!"
drag, startPoint x: 703, startPoint y: 450, endPoint x: 704, endPoint y: 400, distance: 50.1
click at [703, 447] on div "title add_circle image add_circle crop photo_size_select_large help keyboard Sh…" at bounding box center [500, 283] width 831 height 449
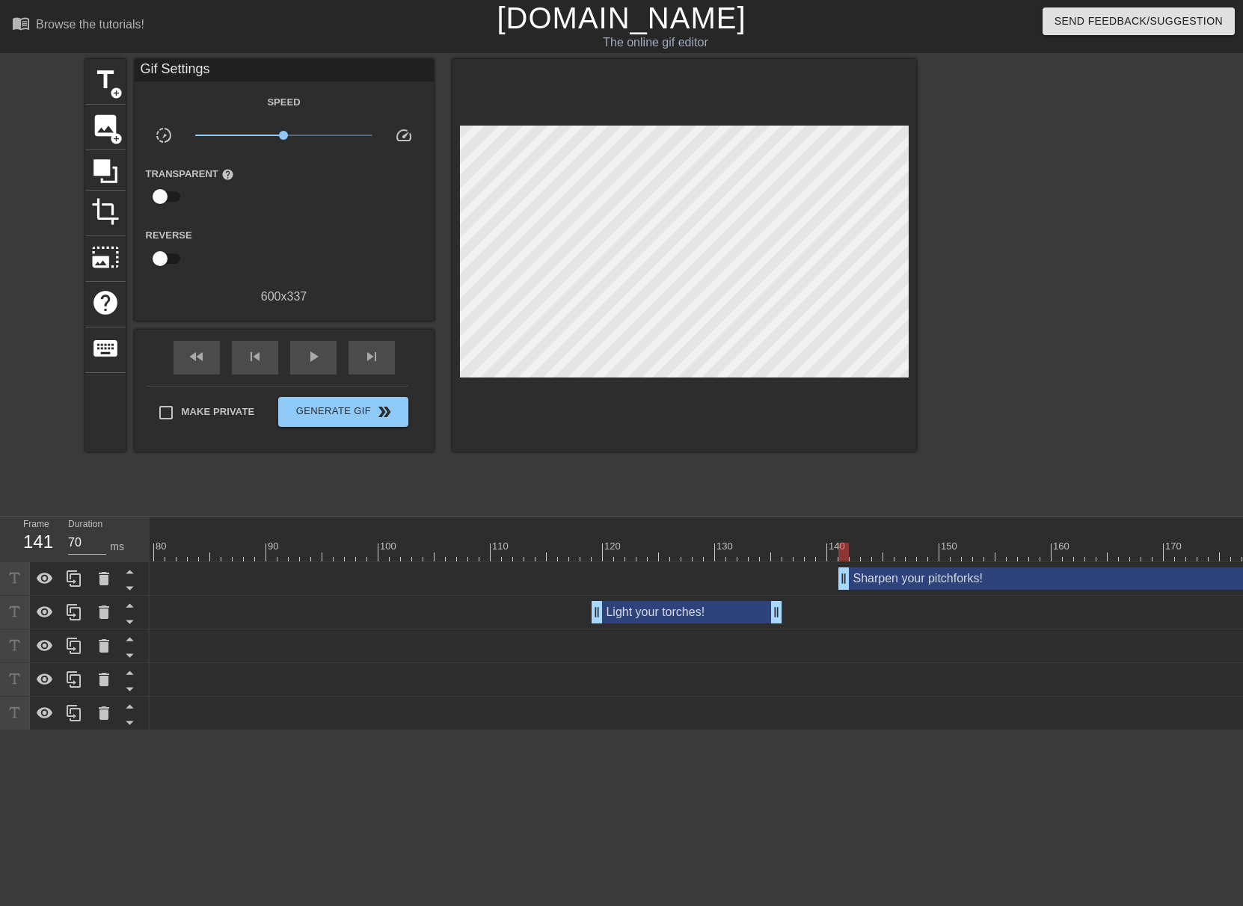
click at [706, 378] on div at bounding box center [684, 255] width 464 height 393
click at [699, 369] on div at bounding box center [684, 255] width 464 height 393
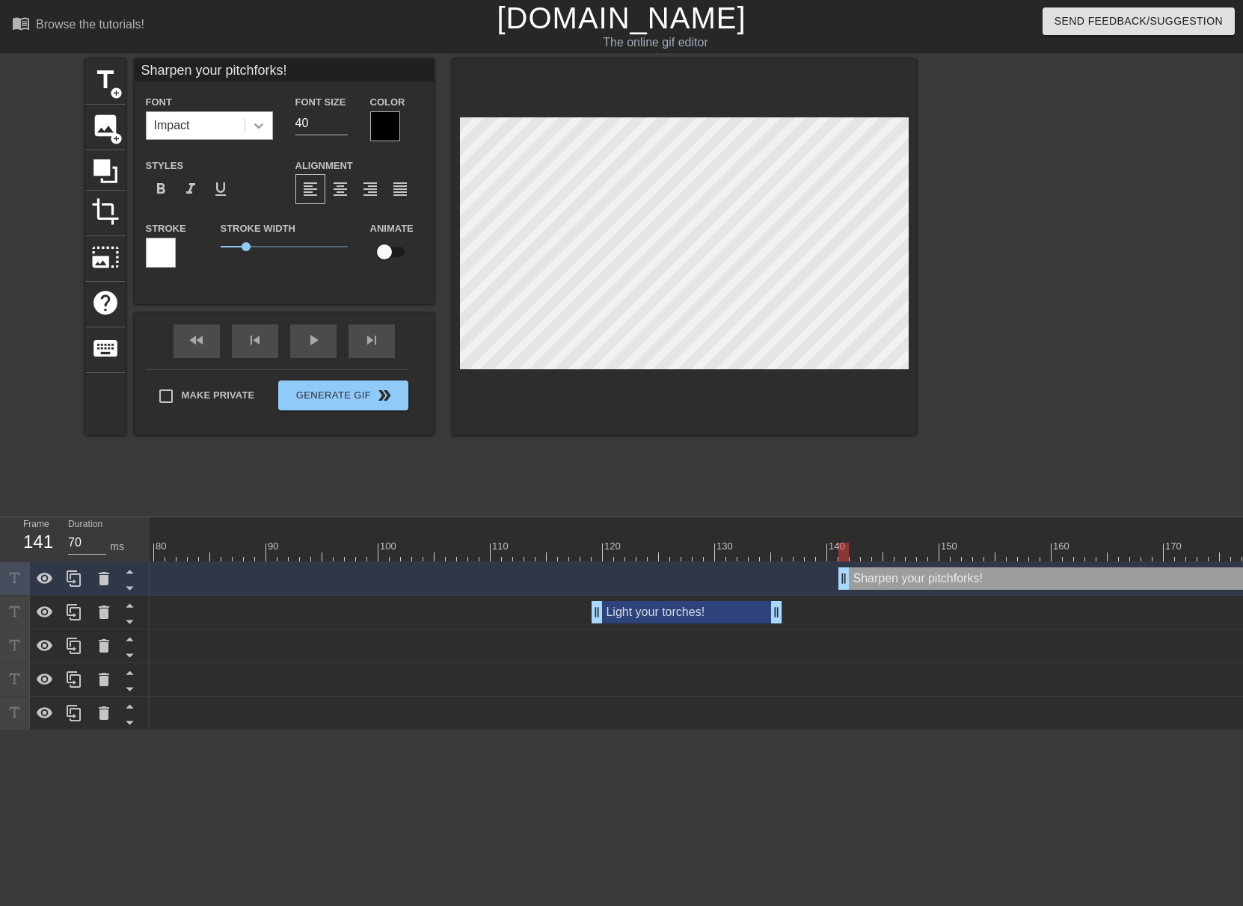
drag, startPoint x: 303, startPoint y: 120, endPoint x: 267, endPoint y: 132, distance: 38.1
click at [268, 132] on div "Font Impact Font Size 40 Color" at bounding box center [284, 117] width 299 height 49
drag, startPoint x: 257, startPoint y: 123, endPoint x: 248, endPoint y: 126, distance: 9.7
click at [256, 123] on div "Font Impact Font Size 40 Color" at bounding box center [284, 117] width 299 height 49
type input "25"
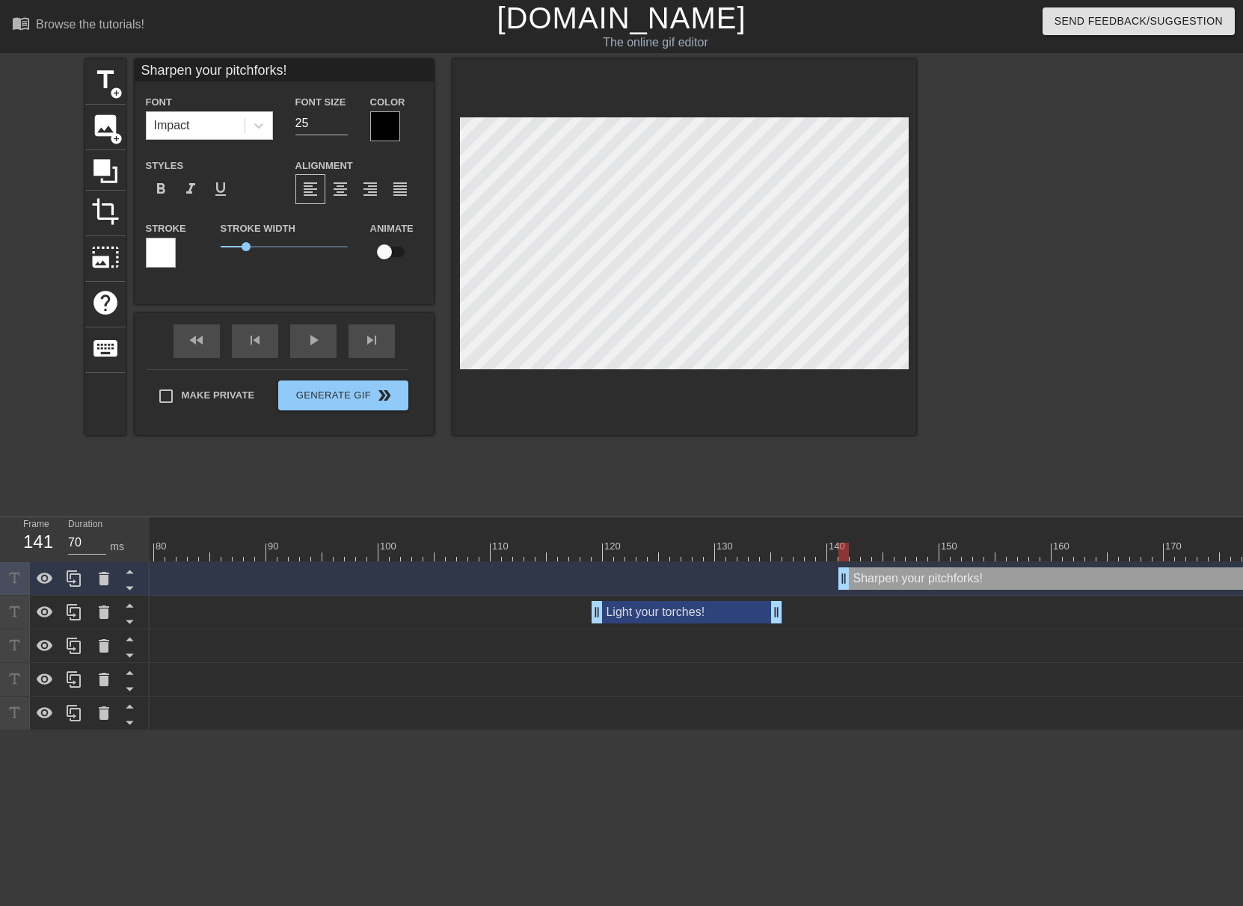
click at [391, 129] on div at bounding box center [385, 126] width 30 height 30
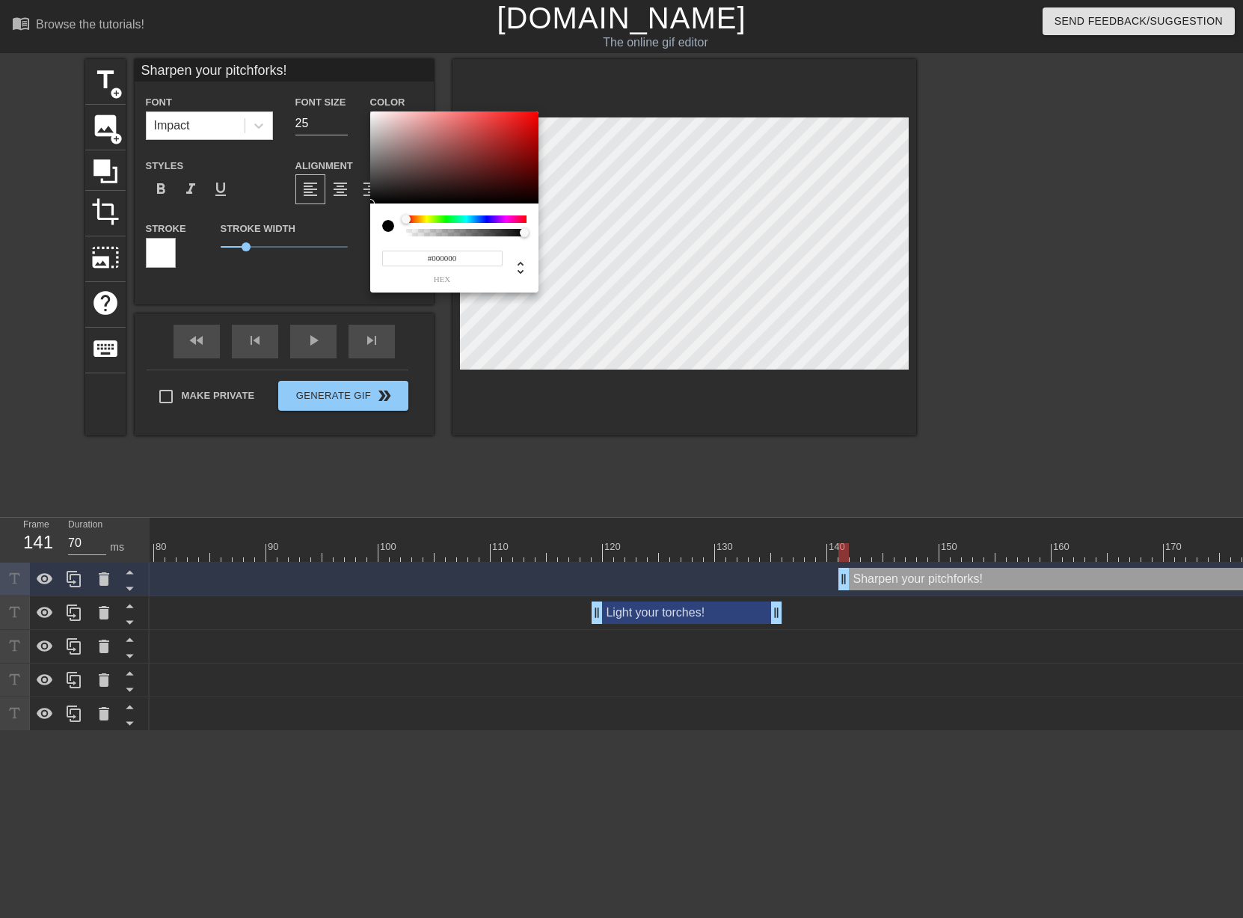
type input "#F4EEEE"
click at [374, 115] on div at bounding box center [454, 157] width 168 height 93
drag, startPoint x: 600, startPoint y: 440, endPoint x: 617, endPoint y: 423, distance: 24.3
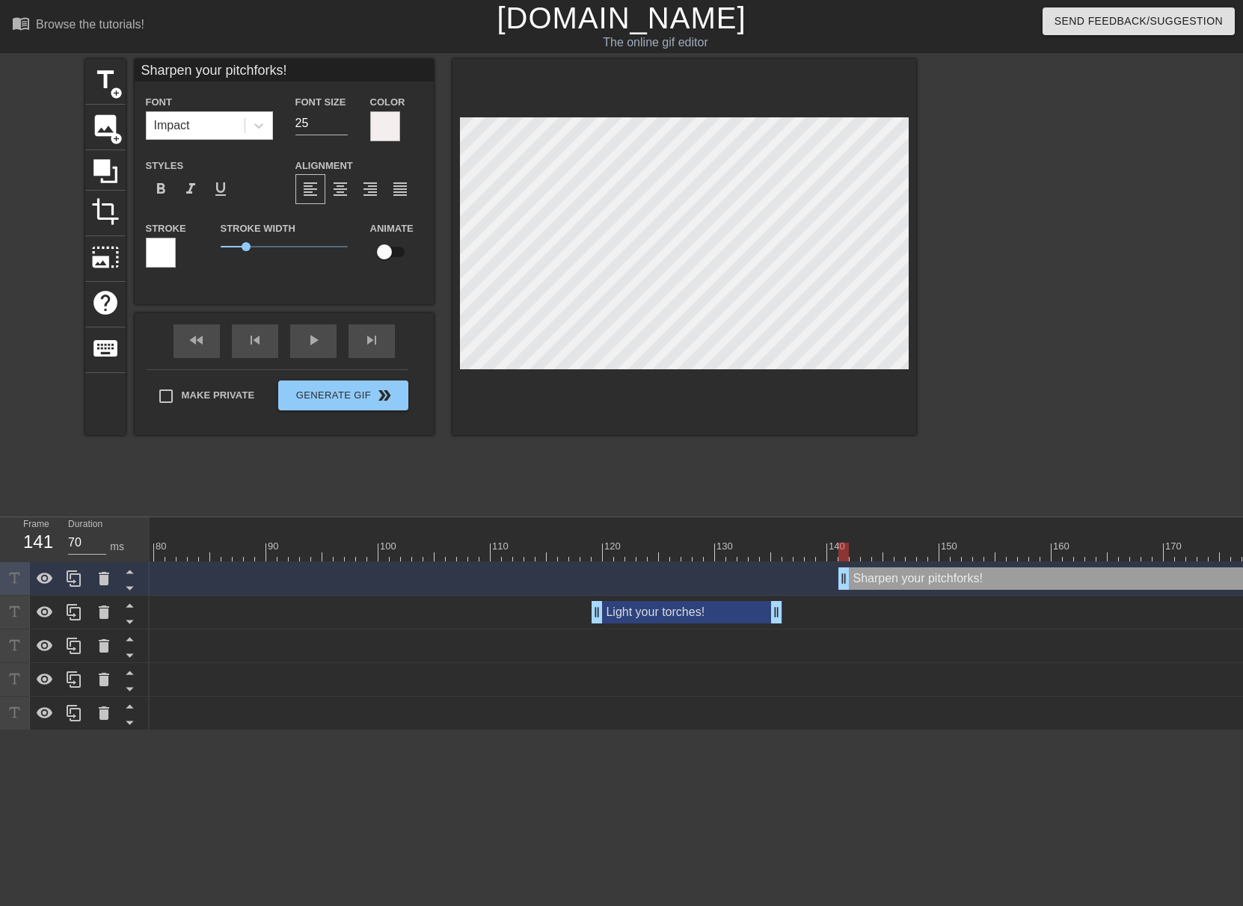
click at [174, 253] on div at bounding box center [161, 253] width 30 height 30
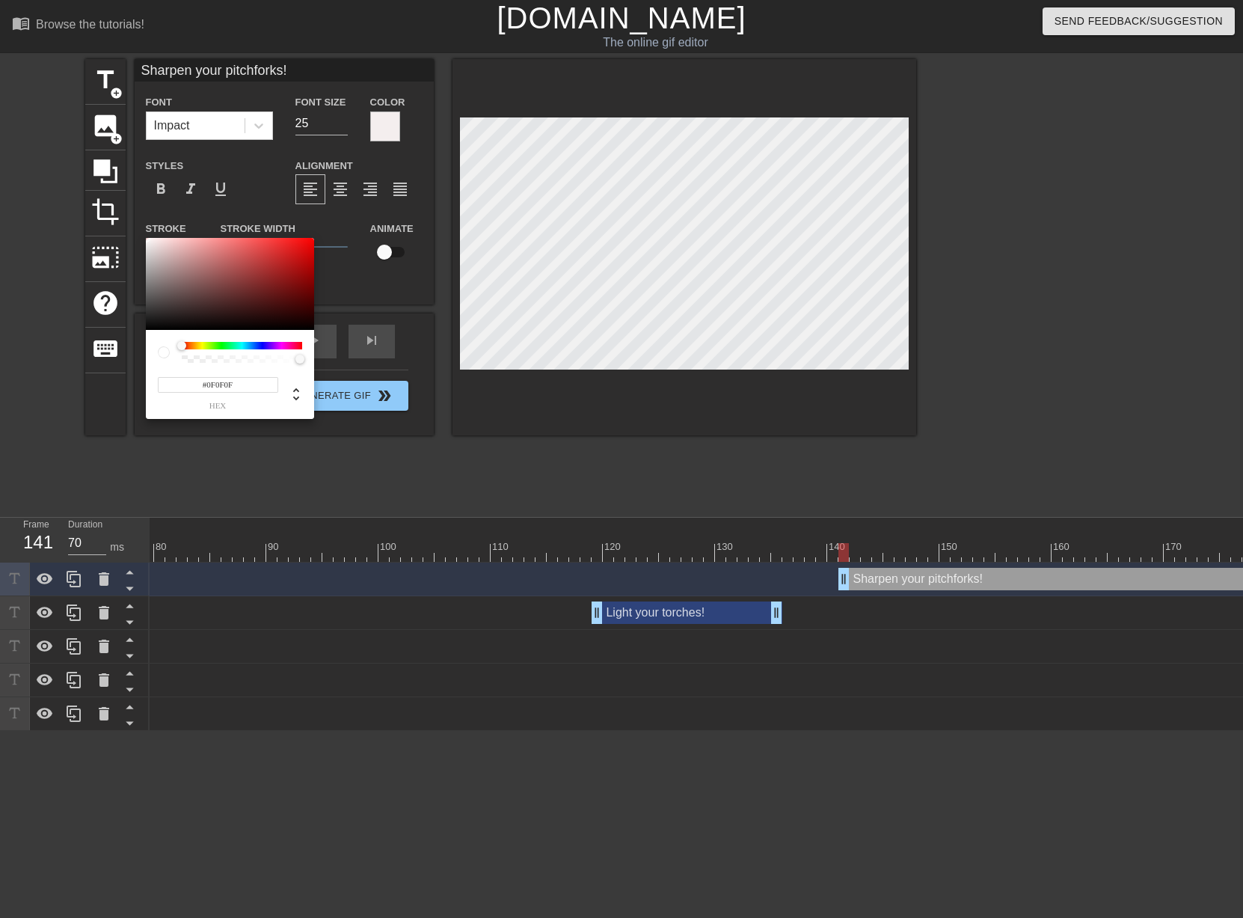
type input "#0D0D0D"
click at [150, 325] on div at bounding box center [230, 284] width 168 height 93
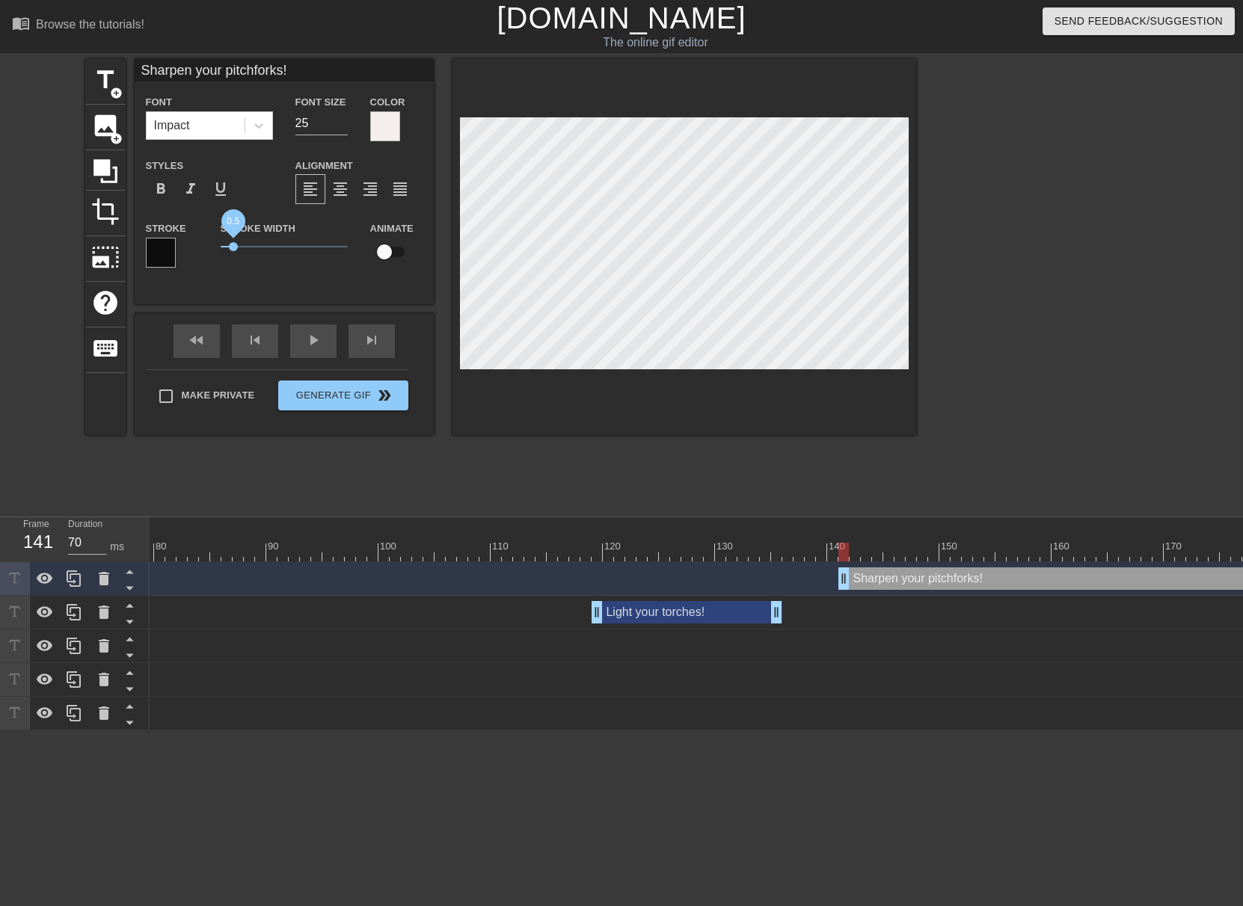
click at [233, 251] on span "0.5" at bounding box center [233, 246] width 9 height 9
click at [304, 341] on div "play_arrow" at bounding box center [313, 342] width 46 height 34
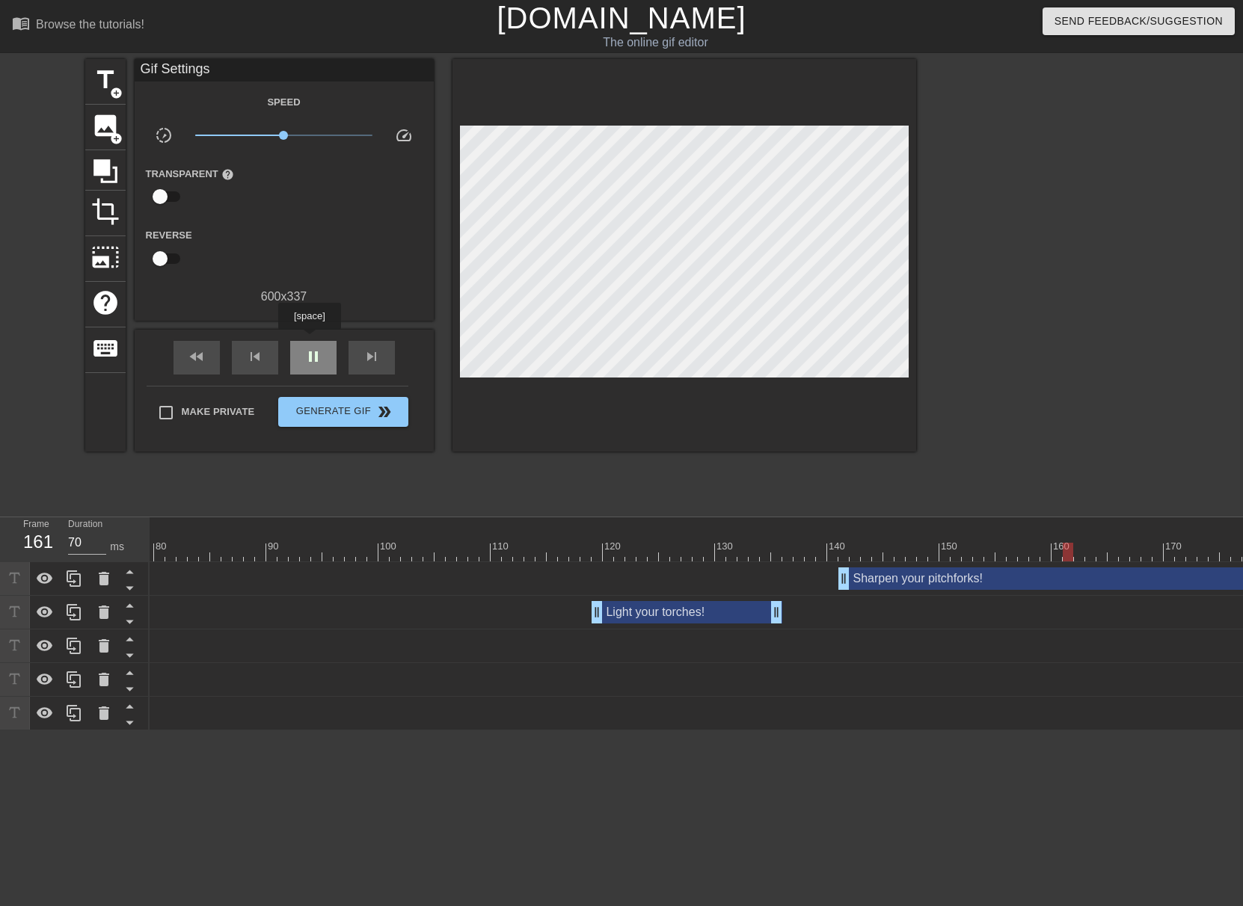
click at [309, 341] on div "pause" at bounding box center [313, 358] width 46 height 34
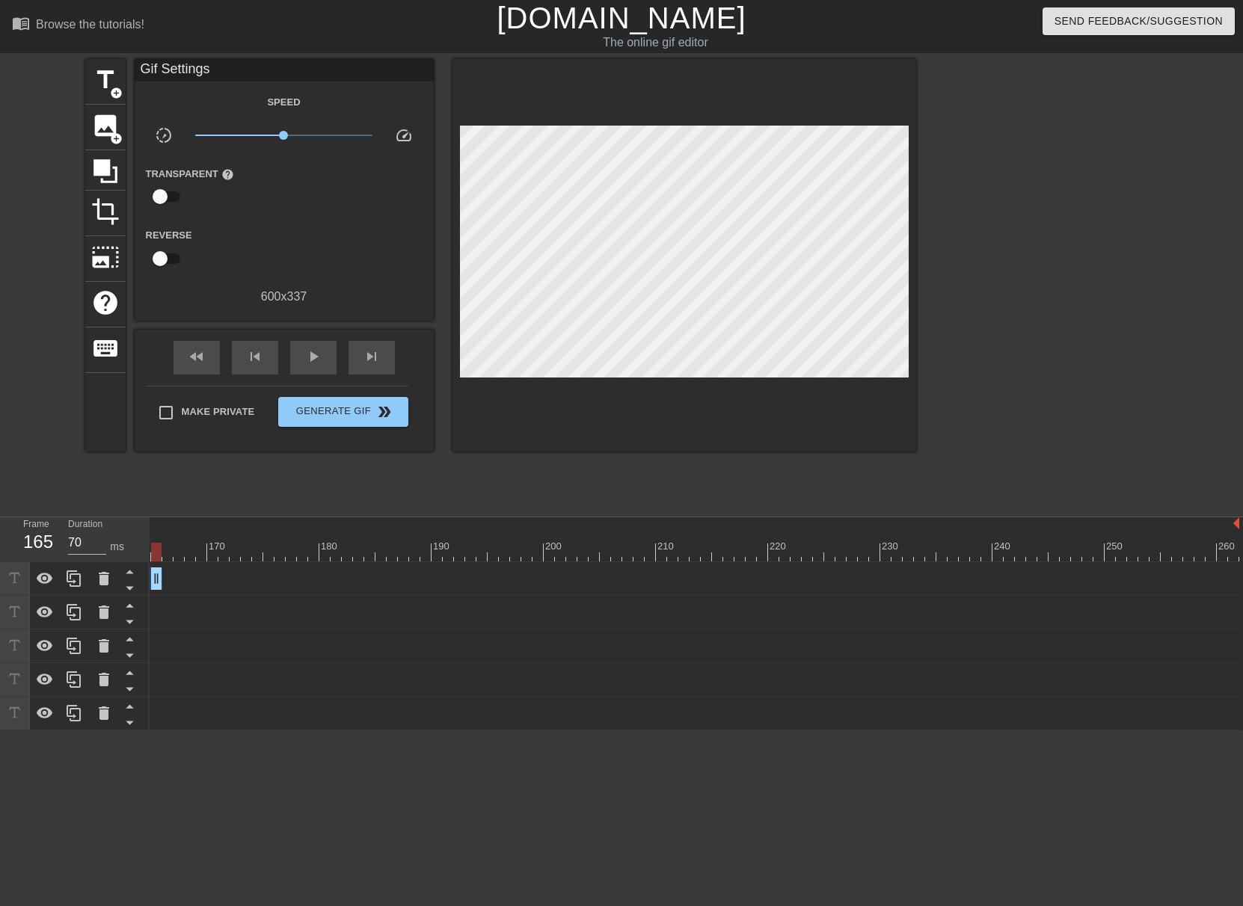
drag, startPoint x: 1232, startPoint y: 572, endPoint x: 147, endPoint y: 560, distance: 1085.9
click at [147, 560] on div "Frame 165 Duration 70 ms 10 20 30 40 50 60 70 80 90 100 110 120 130 140 150" at bounding box center [621, 624] width 1243 height 213
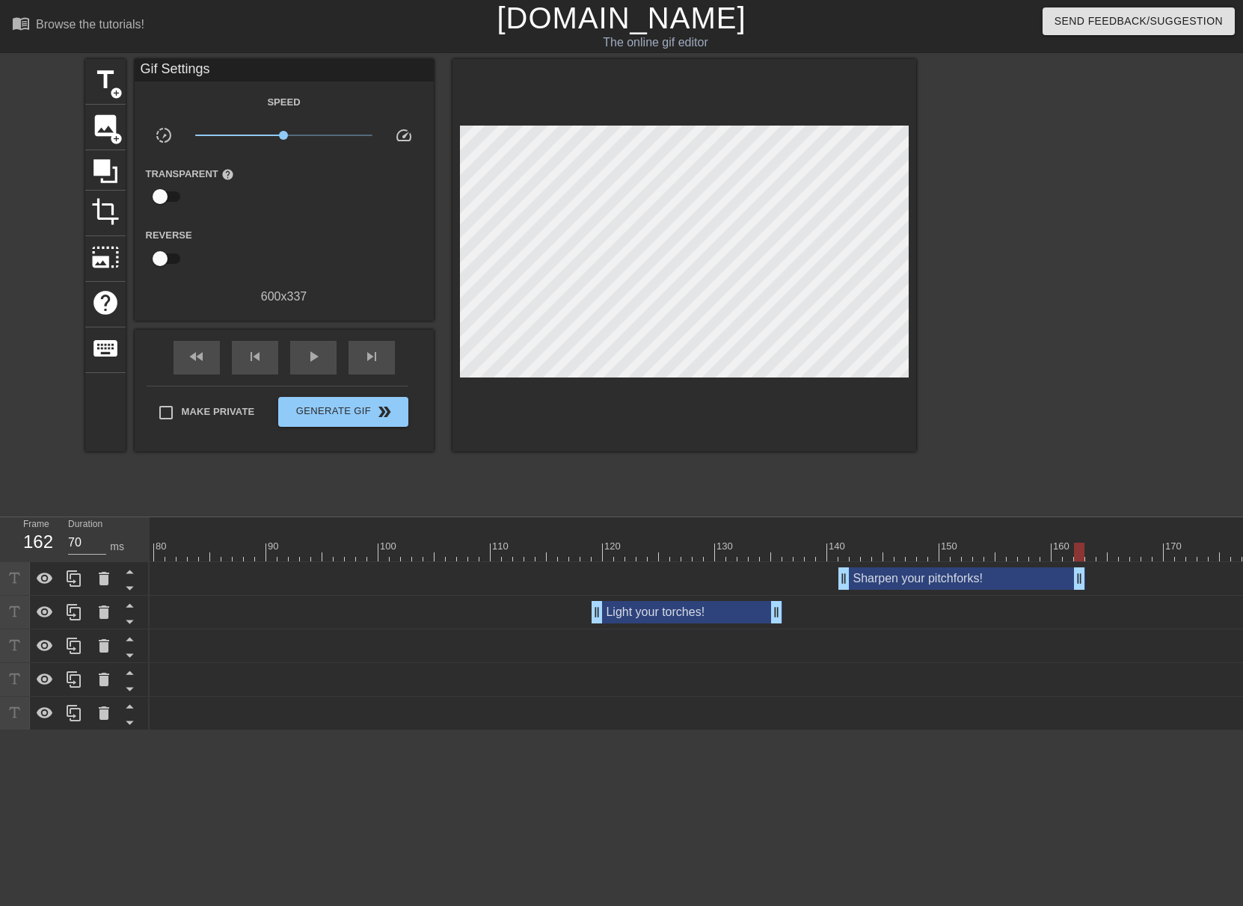
drag, startPoint x: 1097, startPoint y: 583, endPoint x: 1079, endPoint y: 583, distance: 17.9
click at [382, 358] on div "skip_next" at bounding box center [371, 358] width 46 height 34
click at [383, 364] on div "skip_next" at bounding box center [371, 358] width 46 height 34
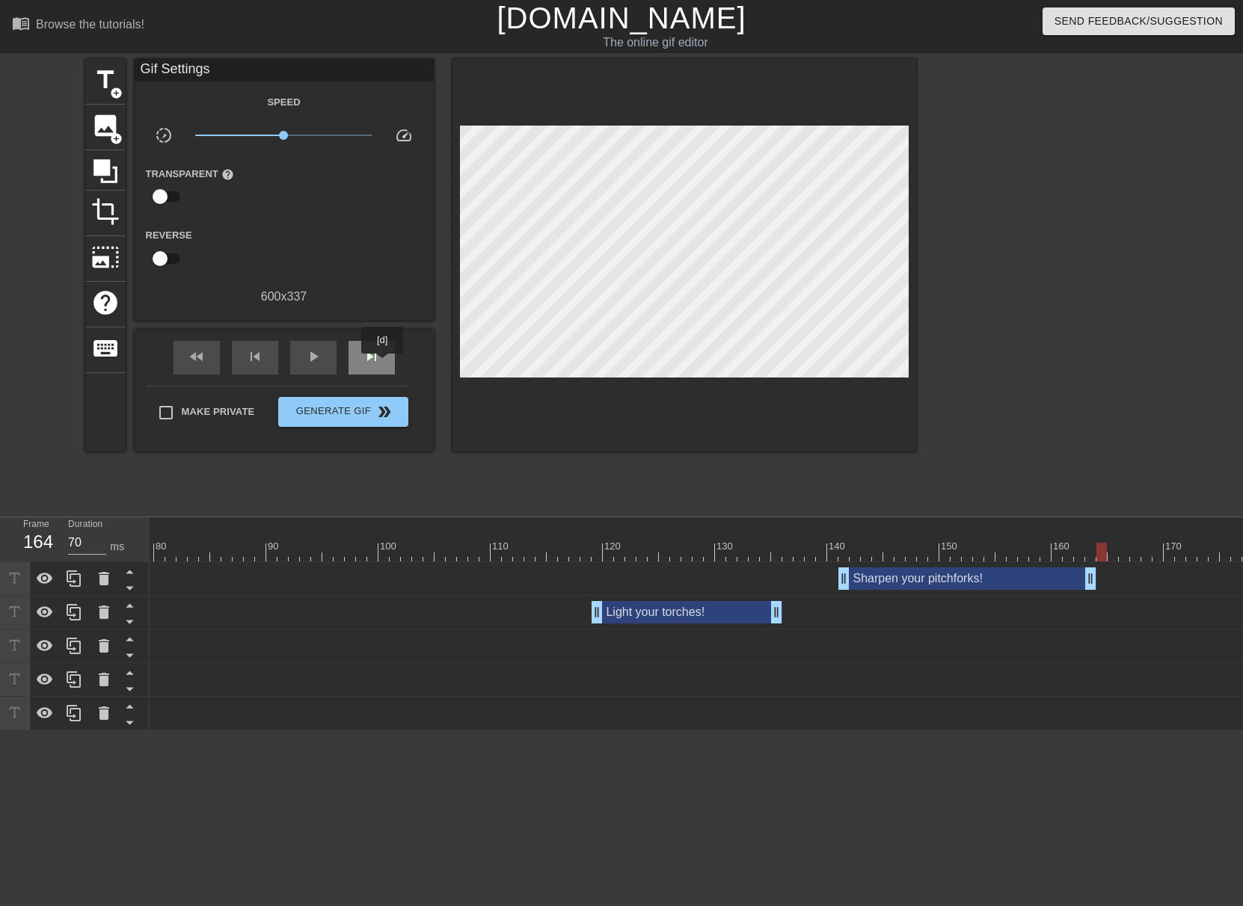
click at [382, 364] on div "skip_next" at bounding box center [371, 358] width 46 height 34
click at [111, 84] on span "title" at bounding box center [105, 80] width 28 height 28
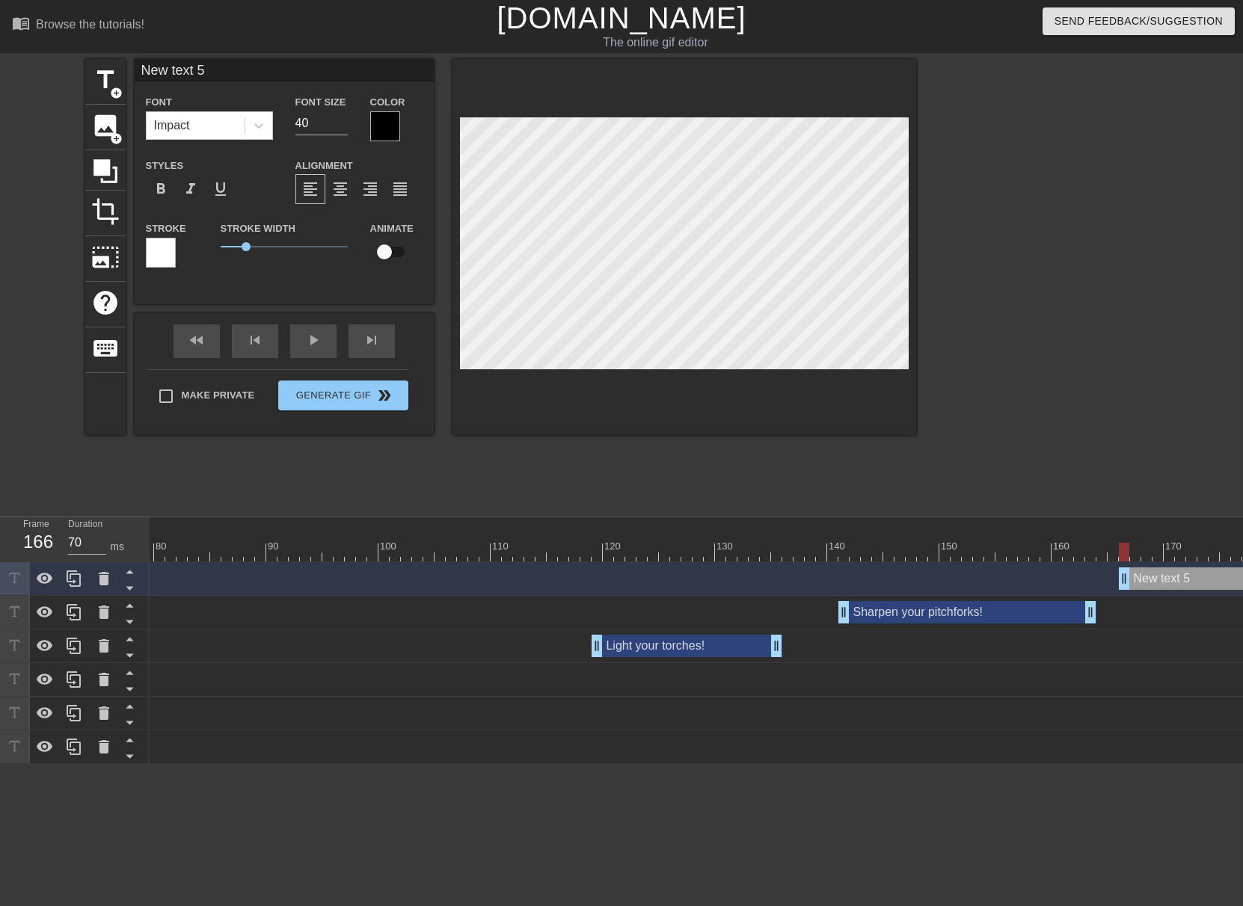
scroll to position [2, 4]
type input "a"
type textarea "a"
type input "an"
type textarea "an"
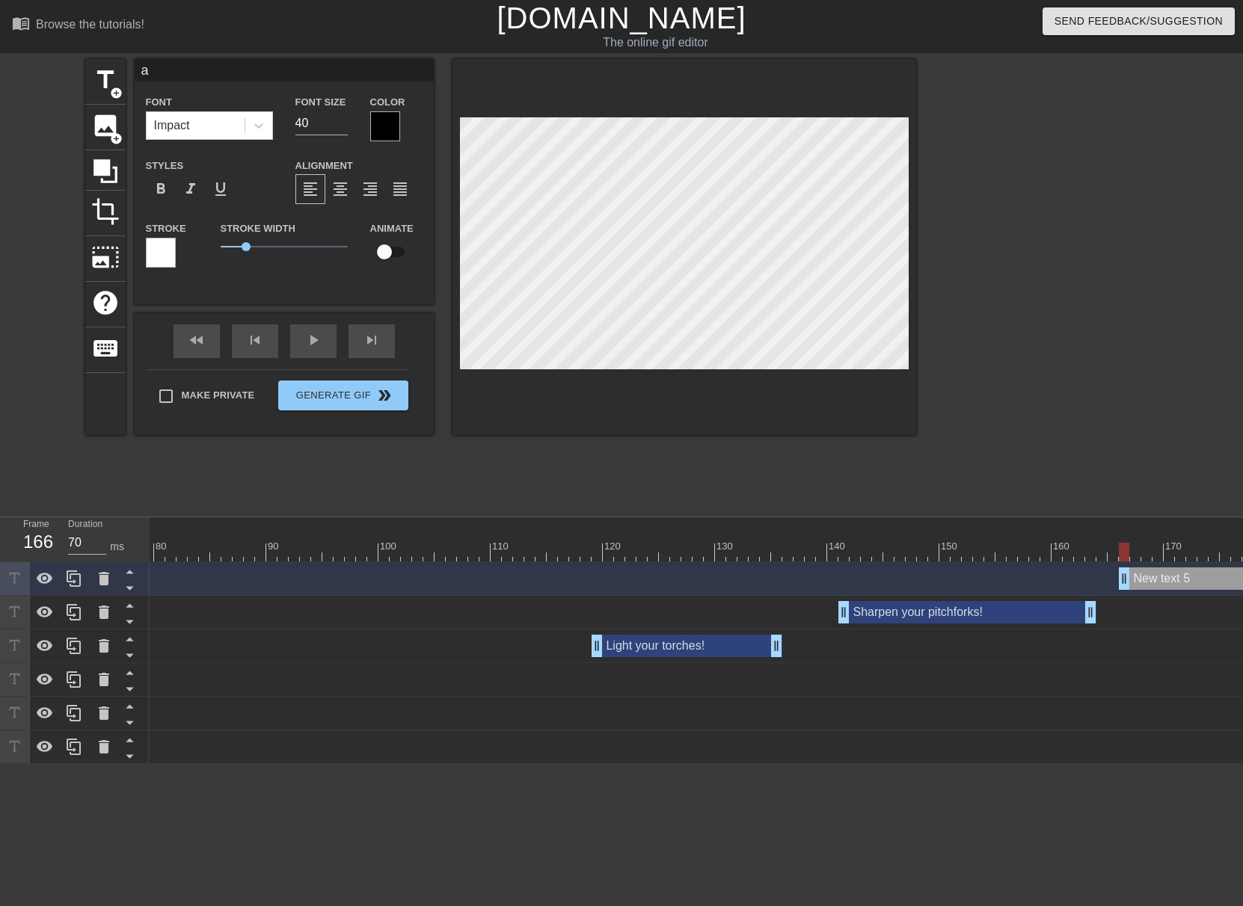
scroll to position [2, 1]
type input "and"
type textarea "and"
type input "an"
type textarea "an"
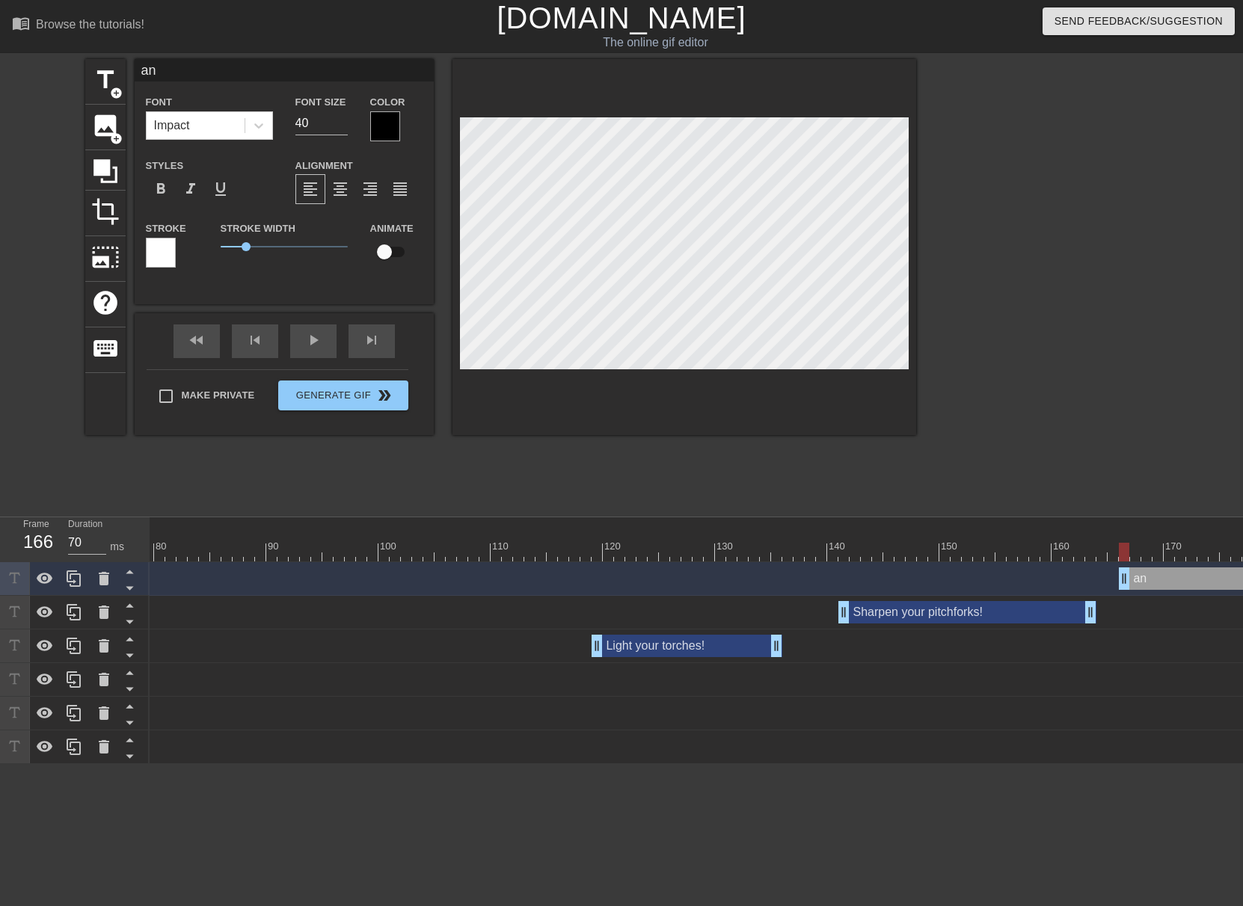
type input "a"
type textarea "a"
click at [689, 380] on div at bounding box center [684, 247] width 464 height 376
drag, startPoint x: 310, startPoint y: 122, endPoint x: 266, endPoint y: 128, distance: 43.8
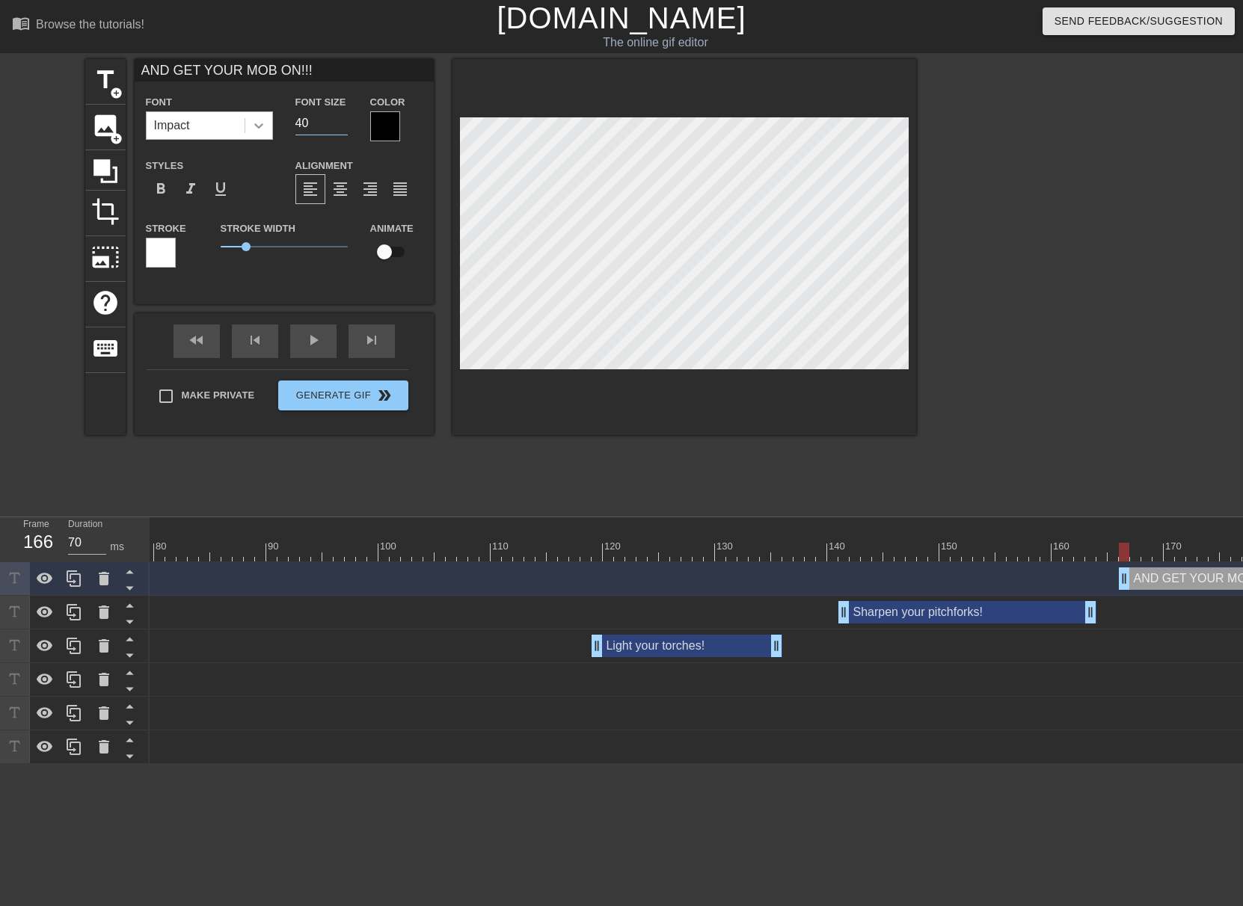
click at [269, 127] on div "Font Impact Font Size 40 Color" at bounding box center [284, 117] width 299 height 49
click at [383, 134] on div at bounding box center [385, 126] width 30 height 30
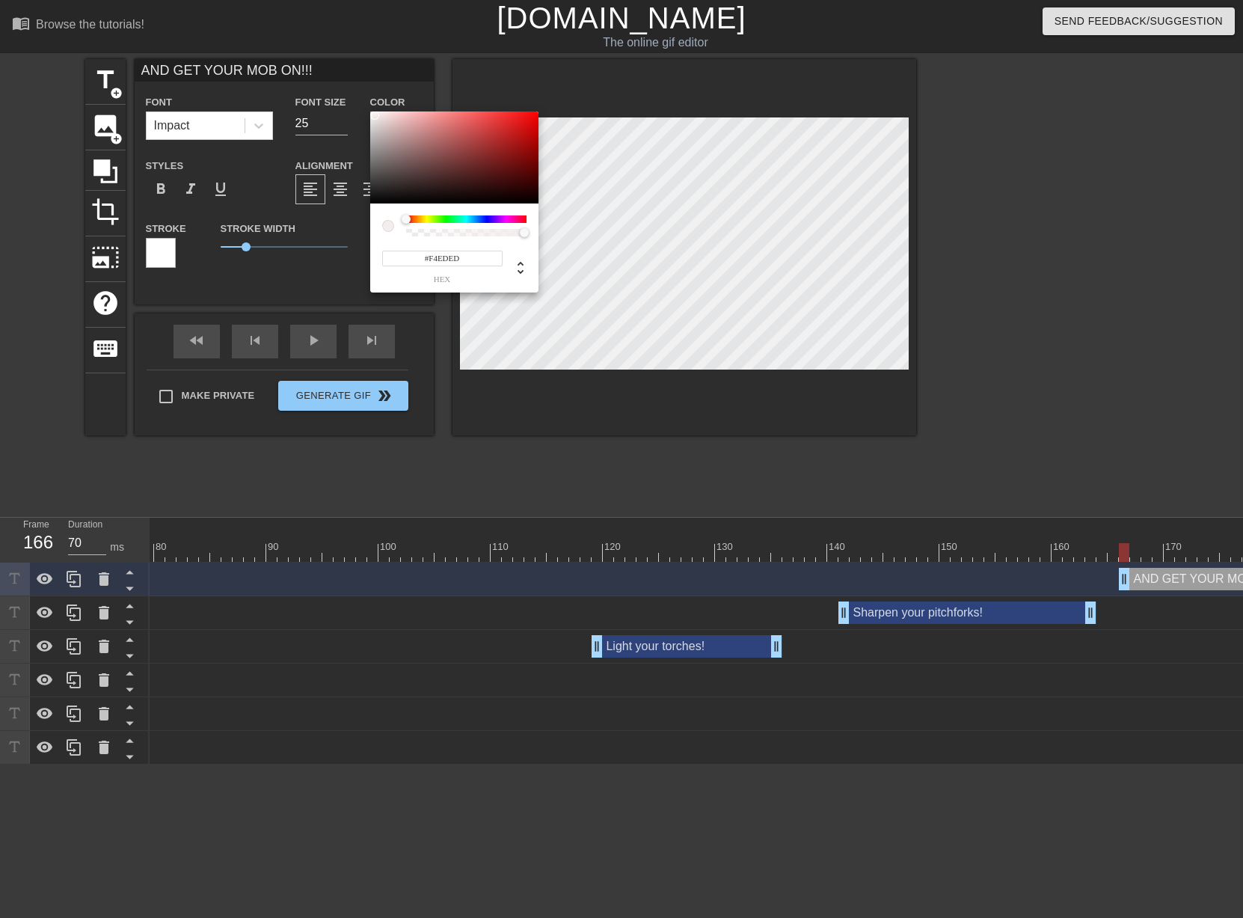
click at [375, 115] on div at bounding box center [454, 157] width 168 height 93
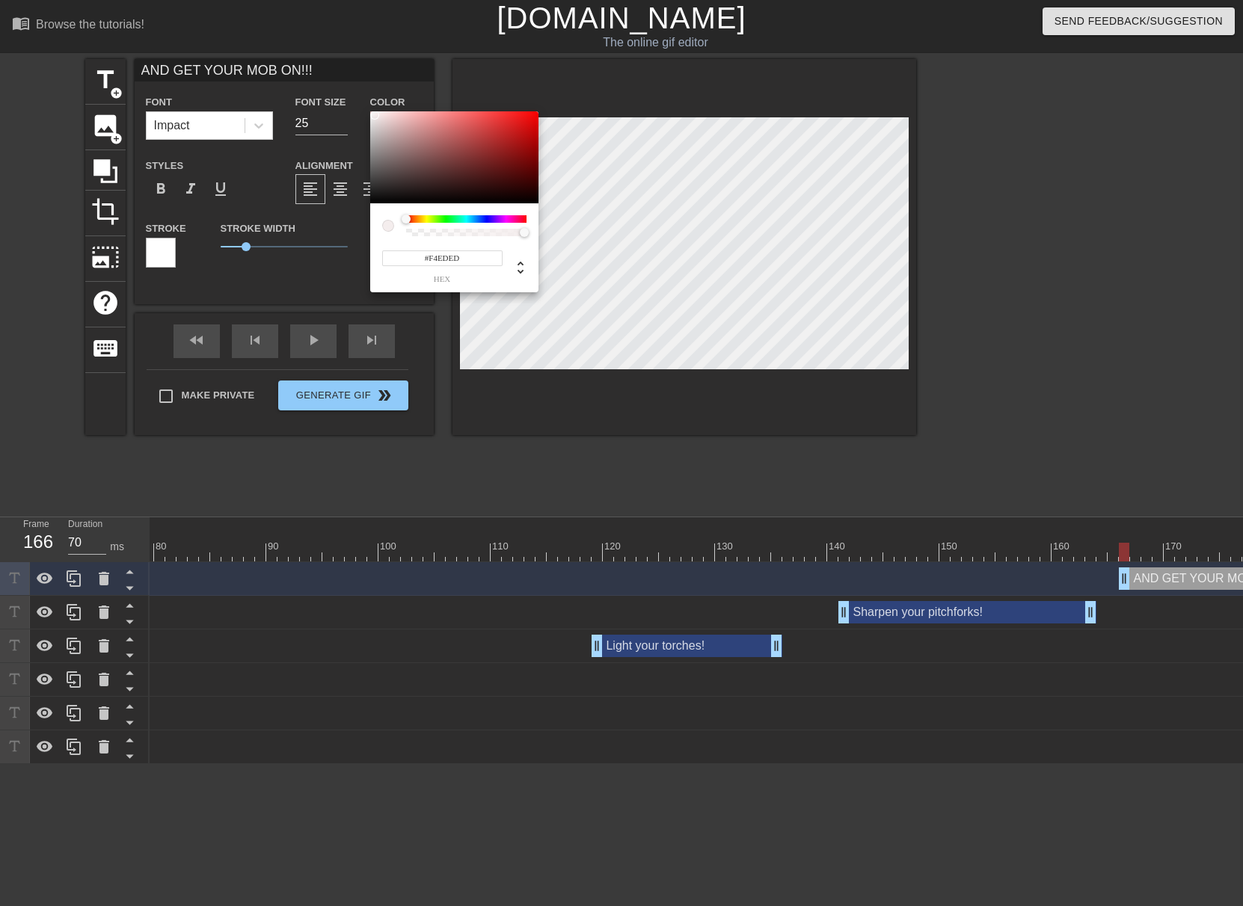
drag, startPoint x: 640, startPoint y: 401, endPoint x: 660, endPoint y: 382, distance: 27.0
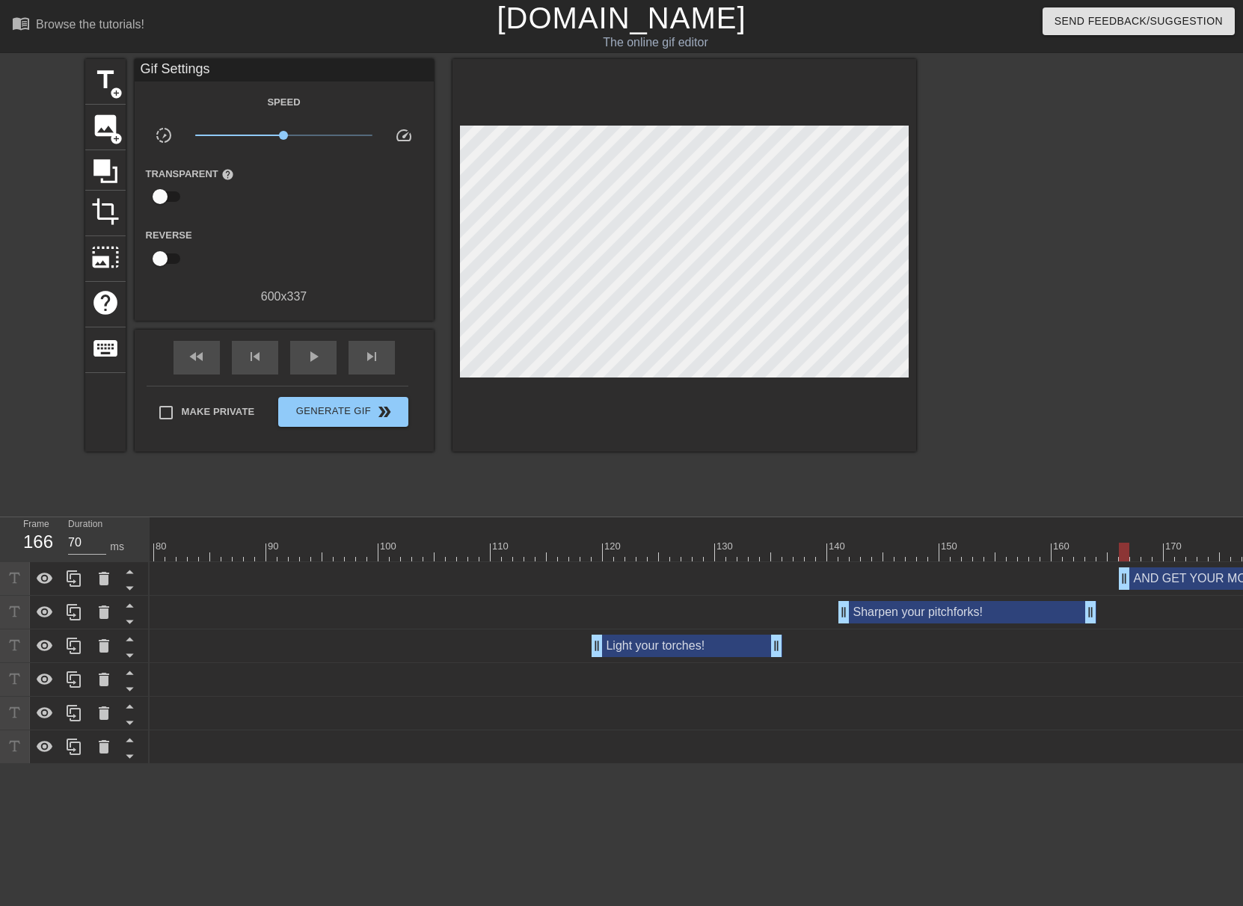
click at [676, 373] on div at bounding box center [684, 255] width 464 height 393
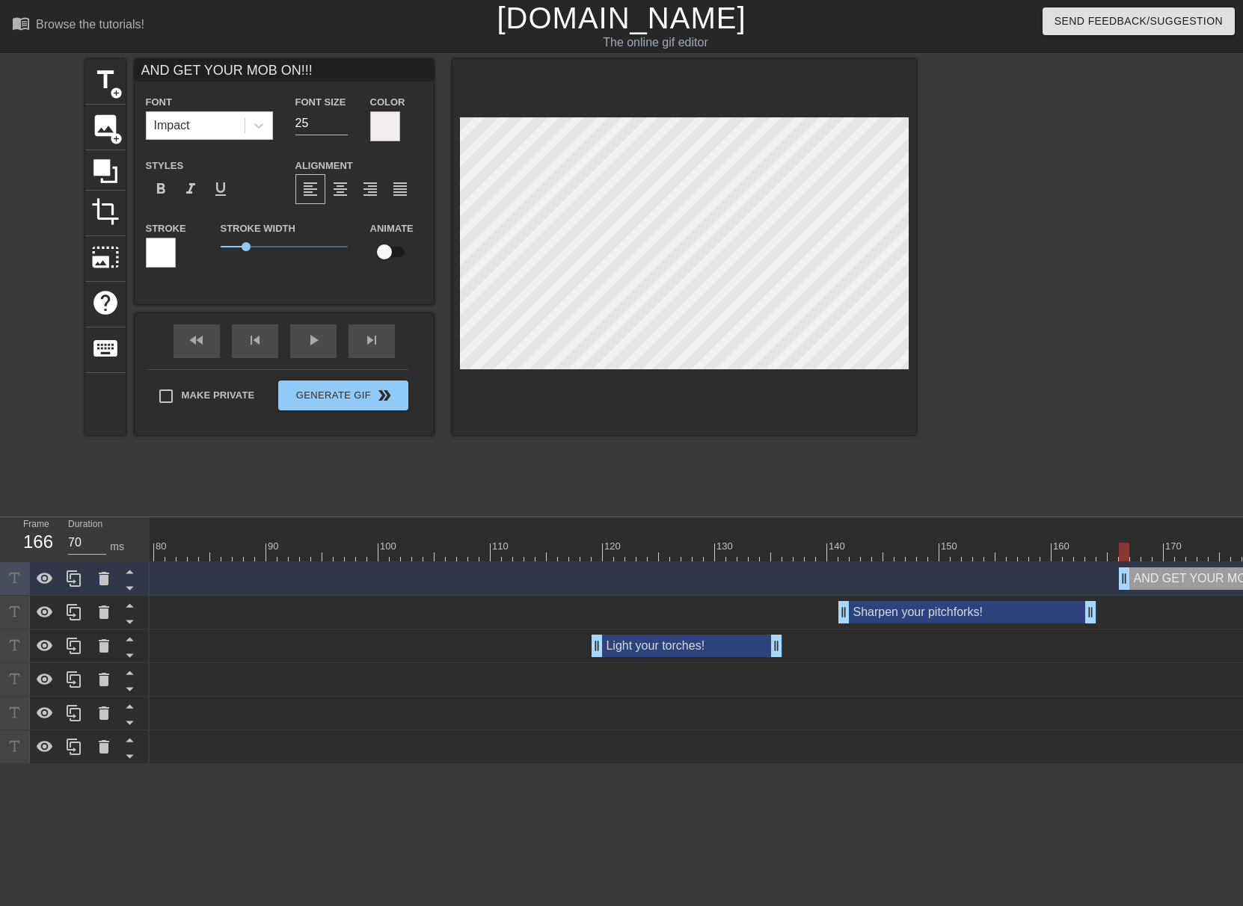
click at [168, 254] on div at bounding box center [161, 253] width 30 height 30
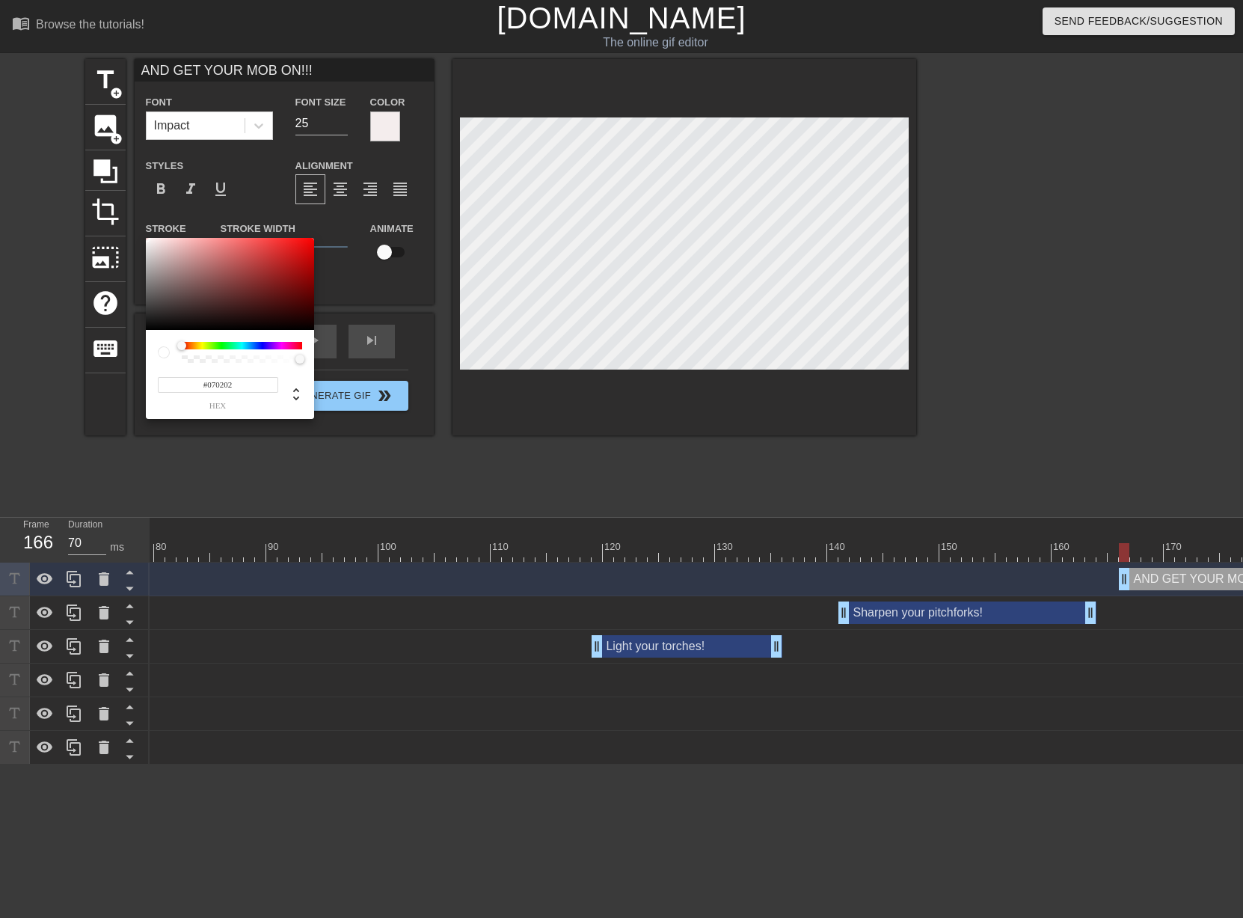
click at [147, 328] on div at bounding box center [230, 284] width 168 height 93
click at [149, 330] on div at bounding box center [230, 284] width 168 height 93
click at [153, 329] on div at bounding box center [230, 284] width 168 height 93
click at [151, 328] on div at bounding box center [230, 284] width 168 height 93
click at [151, 326] on div at bounding box center [230, 284] width 168 height 93
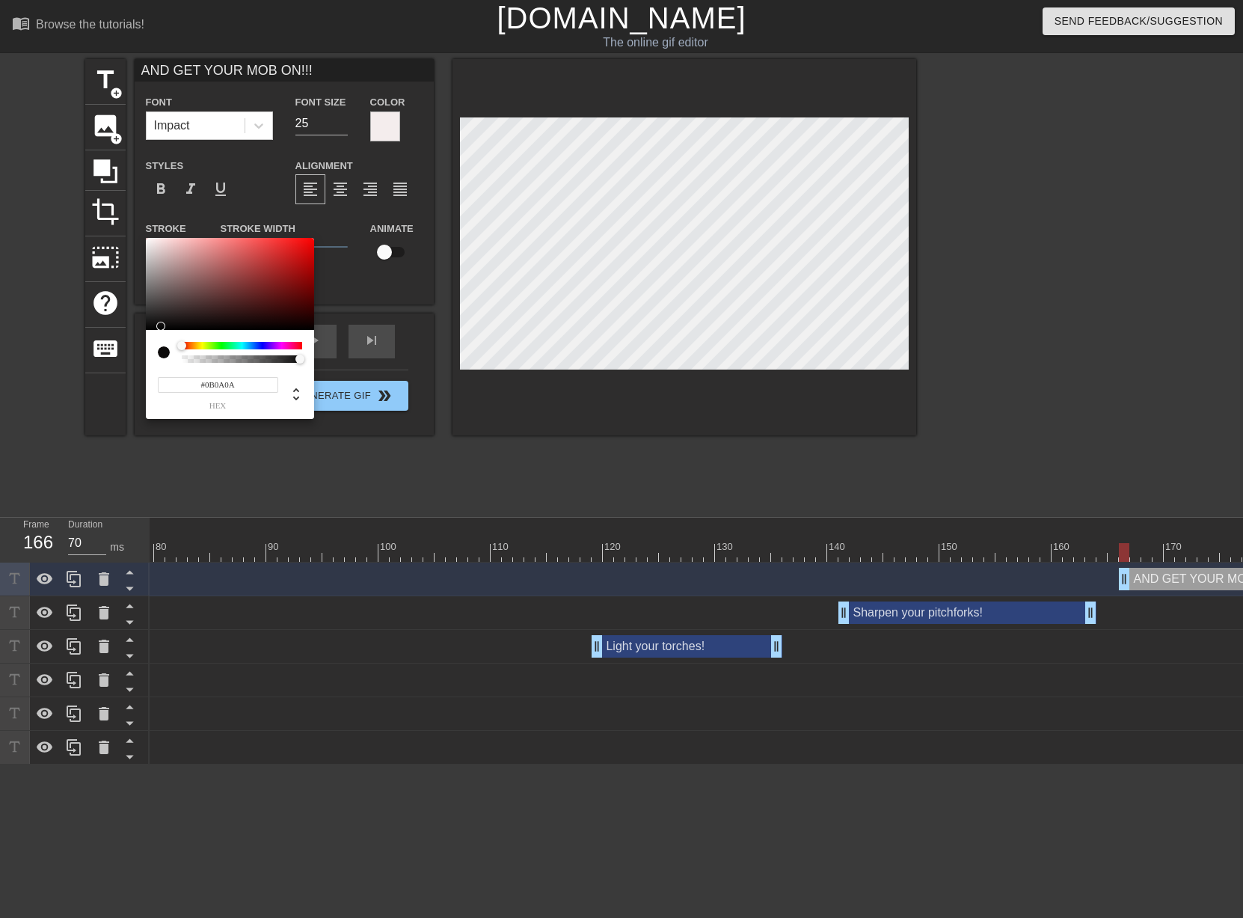
click at [151, 326] on div at bounding box center [230, 284] width 168 height 93
click at [152, 326] on div at bounding box center [230, 284] width 168 height 93
click at [150, 329] on div at bounding box center [150, 333] width 9 height 9
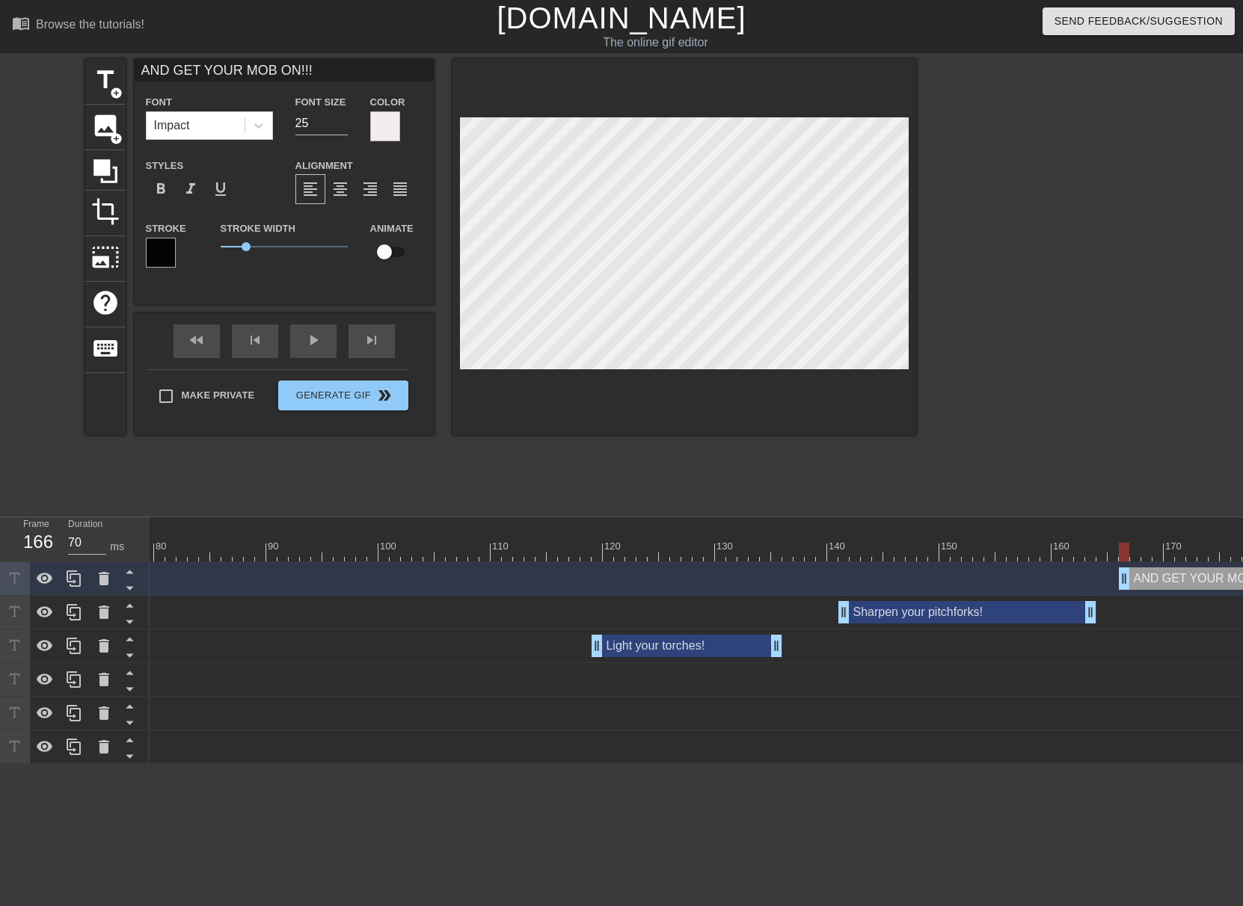
click at [646, 373] on div at bounding box center [684, 247] width 464 height 376
drag, startPoint x: 241, startPoint y: 246, endPoint x: 233, endPoint y: 246, distance: 8.2
click at [233, 246] on span "0.5" at bounding box center [233, 246] width 9 height 9
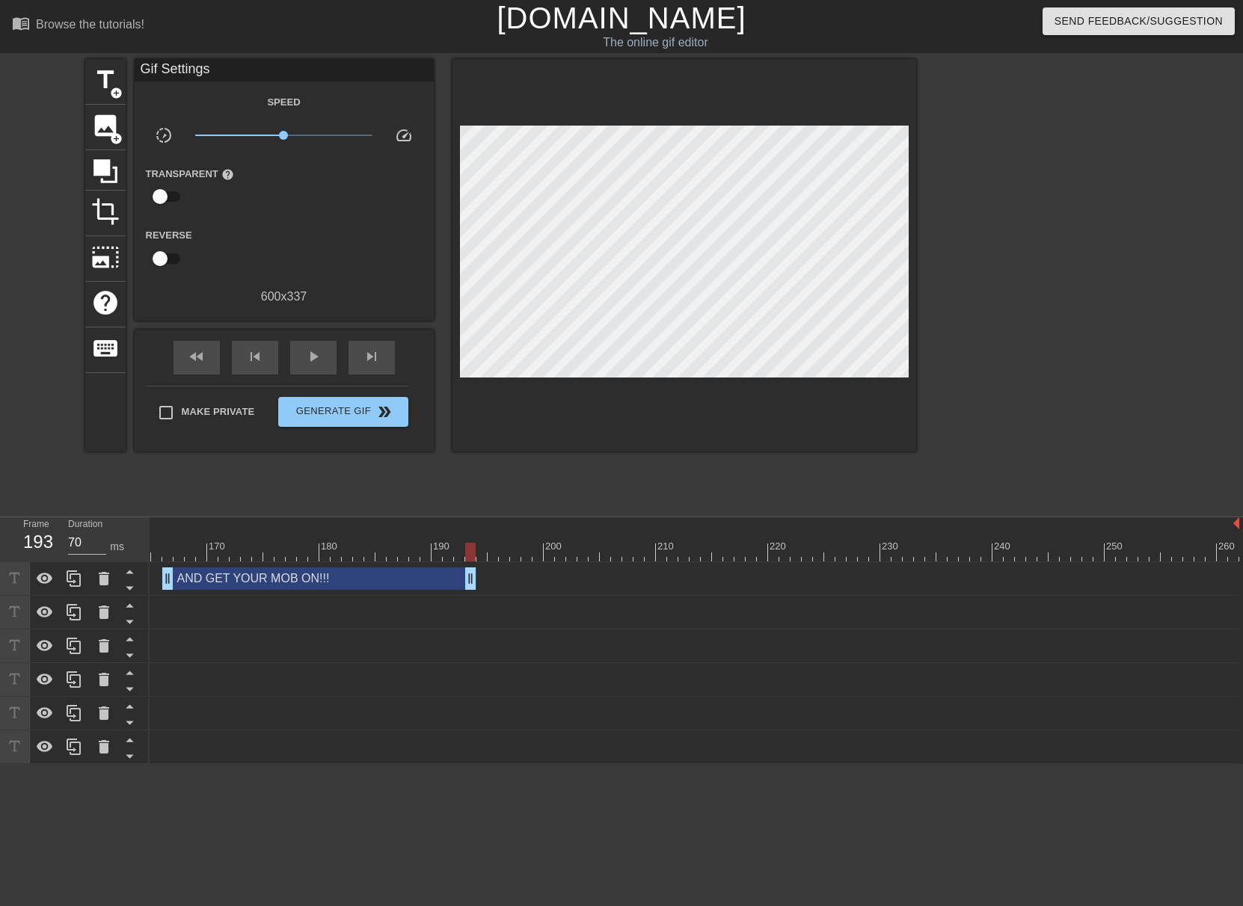
drag, startPoint x: 1233, startPoint y: 578, endPoint x: 473, endPoint y: 569, distance: 760.6
click at [370, 352] on span "skip_next" at bounding box center [372, 357] width 18 height 18
drag, startPoint x: 472, startPoint y: 582, endPoint x: 649, endPoint y: 578, distance: 177.3
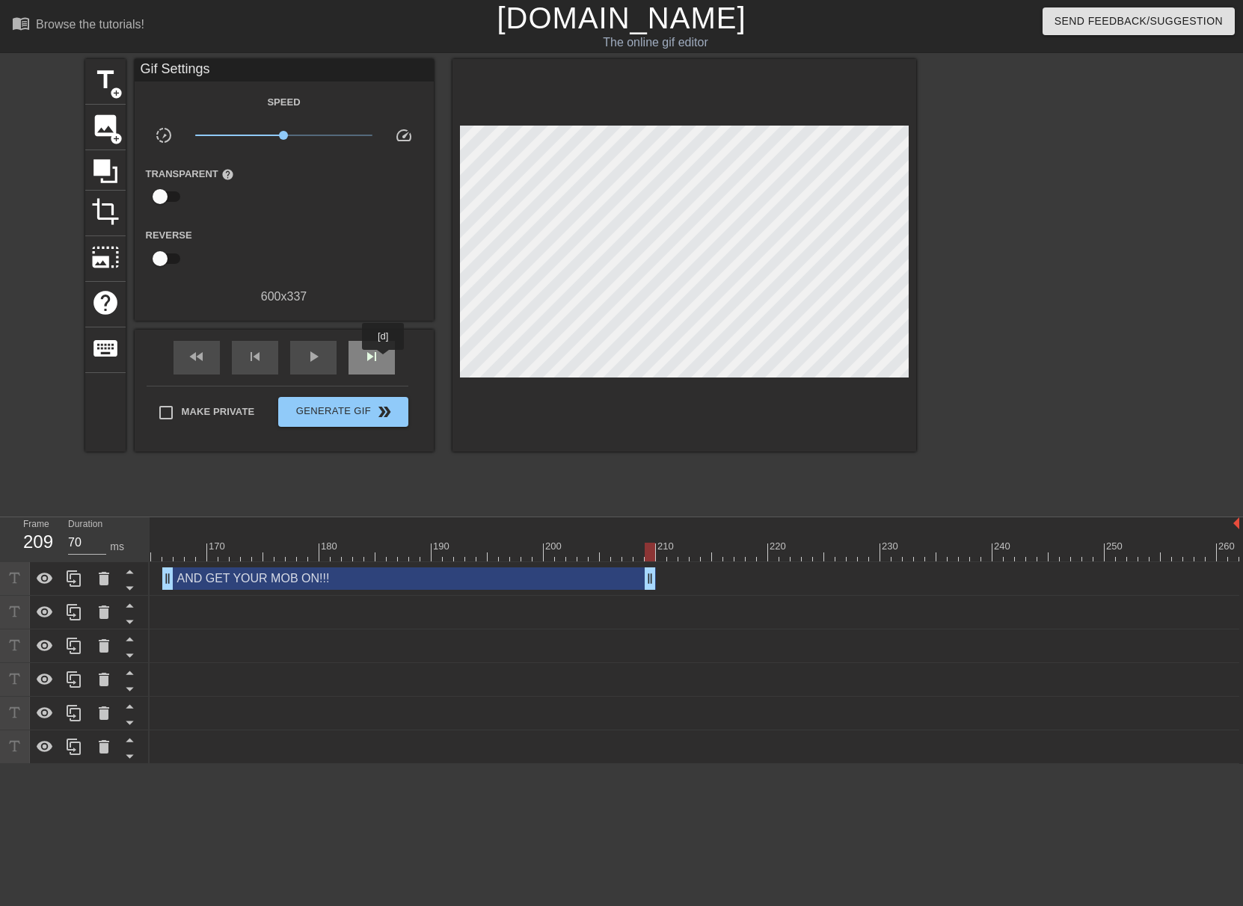
click at [384, 360] on div "skip_next" at bounding box center [371, 358] width 46 height 34
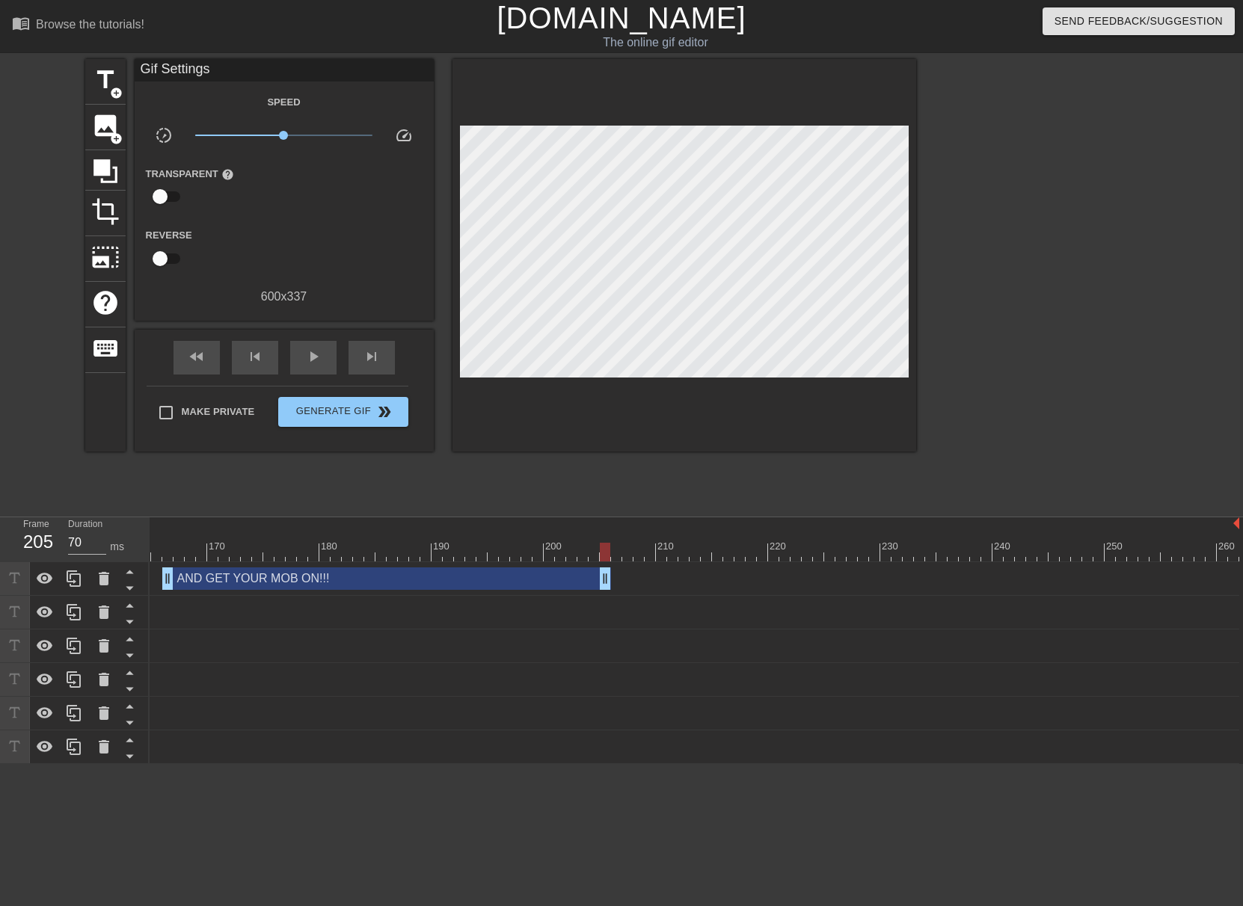
drag, startPoint x: 653, startPoint y: 573, endPoint x: 612, endPoint y: 588, distance: 43.1
click at [325, 366] on div "play_arrow" at bounding box center [313, 358] width 46 height 34
click at [319, 358] on span "pause" at bounding box center [313, 357] width 18 height 18
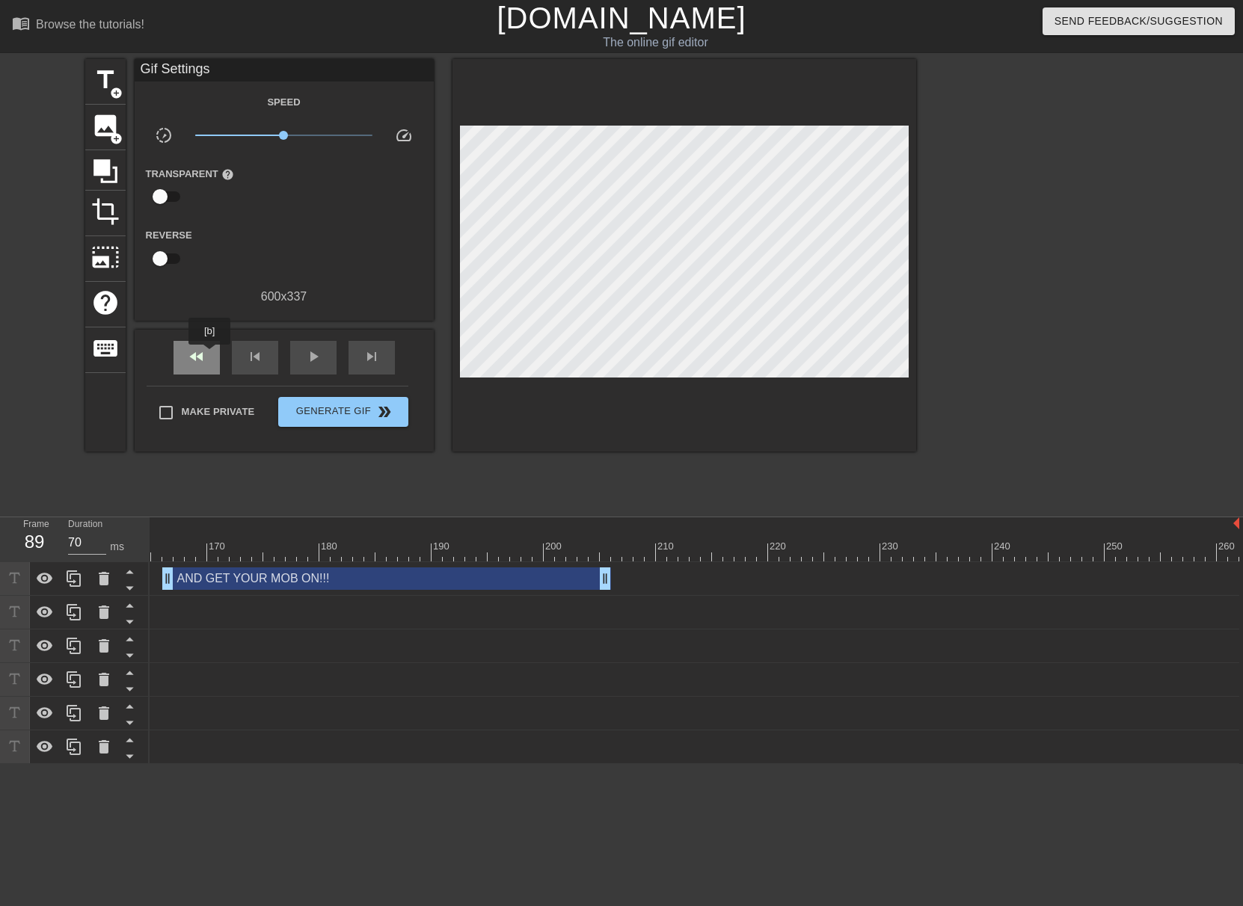
click at [210, 355] on div "fast_rewind" at bounding box center [197, 358] width 46 height 34
click at [311, 357] on span "play_arrow" at bounding box center [313, 357] width 18 height 18
click at [311, 357] on span "pause" at bounding box center [313, 357] width 18 height 18
click at [251, 357] on span "skip_previous" at bounding box center [255, 357] width 18 height 18
click at [251, 358] on span "skip_previous" at bounding box center [255, 357] width 18 height 18
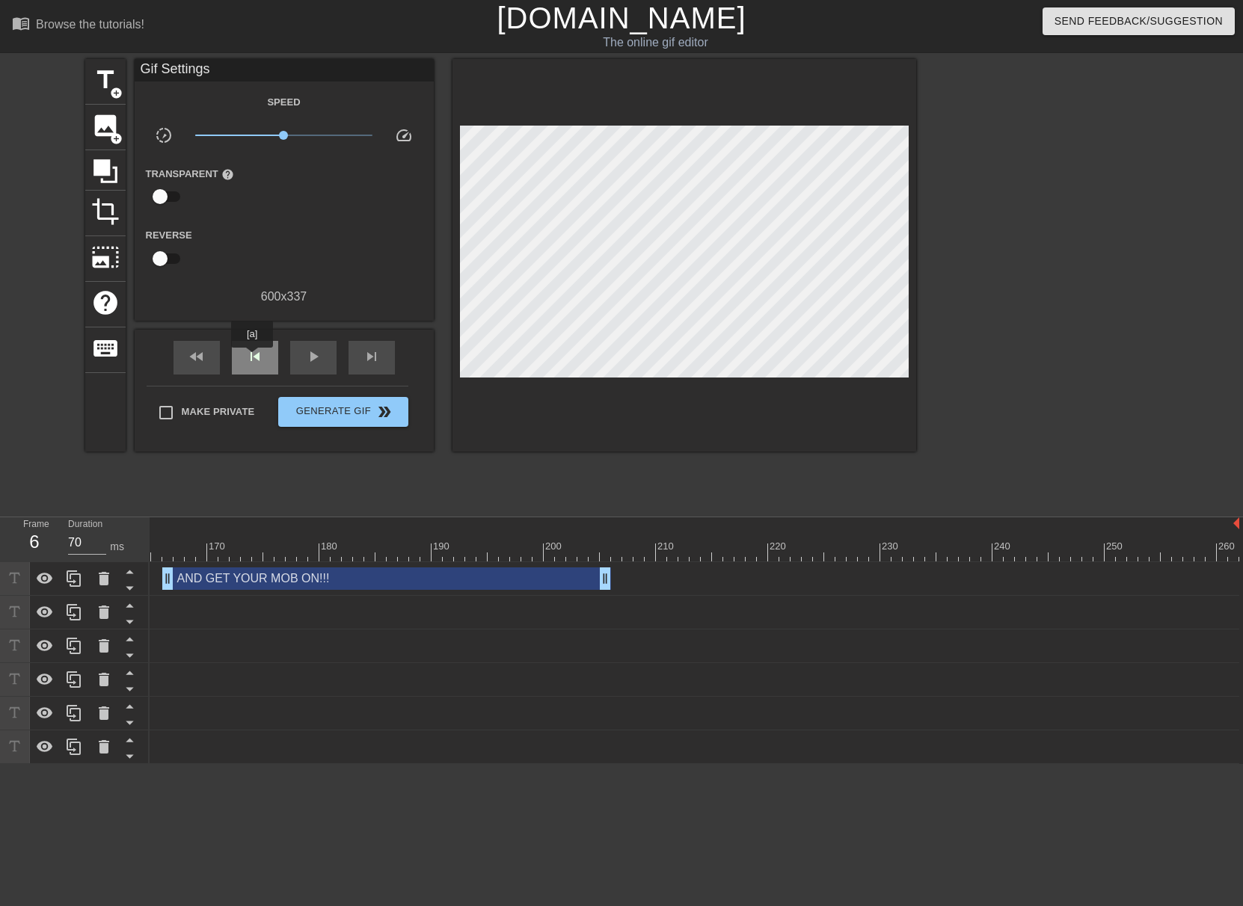
click at [252, 358] on span "skip_previous" at bounding box center [255, 357] width 18 height 18
click at [105, 126] on span "image" at bounding box center [105, 125] width 28 height 28
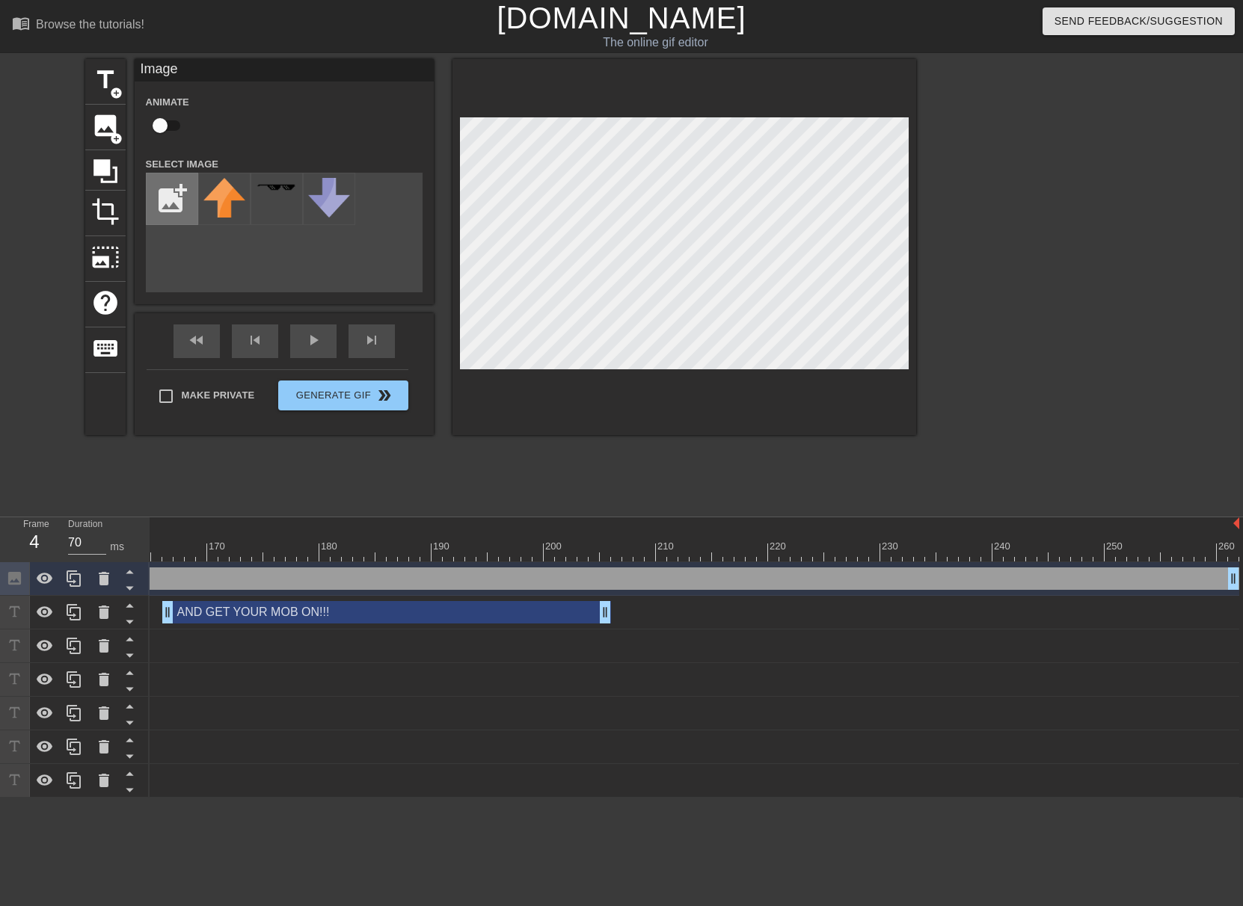
click at [163, 192] on input "file" at bounding box center [172, 199] width 51 height 51
click at [249, 205] on div at bounding box center [224, 199] width 52 height 52
drag, startPoint x: 160, startPoint y: 123, endPoint x: 168, endPoint y: 128, distance: 9.1
click at [161, 123] on input "checkbox" at bounding box center [159, 125] width 85 height 28
click at [167, 125] on input "checkbox" at bounding box center [174, 125] width 85 height 28
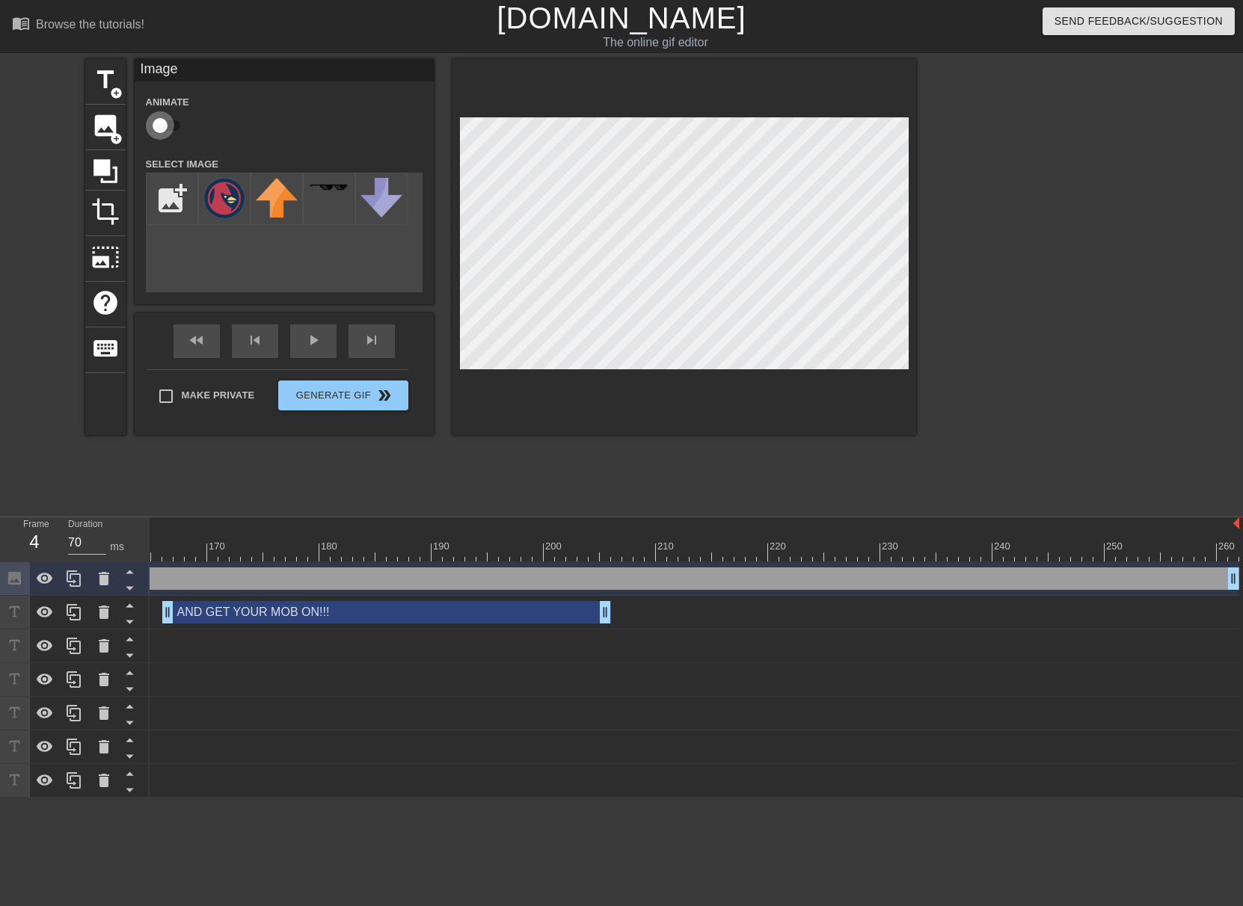
click at [172, 119] on input "checkbox" at bounding box center [159, 125] width 85 height 28
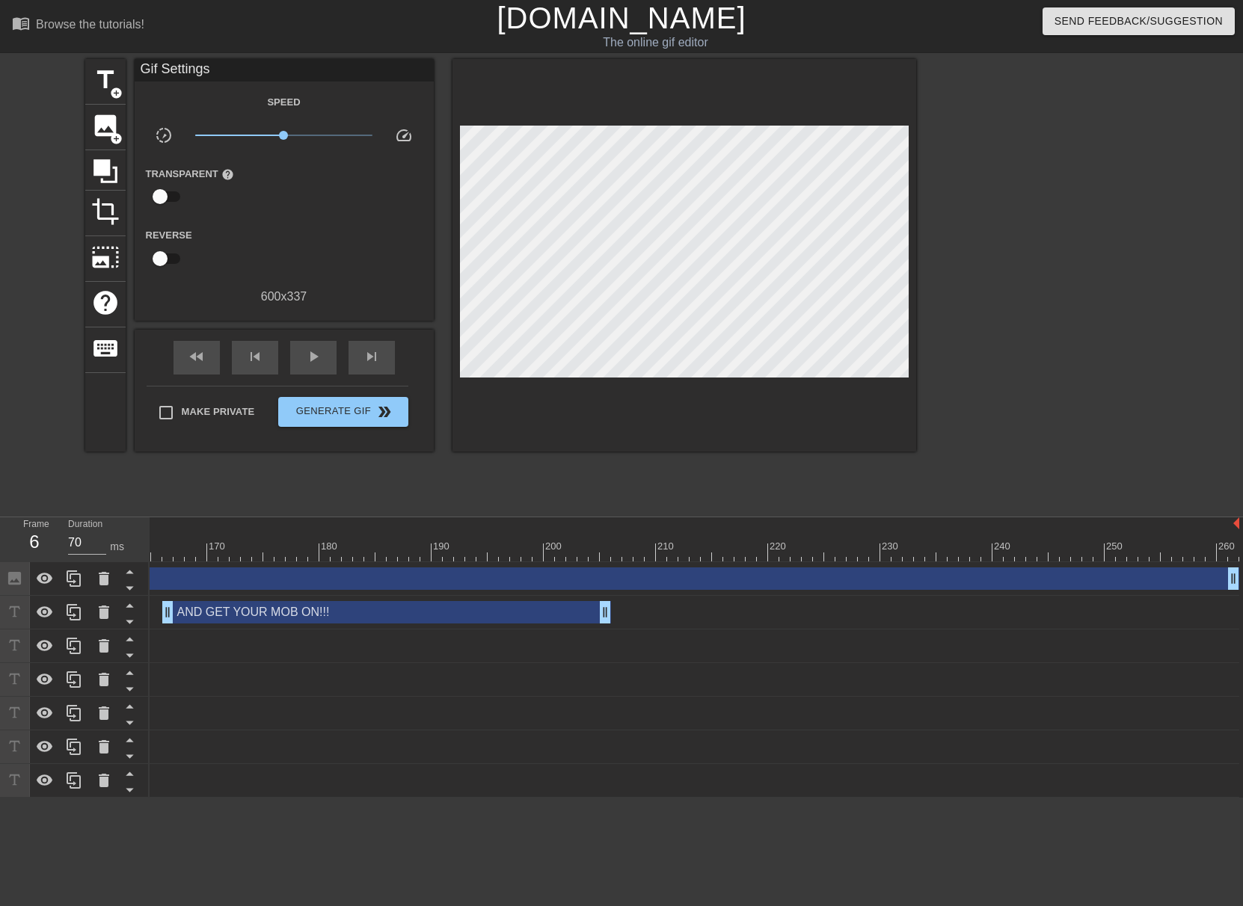
scroll to position [0, 882]
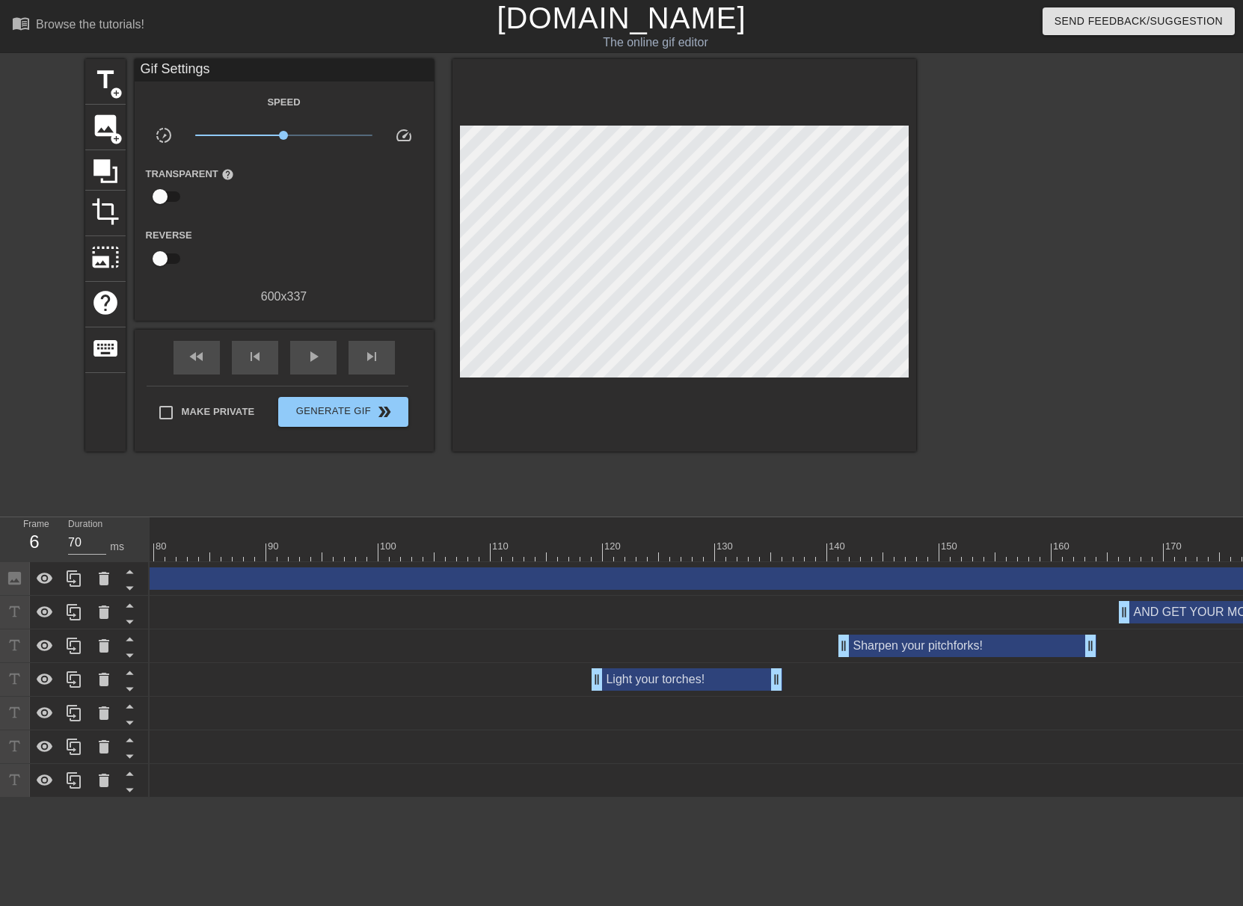
click at [322, 796] on div "Hello, VEB. drag_handle drag_handle" at bounding box center [732, 781] width 2928 height 34
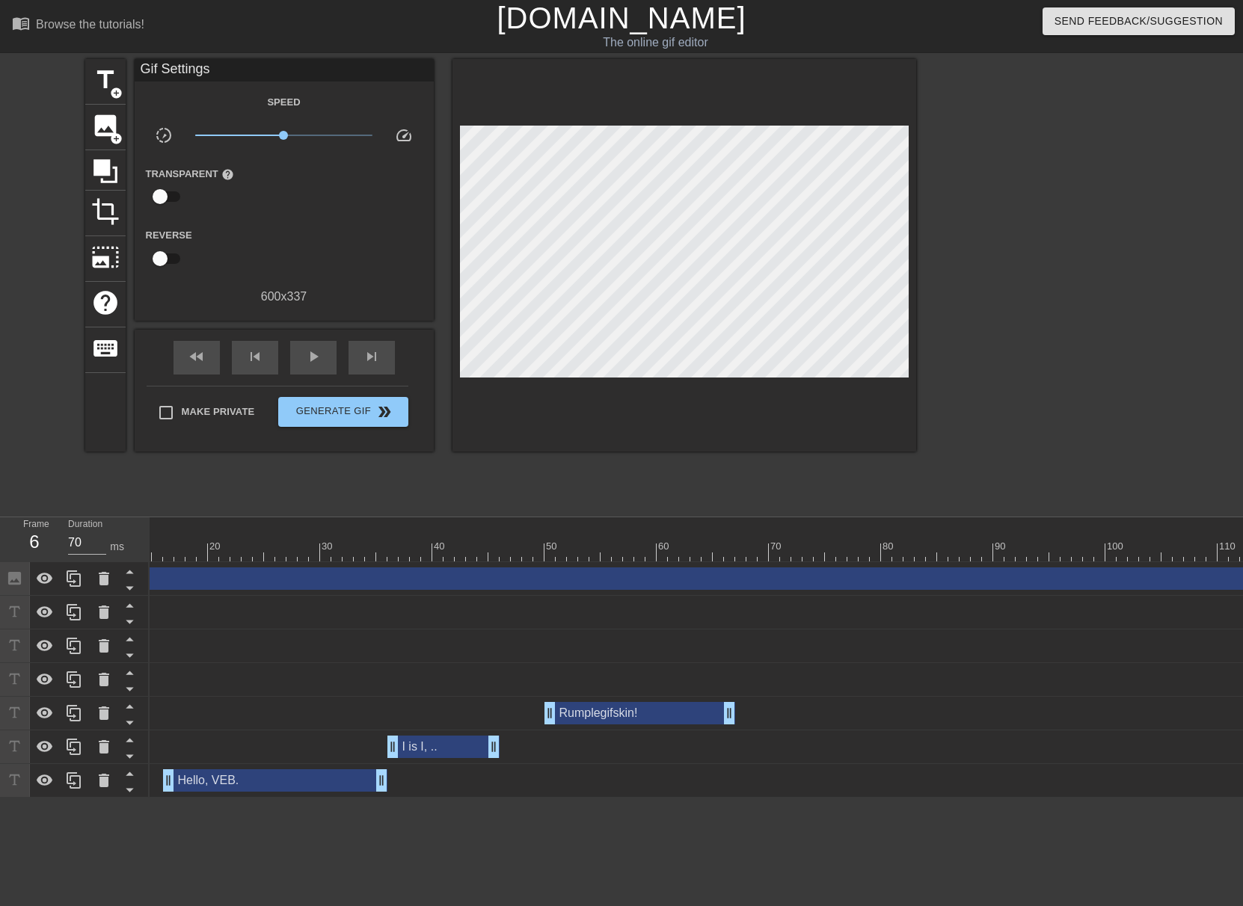
scroll to position [0, 0]
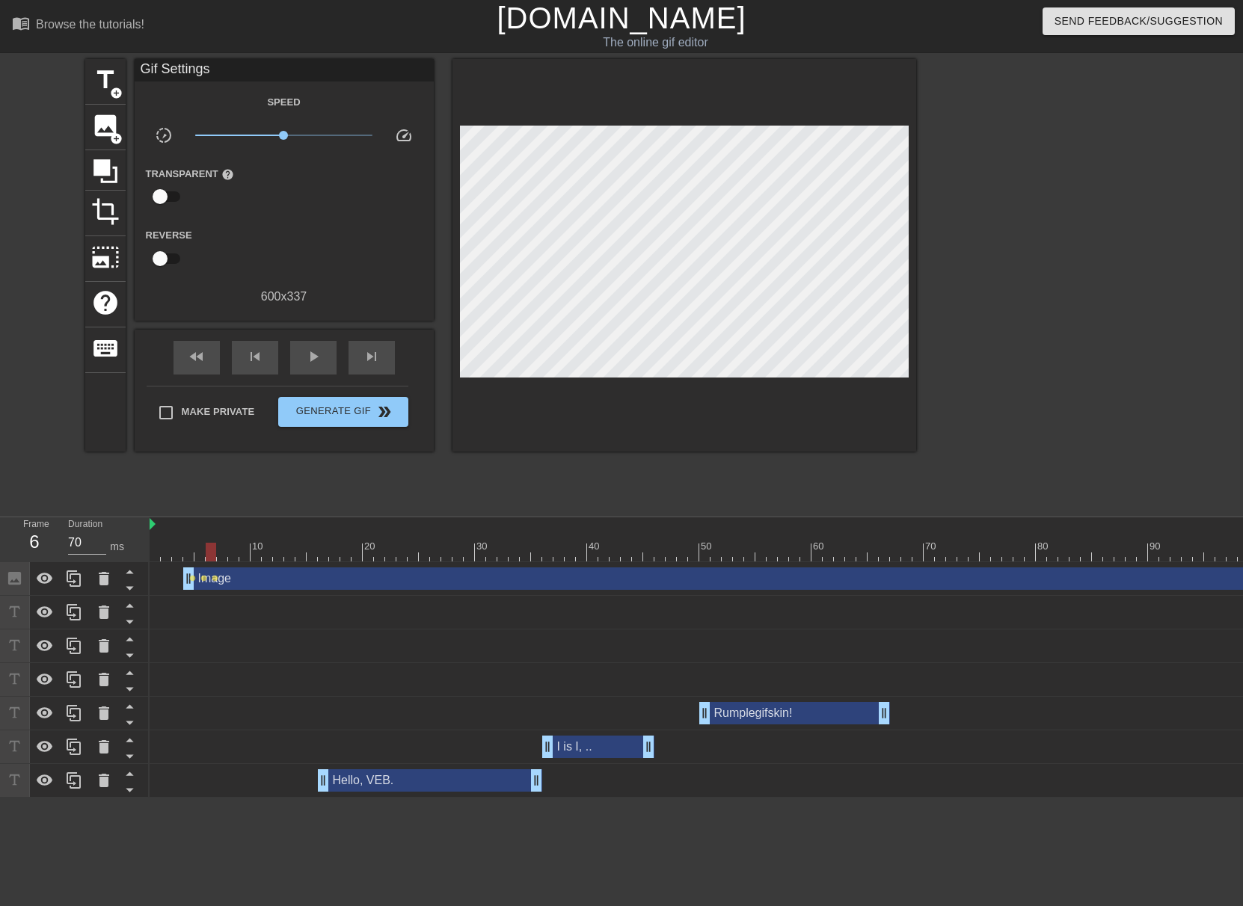
click at [179, 538] on div at bounding box center [177, 541] width 11 height 19
click at [305, 363] on span "play_arrow" at bounding box center [313, 357] width 18 height 18
click at [305, 363] on span "pause" at bounding box center [313, 357] width 18 height 18
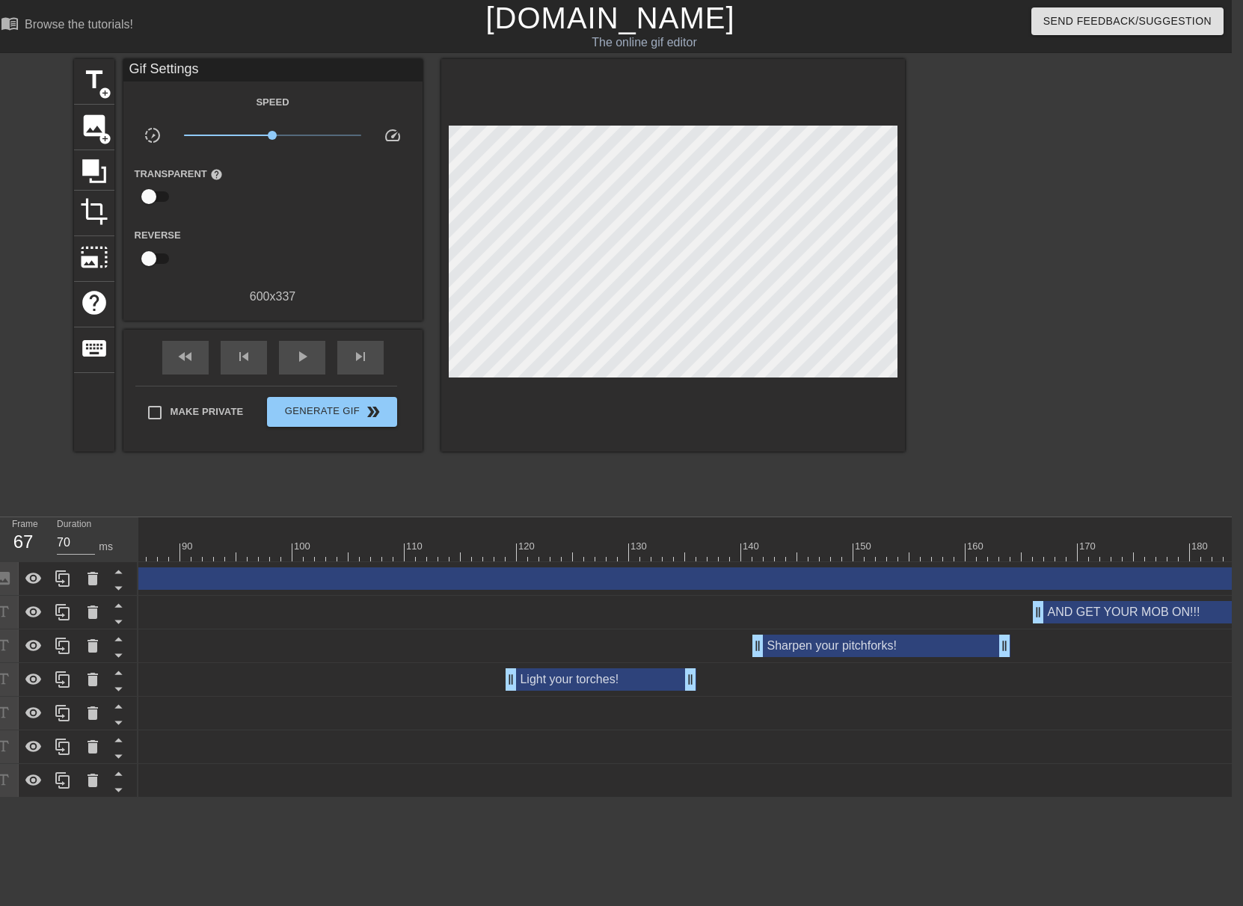
scroll to position [0, 1838]
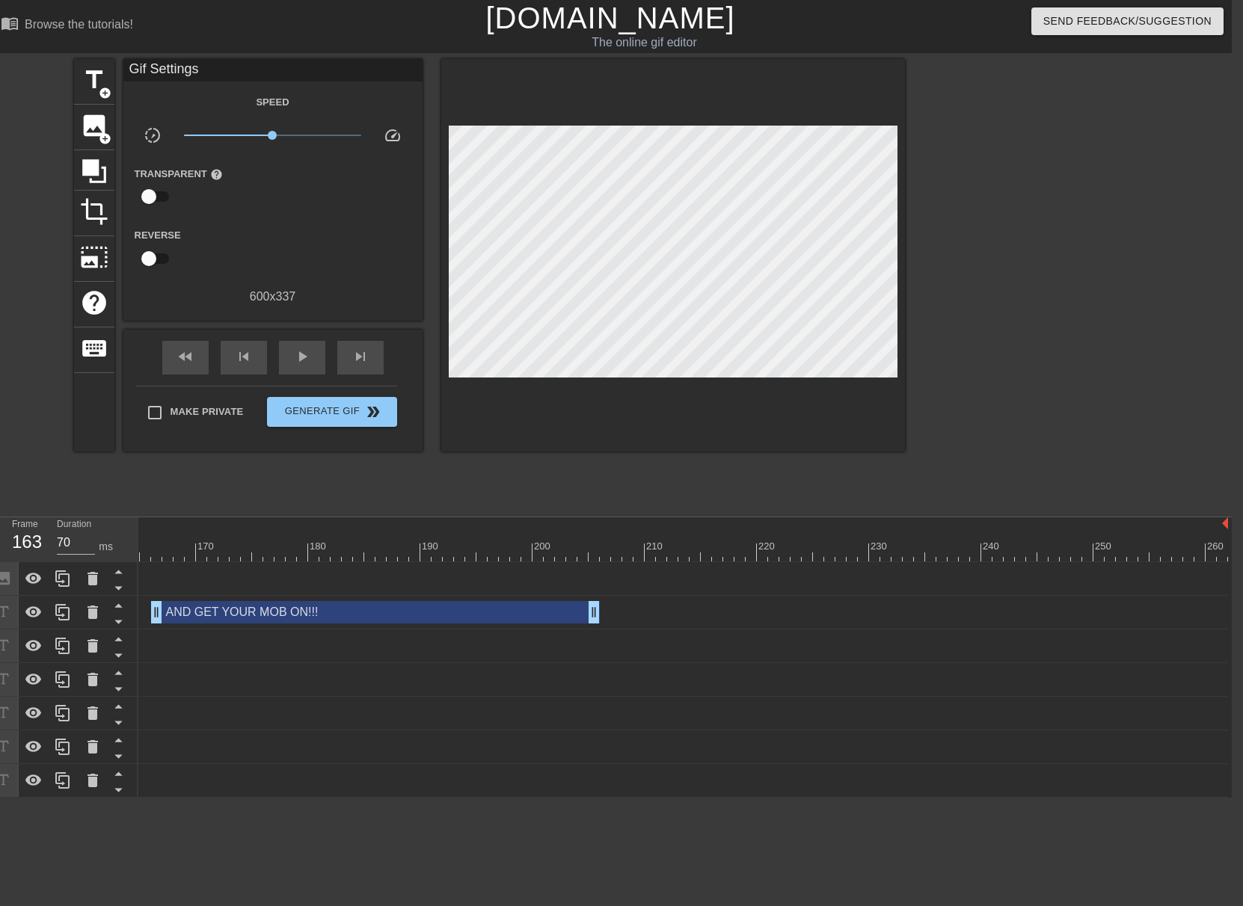
drag, startPoint x: 1220, startPoint y: 575, endPoint x: 120, endPoint y: 487, distance: 1103.6
click at [120, 487] on div "menu_book Browse the tutorials! [DOMAIN_NAME] The online gif editor Send Feedba…" at bounding box center [610, 399] width 1243 height 798
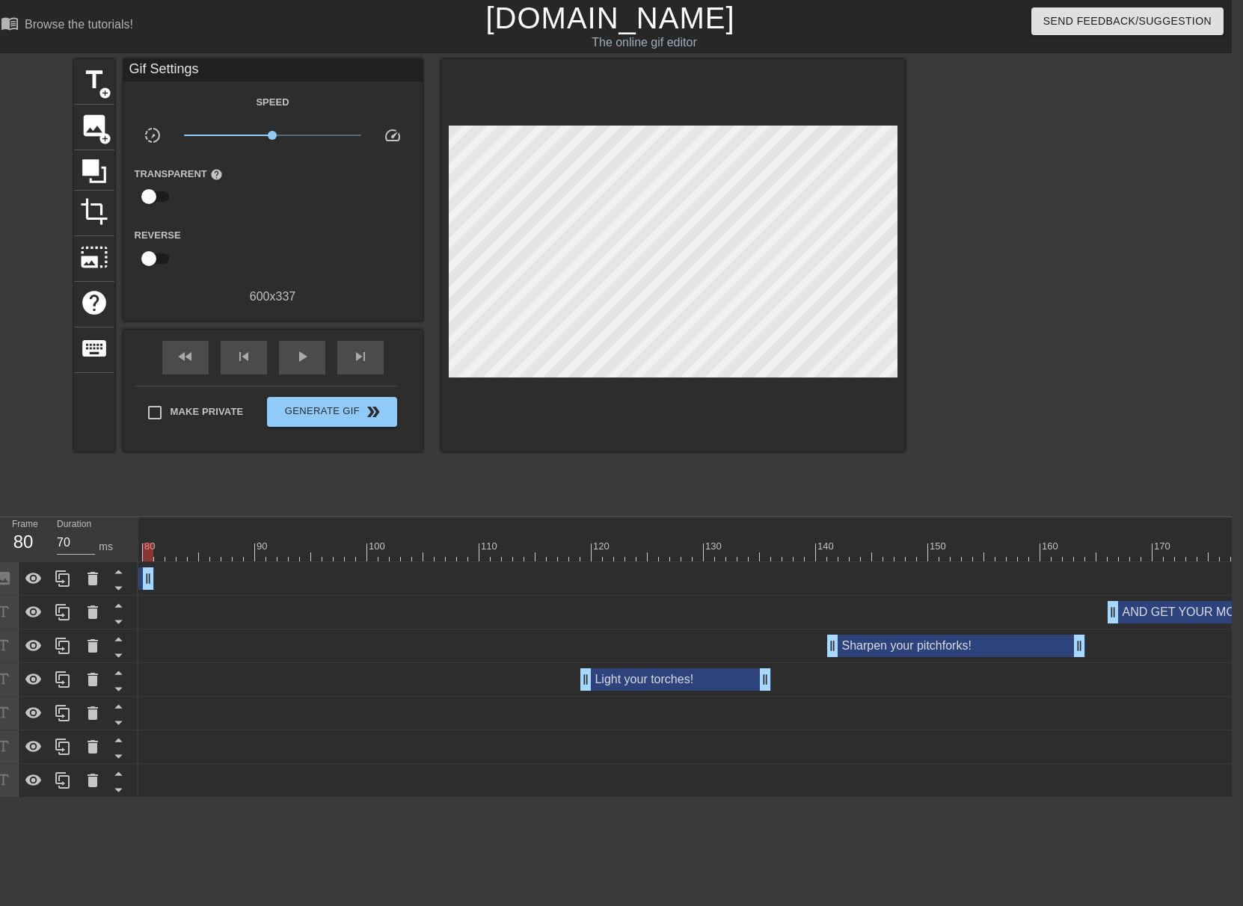
drag, startPoint x: 1080, startPoint y: 582, endPoint x: 152, endPoint y: 547, distance: 928.7
click at [144, 526] on div "10 20 30 40 50 60 70 80 90 100 110 120 130 140 150 160" at bounding box center [684, 658] width 1093 height 280
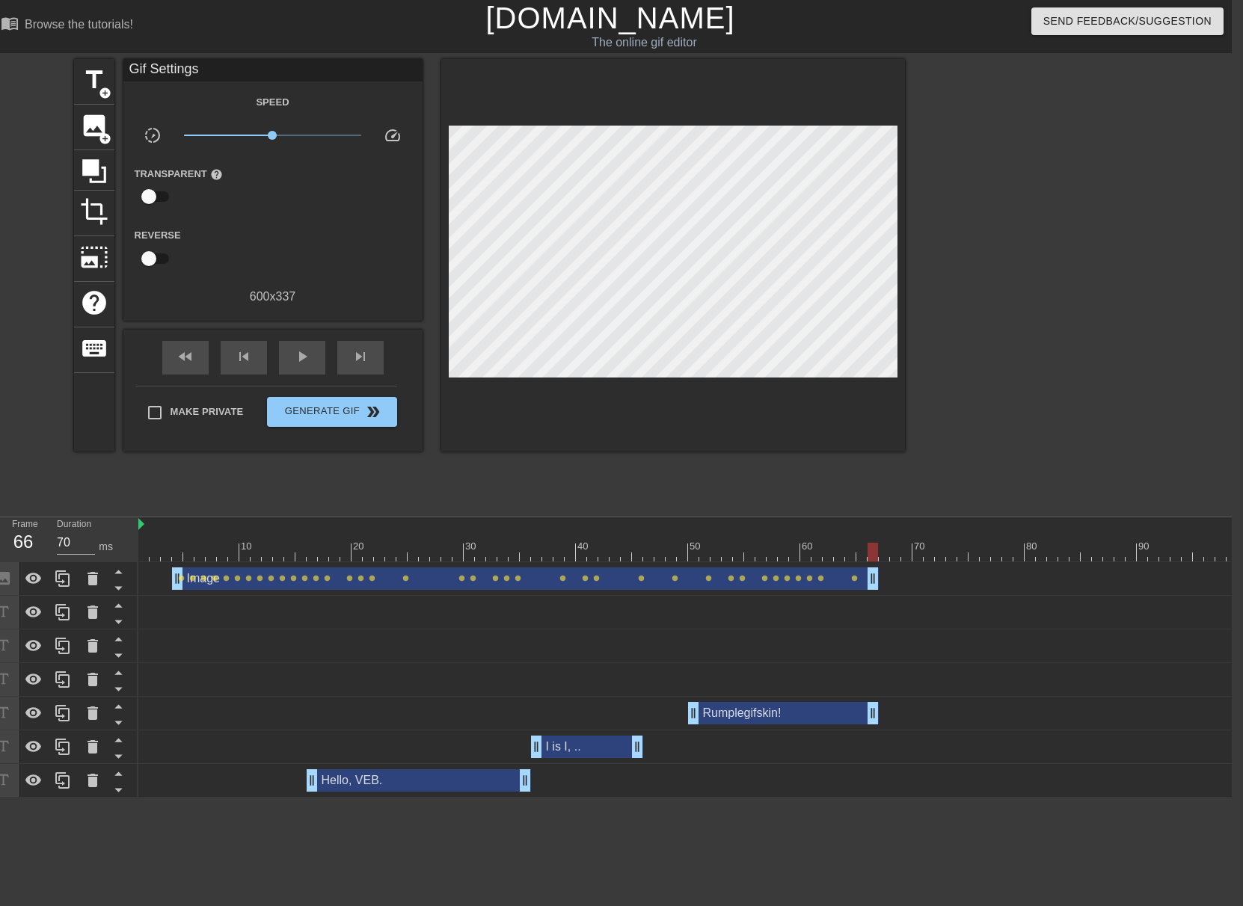
drag, startPoint x: 1033, startPoint y: 580, endPoint x: 881, endPoint y: 577, distance: 151.8
click at [310, 360] on span "play_arrow" at bounding box center [302, 357] width 18 height 18
click at [305, 360] on span "pause" at bounding box center [302, 357] width 18 height 18
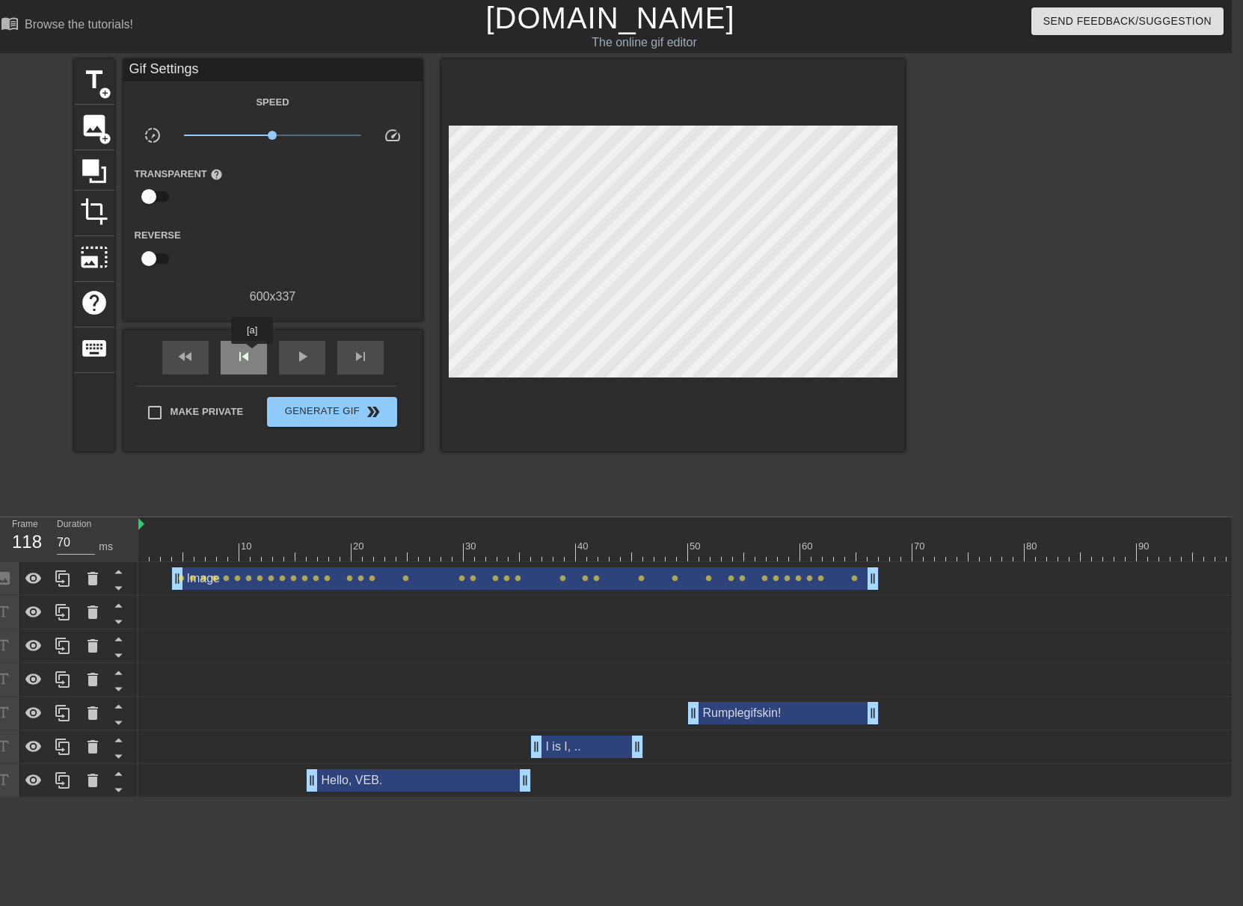
click at [252, 354] on span "skip_previous" at bounding box center [244, 357] width 18 height 18
click at [252, 356] on span "skip_previous" at bounding box center [244, 357] width 18 height 18
click at [253, 356] on div "skip_previous" at bounding box center [244, 358] width 46 height 34
click at [360, 369] on div "skip_next" at bounding box center [360, 358] width 46 height 34
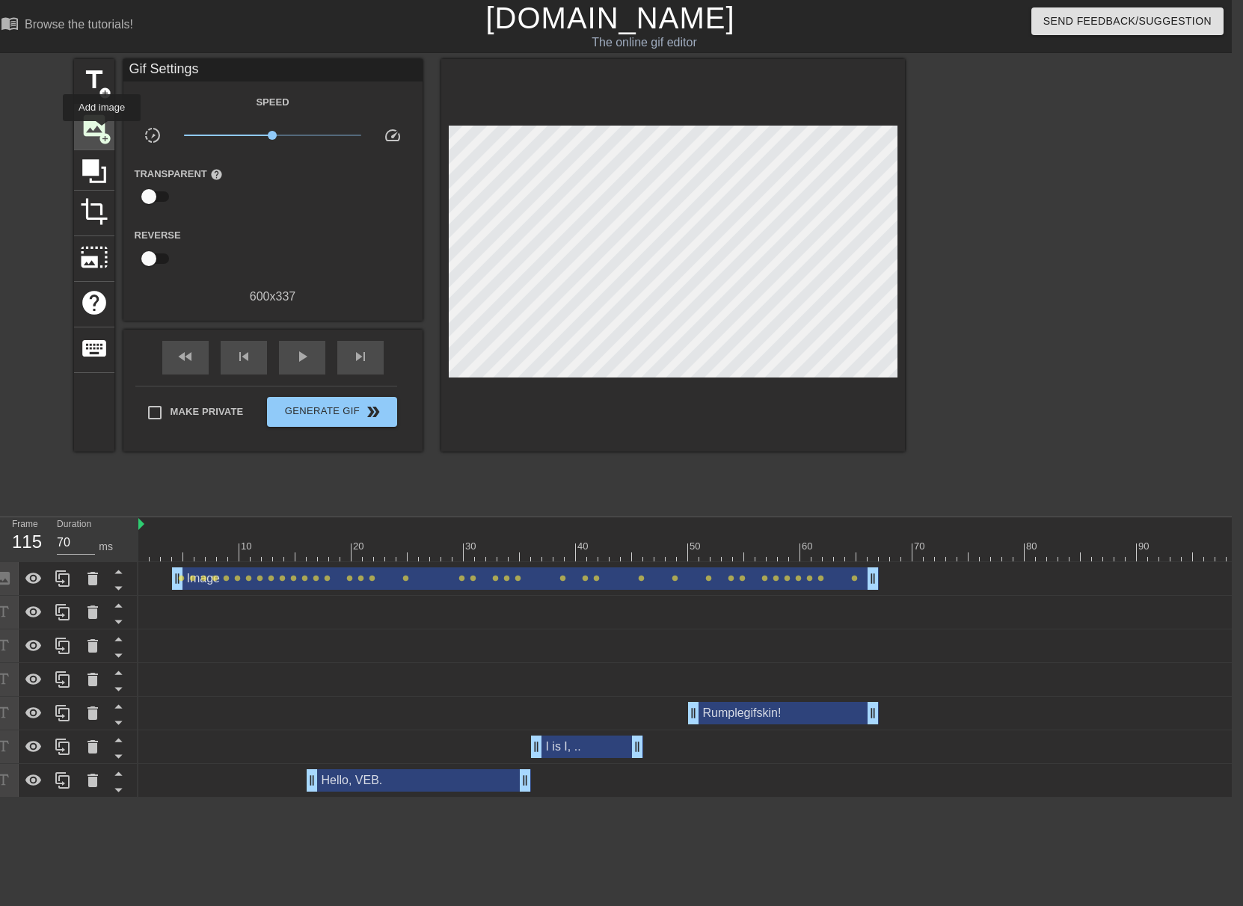
click at [102, 132] on span "add_circle" at bounding box center [105, 138] width 13 height 13
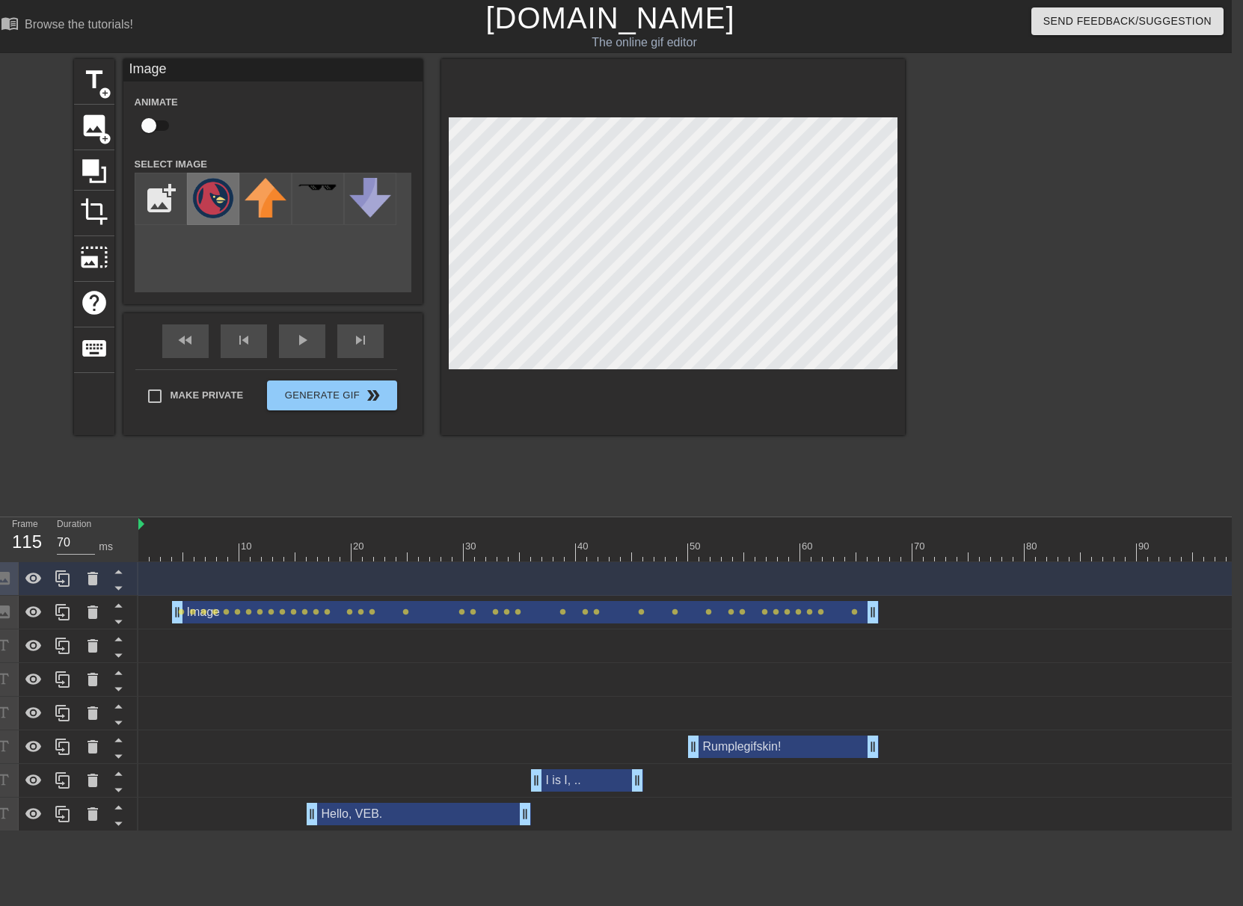
click at [203, 188] on img at bounding box center [213, 198] width 42 height 40
click at [160, 123] on input "checkbox" at bounding box center [148, 125] width 85 height 28
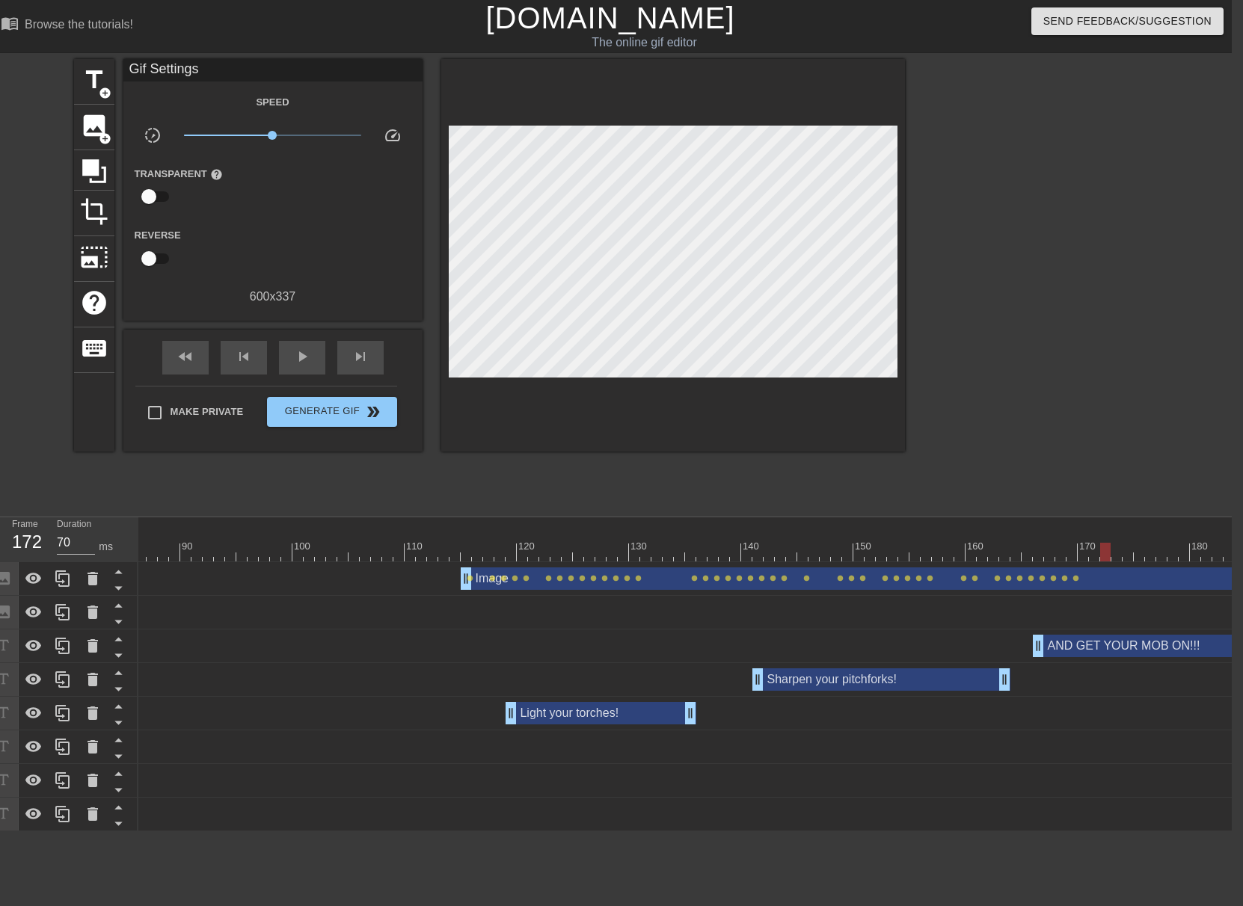
scroll to position [0, 1838]
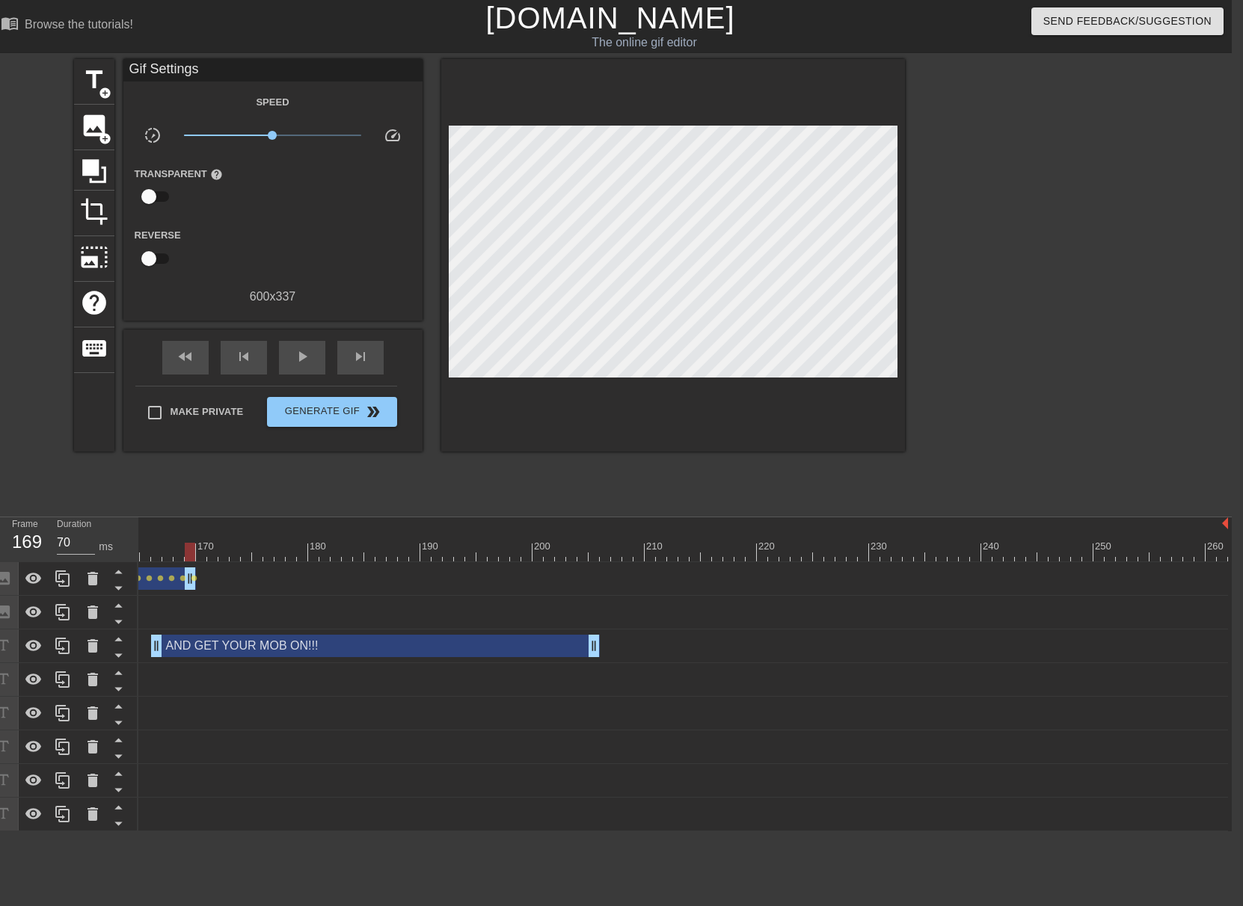
drag, startPoint x: 1222, startPoint y: 582, endPoint x: 195, endPoint y: 509, distance: 1029.4
click at [195, 509] on div "menu_book Browse the tutorials! [DOMAIN_NAME] The online gif editor Send Feedba…" at bounding box center [610, 416] width 1243 height 832
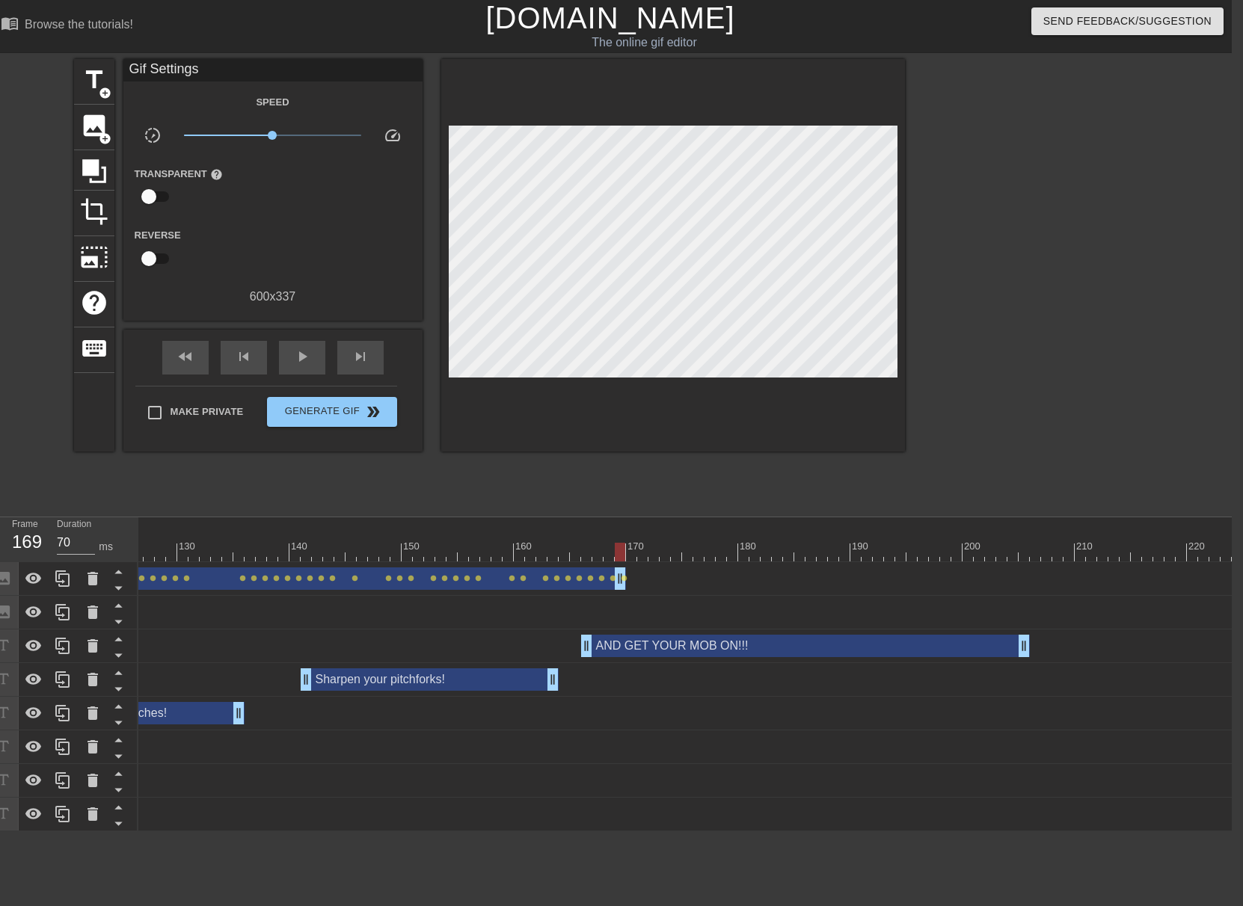
scroll to position [0, 1232]
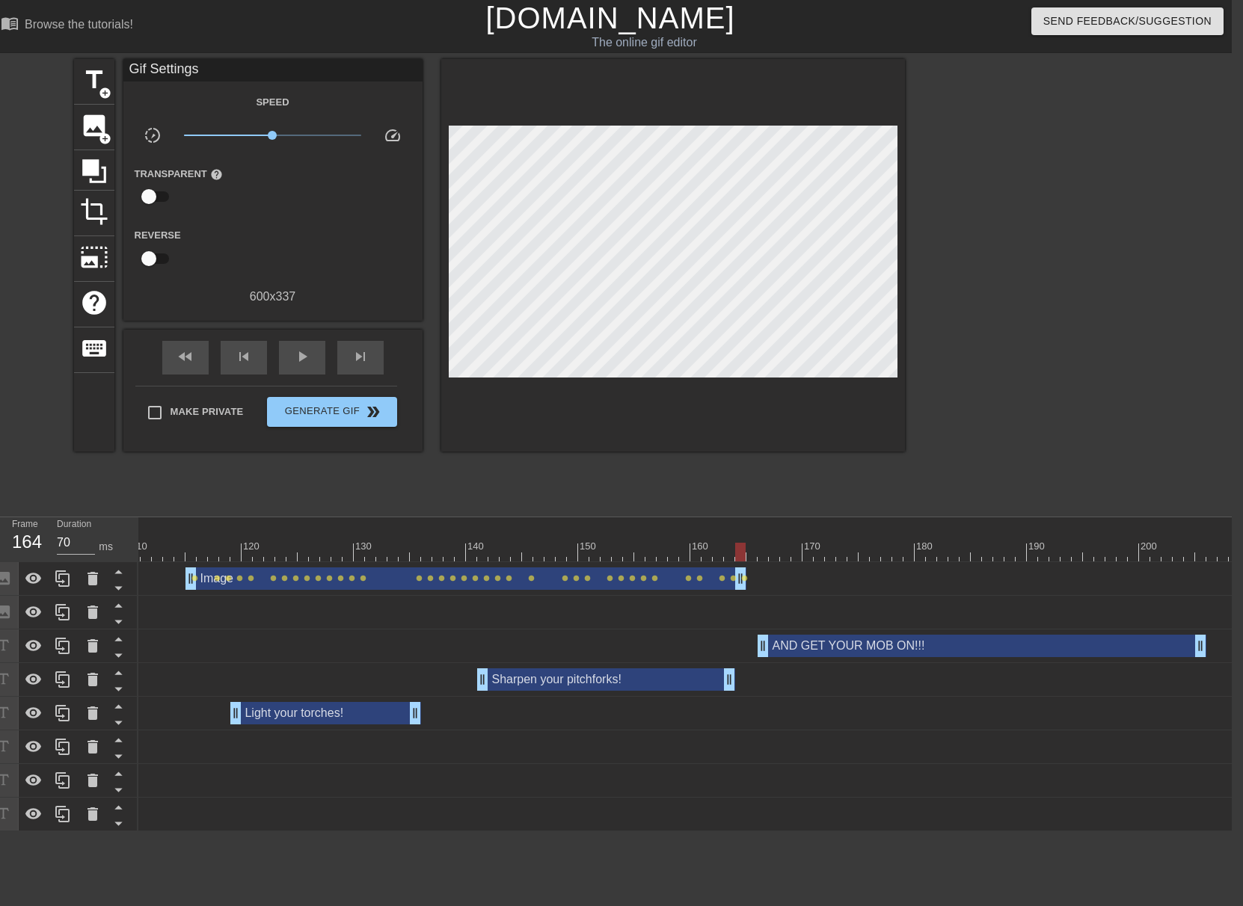
drag, startPoint x: 796, startPoint y: 585, endPoint x: 740, endPoint y: 580, distance: 56.3
click at [96, 223] on span "crop" at bounding box center [94, 211] width 28 height 28
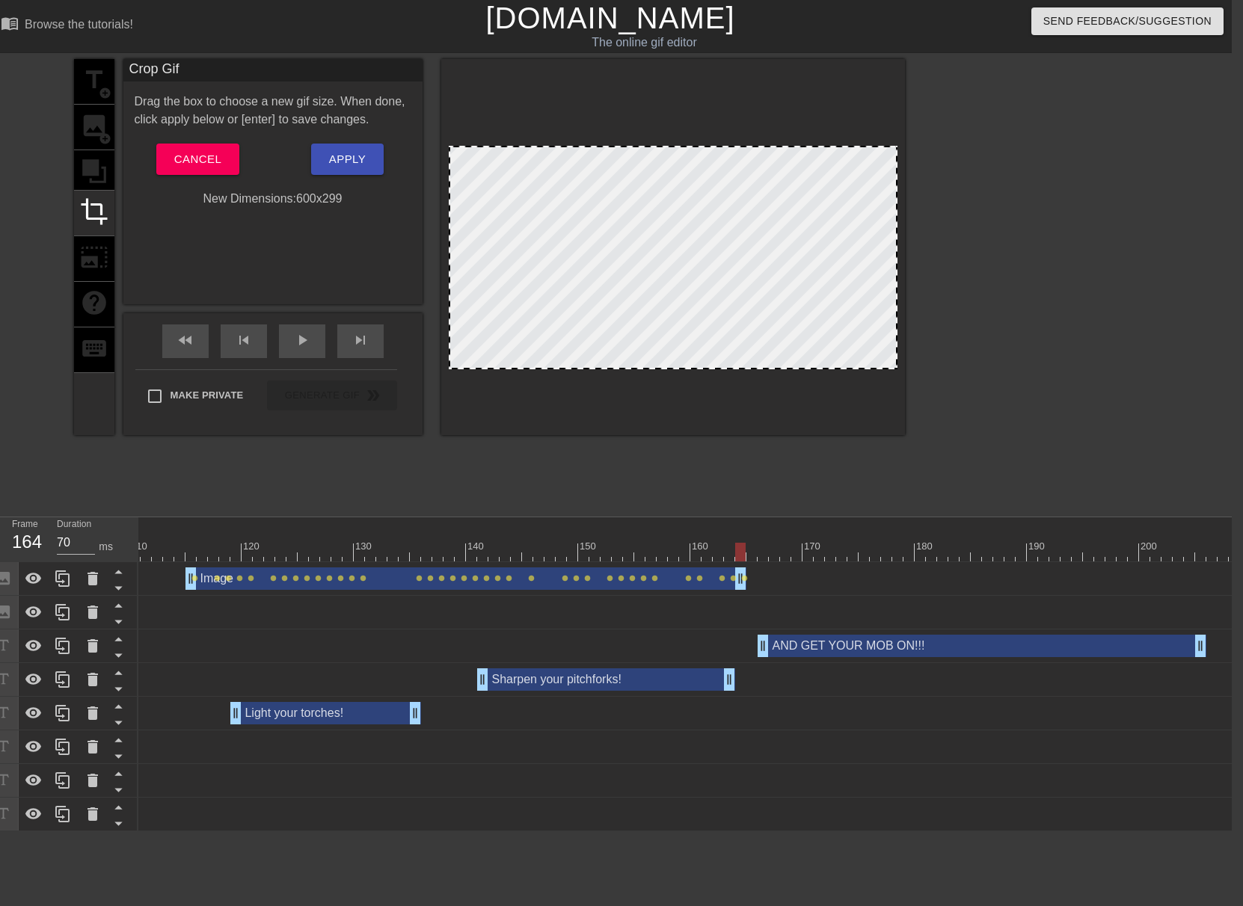
drag, startPoint x: 700, startPoint y: 120, endPoint x: 699, endPoint y: 148, distance: 28.4
drag, startPoint x: 162, startPoint y: 536, endPoint x: 183, endPoint y: 513, distance: 31.7
click at [163, 536] on div "10 20 30 40 50 60 70 80 90 100 110 120 130 140 150 160" at bounding box center [371, 544] width 2928 height 24
click at [296, 348] on span "play_arrow" at bounding box center [302, 340] width 18 height 18
click at [749, 547] on div at bounding box center [371, 552] width 2928 height 19
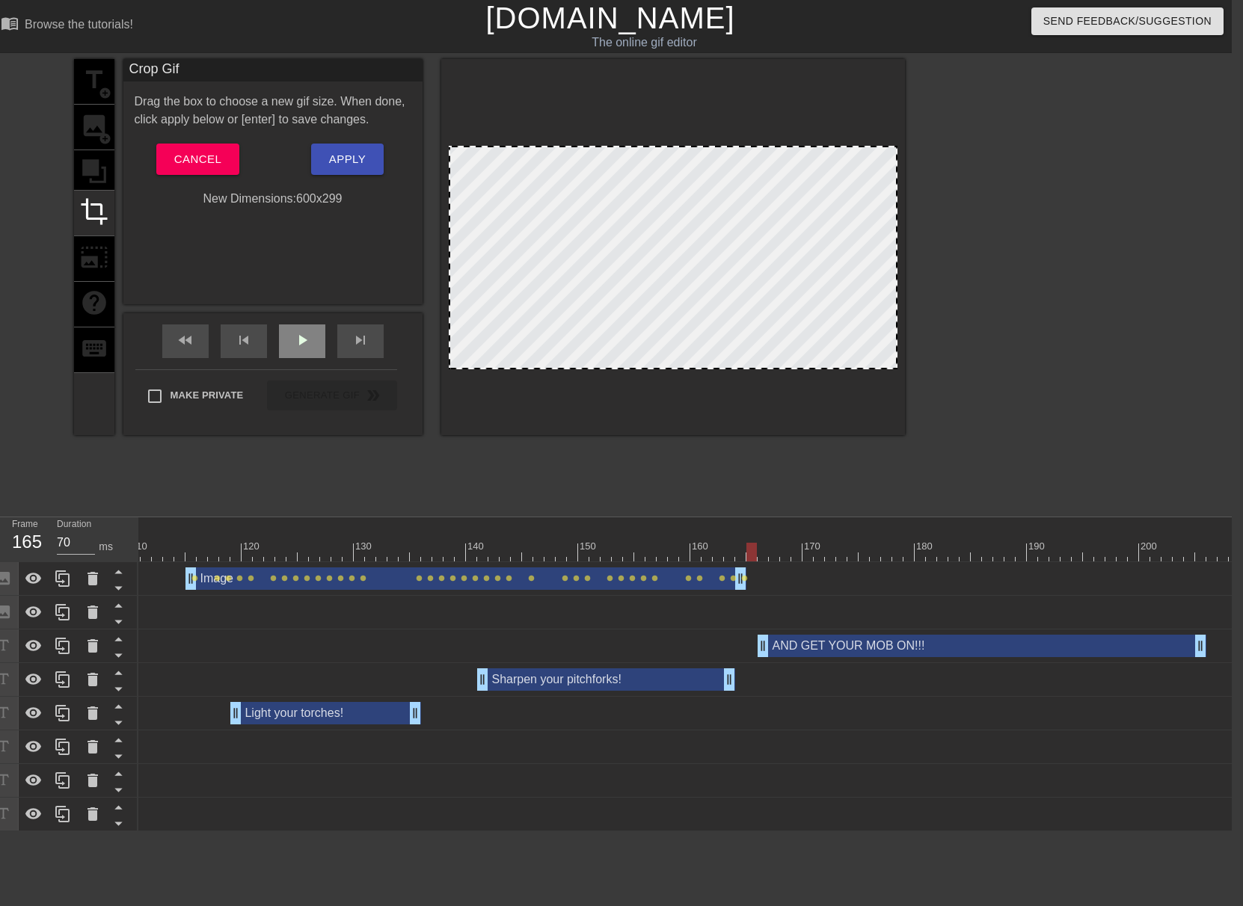
click at [312, 351] on div "play_arrow" at bounding box center [302, 342] width 46 height 34
click at [330, 156] on span "Apply" at bounding box center [347, 159] width 37 height 19
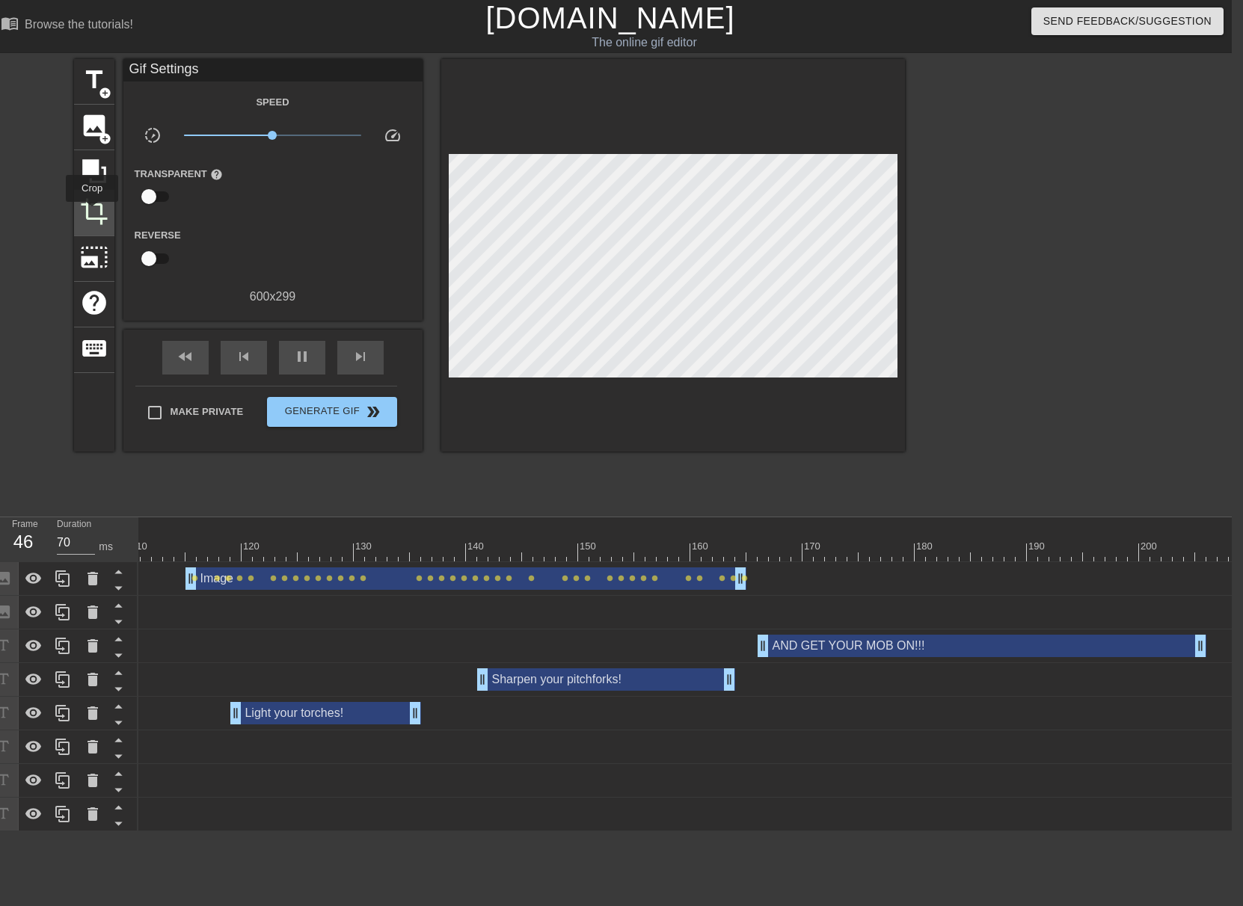
click at [92, 212] on span "crop" at bounding box center [94, 211] width 28 height 28
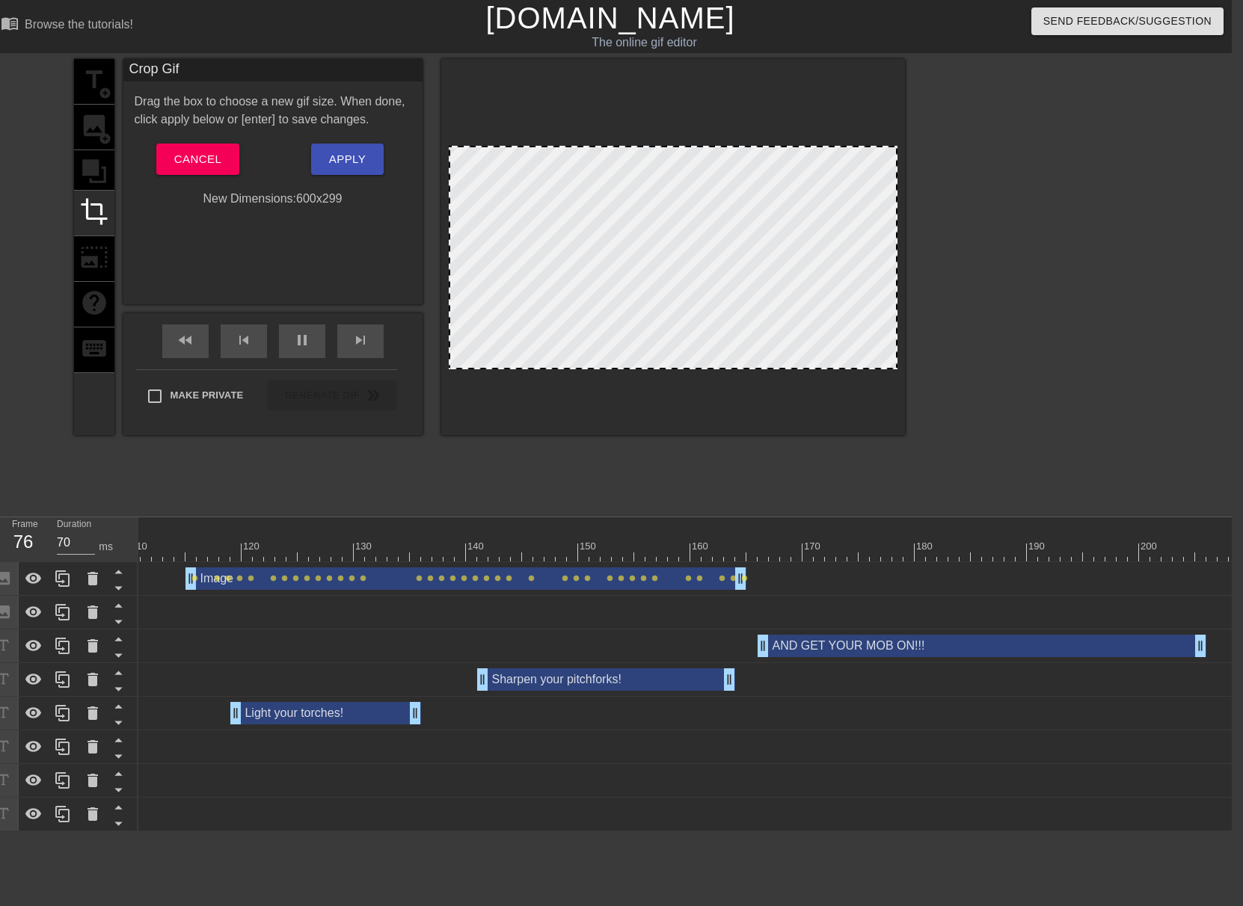
click at [422, 530] on div at bounding box center [371, 525] width 2928 height 15
click at [565, 535] on div at bounding box center [561, 541] width 11 height 19
click at [180, 534] on div at bounding box center [179, 541] width 11 height 19
click at [301, 340] on span "play_arrow" at bounding box center [302, 340] width 18 height 18
click at [341, 163] on span "Apply" at bounding box center [347, 159] width 37 height 19
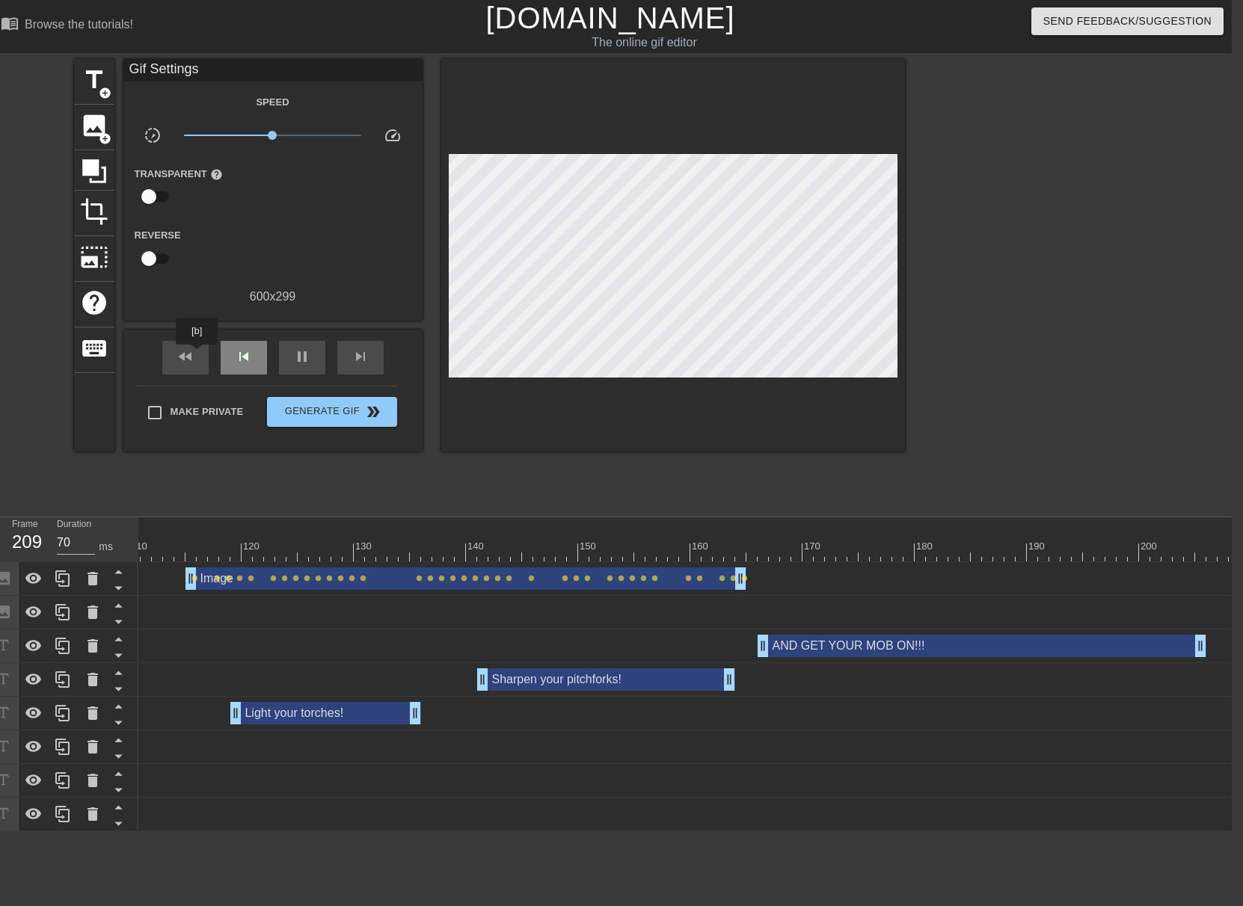
drag, startPoint x: 197, startPoint y: 355, endPoint x: 223, endPoint y: 351, distance: 25.7
click at [197, 356] on div "fast_rewind" at bounding box center [185, 358] width 46 height 34
click at [176, 543] on div at bounding box center [371, 552] width 2928 height 19
click at [299, 363] on span "play_arrow" at bounding box center [302, 357] width 18 height 18
click at [299, 362] on span "pause" at bounding box center [302, 357] width 18 height 18
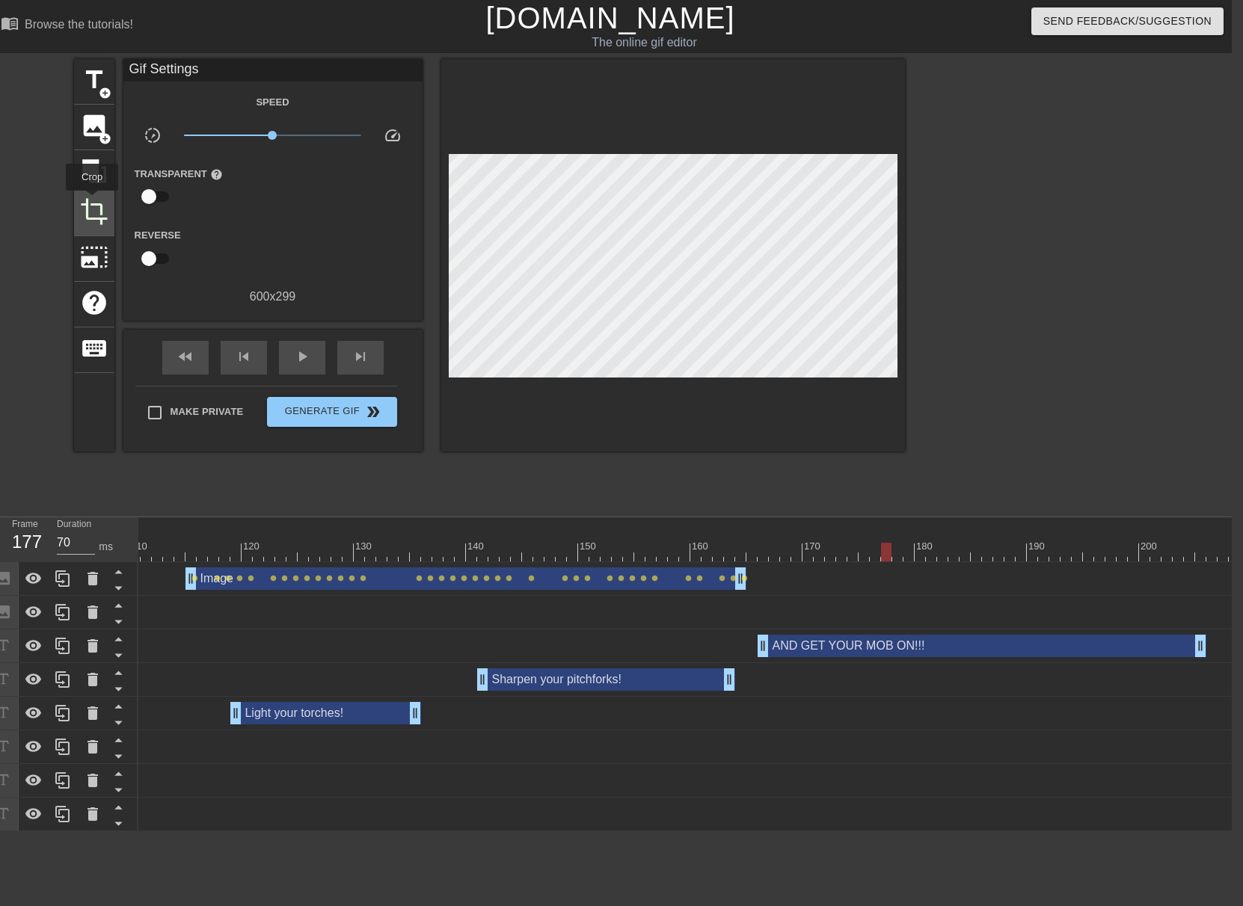
click at [92, 201] on span "crop" at bounding box center [94, 211] width 28 height 28
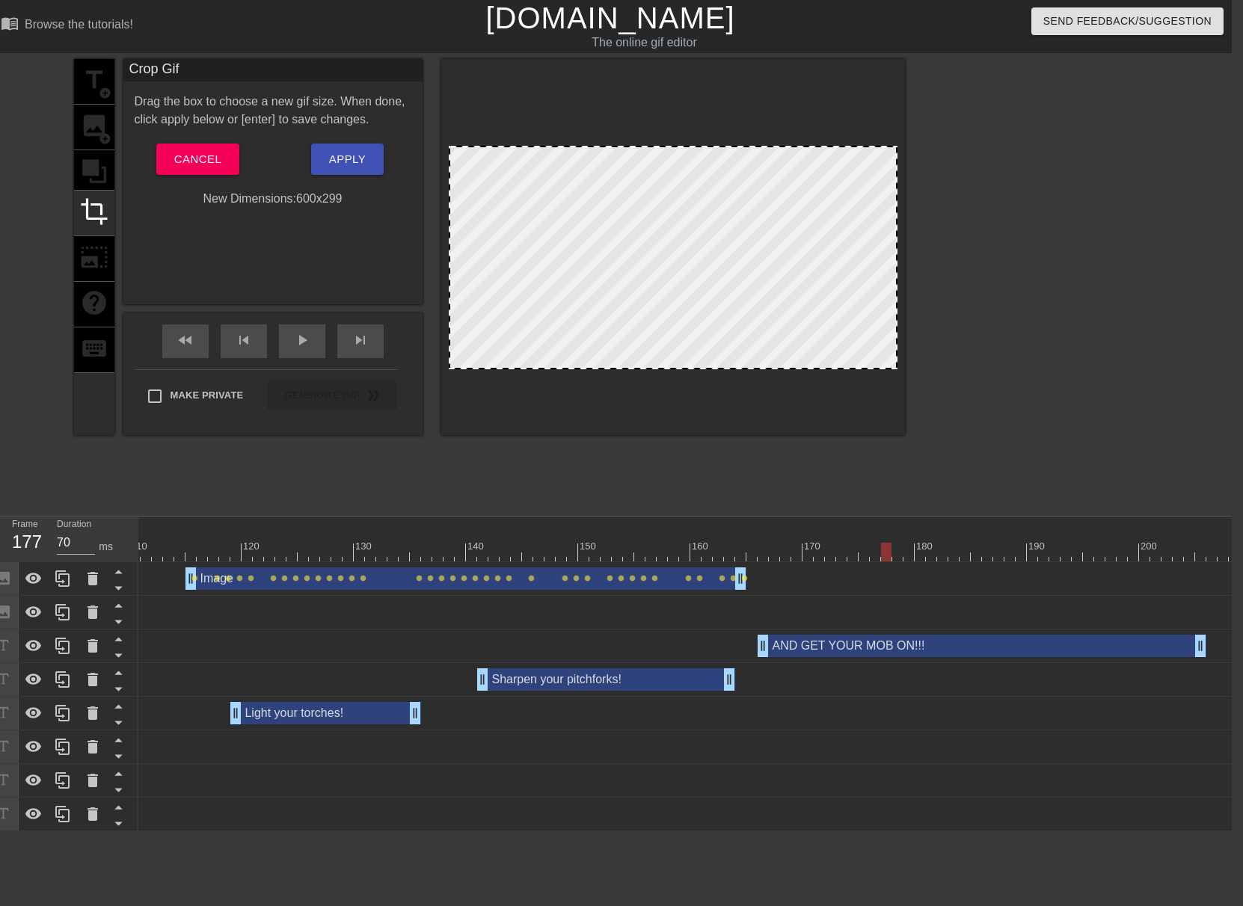
click at [544, 540] on div at bounding box center [549, 541] width 11 height 19
click at [350, 165] on span "Apply" at bounding box center [347, 159] width 37 height 19
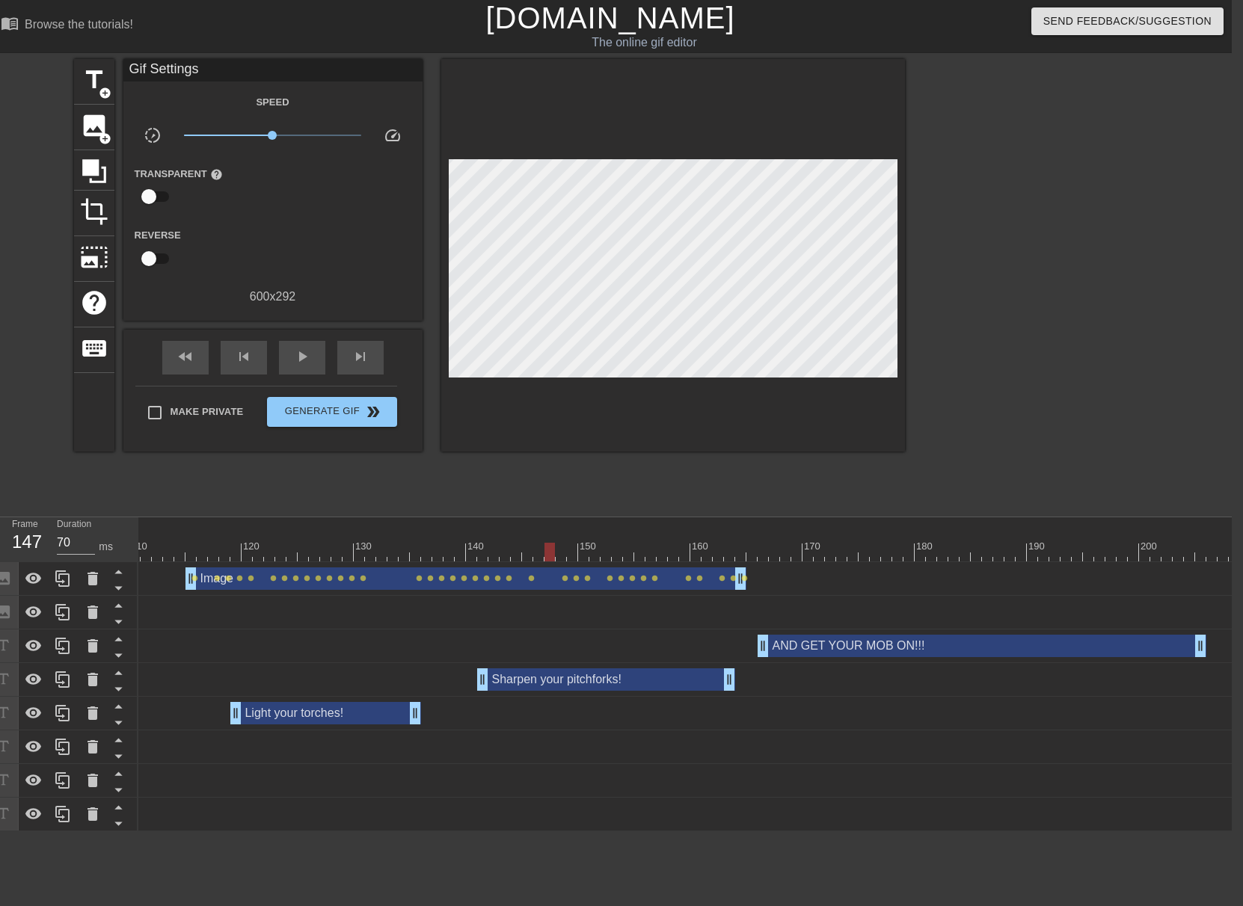
click at [193, 545] on div at bounding box center [371, 552] width 2928 height 19
click at [310, 348] on span "play_arrow" at bounding box center [302, 357] width 18 height 18
click at [348, 418] on span "Generate Gif double_arrow" at bounding box center [331, 412] width 117 height 18
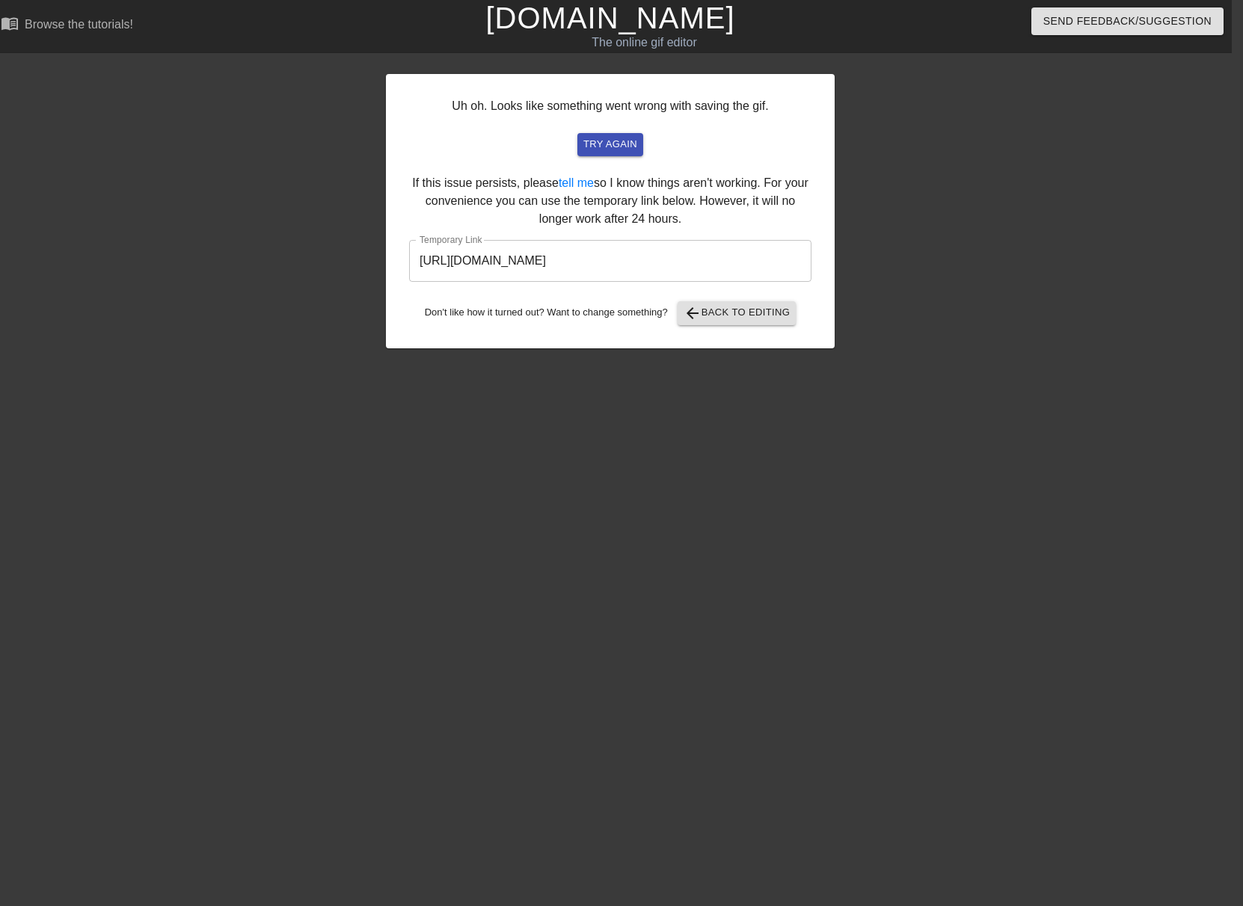
click at [635, 264] on input "[URL][DOMAIN_NAME]" at bounding box center [610, 261] width 402 height 42
click at [636, 264] on input "[URL][DOMAIN_NAME]" at bounding box center [610, 261] width 402 height 42
